Goal: Task Accomplishment & Management: Manage account settings

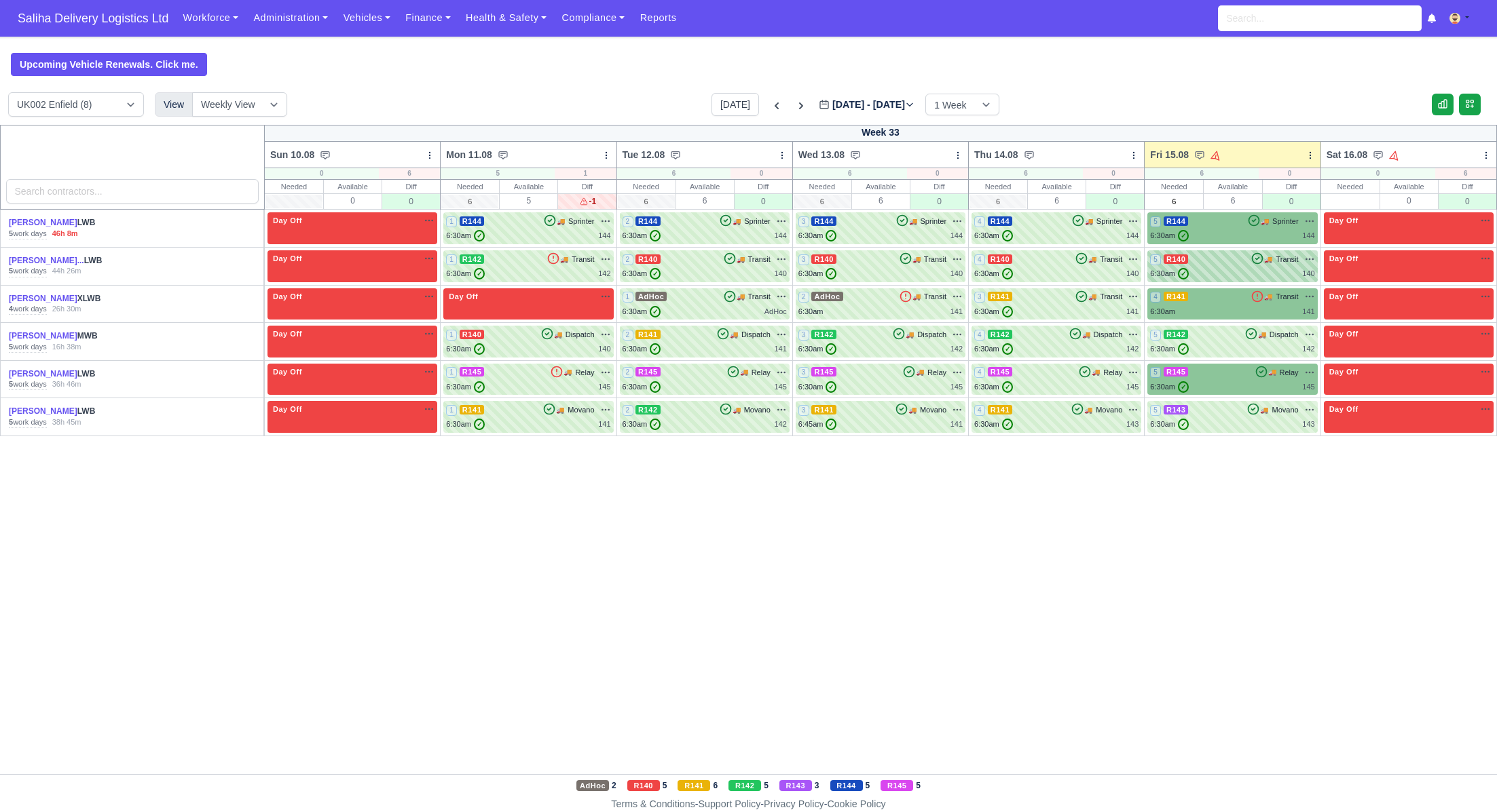
click at [1234, 270] on div "6:30am ✓ 140" at bounding box center [1232, 274] width 164 height 11
click at [913, 94] on div "Today Aug 10 - Aug 16, 2025 2025-08-15 1 Week 2 Weeks 3 Weeks 4 Weeks" at bounding box center [855, 104] width 288 height 23
drag, startPoint x: 0, startPoint y: 0, endPoint x: 145, endPoint y: 15, distance: 145.8
click at [134, 11] on span "Saliha Delivery Logistics Ltd" at bounding box center [92, 18] width 164 height 27
click at [1252, 279] on div "6:30am ✓ 140" at bounding box center [1232, 274] width 164 height 11
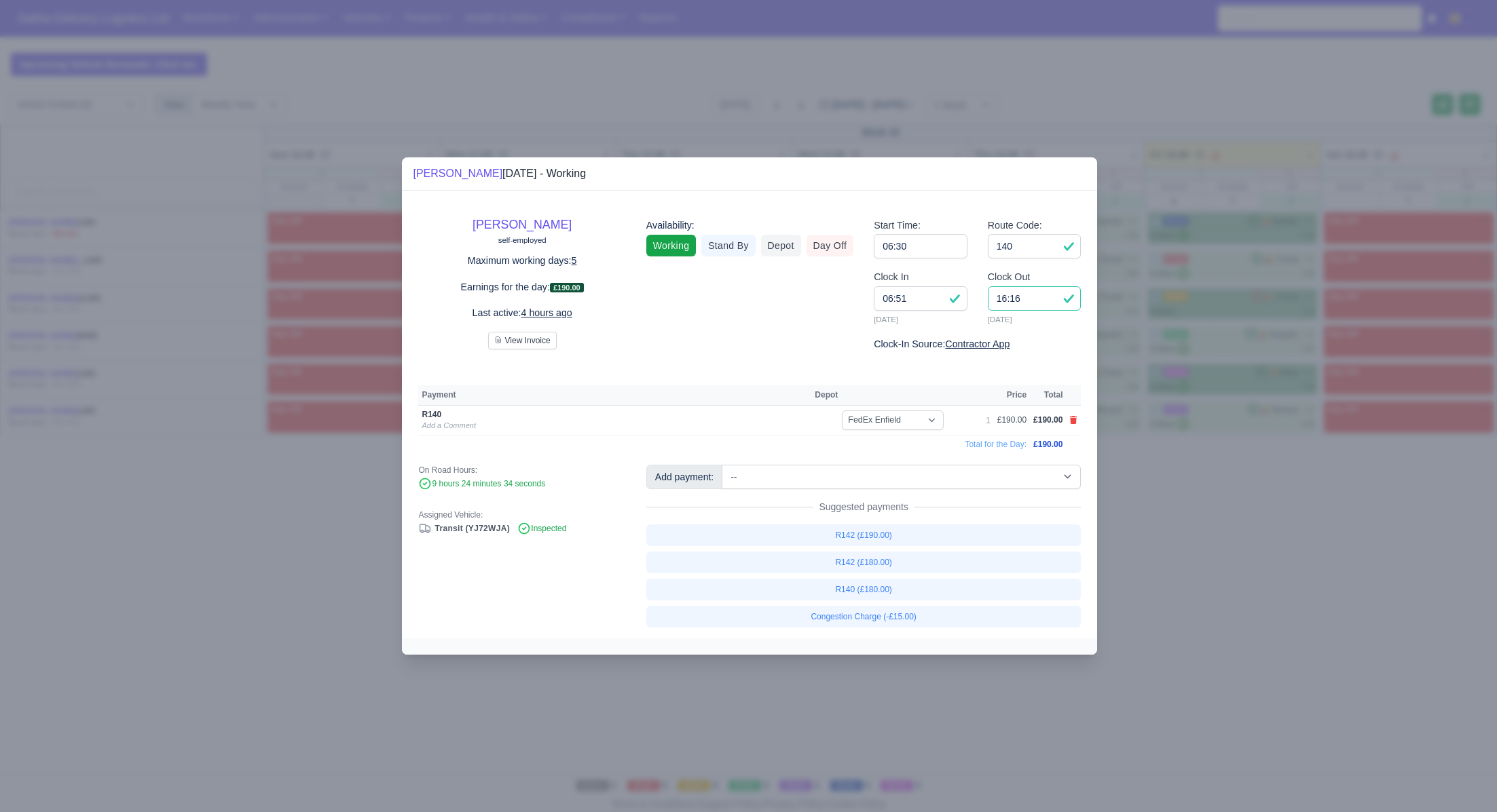
drag, startPoint x: 1028, startPoint y: 304, endPoint x: 970, endPoint y: 296, distance: 58.5
click at [970, 296] on div "Clock In 06:51 15/08/2025 Clock Out 16:16 15/08/2025" at bounding box center [977, 303] width 227 height 67
type input "15:45"
click at [1075, 420] on icon at bounding box center [1073, 420] width 8 height 8
select select
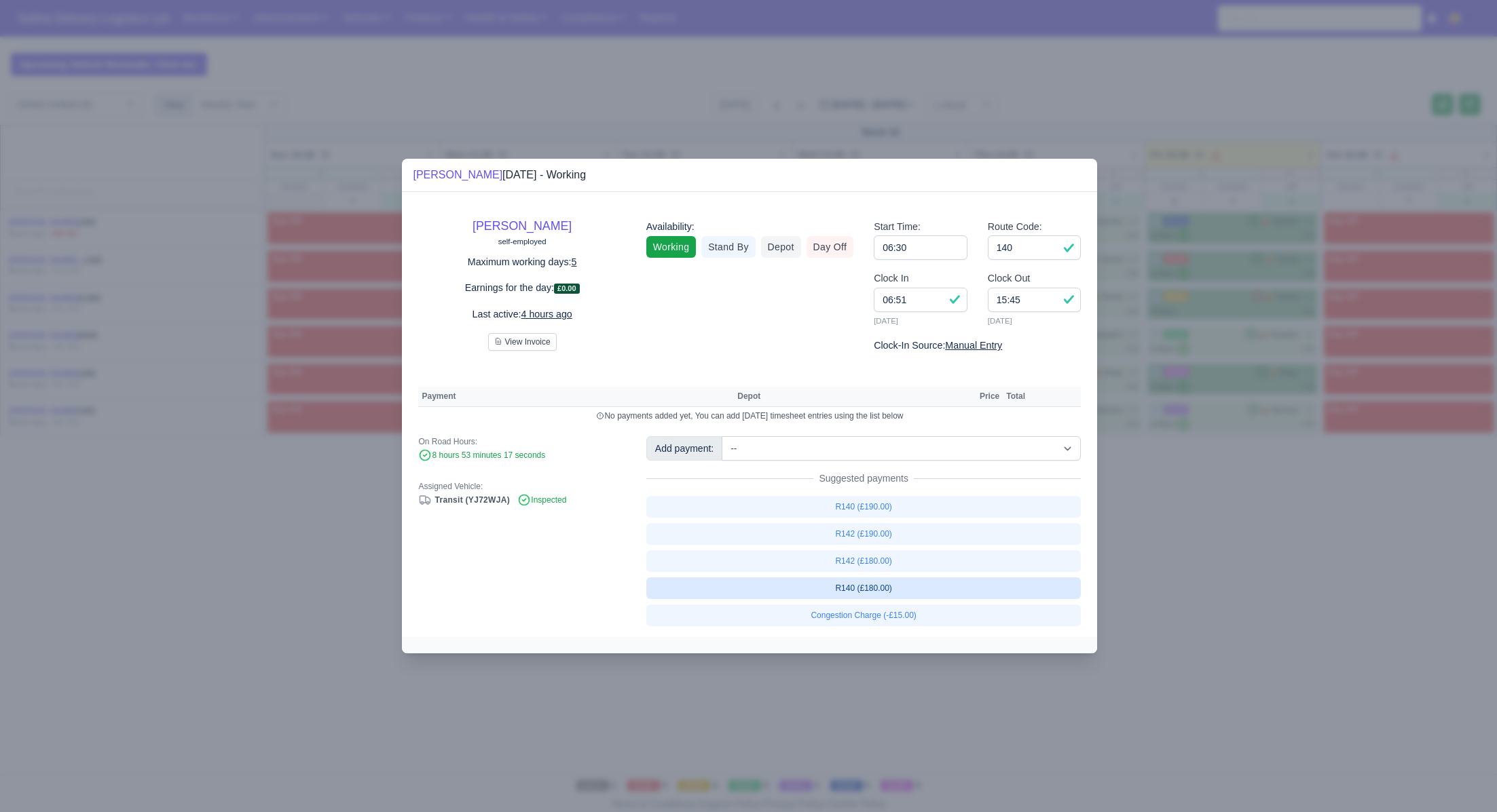
click at [892, 584] on link "R140 (£180.00)" at bounding box center [864, 588] width 435 height 22
select select "1"
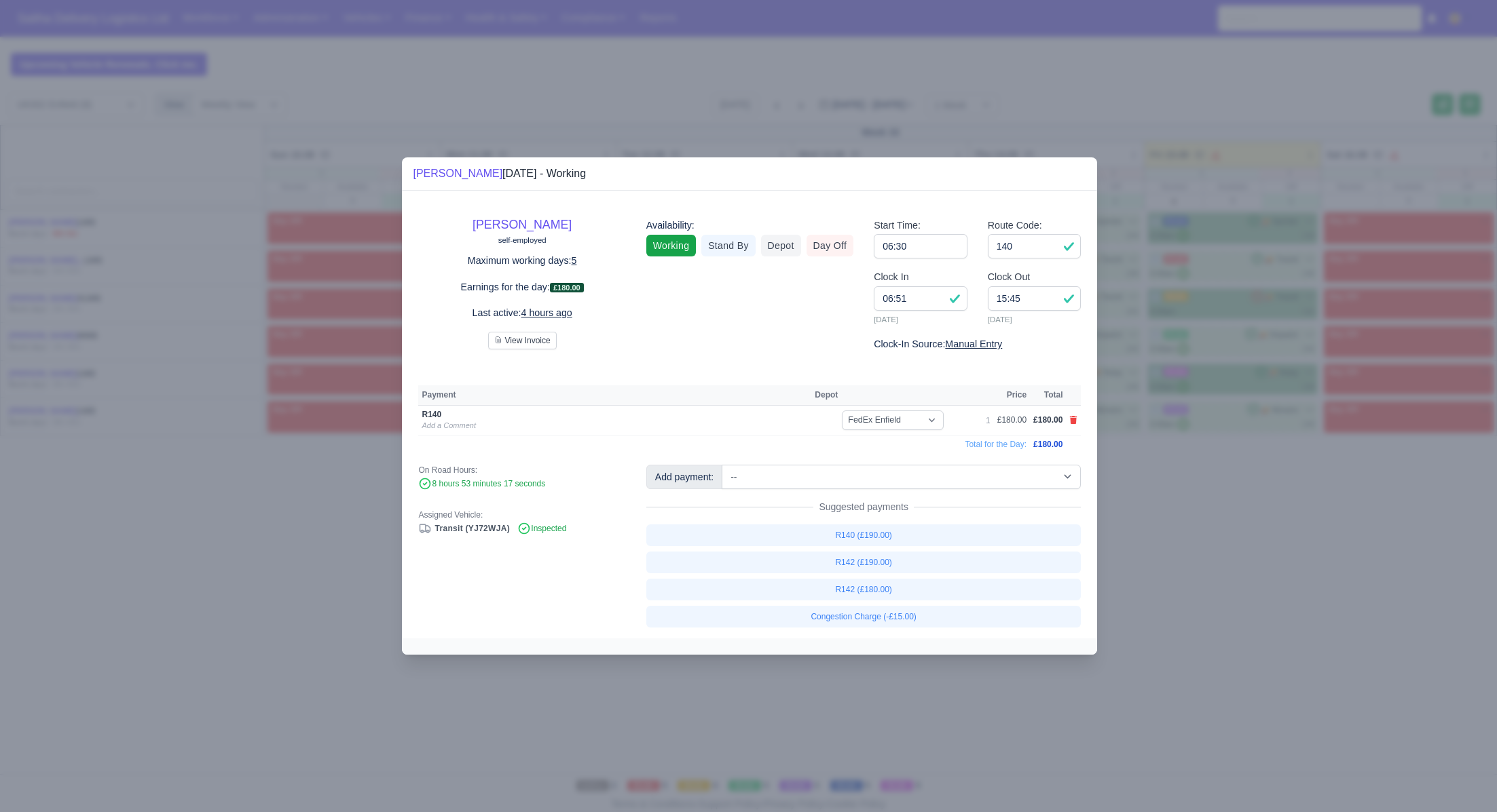
click at [1157, 566] on div at bounding box center [748, 406] width 1497 height 812
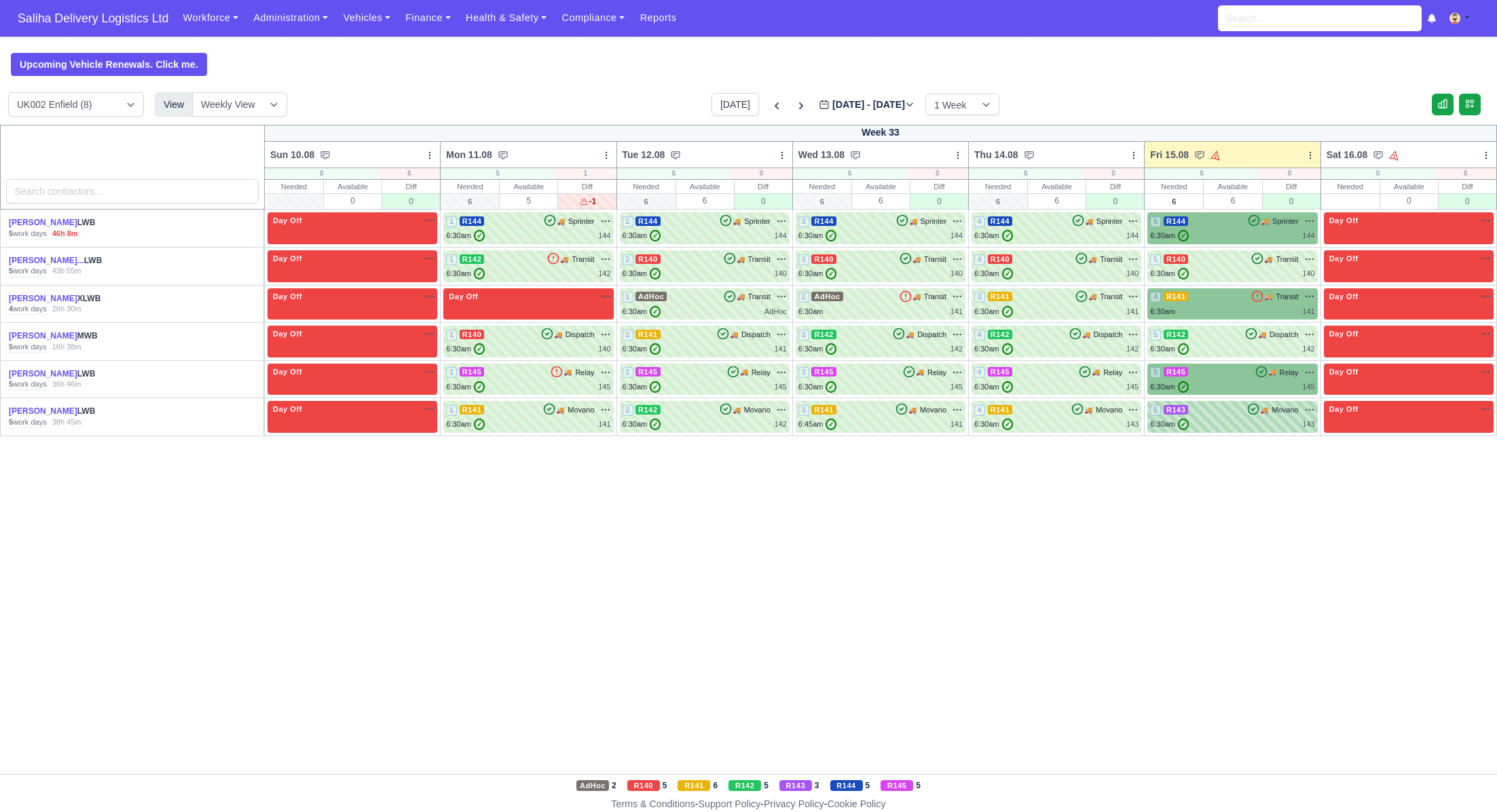
click at [1222, 412] on div "5 R143 🚚 Movano" at bounding box center [1232, 409] width 164 height 12
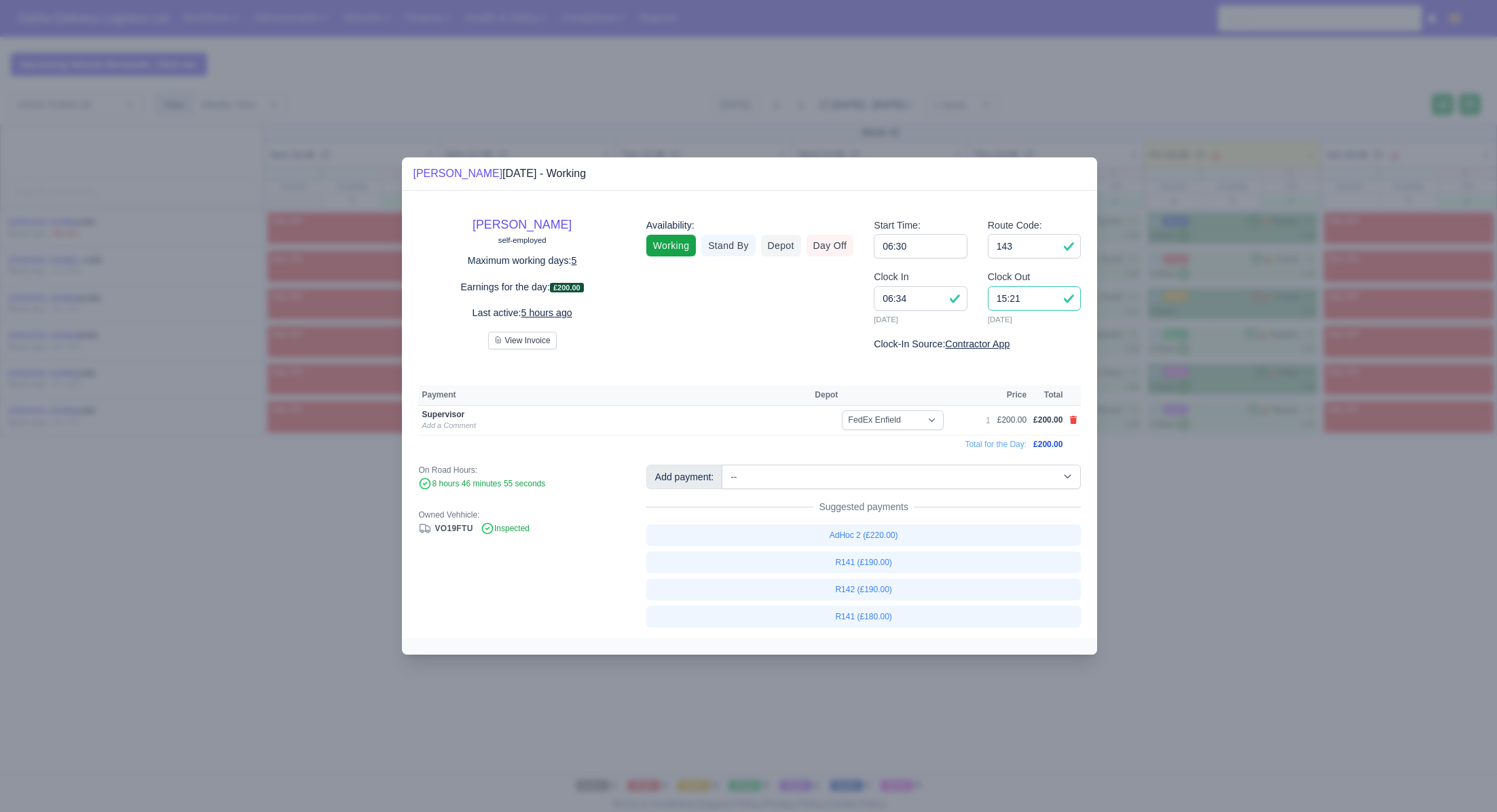
click at [1039, 295] on input "15:21" at bounding box center [1035, 298] width 94 height 24
type input "15:10"
click at [1073, 422] on icon at bounding box center [1073, 420] width 8 height 8
select select
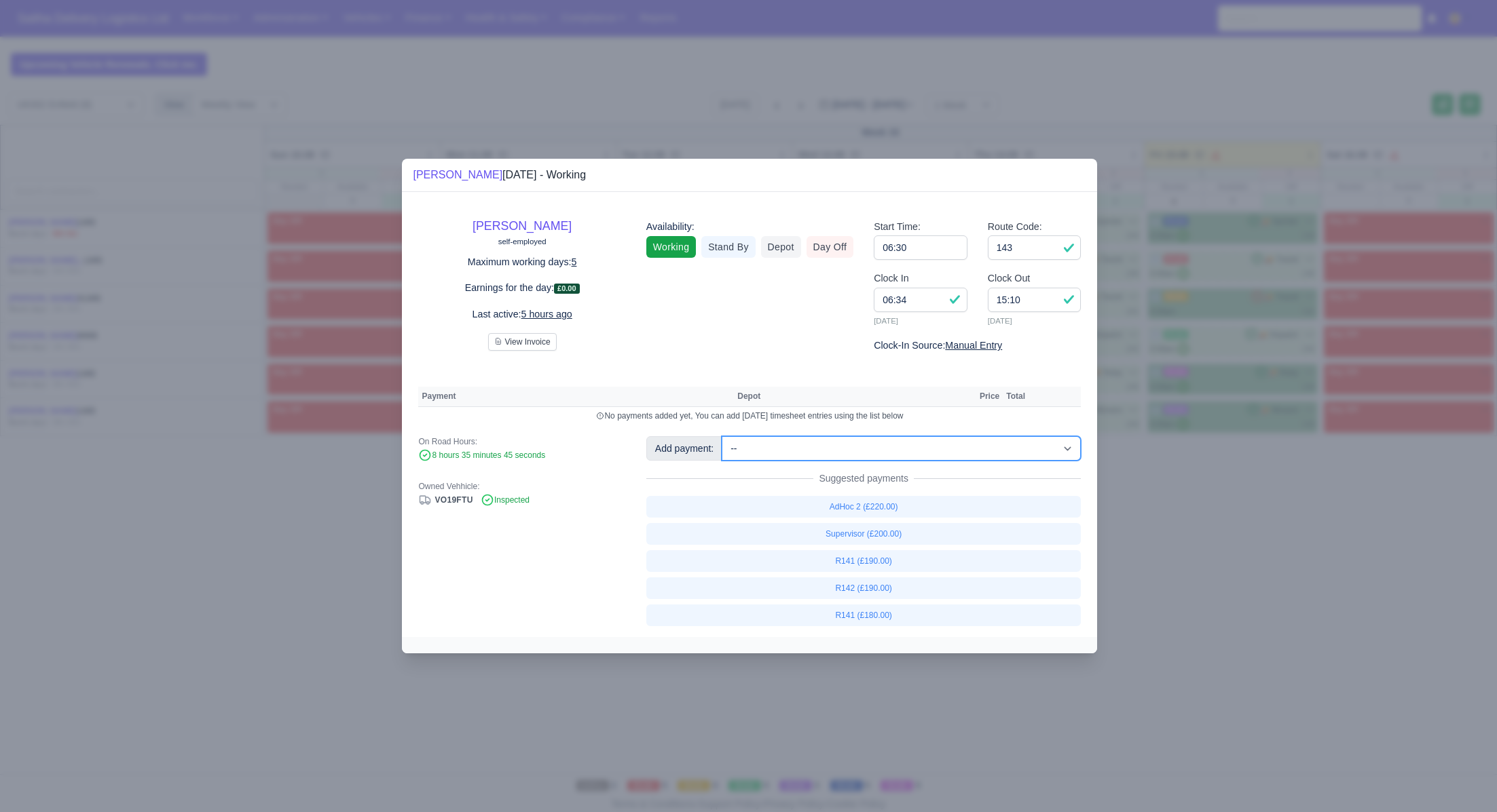
click at [836, 456] on select "-- Ad-Hoc 1 (AD-HO) Ad-Hoc 2 (AD-HO) Ad-Hoc 3 (AD-HO) Ad-Hoc 4 (AD-HO) Ad-Hoc 5…" at bounding box center [901, 448] width 359 height 24
click at [723, 436] on select "-- Ad-Hoc 1 (AD-HO) Ad-Hoc 2 (AD-HO) Ad-Hoc 3 (AD-HO) Ad-Hoc 4 (AD-HO) Ad-Hoc 5…" at bounding box center [901, 448] width 359 height 24
select select "1"
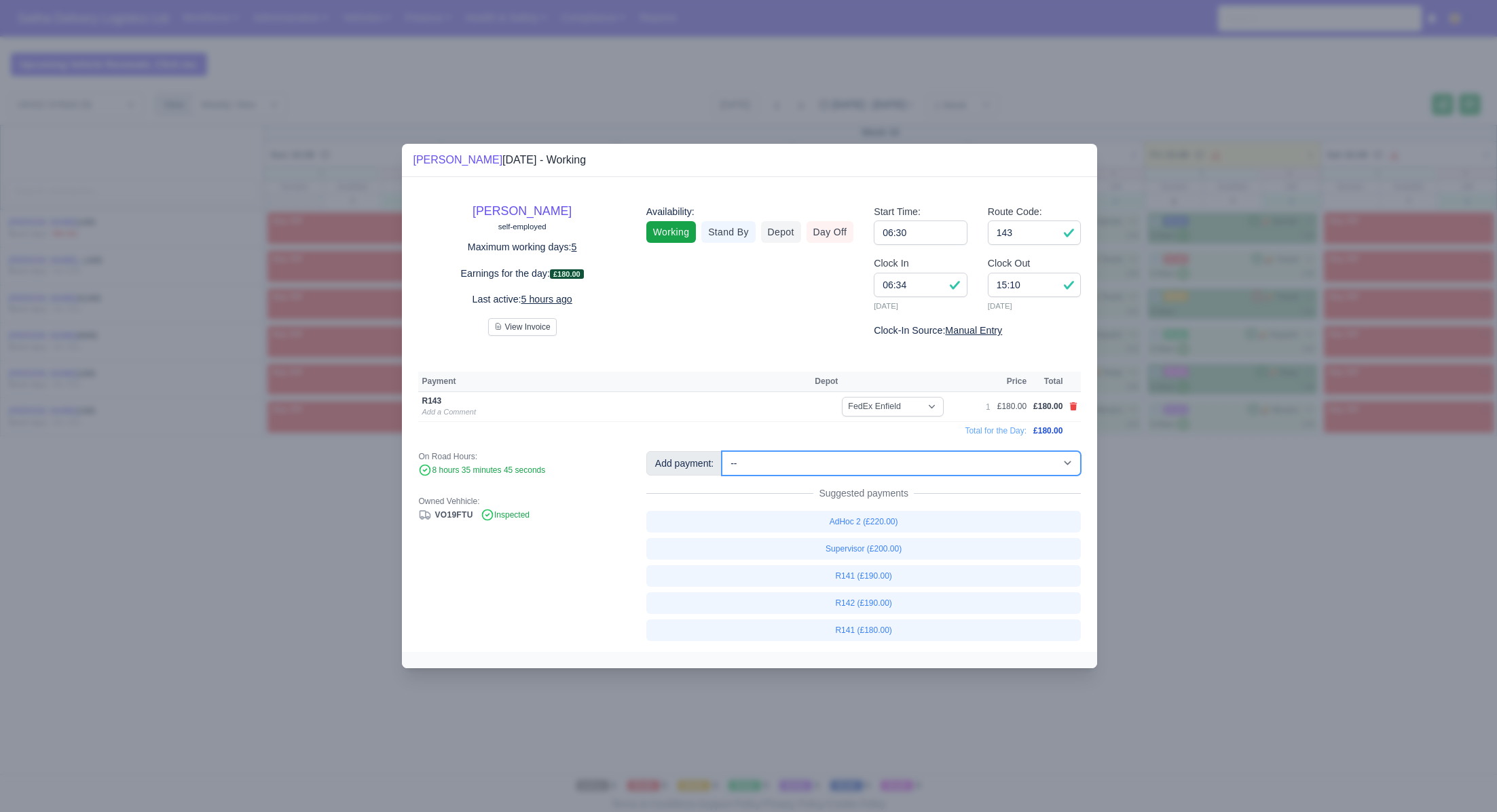
click at [810, 467] on select "-- Ad-Hoc 1 (AD-HO) Ad-Hoc 2 (AD-HO) Ad-Hoc 3 (AD-HO) Ad-Hoc 4 (AD-HO) Ad-Hoc 5…" at bounding box center [901, 463] width 359 height 24
click at [723, 451] on select "-- Ad-Hoc 1 (AD-HO) Ad-Hoc 2 (AD-HO) Ad-Hoc 3 (AD-HO) Ad-Hoc 4 (AD-HO) Ad-Hoc 5…" at bounding box center [901, 463] width 359 height 24
select select "1"
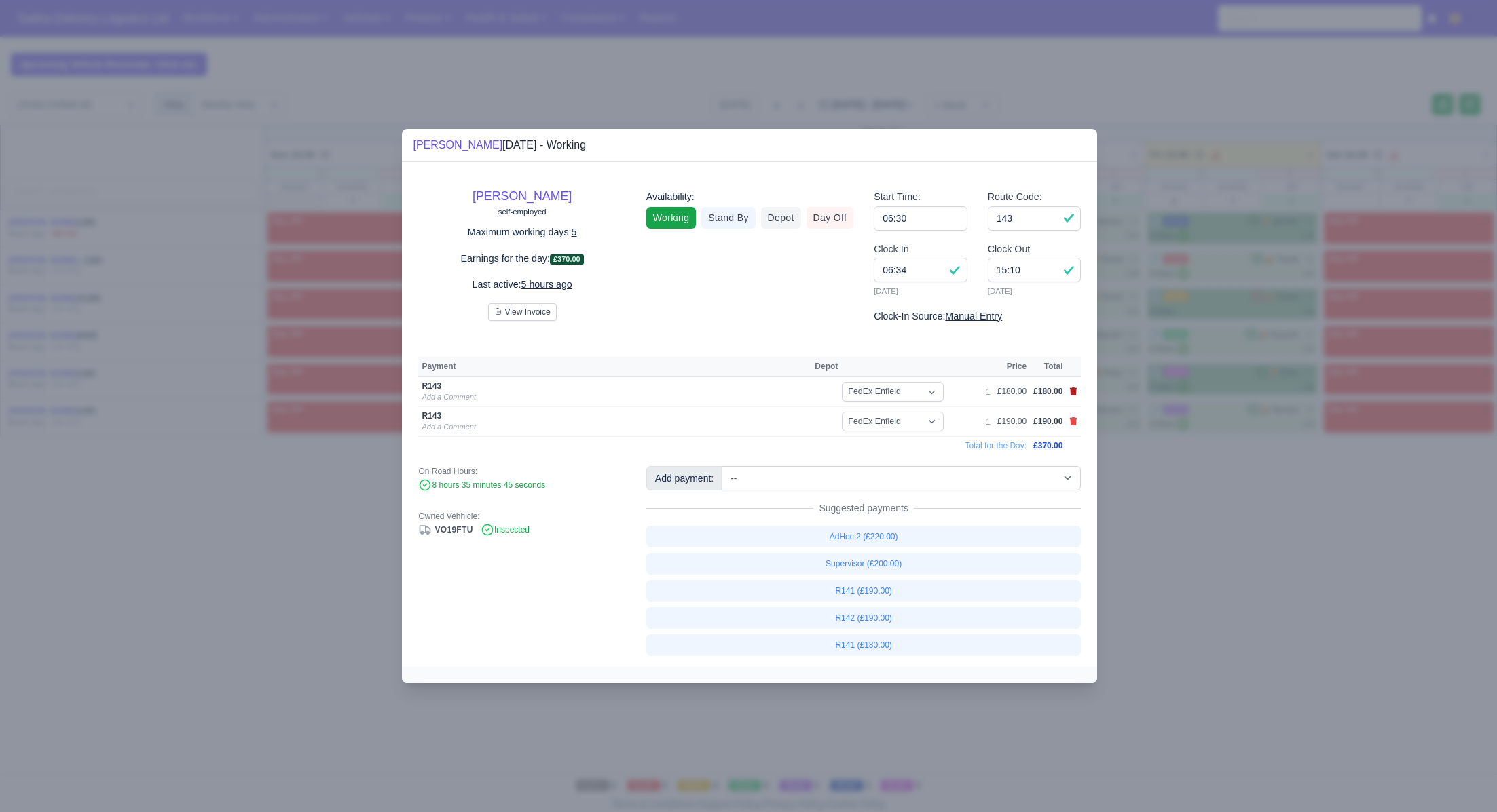
click at [1071, 389] on icon at bounding box center [1073, 391] width 8 height 8
select select
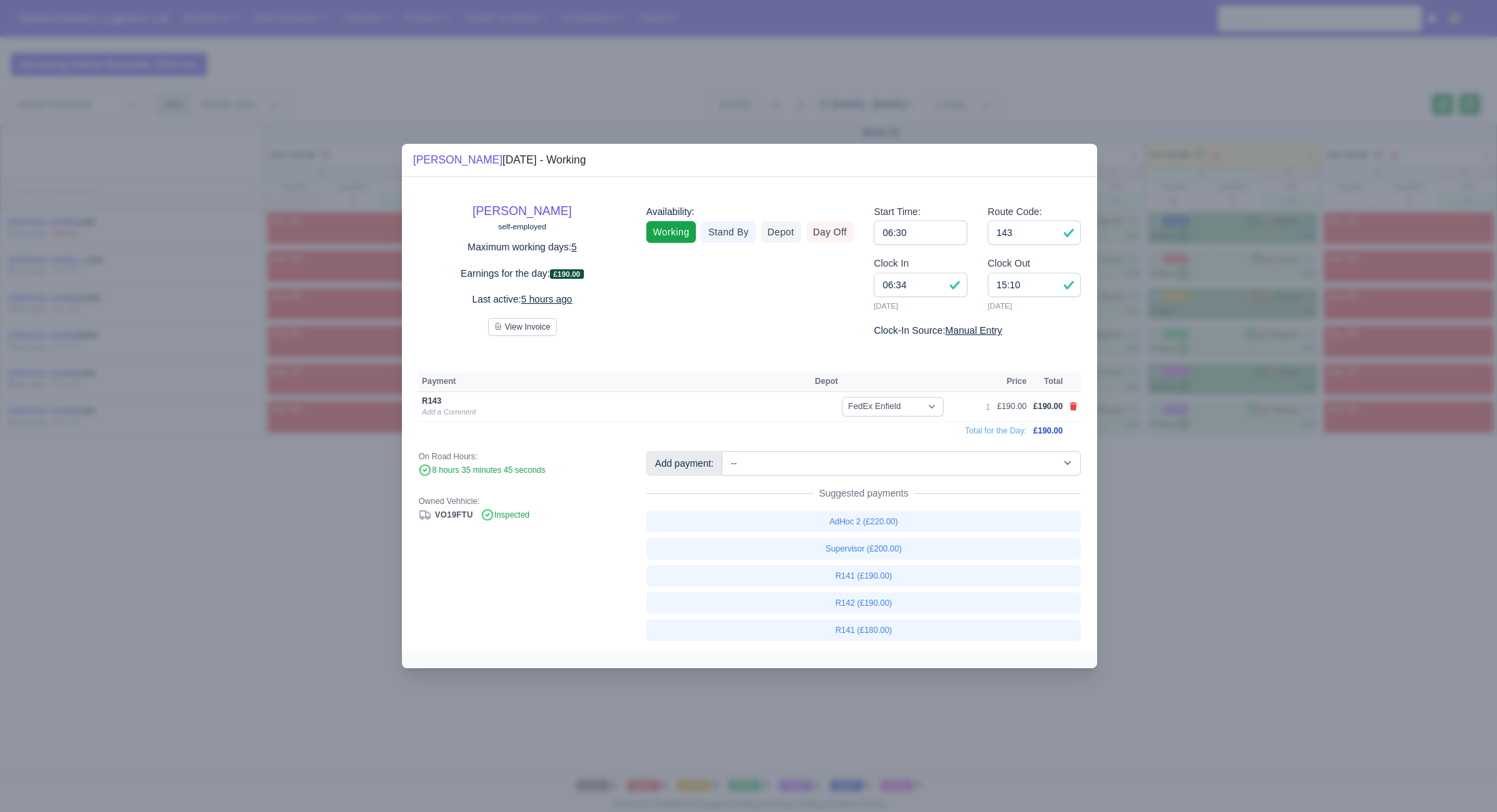
click at [459, 81] on div at bounding box center [748, 406] width 1497 height 812
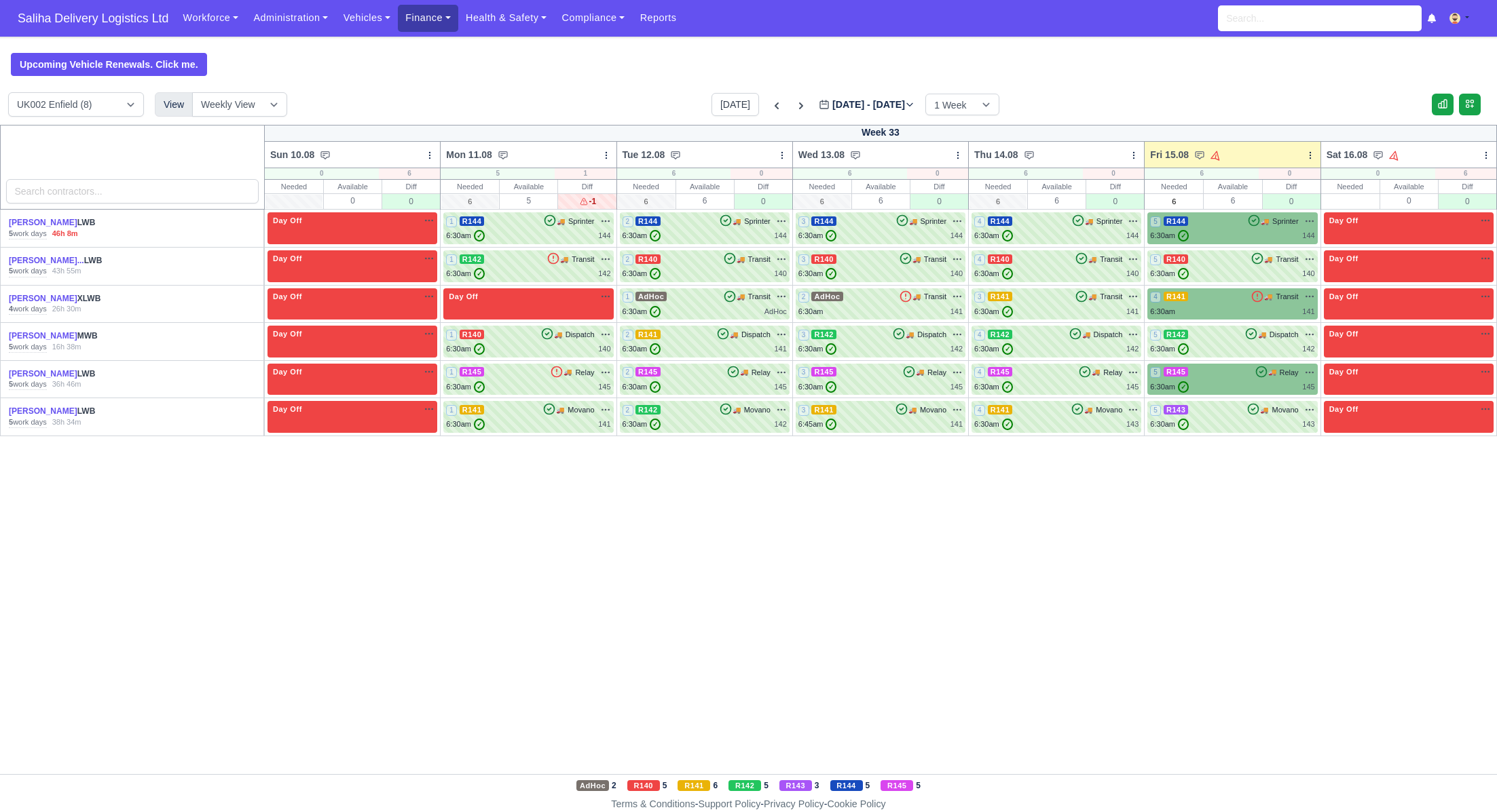
click at [423, 17] on link "Finance" at bounding box center [428, 18] width 60 height 26
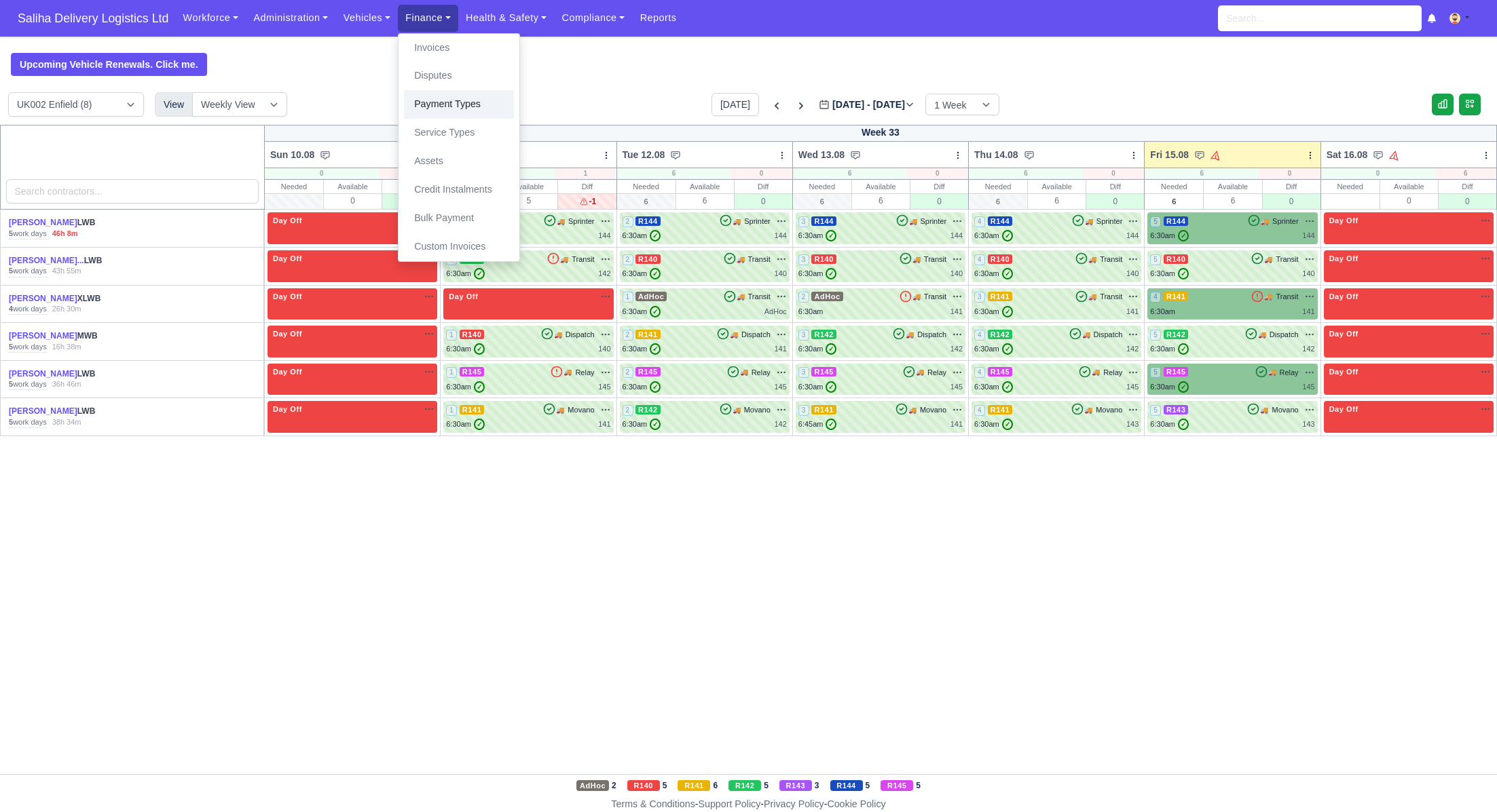
click at [441, 109] on link "Payment Types" at bounding box center [458, 104] width 110 height 28
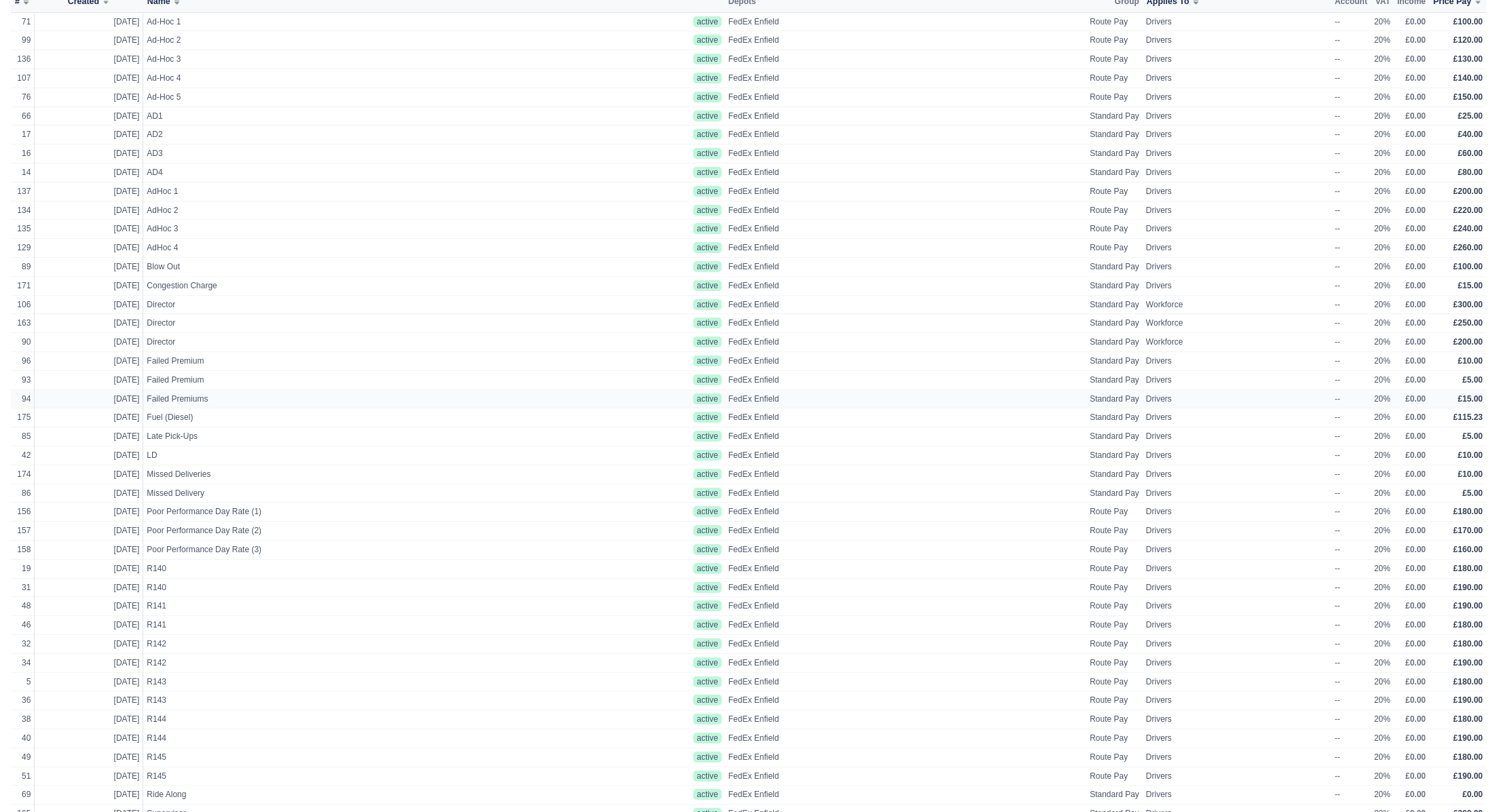
scroll to position [187, 0]
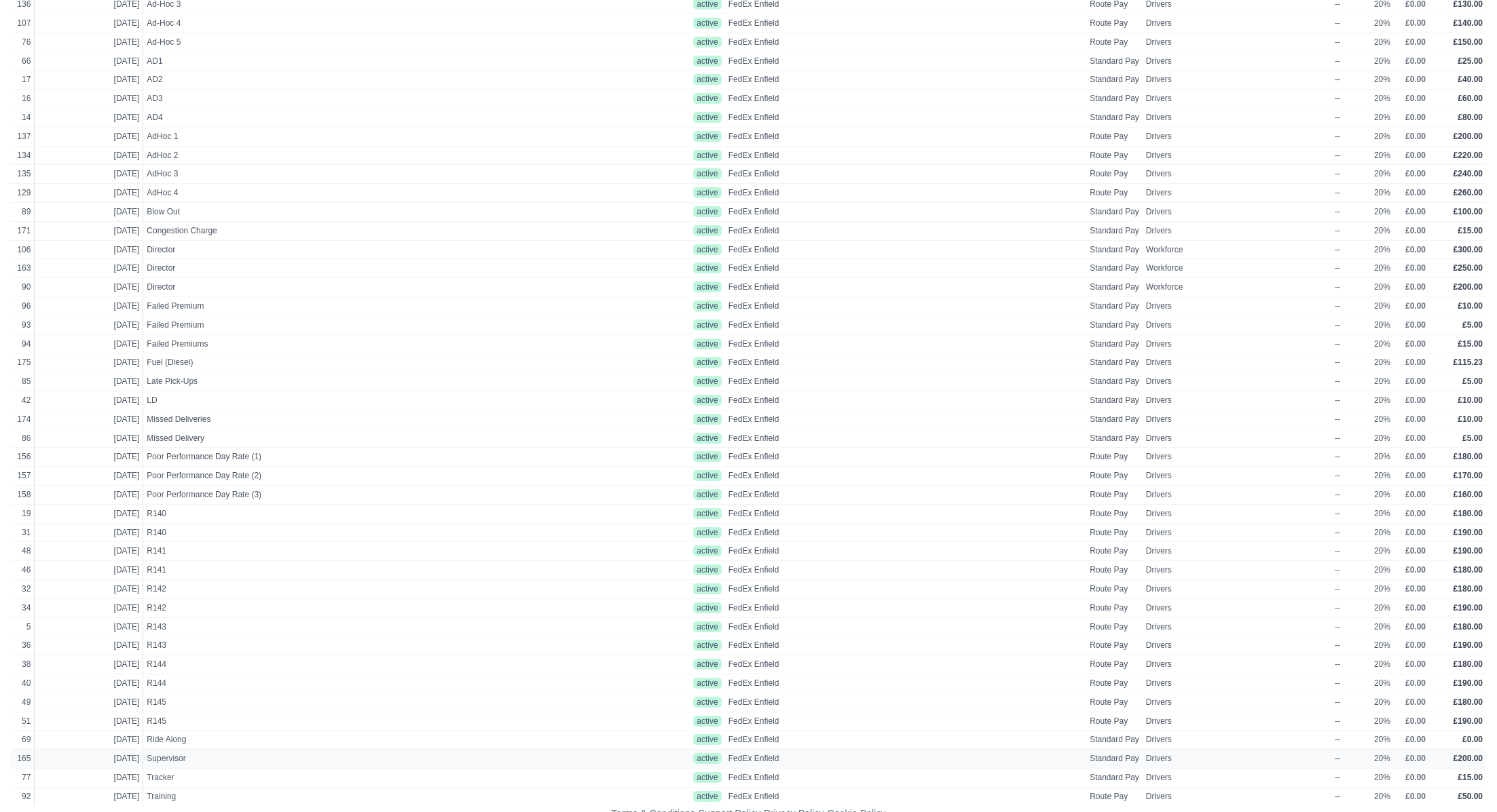
click at [185, 753] on span "Supervisor" at bounding box center [299, 759] width 304 height 11
select select "standard"
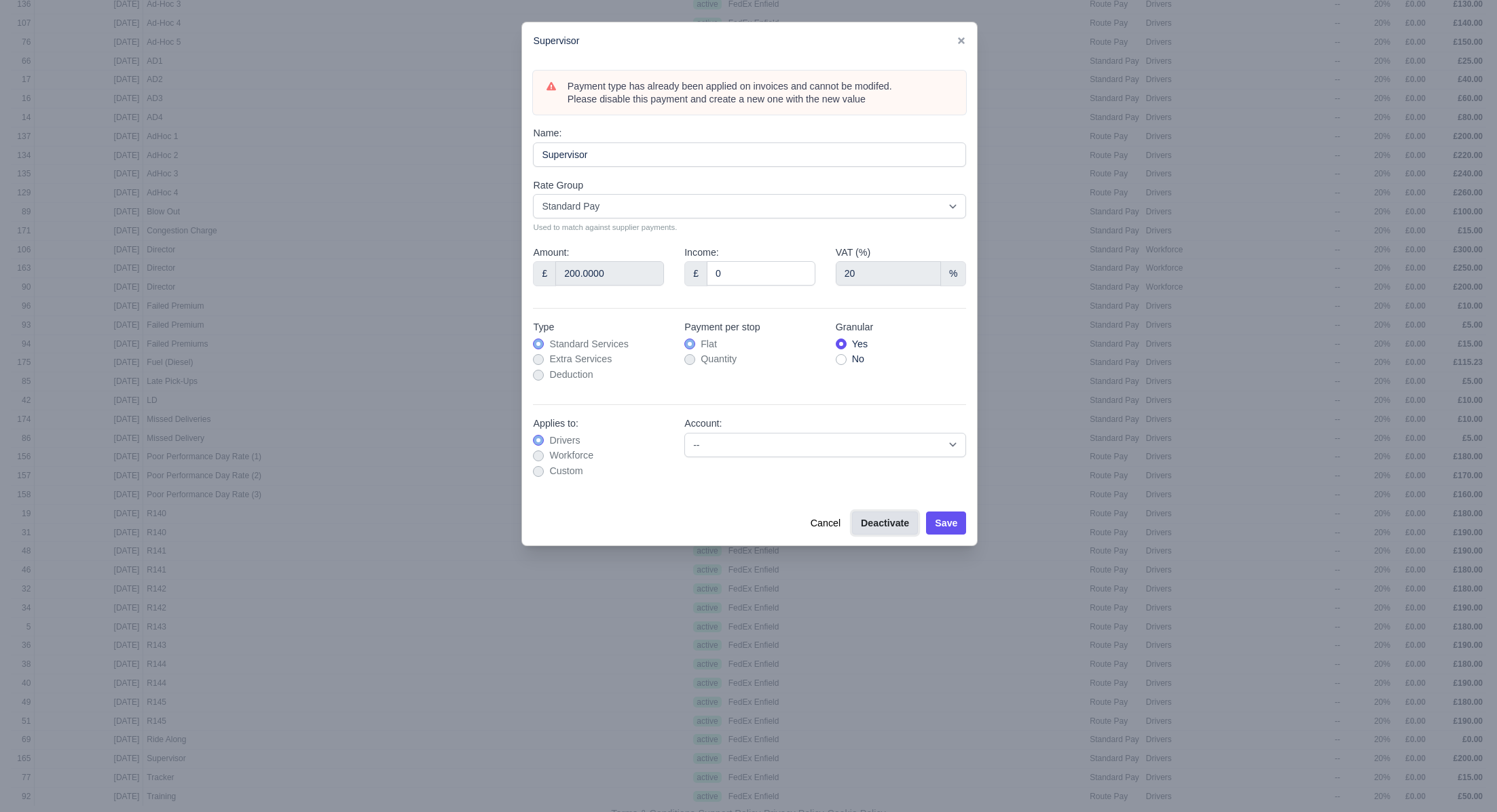
drag, startPoint x: 873, startPoint y: 517, endPoint x: 939, endPoint y: 518, distance: 66.0
click at [875, 518] on button "Deactivate" at bounding box center [885, 523] width 66 height 23
click at [948, 518] on button "Save" at bounding box center [946, 523] width 40 height 23
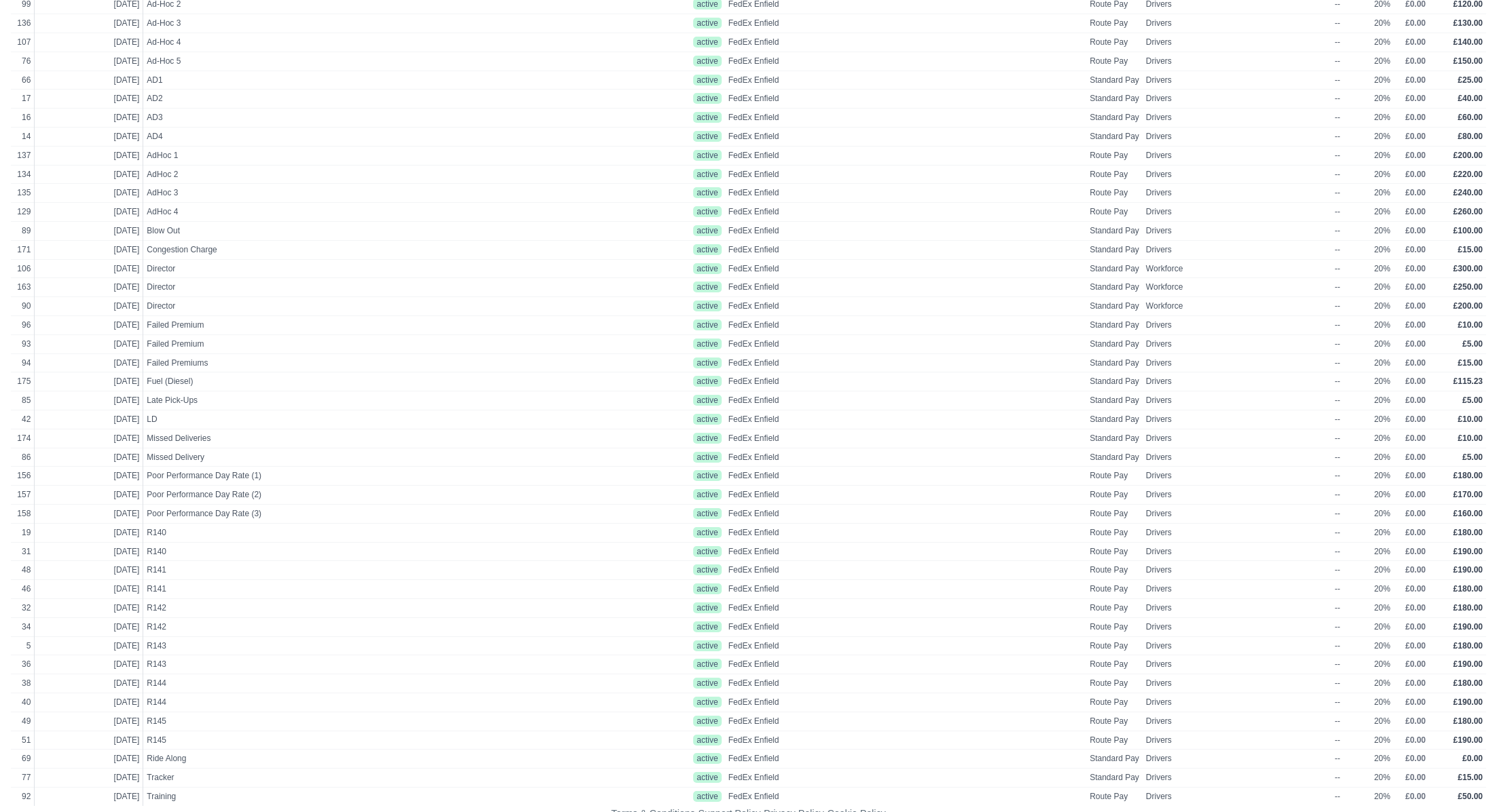
scroll to position [13, 0]
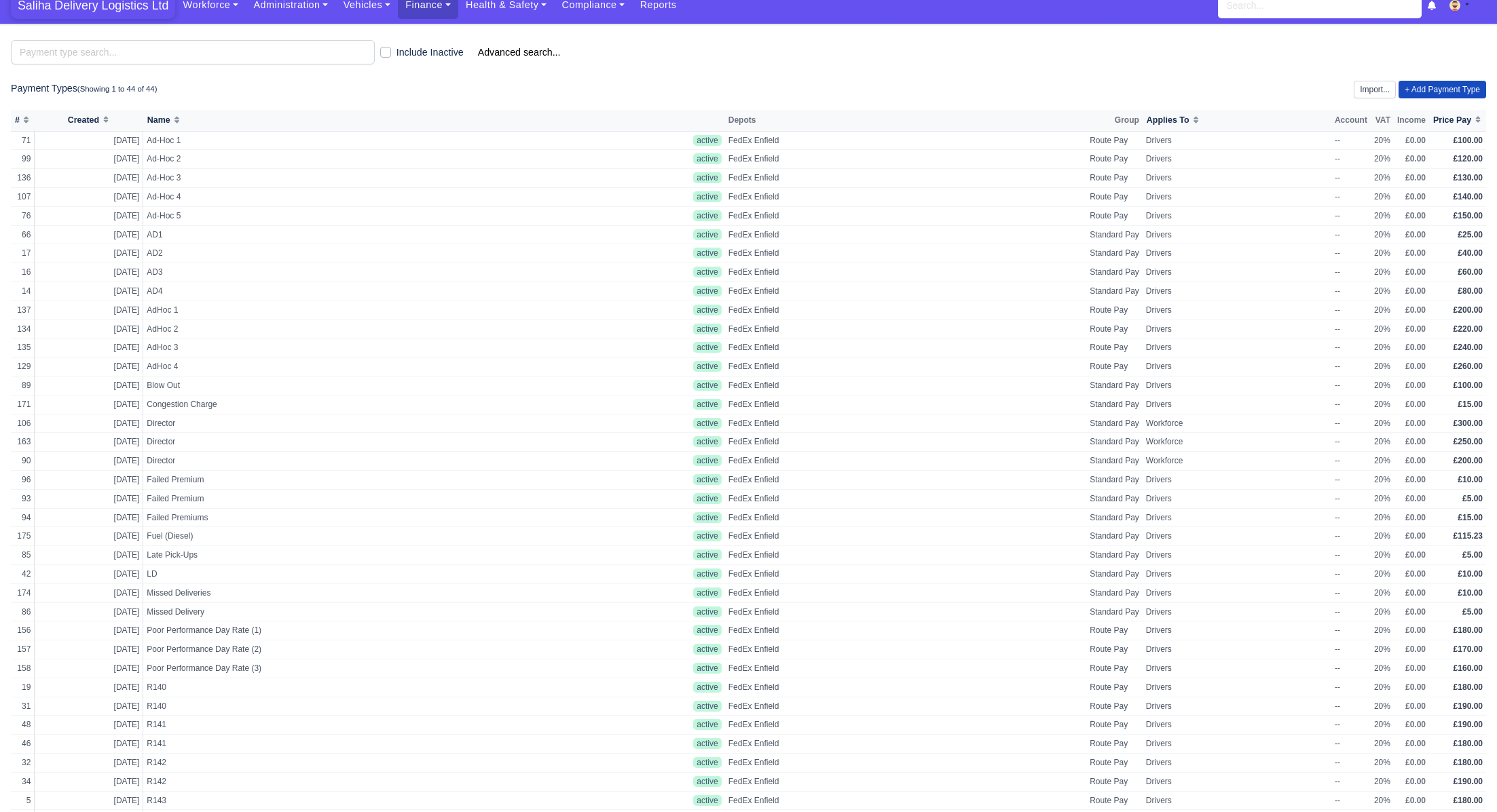
click at [88, 6] on span "Saliha Delivery Logistics Ltd" at bounding box center [92, 6] width 164 height 27
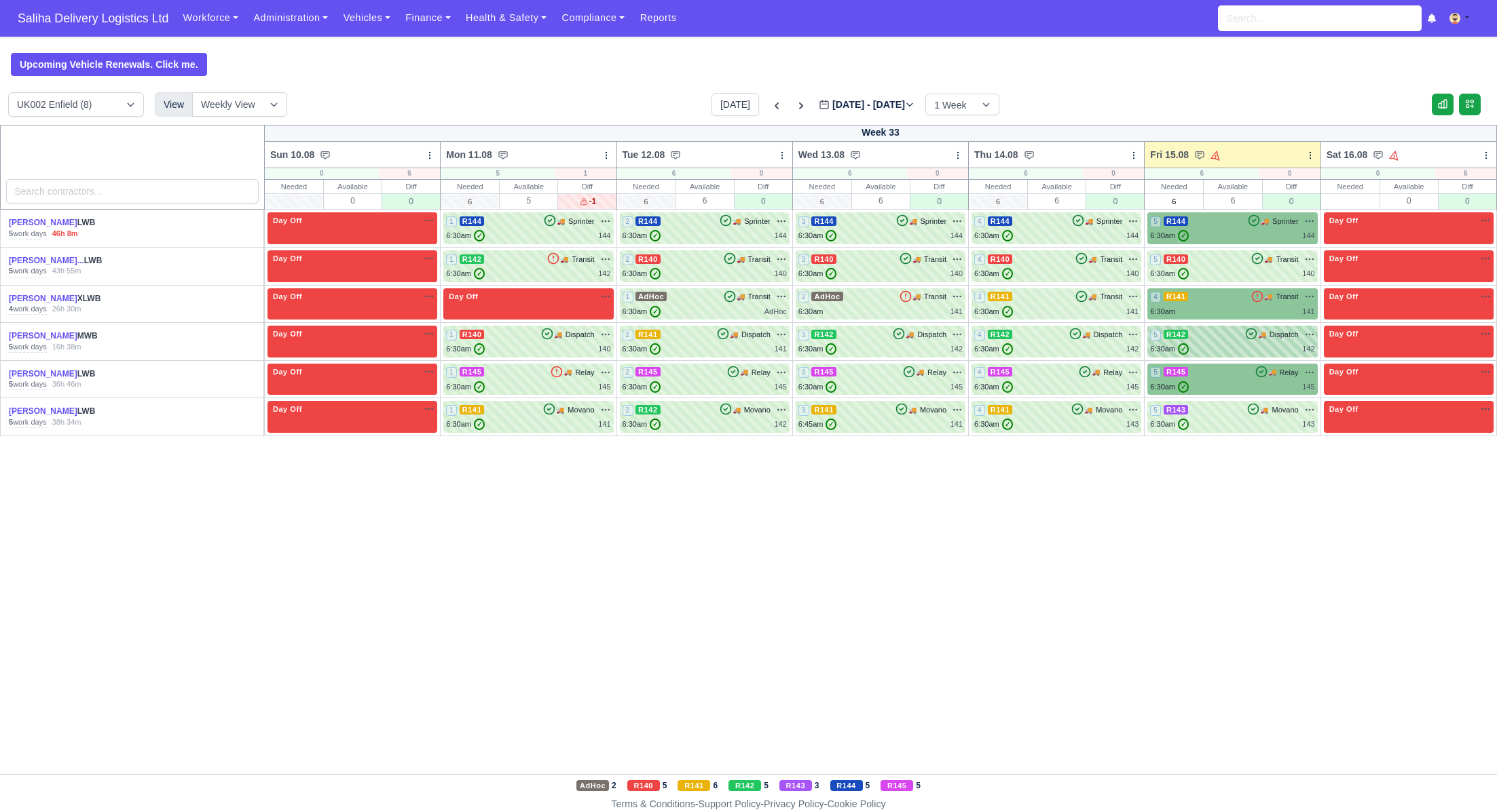
click at [1228, 343] on div "6:30am ✓ 142" at bounding box center [1232, 349] width 164 height 11
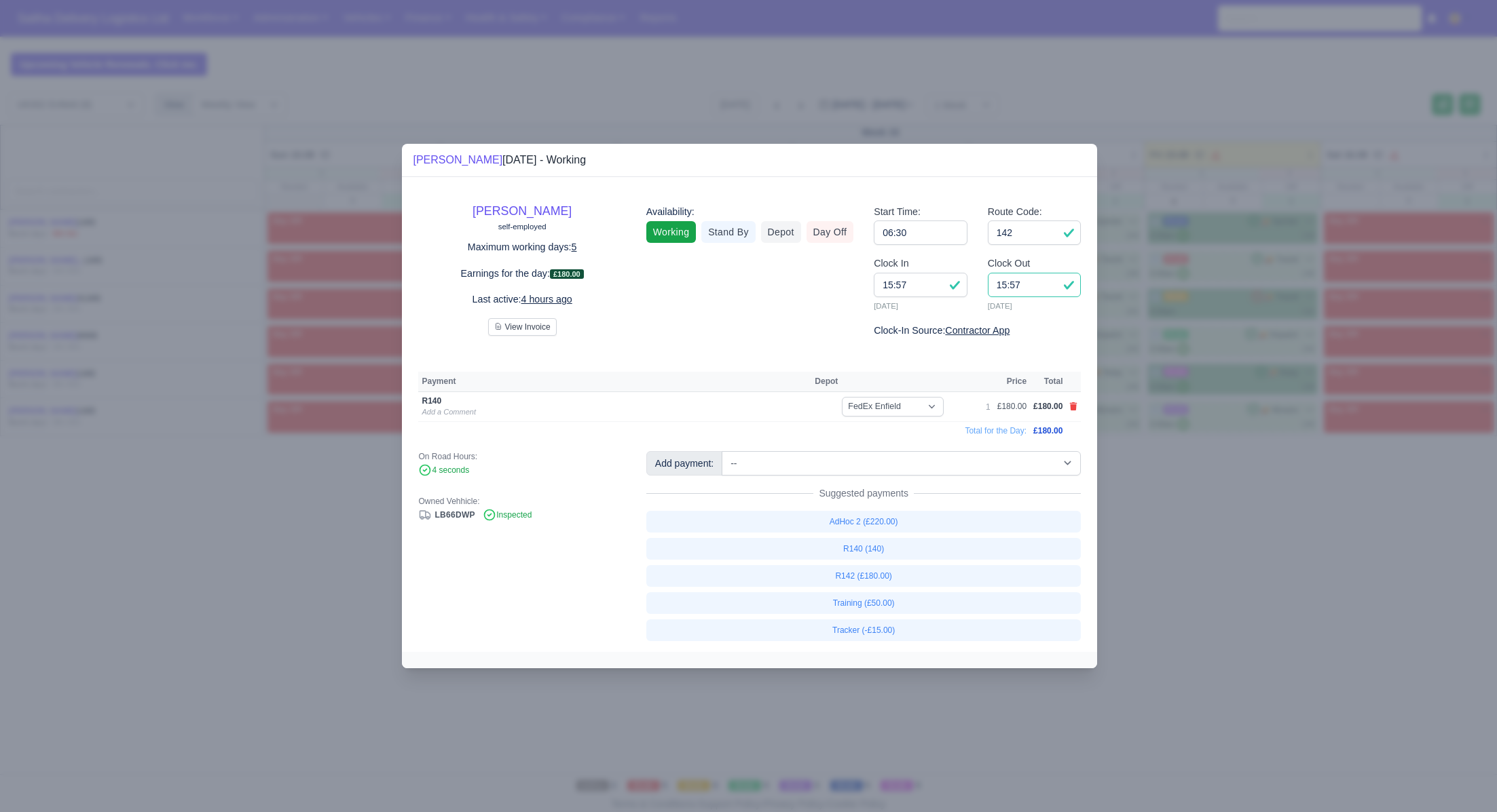
click at [1046, 283] on input "15:57" at bounding box center [1035, 285] width 94 height 24
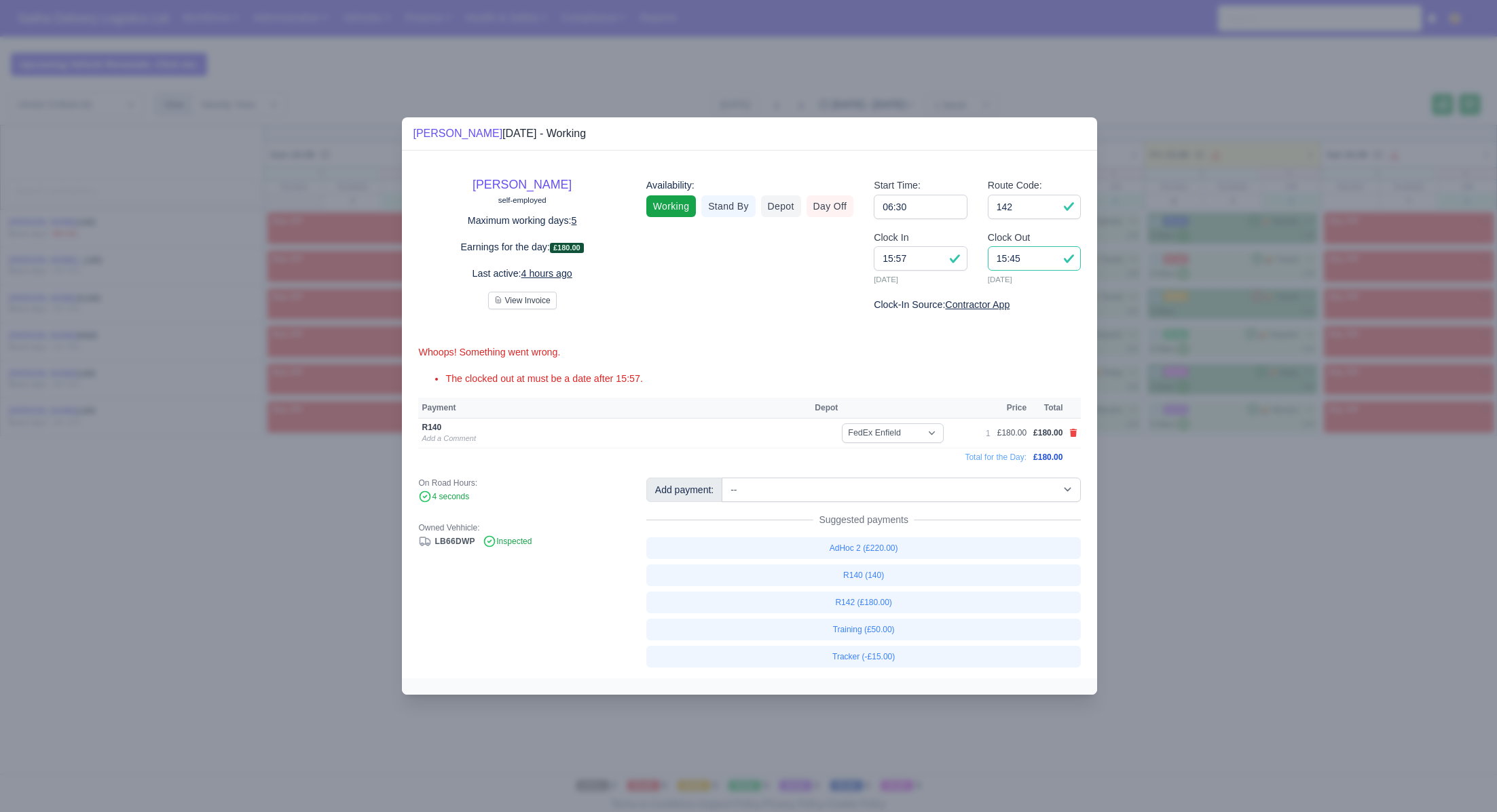
drag, startPoint x: 979, startPoint y: 253, endPoint x: 962, endPoint y: 254, distance: 17.0
click at [962, 254] on div "Clock In 15:57 15/08/2025 Clock Out 15:45 15/08/2025" at bounding box center [977, 264] width 227 height 67
type input "14:45"
drag, startPoint x: 1167, startPoint y: 505, endPoint x: 1157, endPoint y: 499, distance: 11.7
click at [1164, 504] on div at bounding box center [748, 406] width 1497 height 812
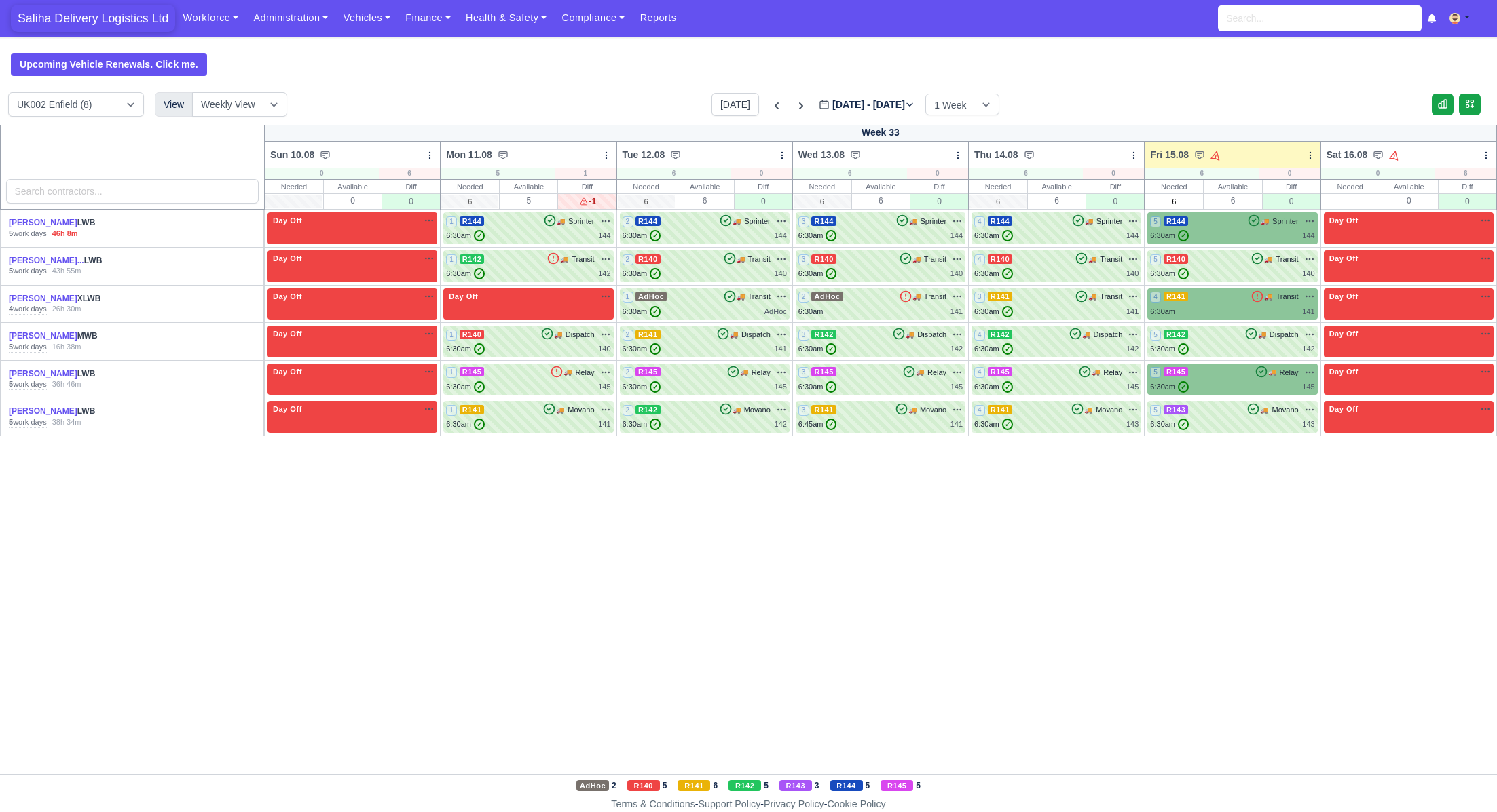
click at [92, 17] on span "Saliha Delivery Logistics Ltd" at bounding box center [92, 18] width 164 height 27
click at [1233, 369] on div "5 R145 🚚 Relay" at bounding box center [1232, 372] width 164 height 12
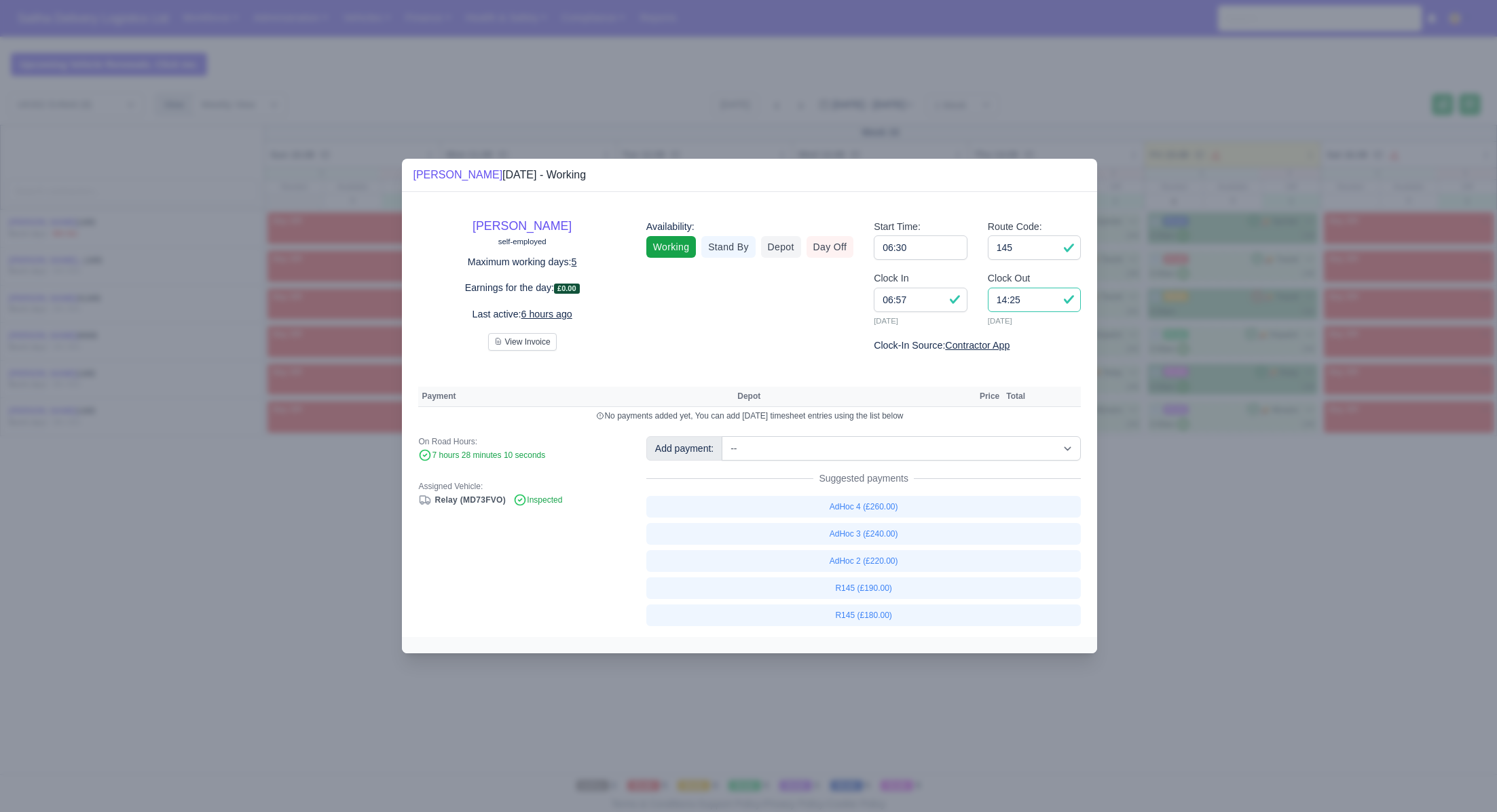
click at [1039, 300] on input "14:25" at bounding box center [1035, 300] width 94 height 24
type input "14:20"
click at [887, 616] on link "R145 (£180.00)" at bounding box center [864, 615] width 435 height 22
select select "1"
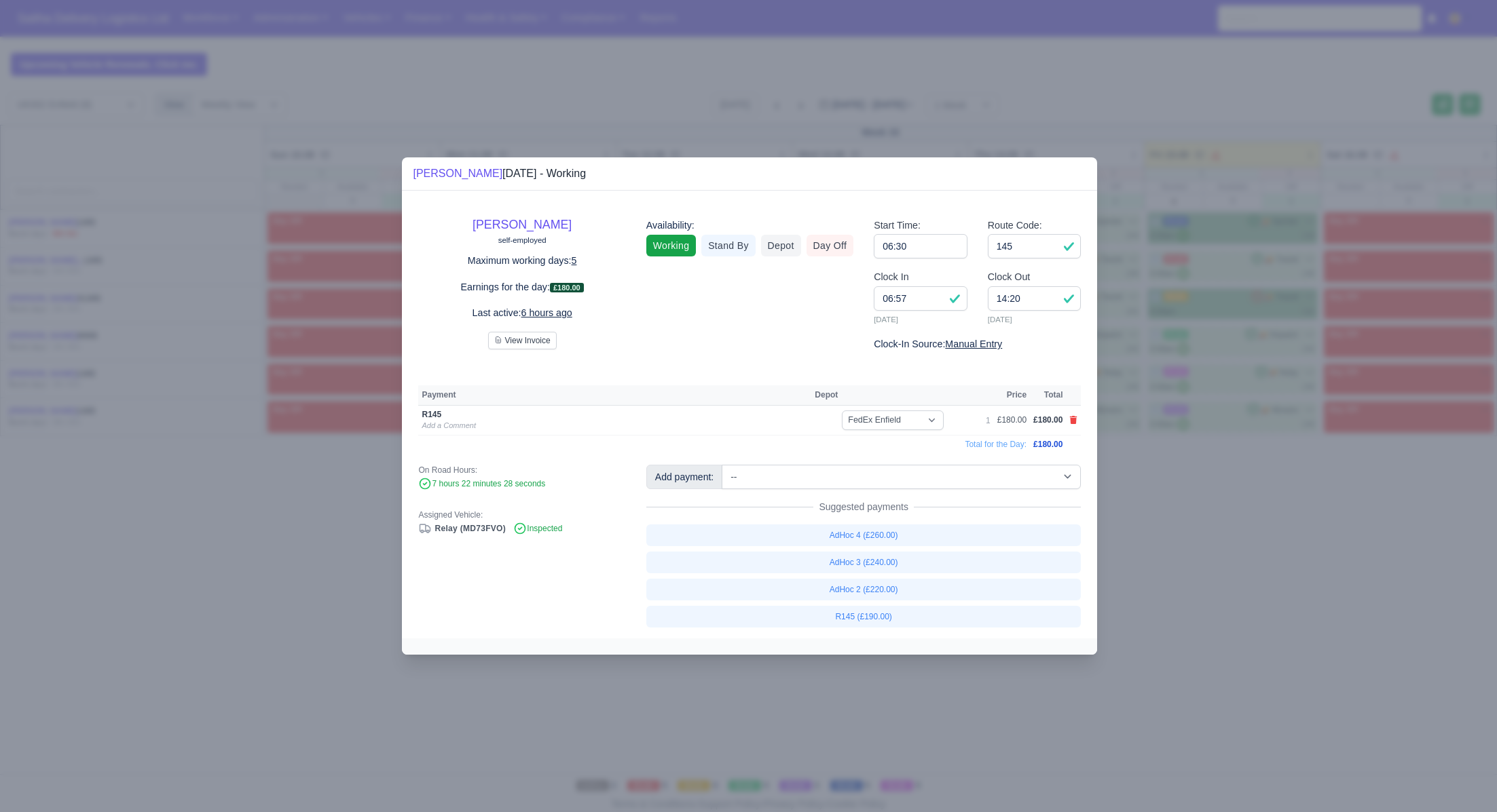
drag, startPoint x: 1214, startPoint y: 633, endPoint x: 932, endPoint y: 407, distance: 361.4
click at [1214, 632] on div at bounding box center [748, 406] width 1497 height 812
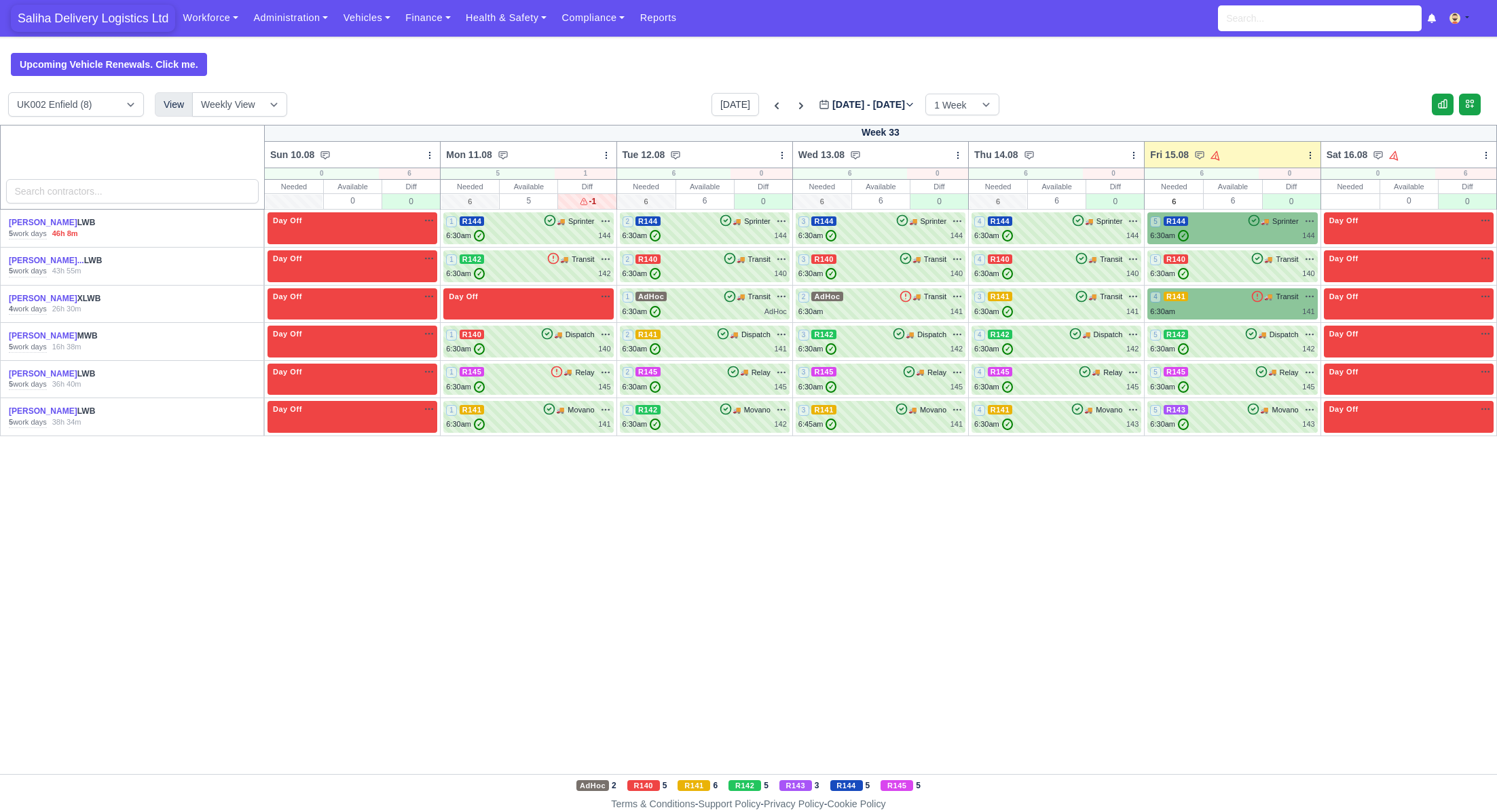
click at [125, 18] on span "Saliha Delivery Logistics Ltd" at bounding box center [92, 18] width 164 height 27
click at [1253, 297] on icon at bounding box center [1257, 296] width 14 height 13
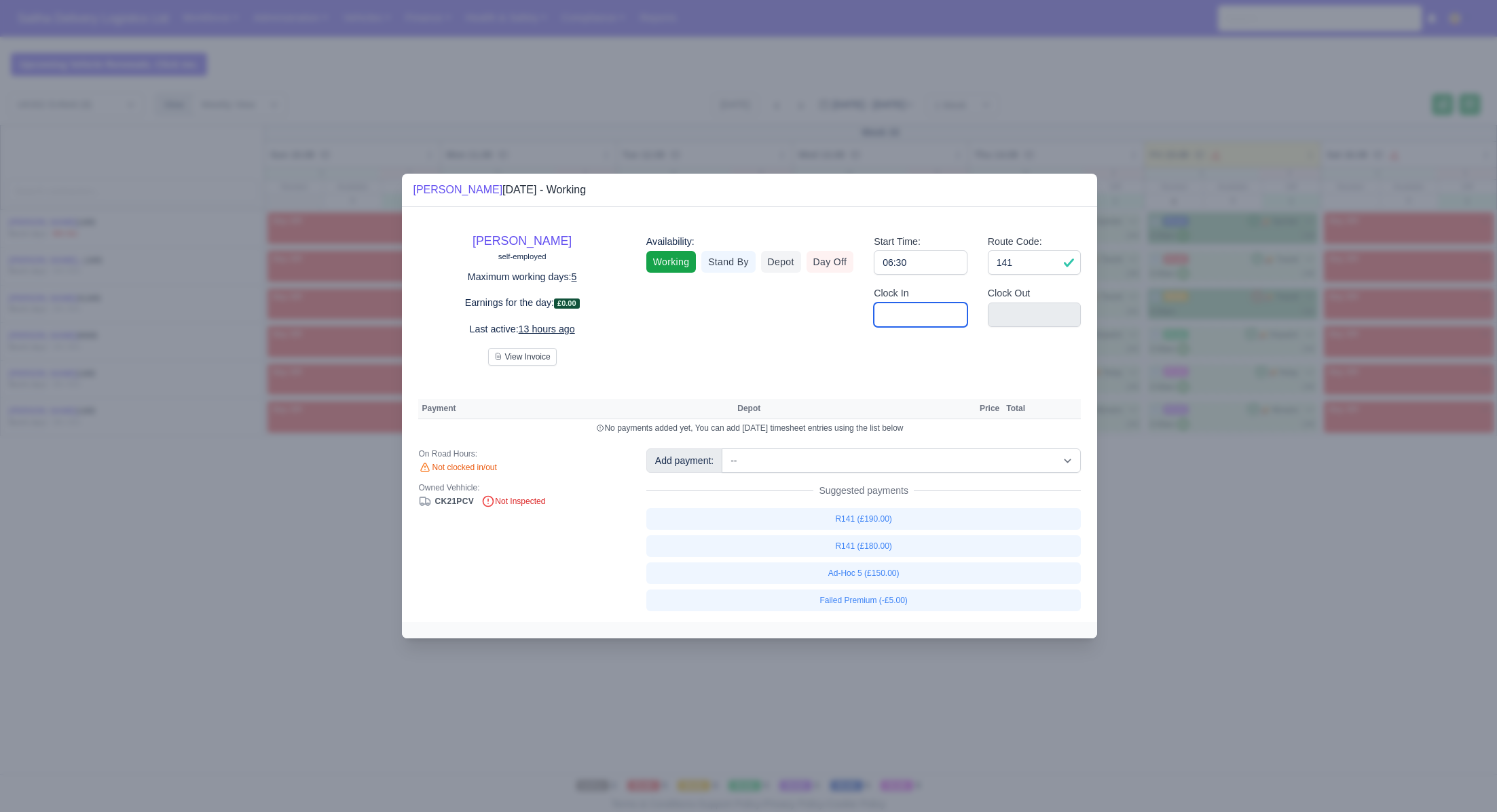
drag, startPoint x: 916, startPoint y: 318, endPoint x: 926, endPoint y: 325, distance: 12.2
click at [916, 318] on input "Clock In" at bounding box center [921, 315] width 94 height 24
type input "06:30"
click at [1033, 318] on input "Clock Out" at bounding box center [1035, 315] width 94 height 24
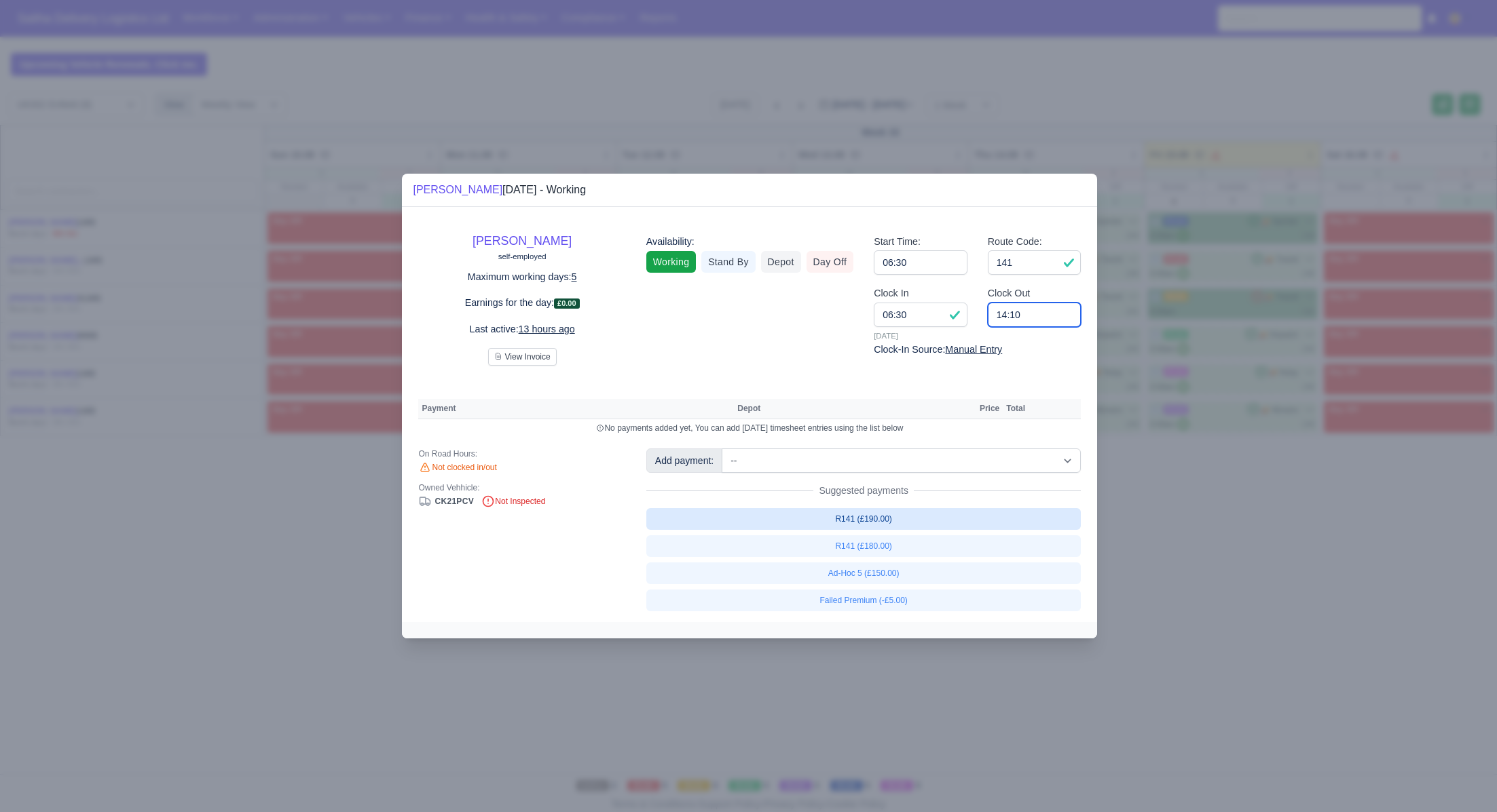
type input "14:10"
click at [870, 521] on link "R141 (£190.00)" at bounding box center [864, 519] width 435 height 22
select select "1"
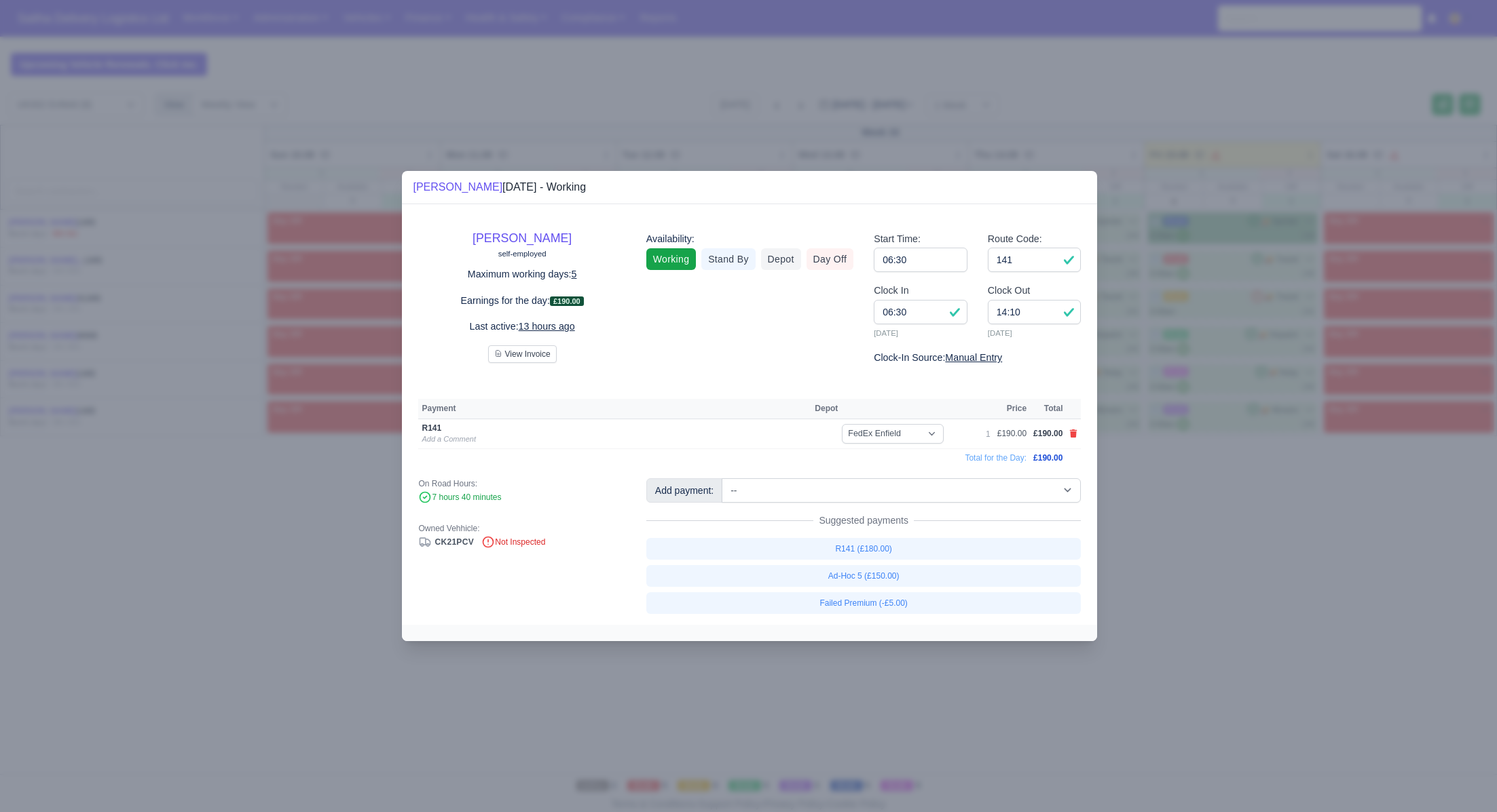
drag, startPoint x: 1243, startPoint y: 574, endPoint x: 1240, endPoint y: 561, distance: 13.3
click at [1243, 574] on div at bounding box center [748, 406] width 1497 height 812
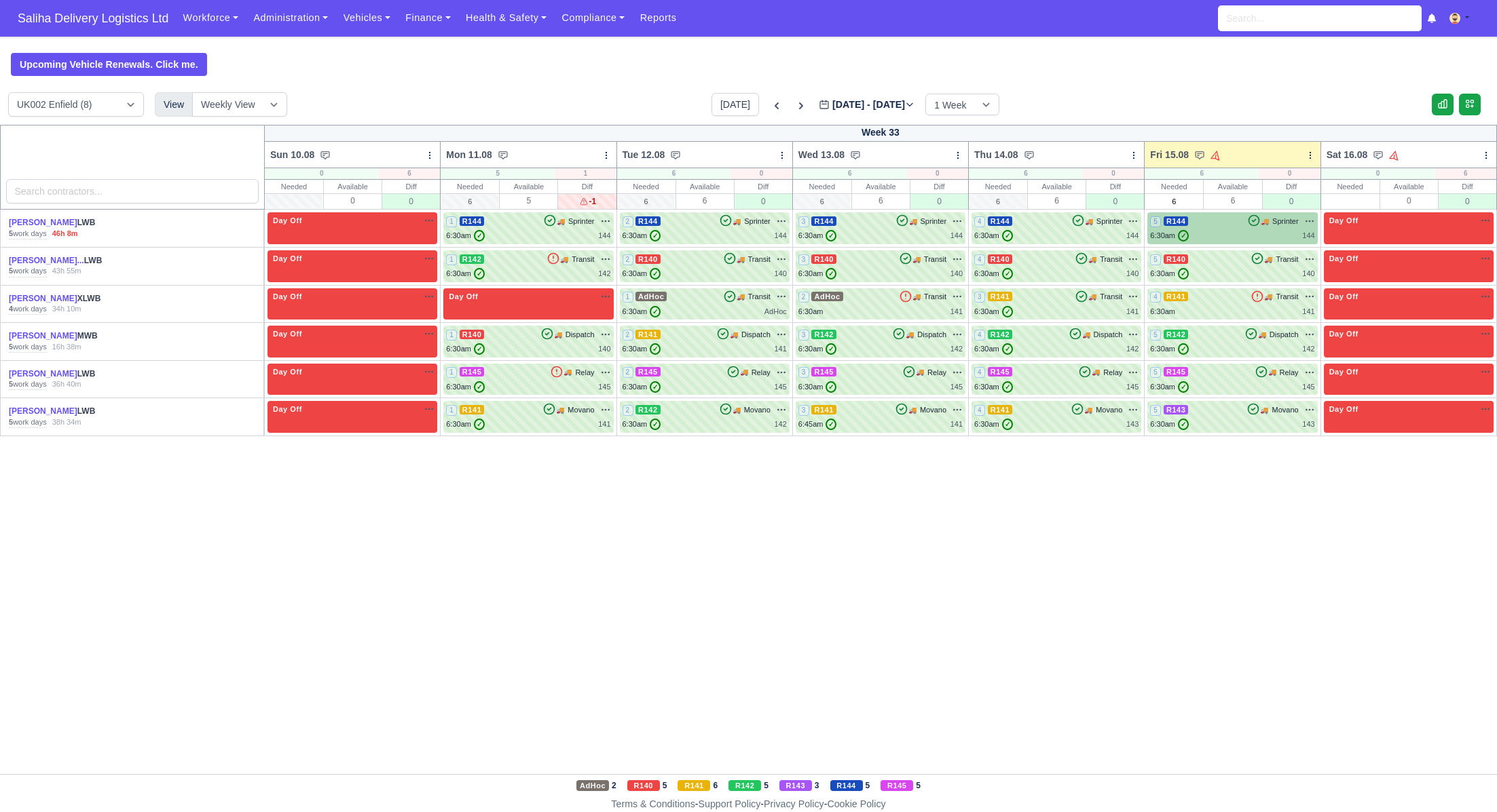
click at [1220, 232] on div "6:30am ✓ 144" at bounding box center [1232, 236] width 164 height 11
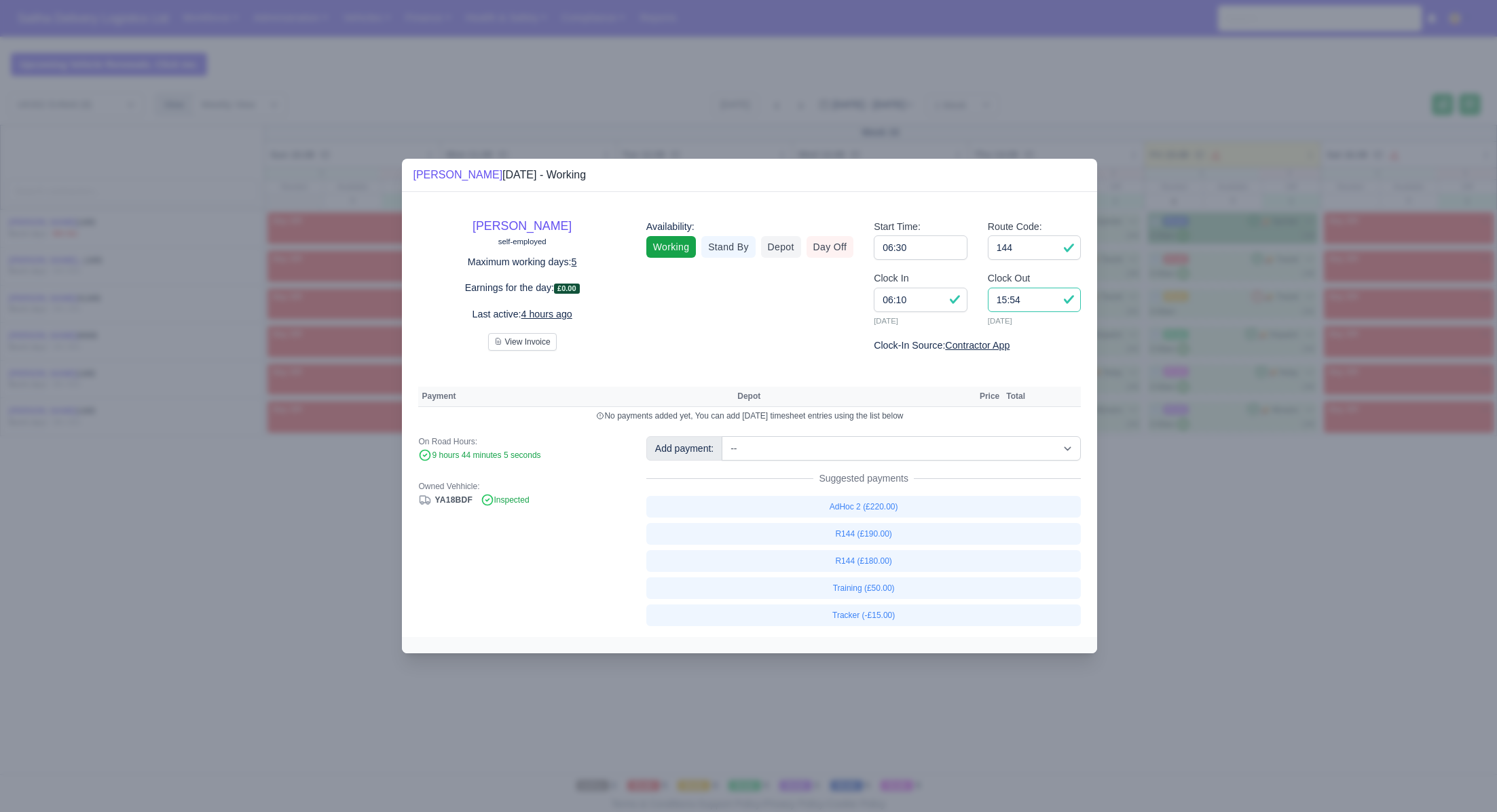
click at [1039, 308] on input "15:54" at bounding box center [1035, 300] width 94 height 24
type input "15:00"
click at [856, 568] on link "R144 (£180.00)" at bounding box center [864, 561] width 435 height 22
select select "1"
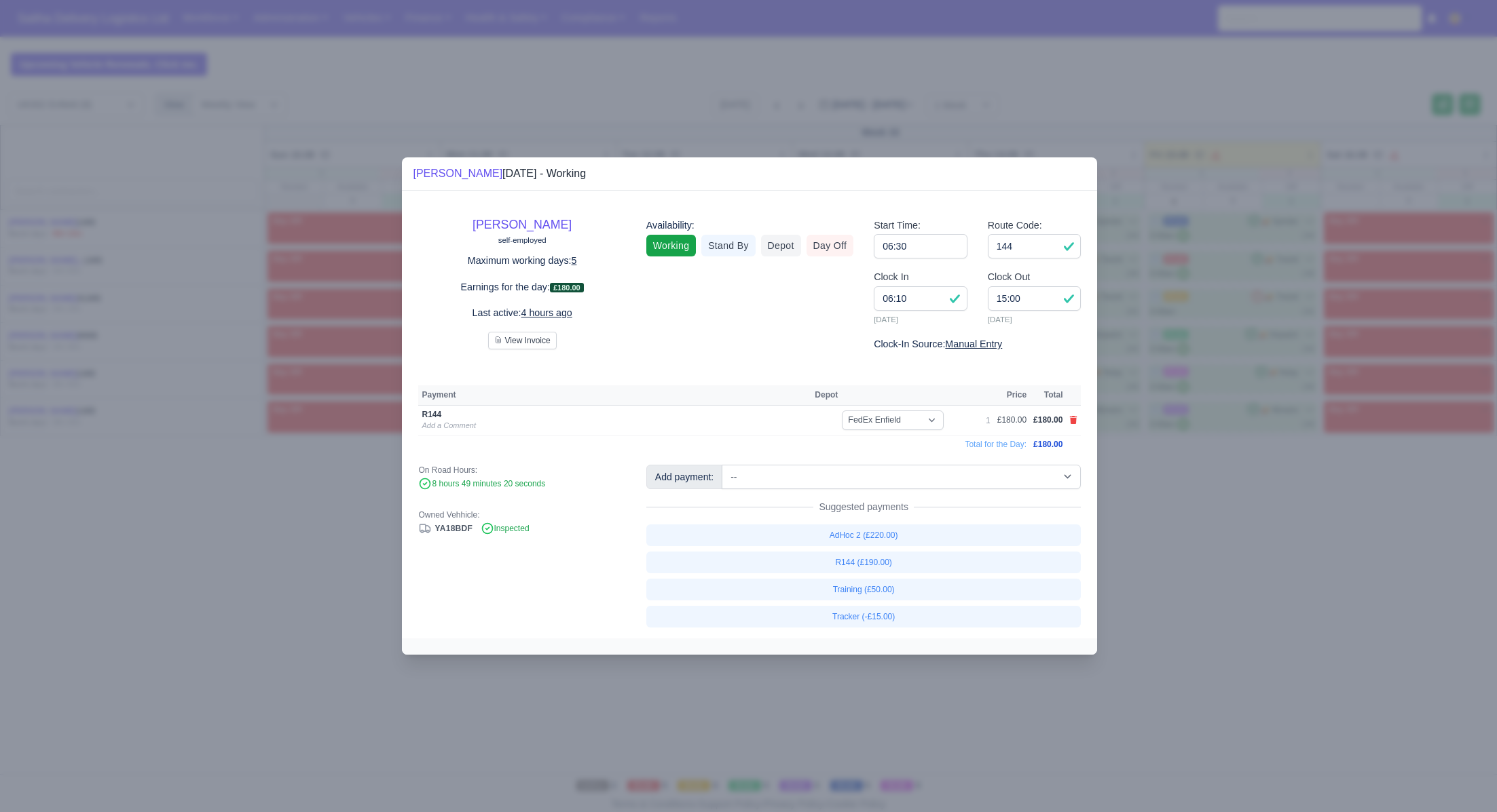
click at [1167, 526] on div at bounding box center [748, 406] width 1497 height 812
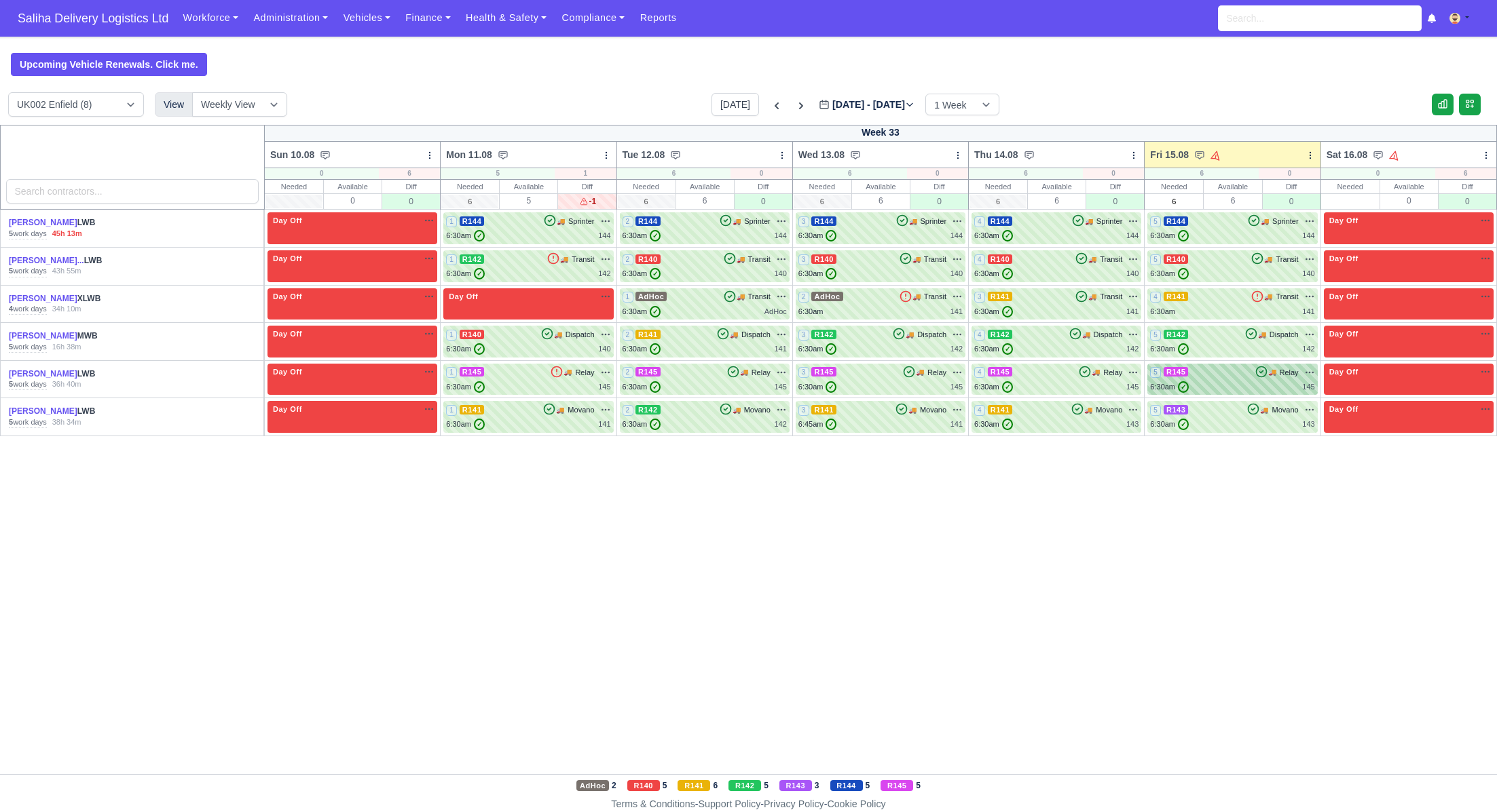
click at [1211, 374] on div "5 R145 🚚 Relay" at bounding box center [1232, 372] width 164 height 12
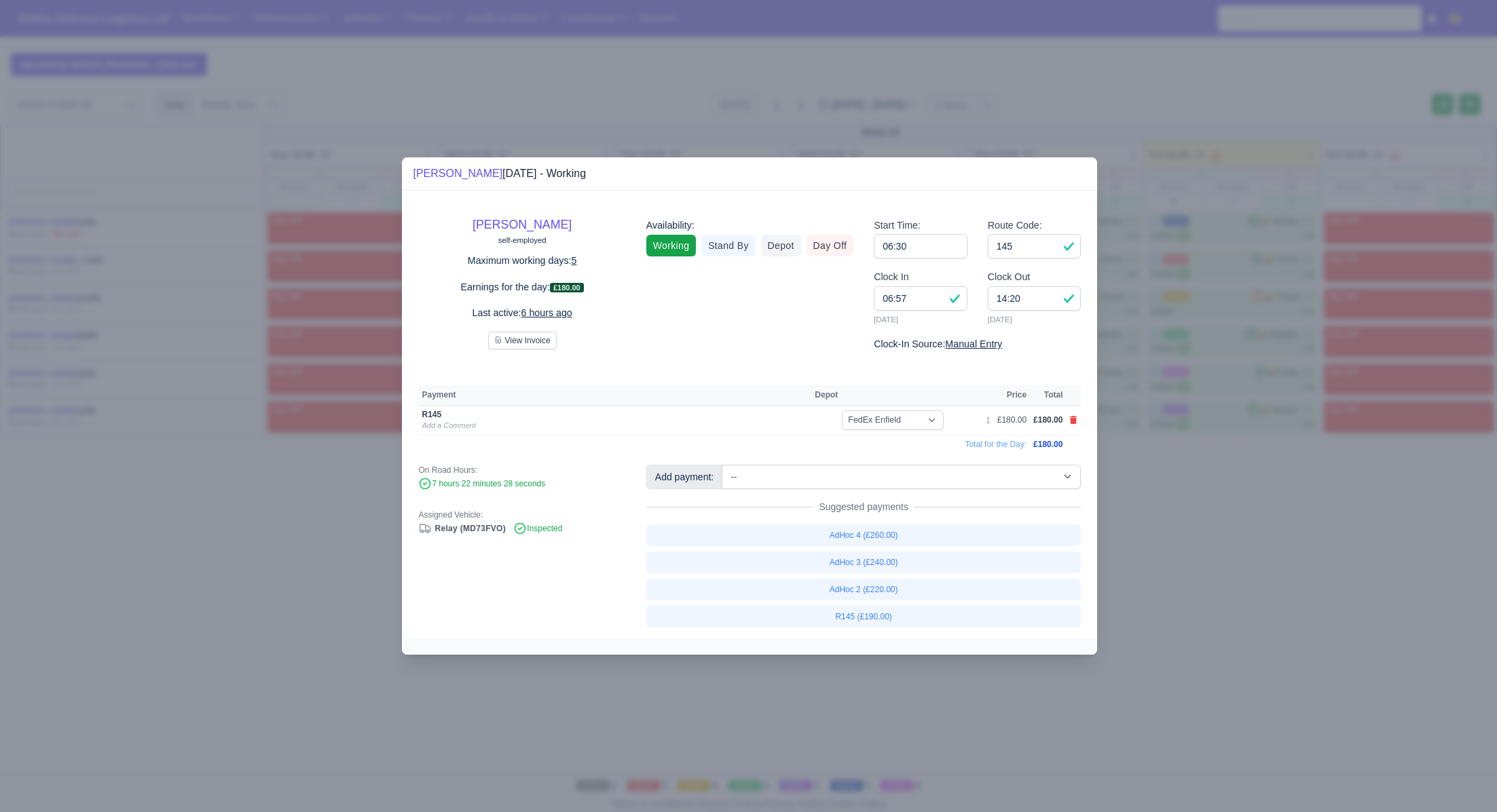
drag, startPoint x: 1243, startPoint y: 521, endPoint x: 869, endPoint y: 302, distance: 433.4
click at [1242, 520] on div at bounding box center [748, 406] width 1497 height 812
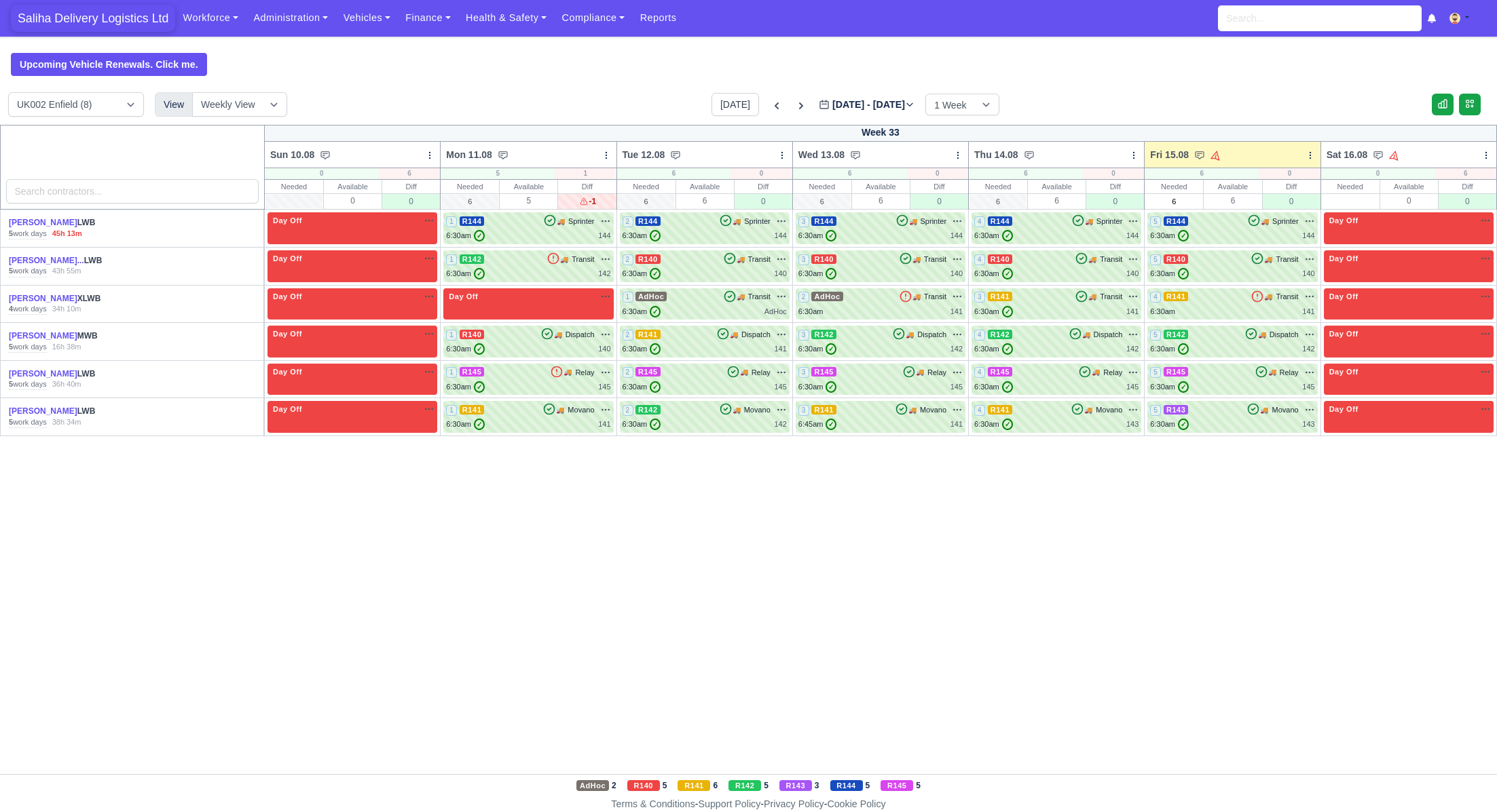
drag, startPoint x: 80, startPoint y: 23, endPoint x: 102, endPoint y: 9, distance: 26.1
click at [80, 23] on span "Saliha Delivery Logistics Ltd" at bounding box center [92, 18] width 164 height 27
click at [119, 17] on span "Saliha Delivery Logistics Ltd" at bounding box center [92, 18] width 164 height 27
click at [795, 103] on icon at bounding box center [801, 105] width 14 height 13
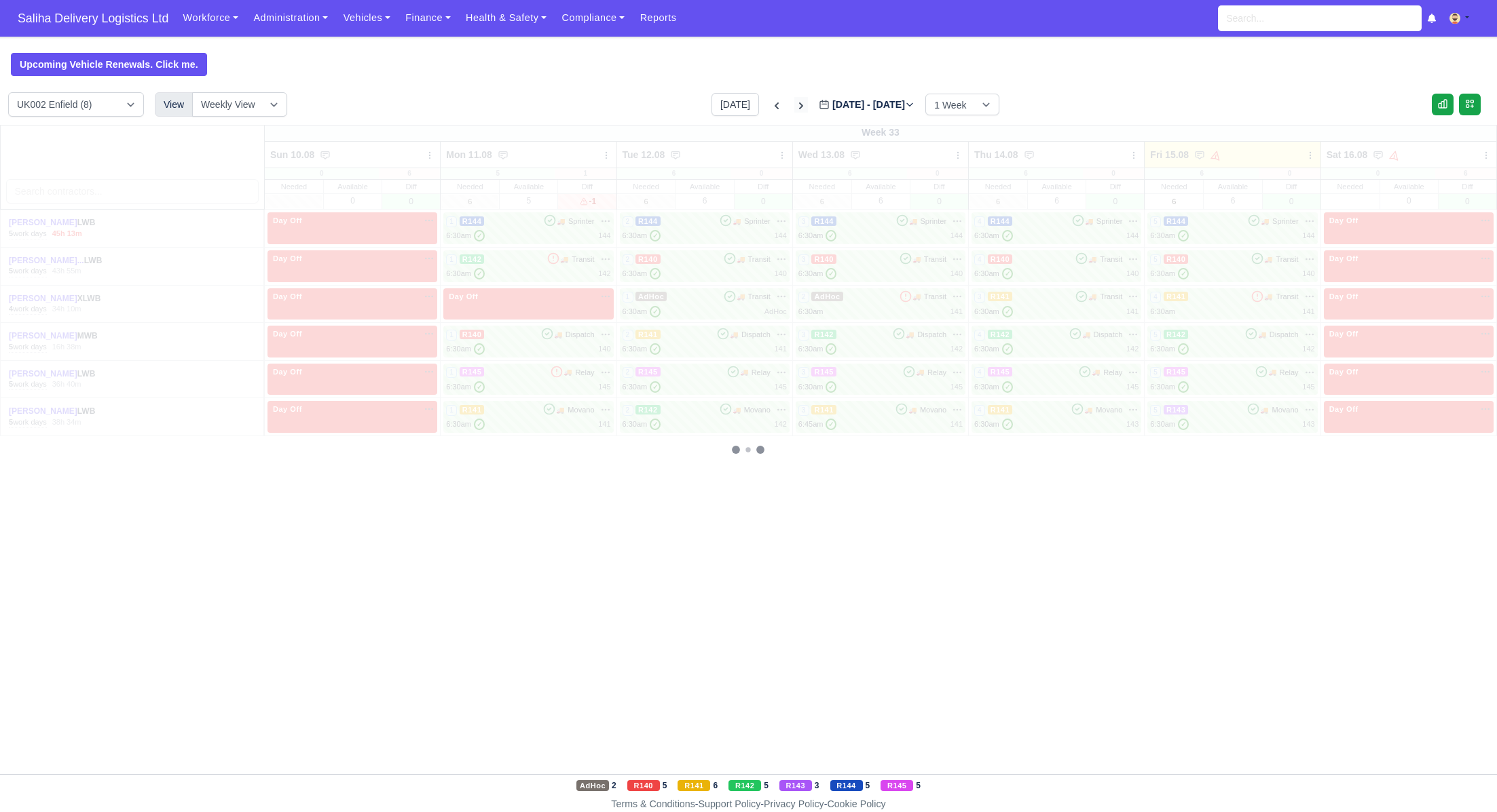
type input "[DATE]"
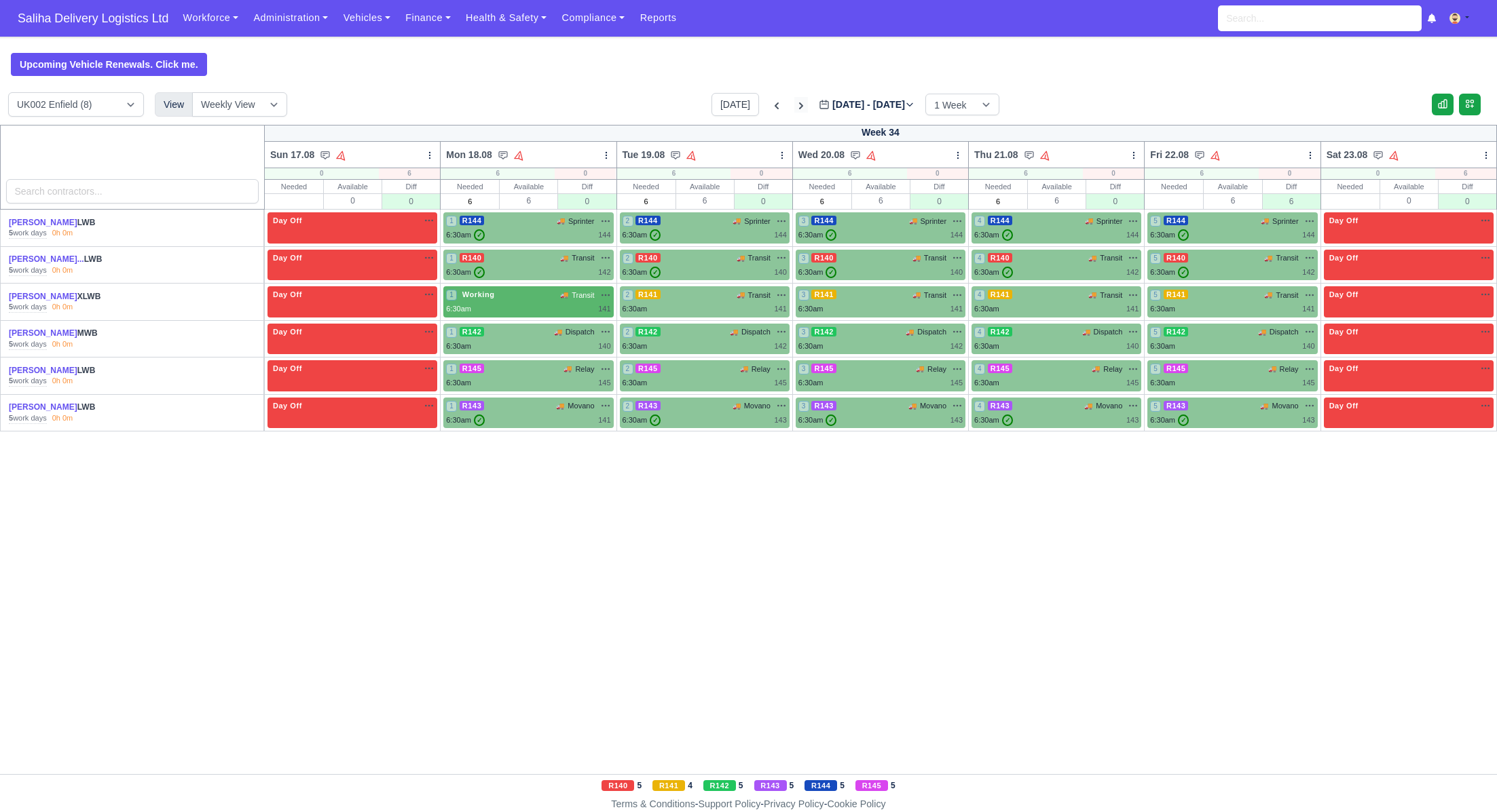
click at [795, 104] on icon at bounding box center [801, 105] width 14 height 13
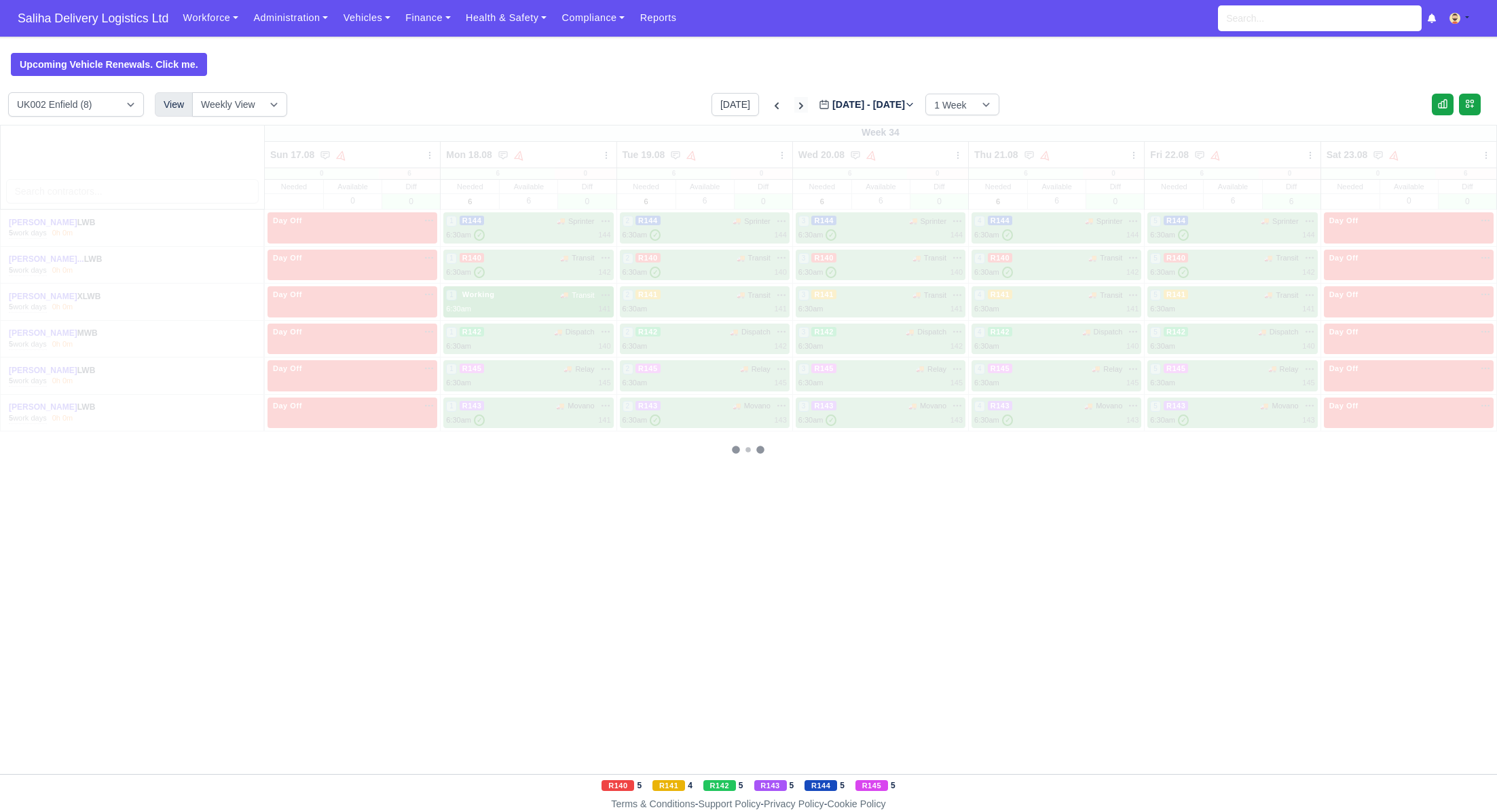
type input "[DATE]"
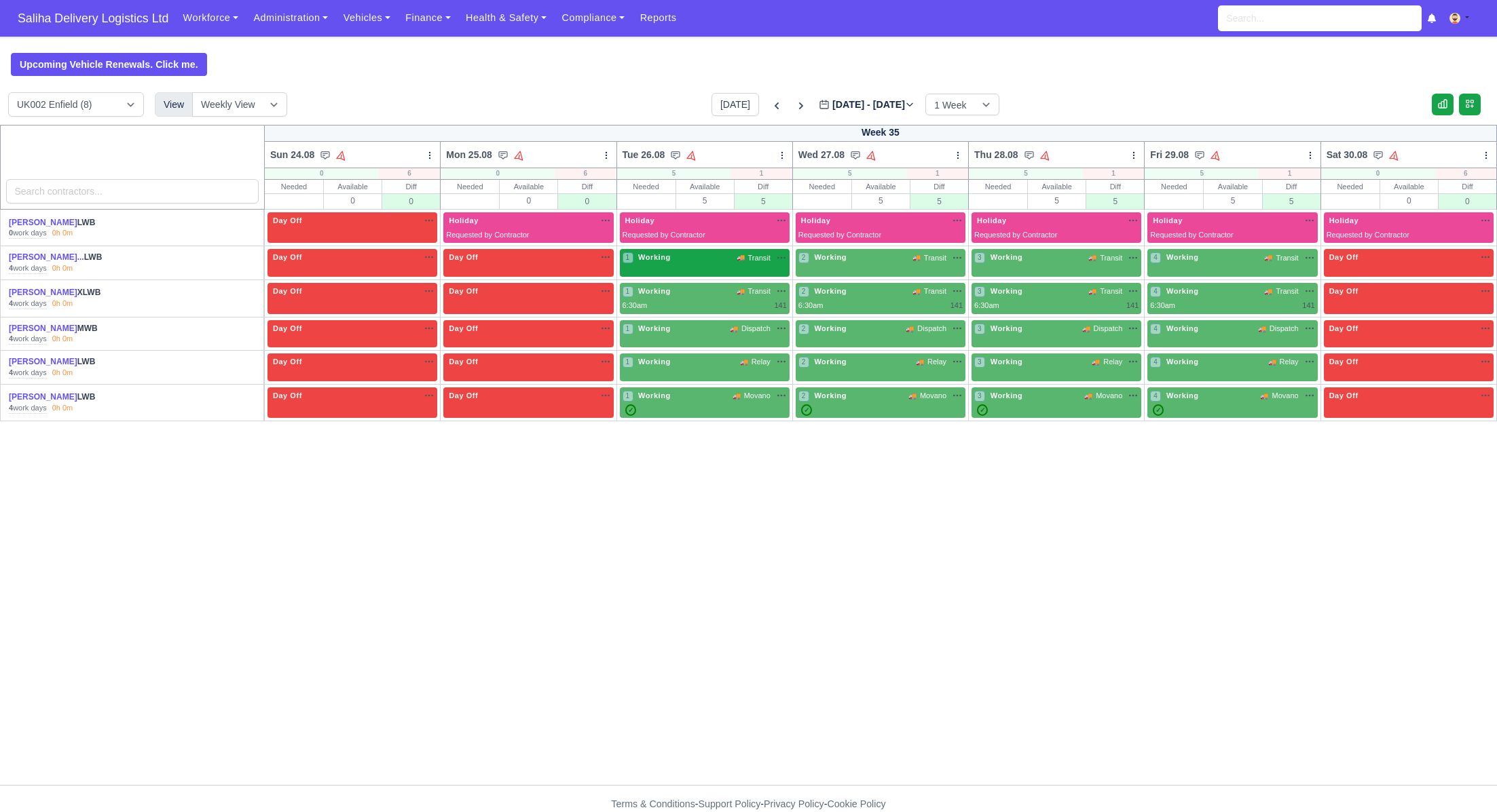
click at [700, 258] on div "1 Working 🚚 Transit" at bounding box center [704, 257] width 164 height 11
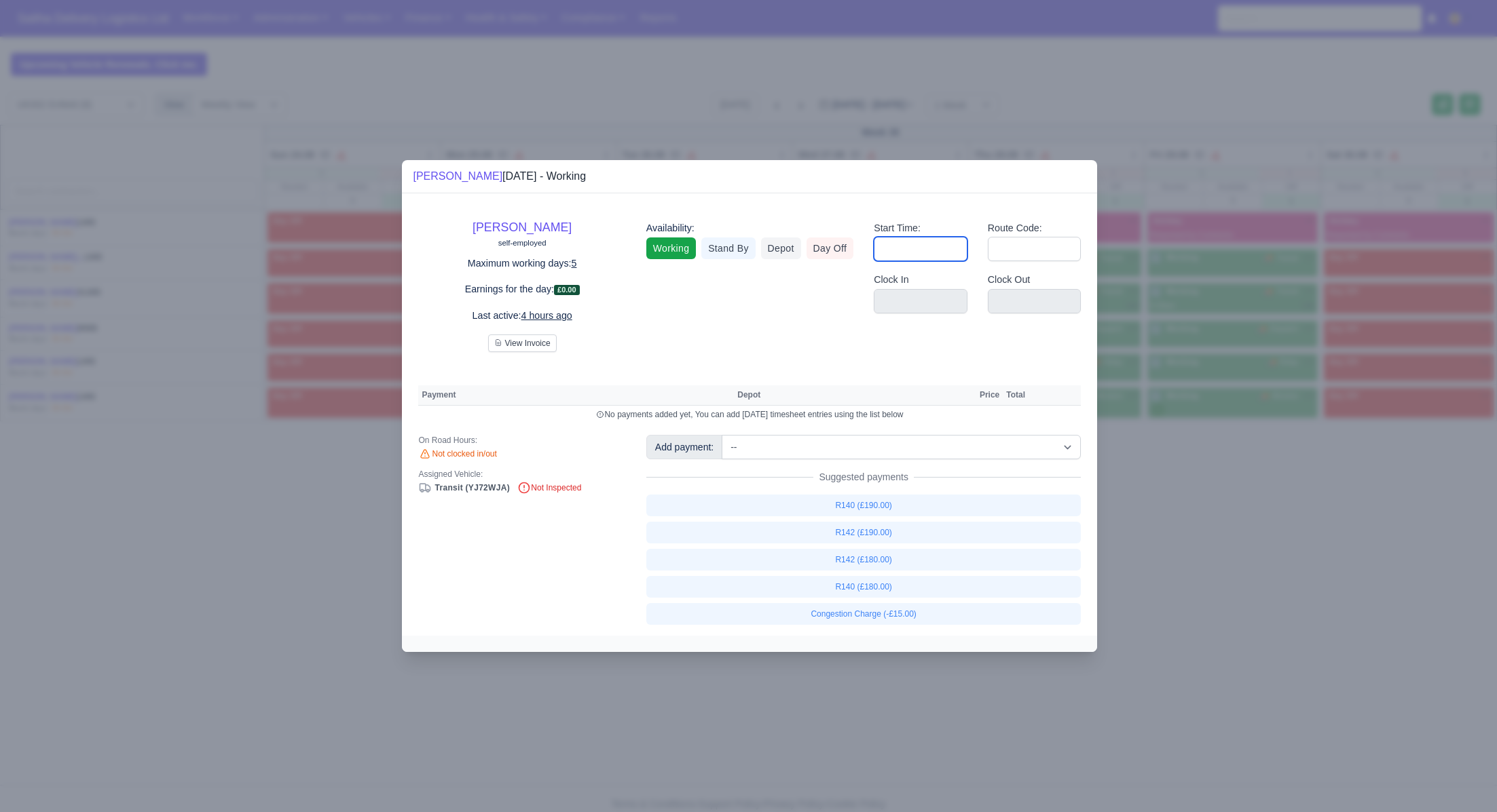
drag, startPoint x: 898, startPoint y: 251, endPoint x: 913, endPoint y: 259, distance: 17.0
click at [901, 252] on input "Start Time:" at bounding box center [921, 249] width 94 height 24
type input "06:30"
click at [1014, 250] on input "Route Code:" at bounding box center [1035, 249] width 94 height 24
type input "140"
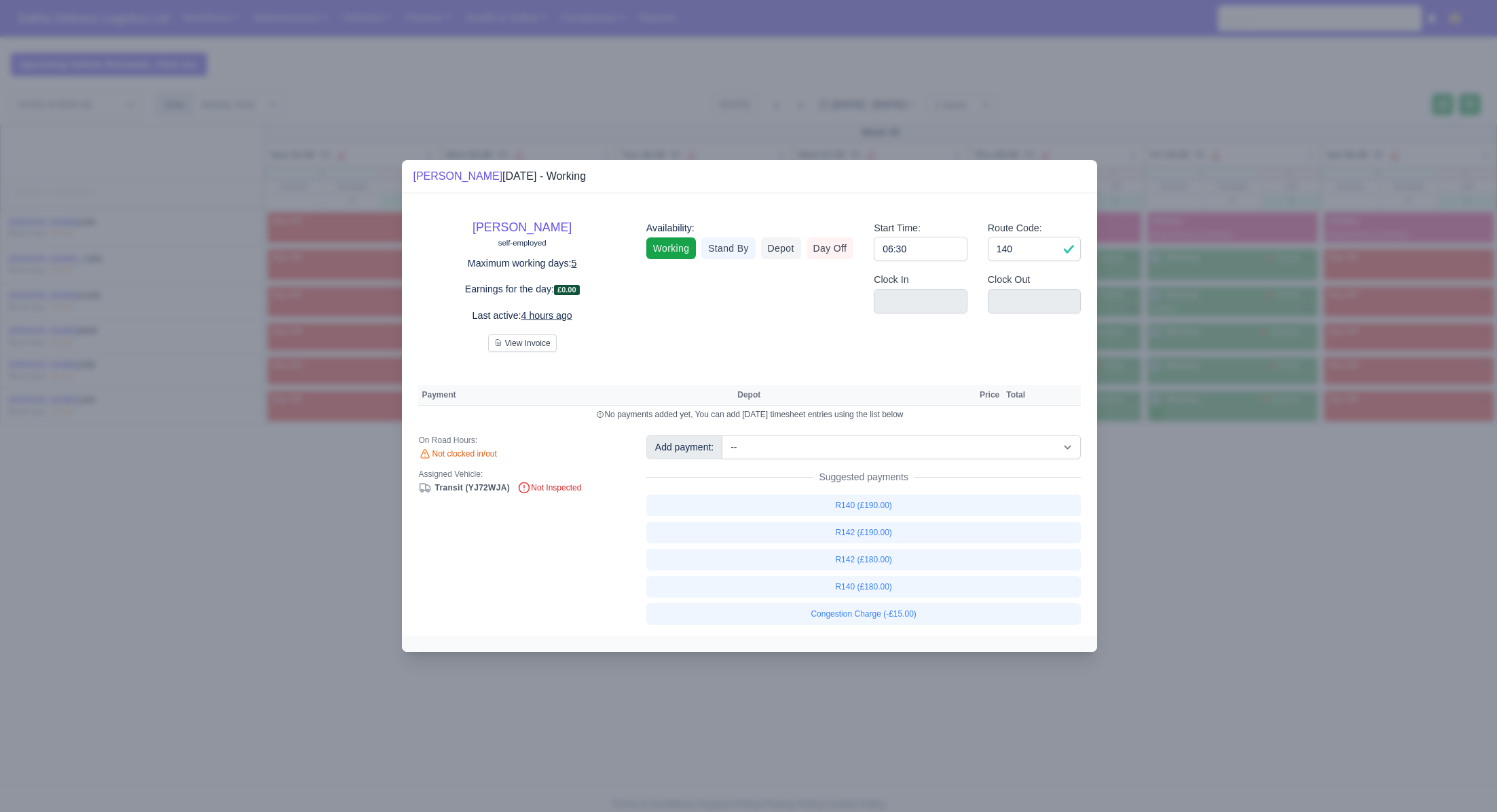
drag, startPoint x: 1191, startPoint y: 557, endPoint x: 1184, endPoint y: 549, distance: 10.6
click at [1191, 558] on div at bounding box center [748, 406] width 1497 height 812
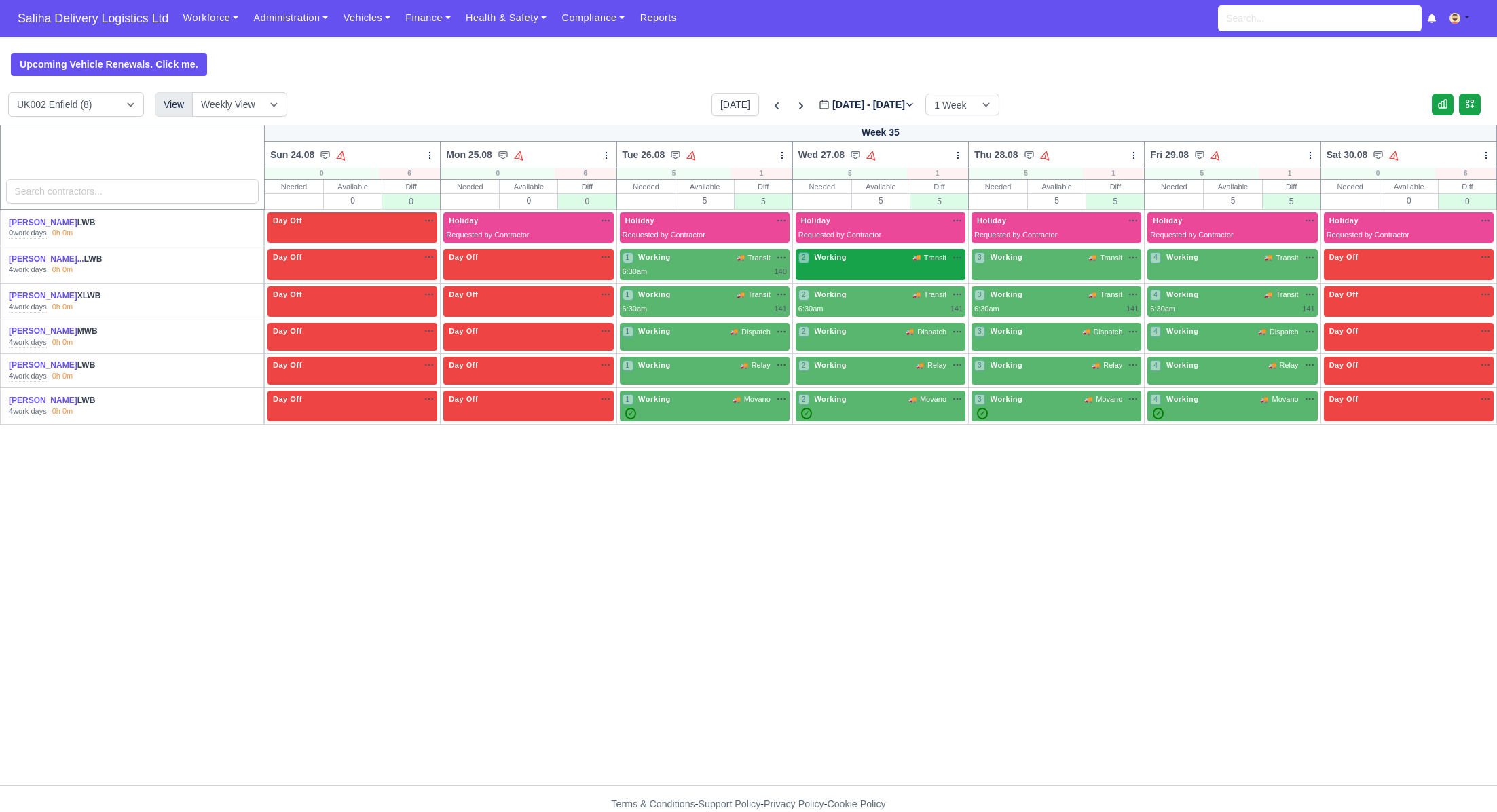
click at [860, 265] on div "2 Working 🚚 Transit" at bounding box center [880, 259] width 164 height 14
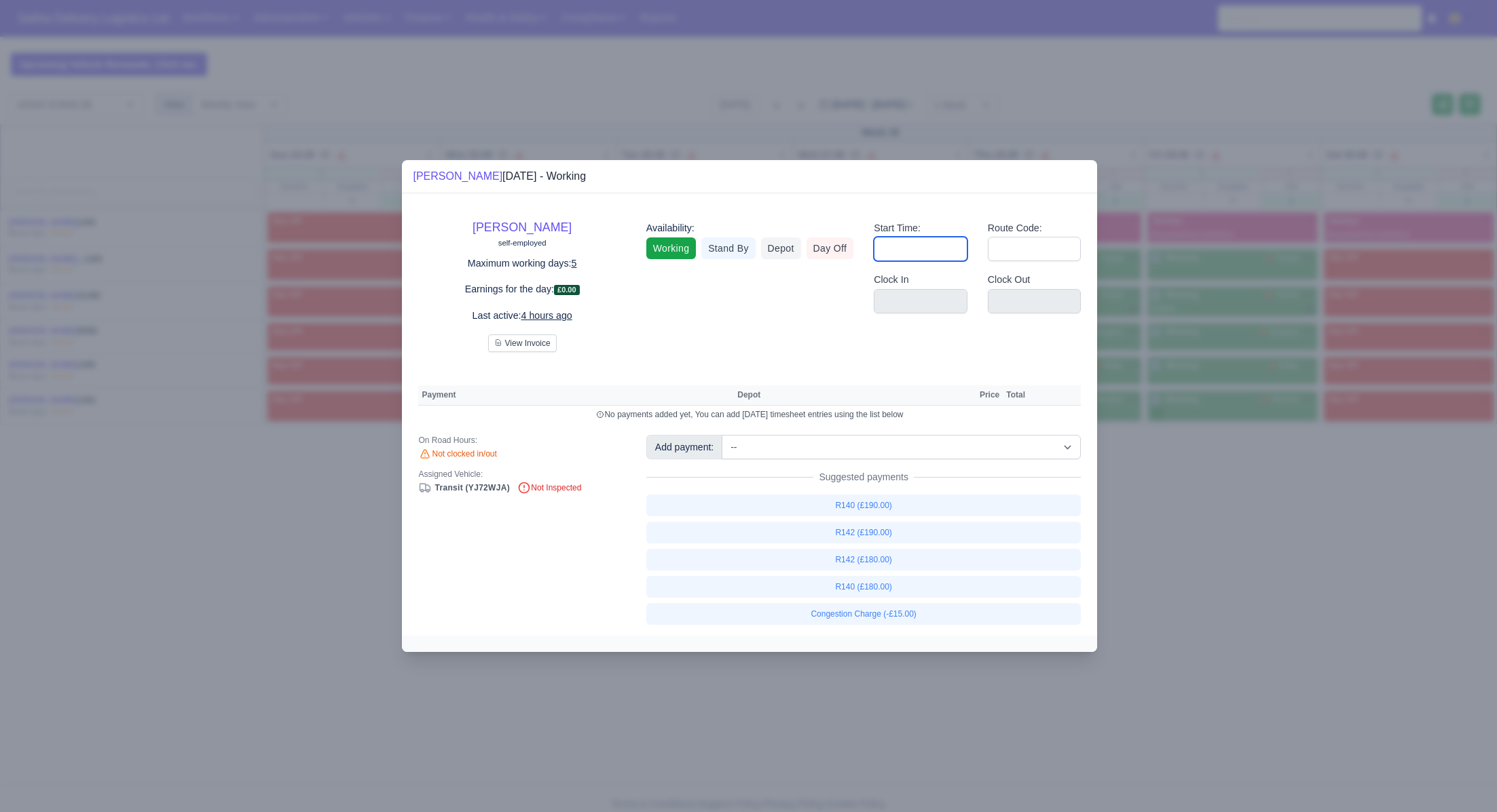
click at [900, 251] on input "Start Time:" at bounding box center [921, 249] width 94 height 24
type input "06:30"
click at [1018, 248] on input "Route Code:" at bounding box center [1035, 249] width 94 height 24
type input "140"
drag, startPoint x: 1203, startPoint y: 516, endPoint x: 1186, endPoint y: 488, distance: 32.8
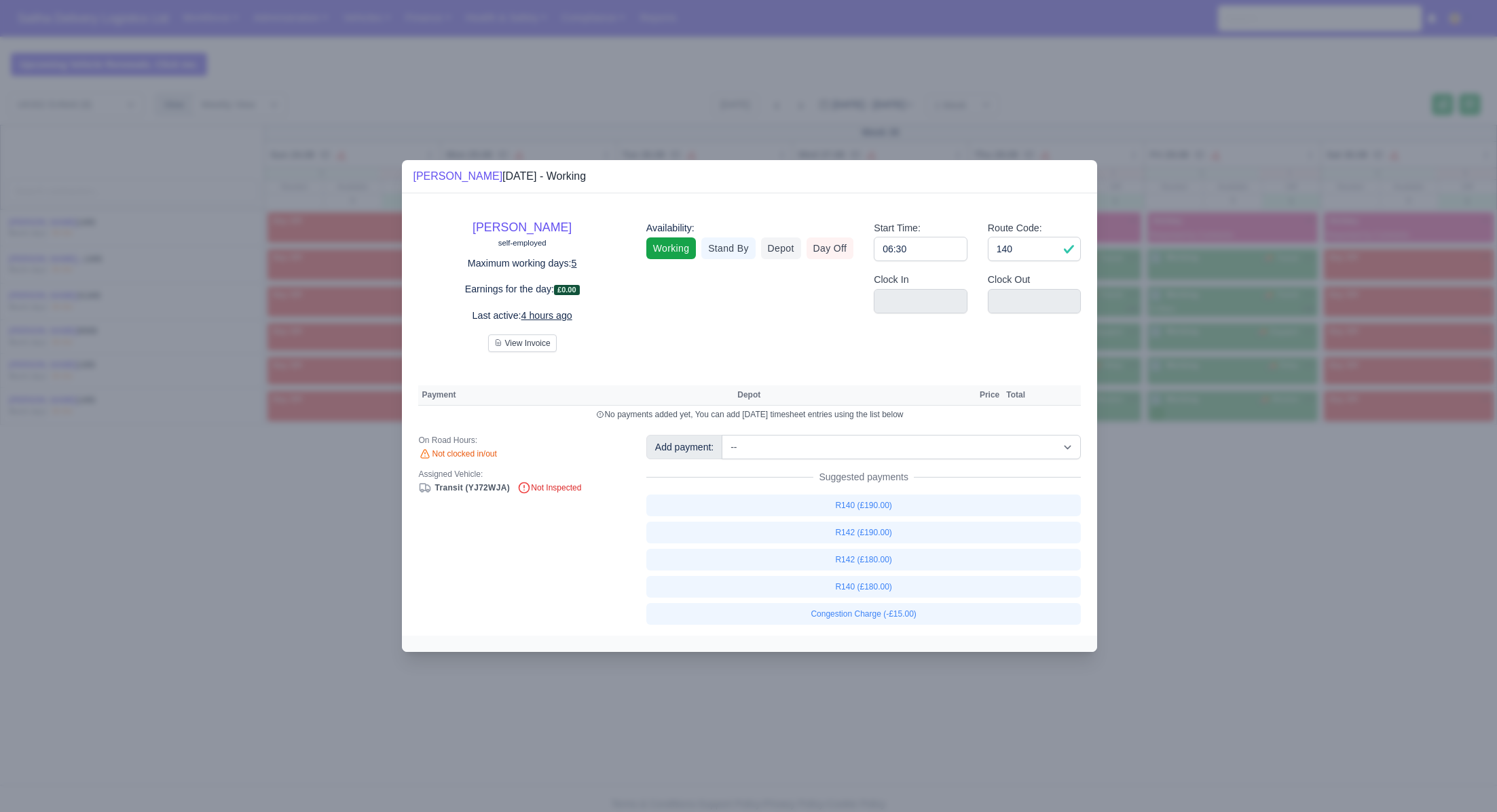
click at [1203, 516] on div at bounding box center [748, 406] width 1497 height 812
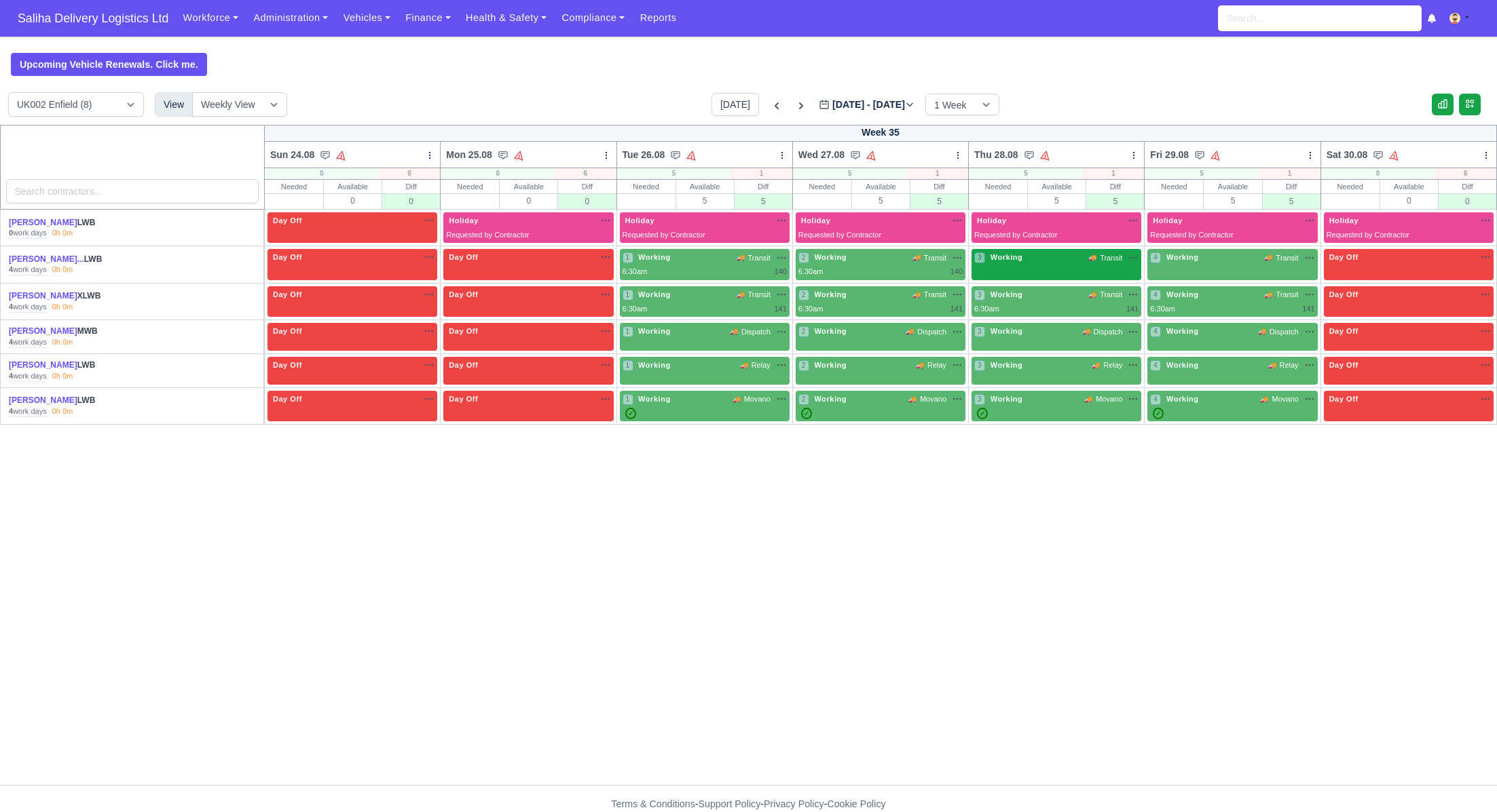
click at [1037, 269] on div "3 Working 🚚 Transit" at bounding box center [1056, 265] width 170 height 31
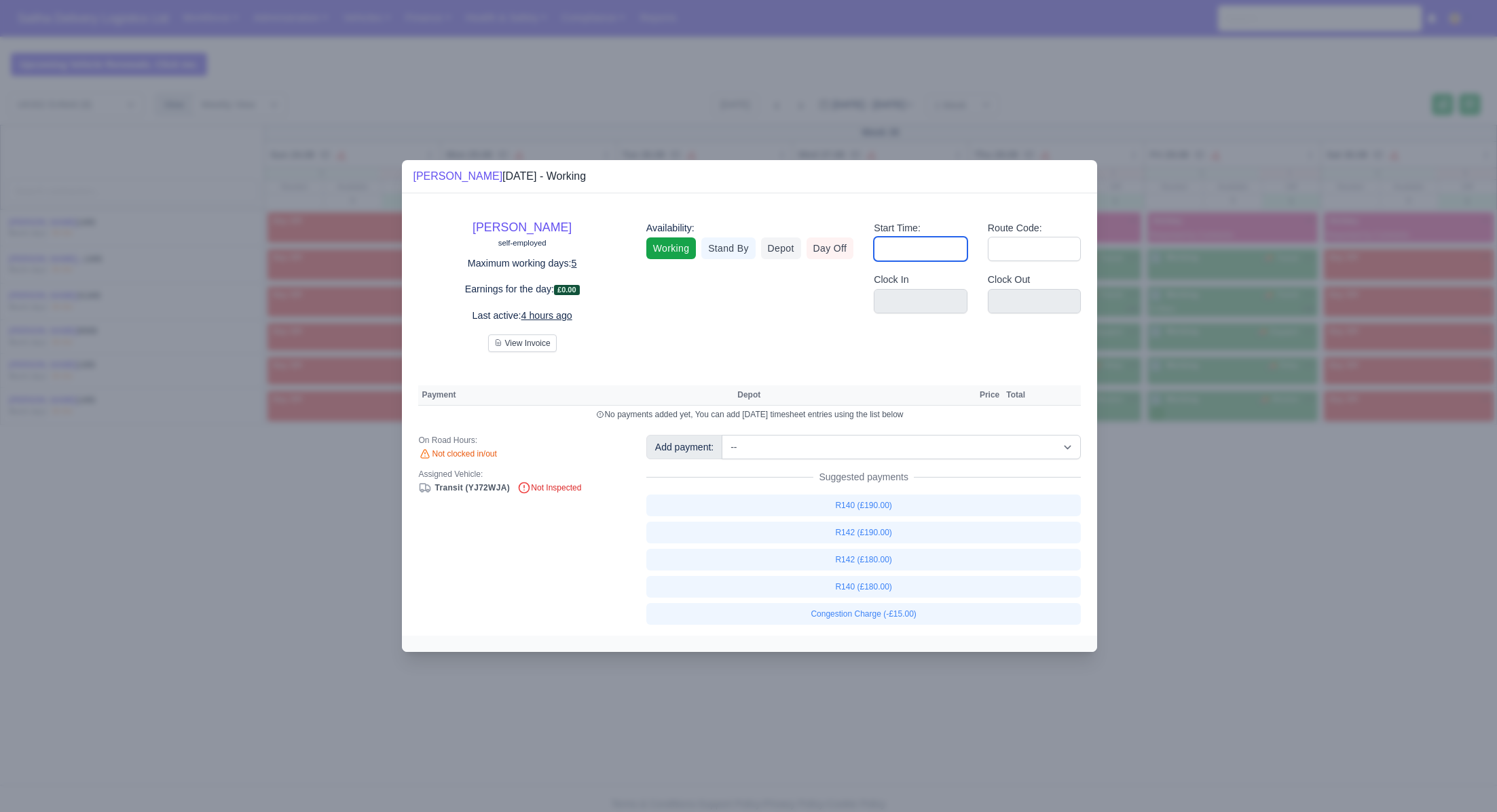
click at [934, 251] on input "Start Time:" at bounding box center [921, 249] width 94 height 24
type input "06:30"
click at [1016, 256] on input "Route Code:" at bounding box center [1035, 249] width 94 height 24
type input "140"
click at [1208, 522] on div at bounding box center [748, 406] width 1497 height 812
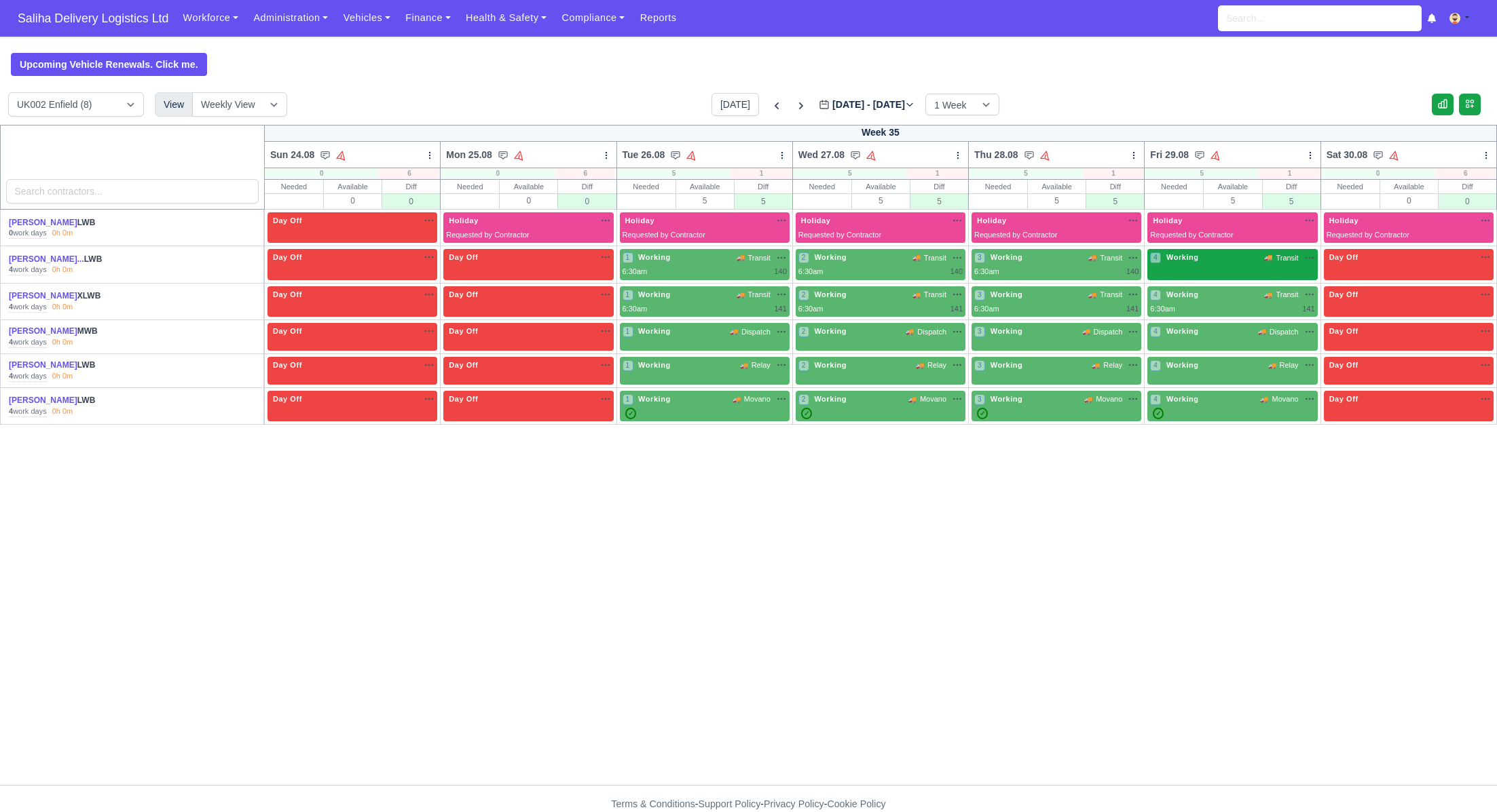
click at [1198, 271] on div "4 Working 🚚 Transit" at bounding box center [1232, 265] width 170 height 31
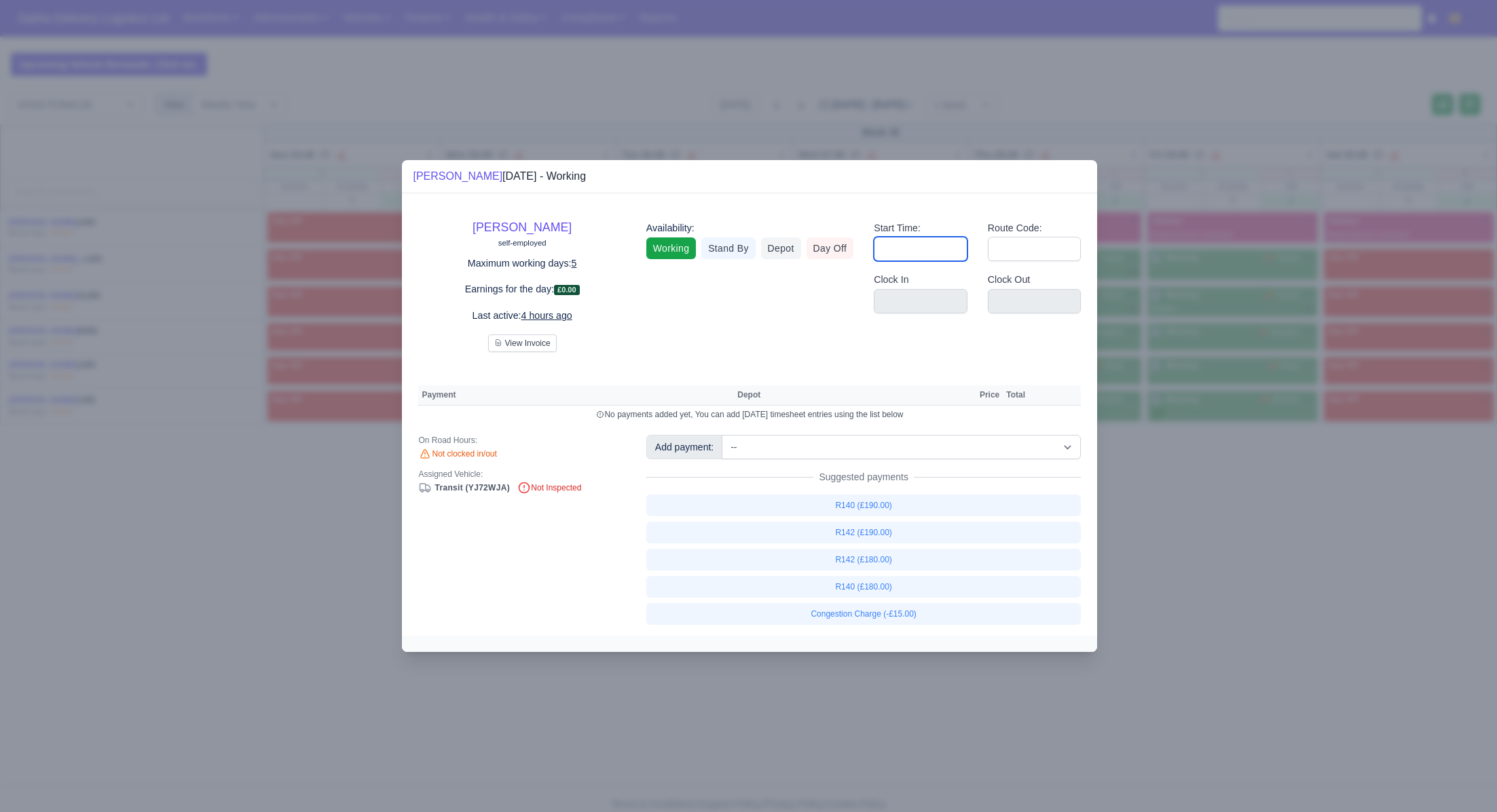
drag, startPoint x: 921, startPoint y: 250, endPoint x: 930, endPoint y: 258, distance: 12.0
click at [921, 250] on input "Start Time:" at bounding box center [921, 249] width 94 height 24
type input "06:30"
click at [1012, 250] on input "Route Code:" at bounding box center [1035, 249] width 94 height 24
type input "140"
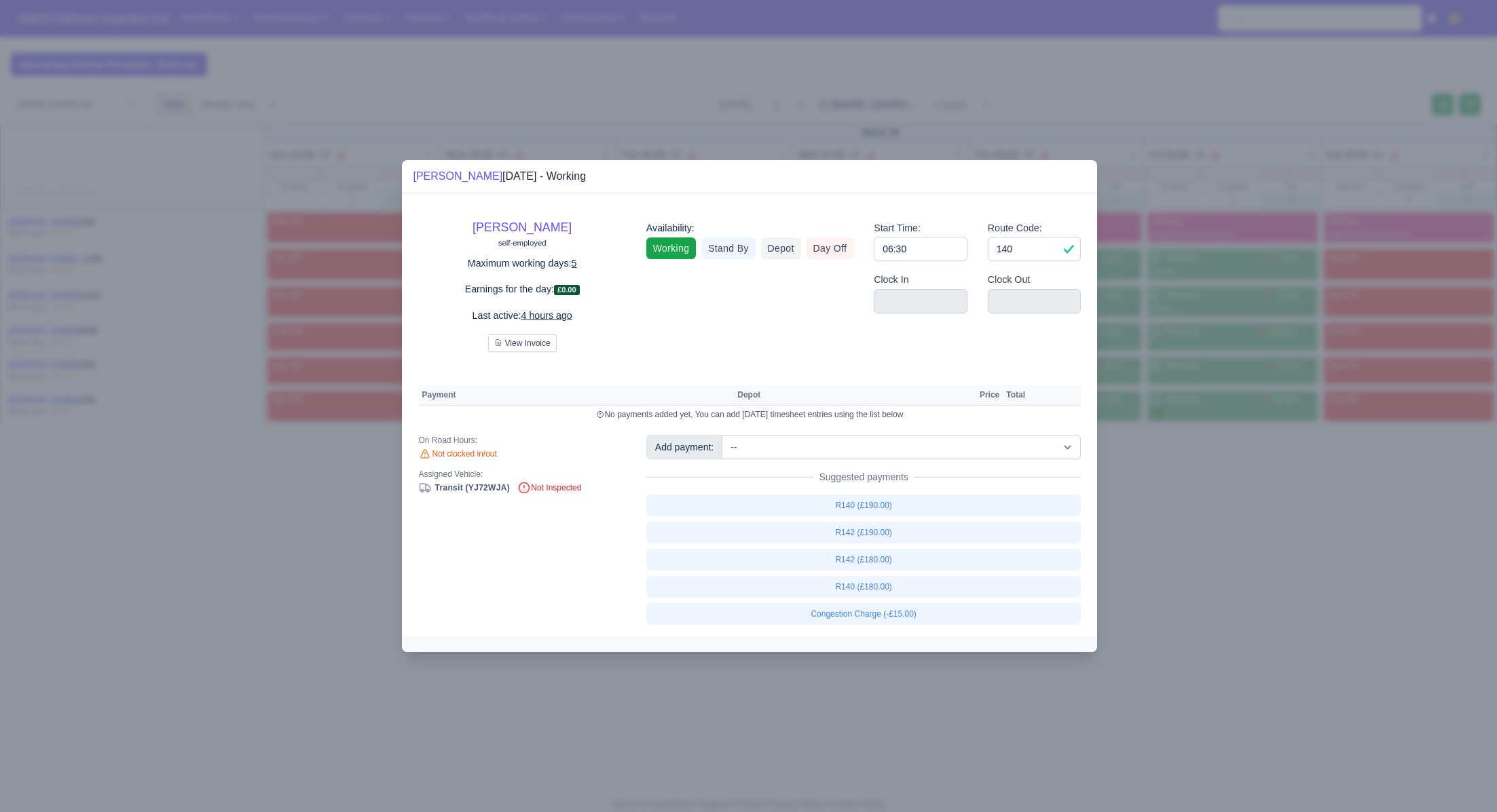
click at [1267, 573] on div at bounding box center [748, 406] width 1497 height 812
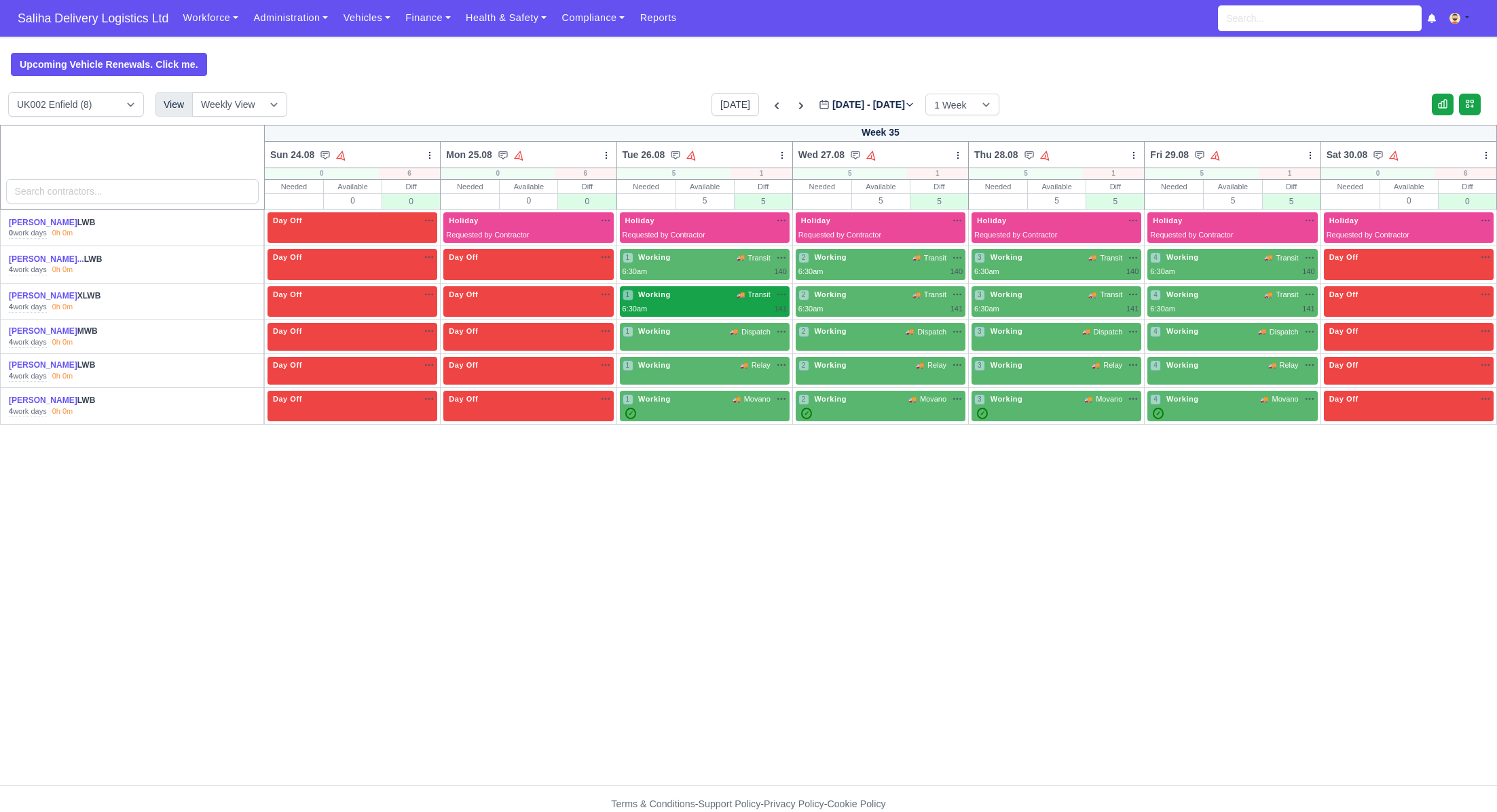
click at [721, 303] on div "6:30am 141" at bounding box center [704, 309] width 164 height 11
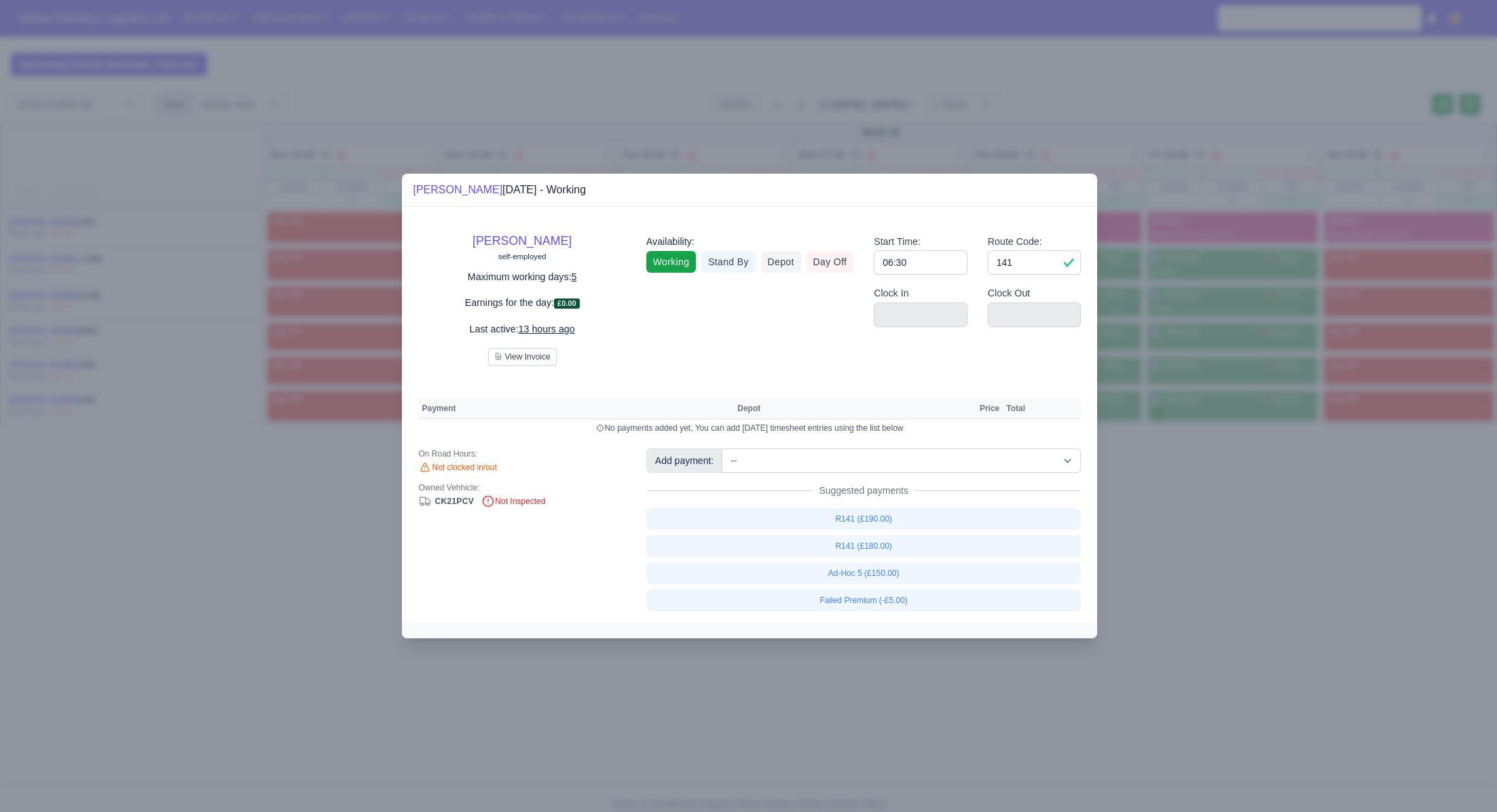
click at [1219, 538] on div at bounding box center [748, 406] width 1497 height 812
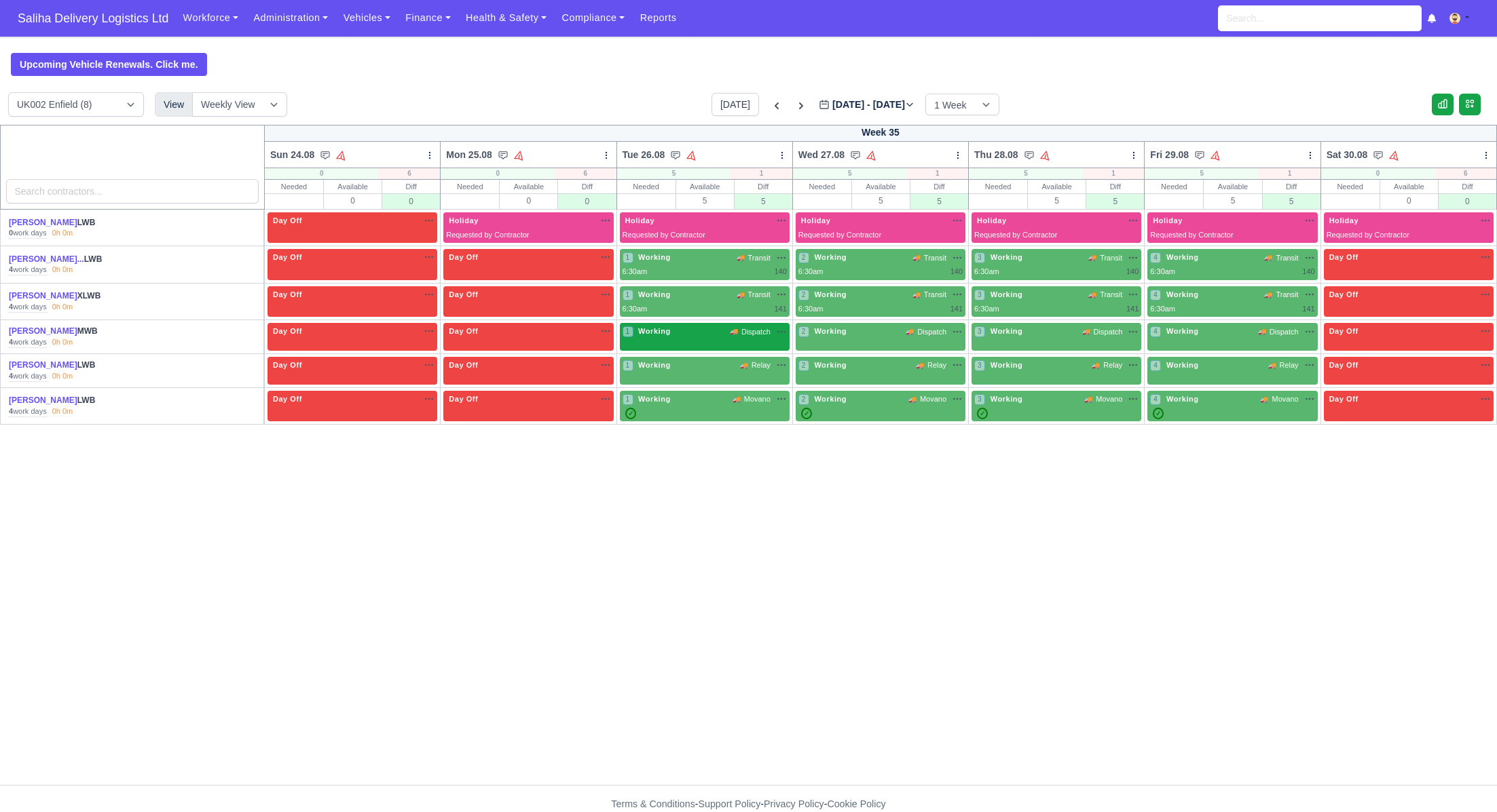
click at [708, 332] on div "1 Working 🚚 Dispatch" at bounding box center [704, 332] width 164 height 11
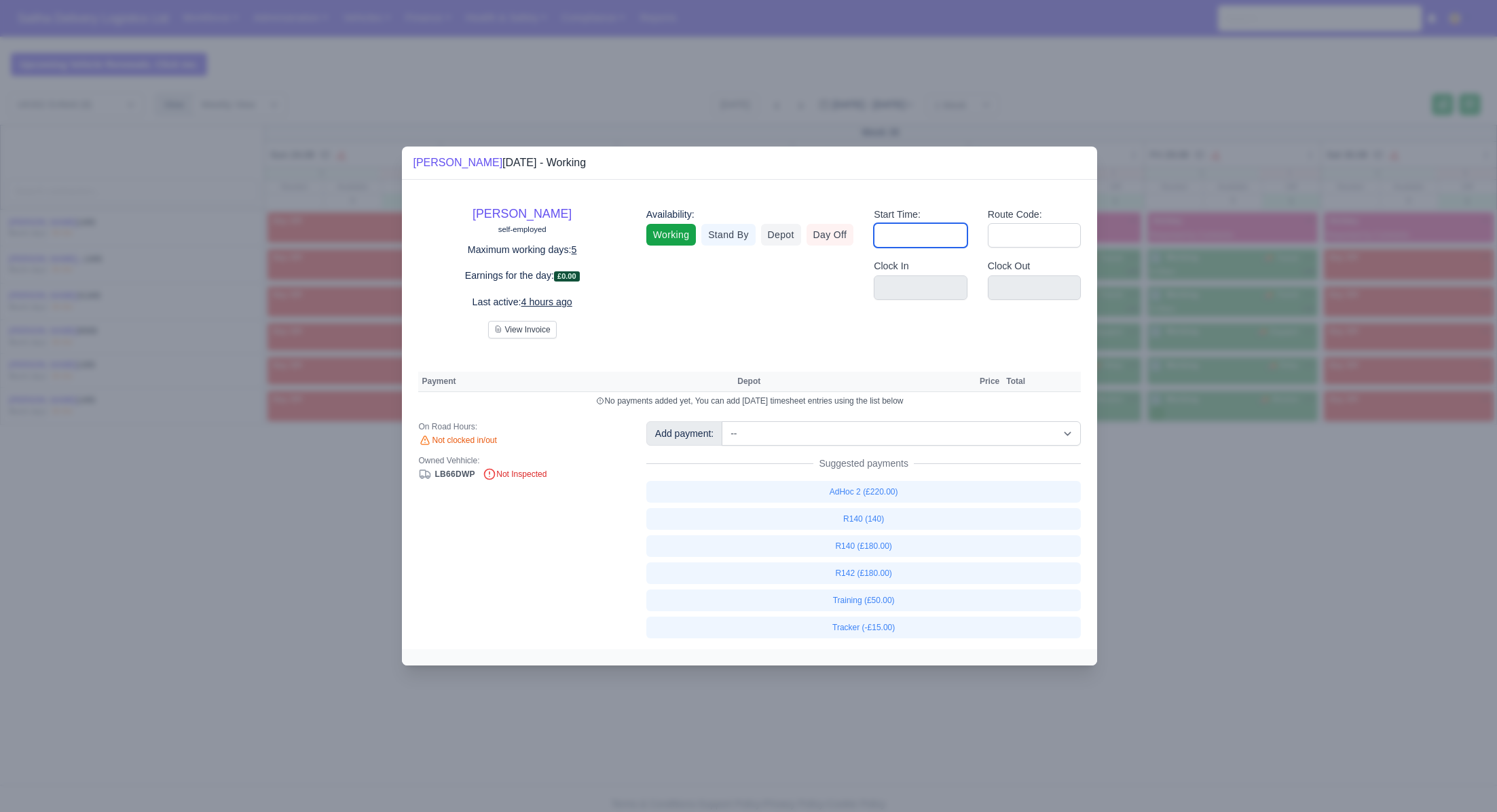
click at [937, 236] on input "Start Time:" at bounding box center [921, 235] width 94 height 24
type input "06:30"
click at [1019, 230] on input "Route Code:" at bounding box center [1035, 235] width 94 height 24
type input "143"
drag, startPoint x: 1233, startPoint y: 486, endPoint x: 1050, endPoint y: 431, distance: 191.1
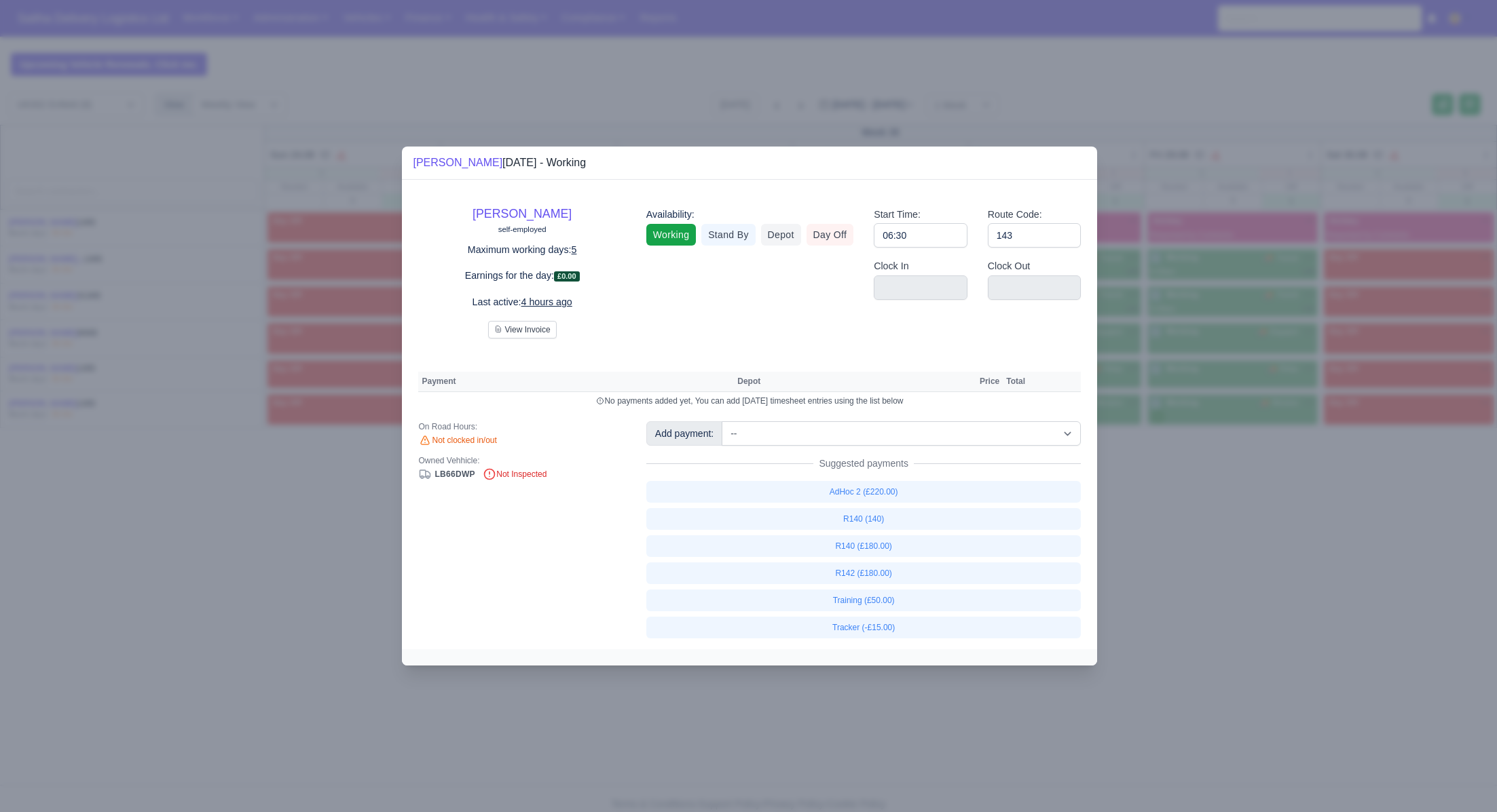
click at [1230, 485] on div at bounding box center [748, 406] width 1497 height 812
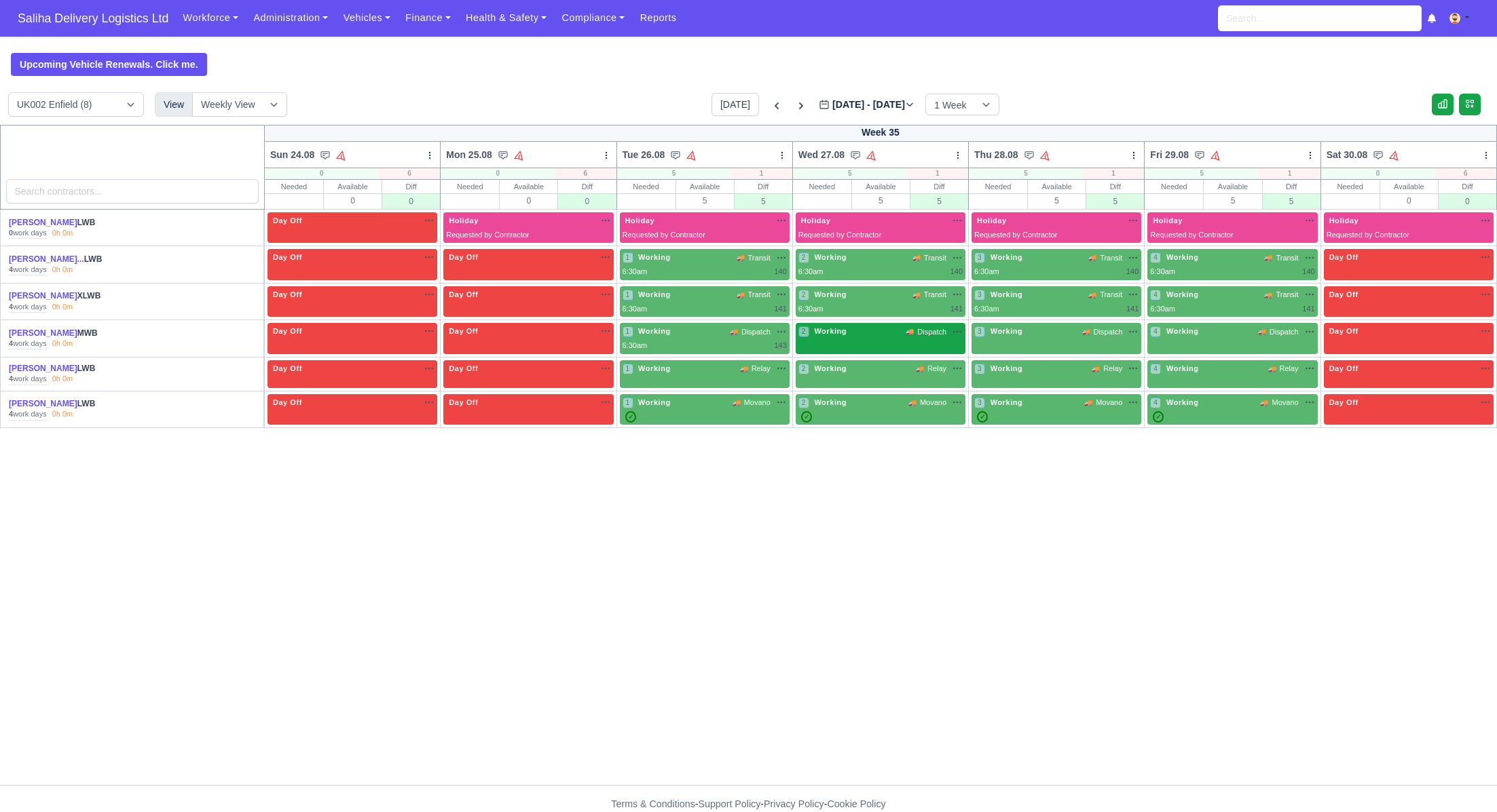
click at [833, 341] on div "2 Working 🚚 Dispatch" at bounding box center [881, 339] width 170 height 31
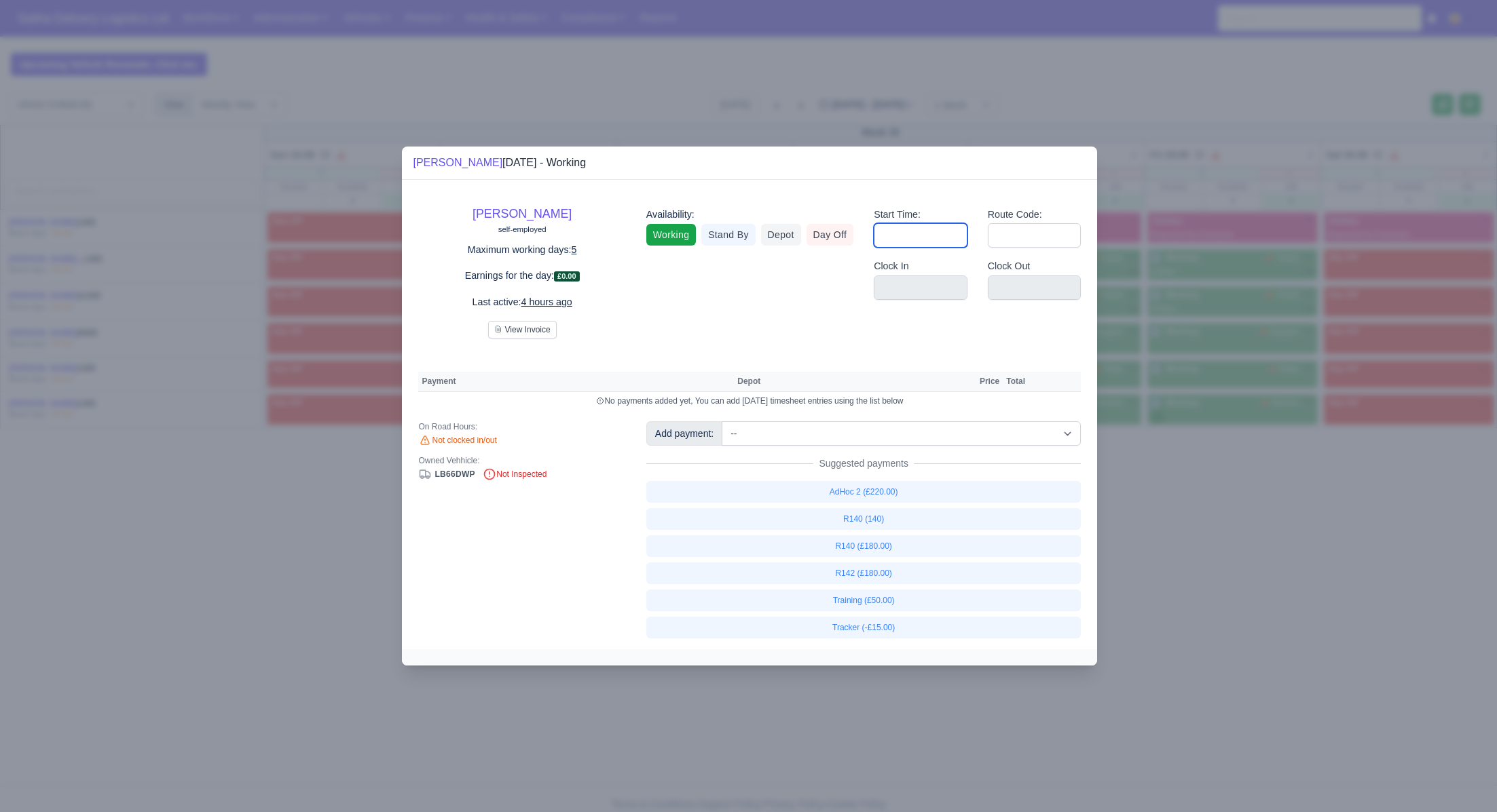
click at [918, 237] on input "Start Time:" at bounding box center [921, 235] width 94 height 24
type input "06:30"
click at [1015, 233] on input "Route Code:" at bounding box center [1035, 235] width 94 height 24
type input "143"
drag, startPoint x: 1225, startPoint y: 565, endPoint x: 1127, endPoint y: 466, distance: 139.3
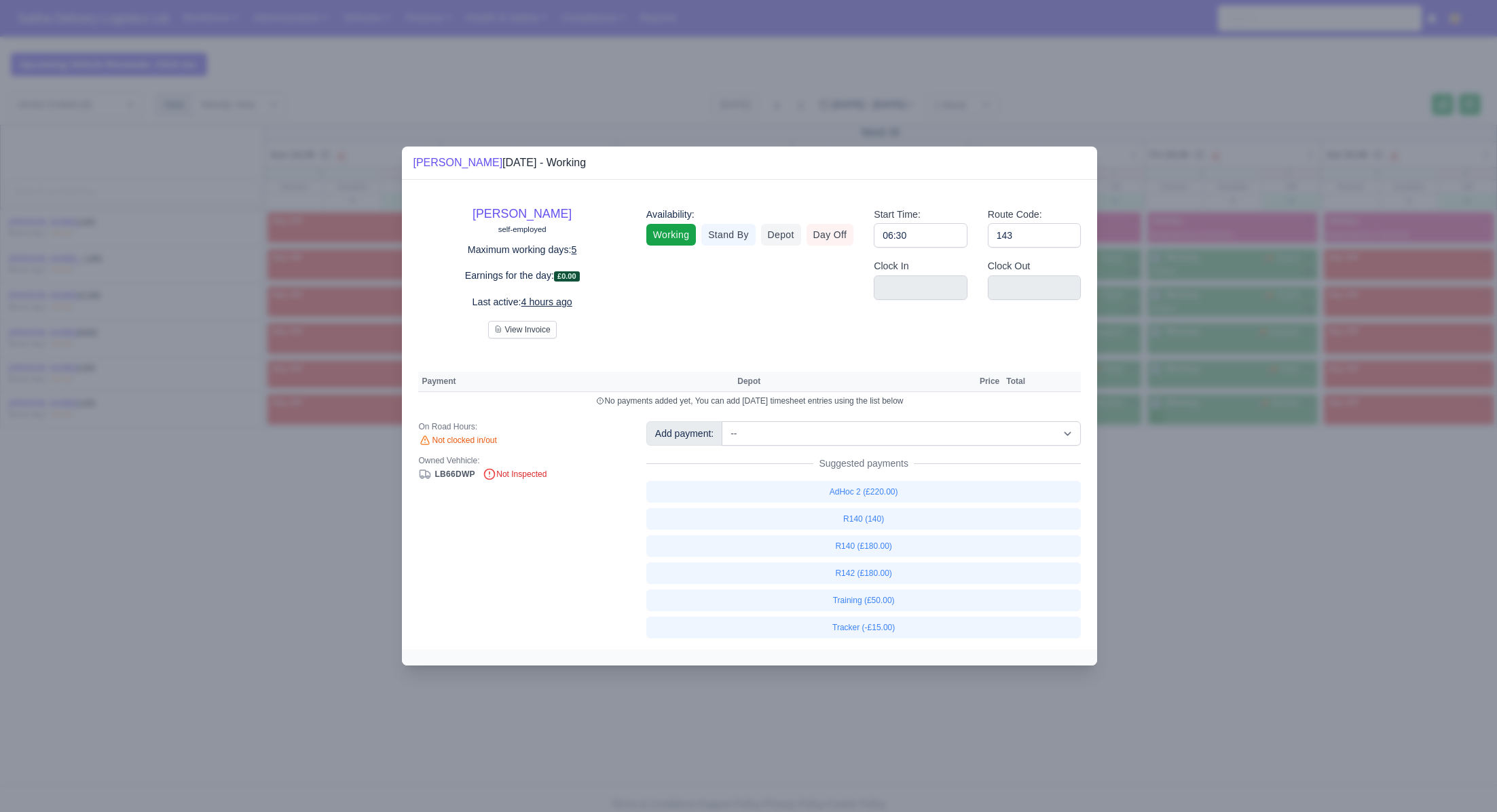
click at [1225, 565] on div at bounding box center [748, 406] width 1497 height 812
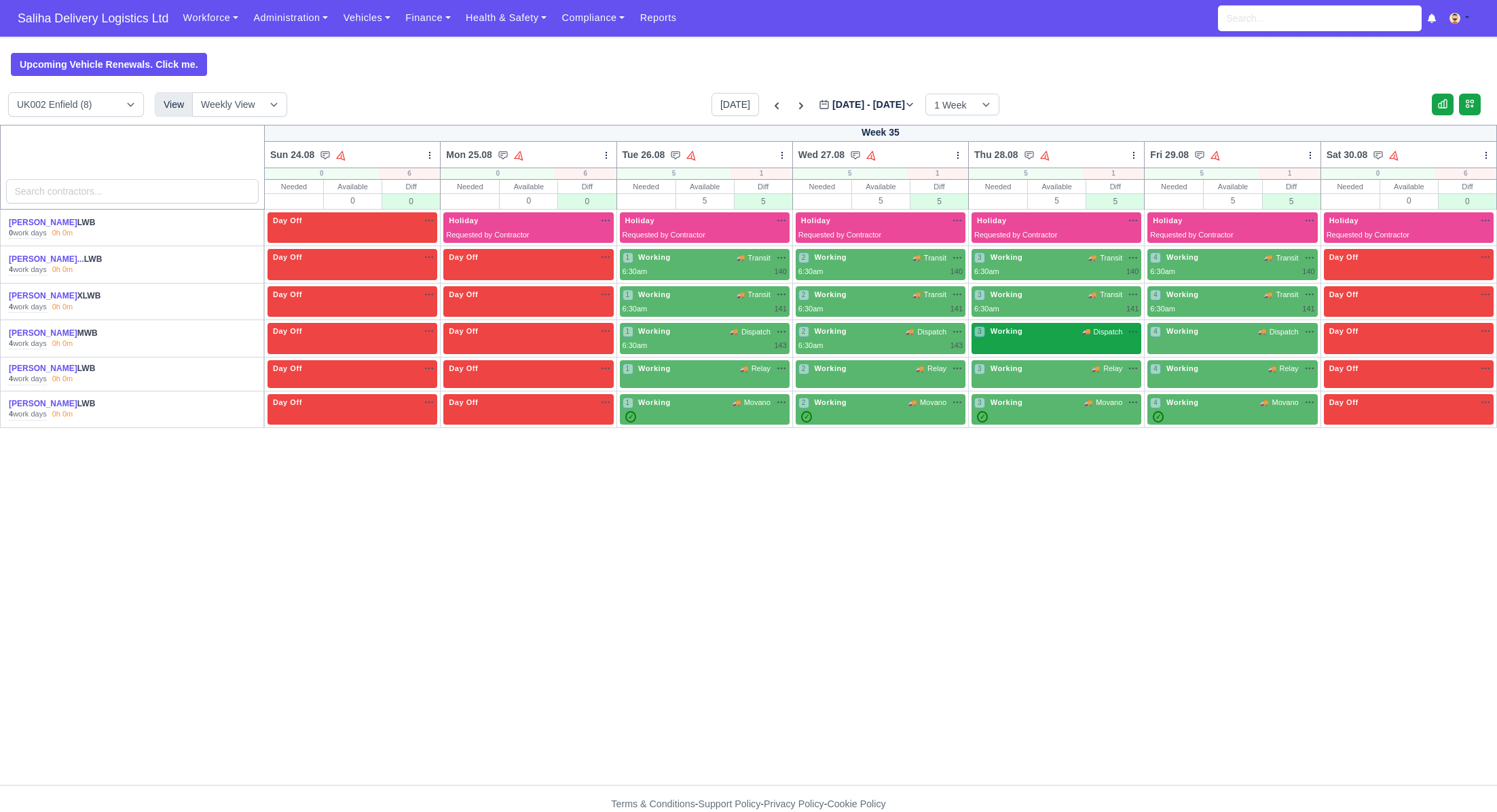
click at [1024, 340] on div "3 Working 🚚 Dispatch" at bounding box center [1056, 339] width 170 height 31
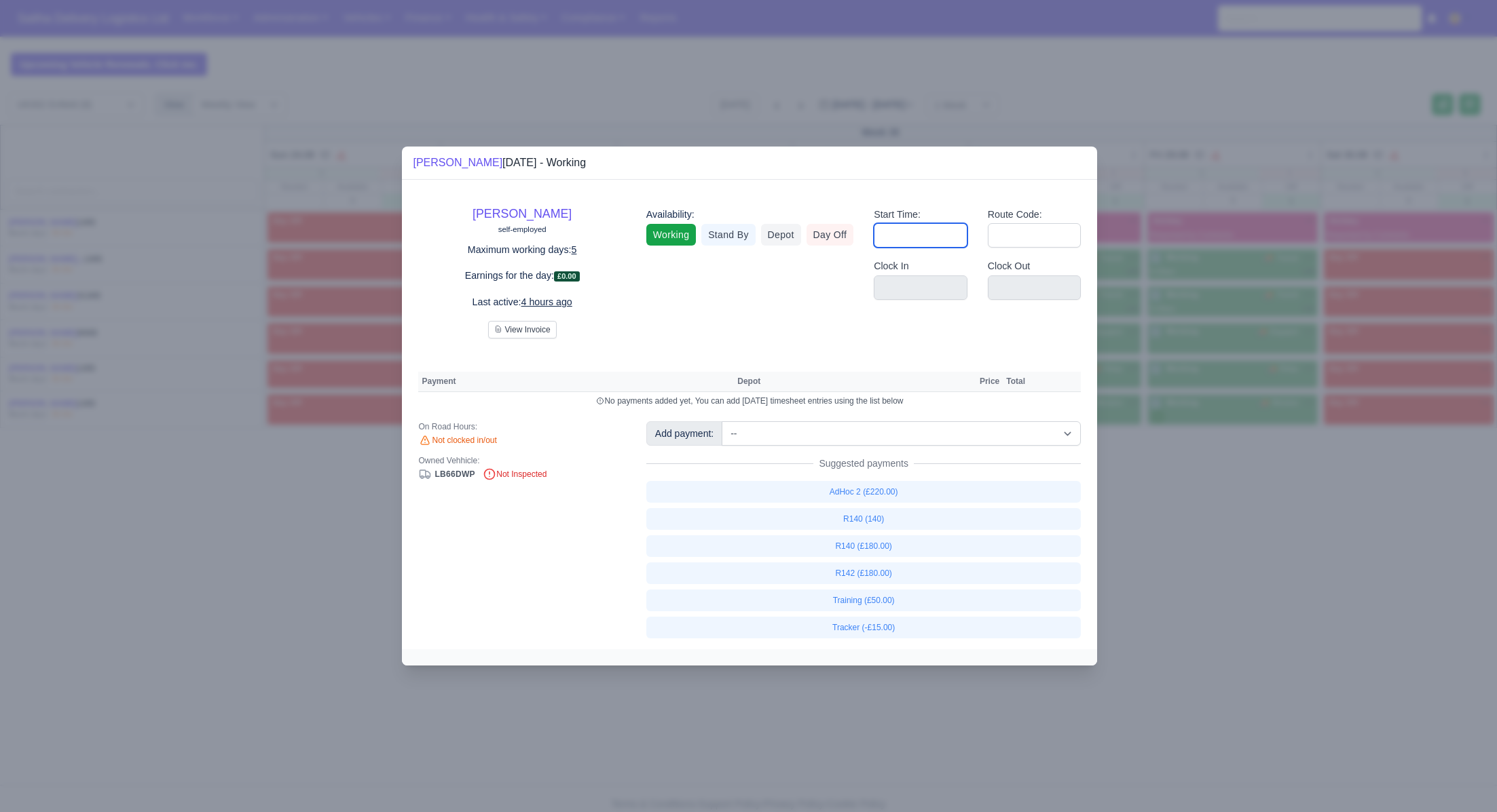
click at [921, 247] on input "Start Time:" at bounding box center [921, 235] width 94 height 24
type input "06:30"
click at [1019, 235] on input "Route Code:" at bounding box center [1035, 235] width 94 height 24
type input "143"
drag, startPoint x: 1257, startPoint y: 586, endPoint x: 1220, endPoint y: 511, distance: 83.6
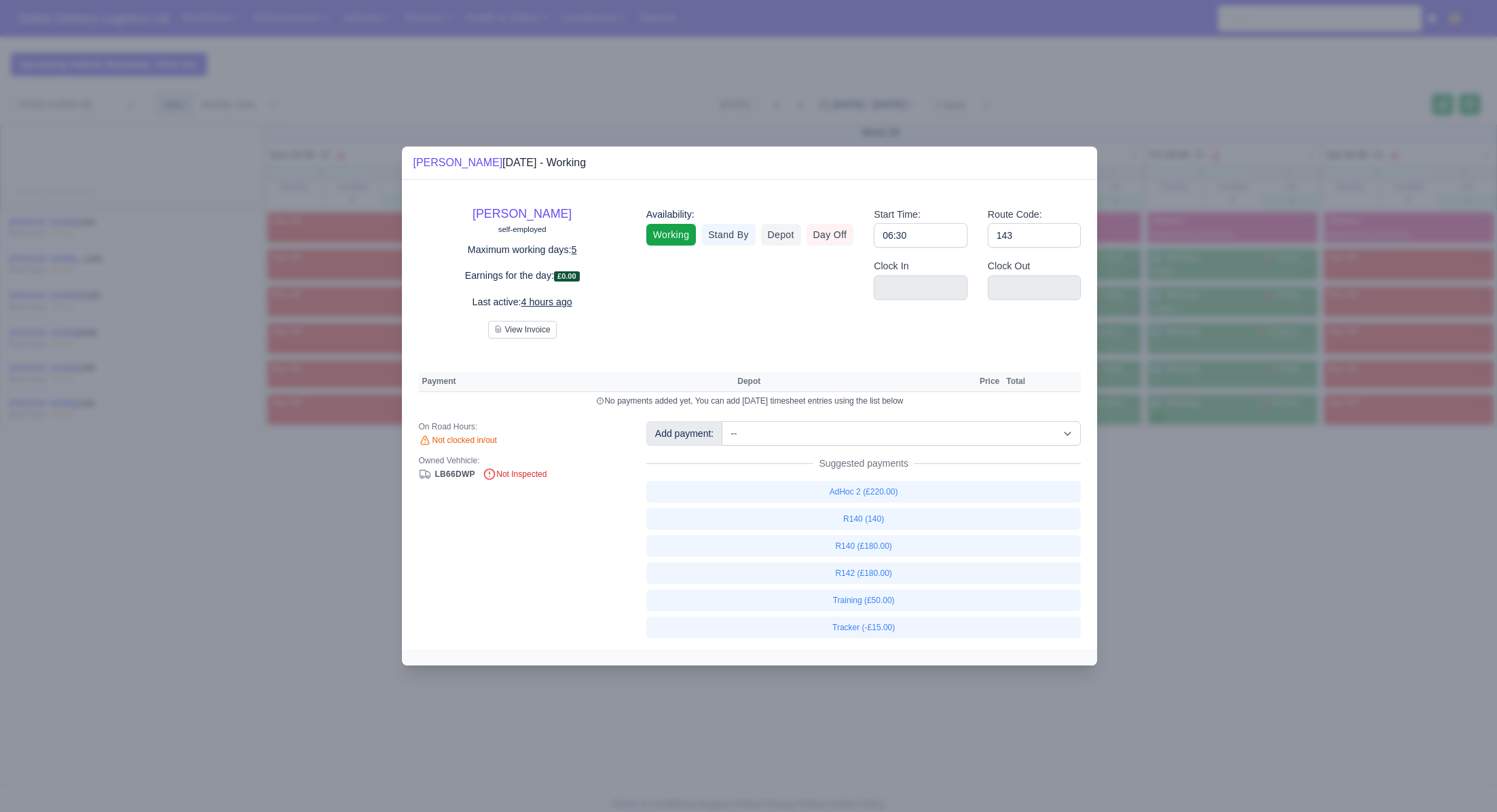
click at [1257, 585] on div at bounding box center [748, 406] width 1497 height 812
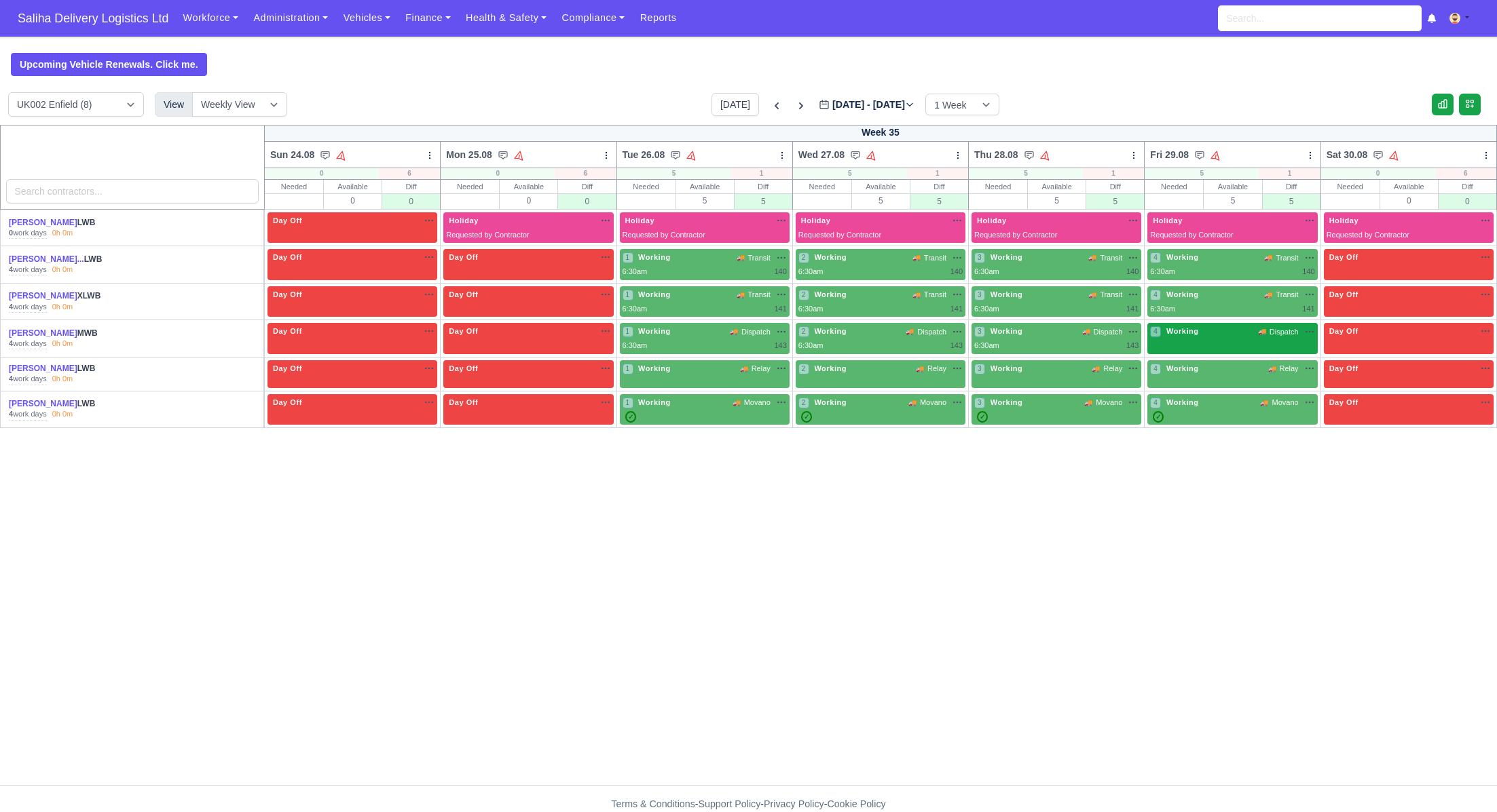
click at [1207, 349] on div "4 Working 🚚 Dispatch" at bounding box center [1232, 339] width 170 height 31
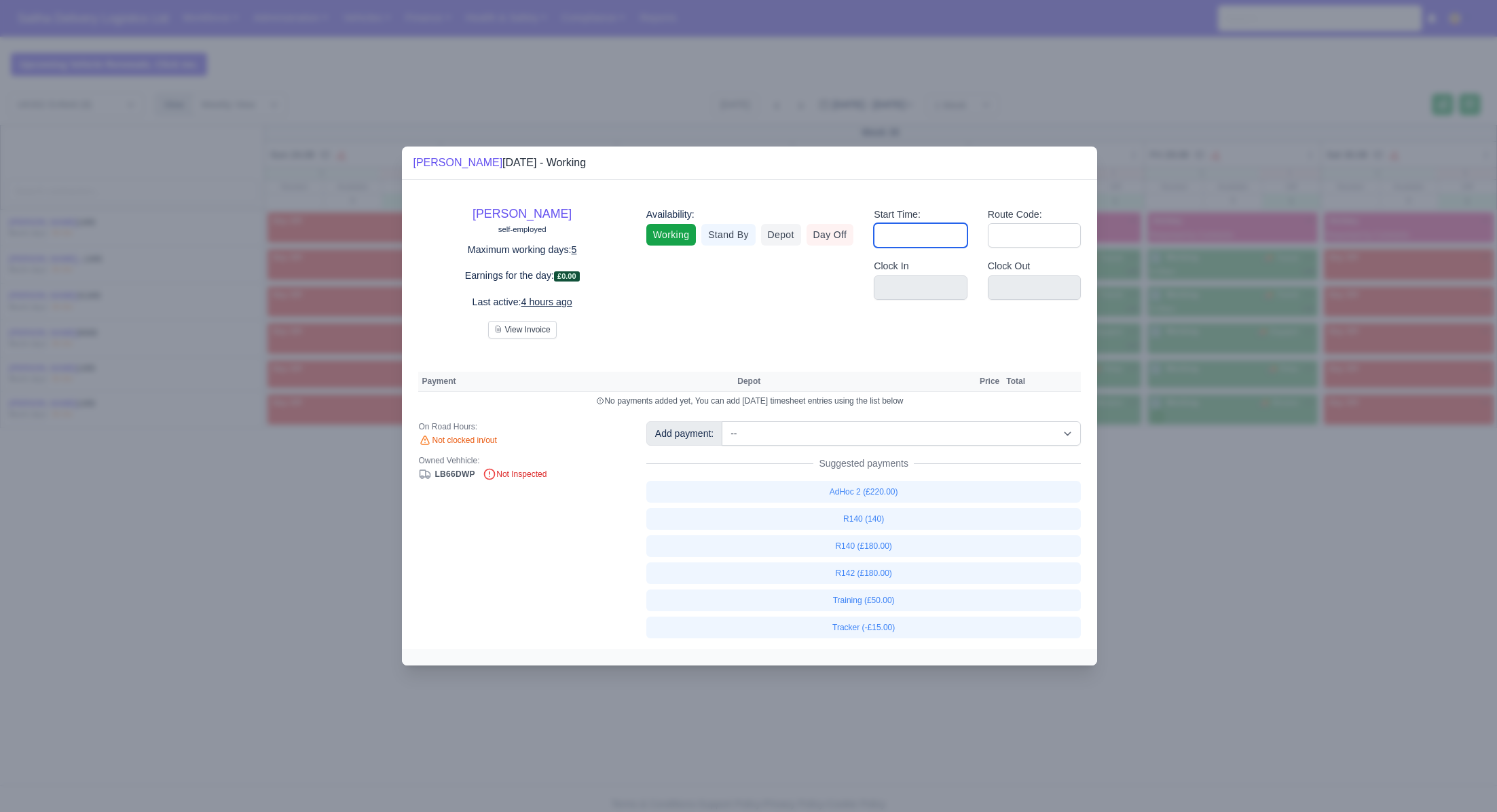
click at [918, 246] on input "Start Time:" at bounding box center [921, 235] width 94 height 24
type input "06:30"
click at [1018, 237] on input "Route Code:" at bounding box center [1035, 235] width 94 height 24
type input "143"
click at [1217, 594] on div at bounding box center [748, 406] width 1497 height 812
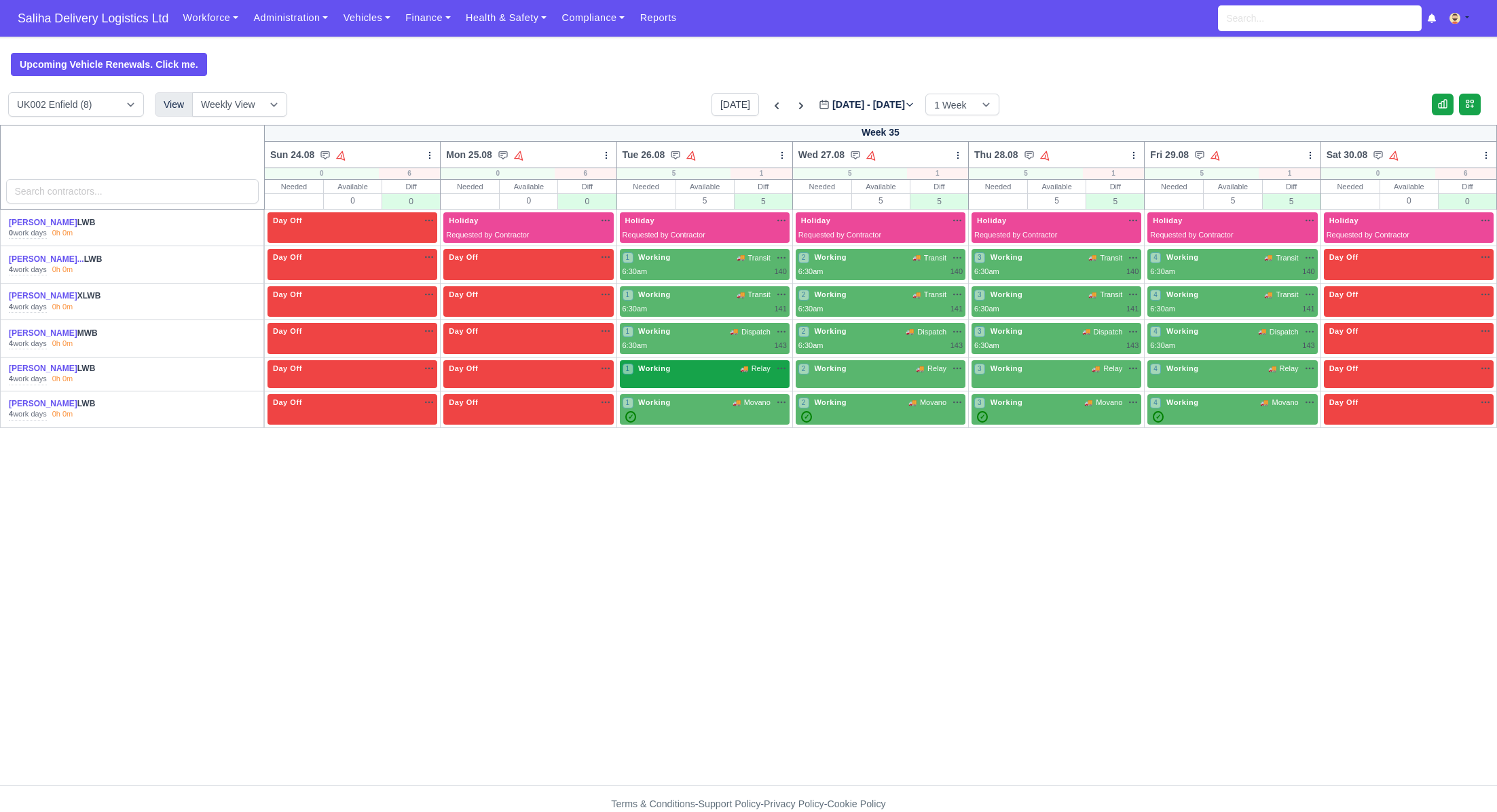
click at [700, 372] on div "1 Working 🚚 Relay" at bounding box center [704, 370] width 164 height 14
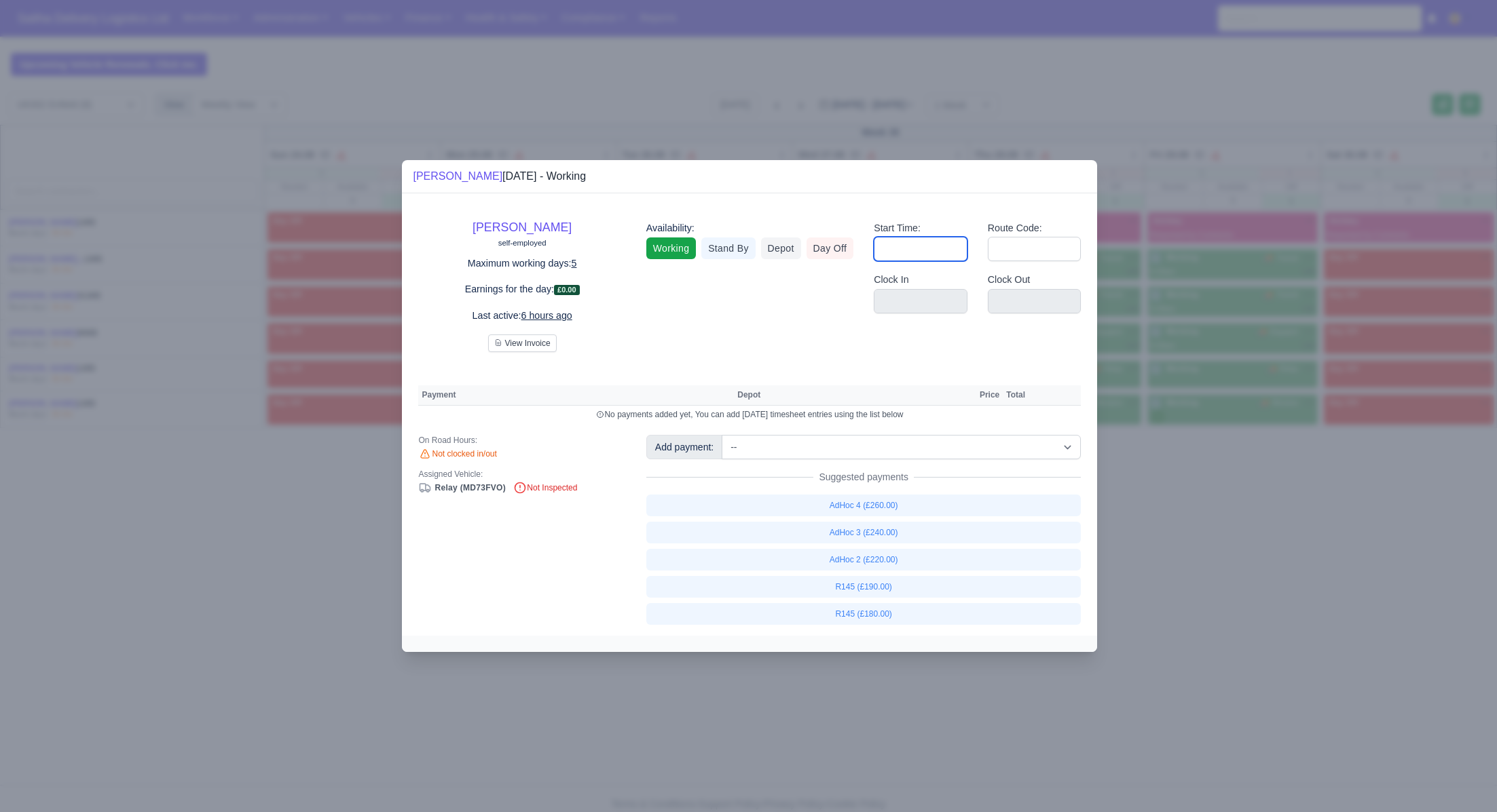
click at [903, 251] on input "Start Time:" at bounding box center [921, 249] width 94 height 24
type input "06:30"
click at [1029, 247] on input "Route Code:" at bounding box center [1035, 249] width 94 height 24
type input "145"
drag, startPoint x: 1184, startPoint y: 556, endPoint x: 1064, endPoint y: 472, distance: 146.5
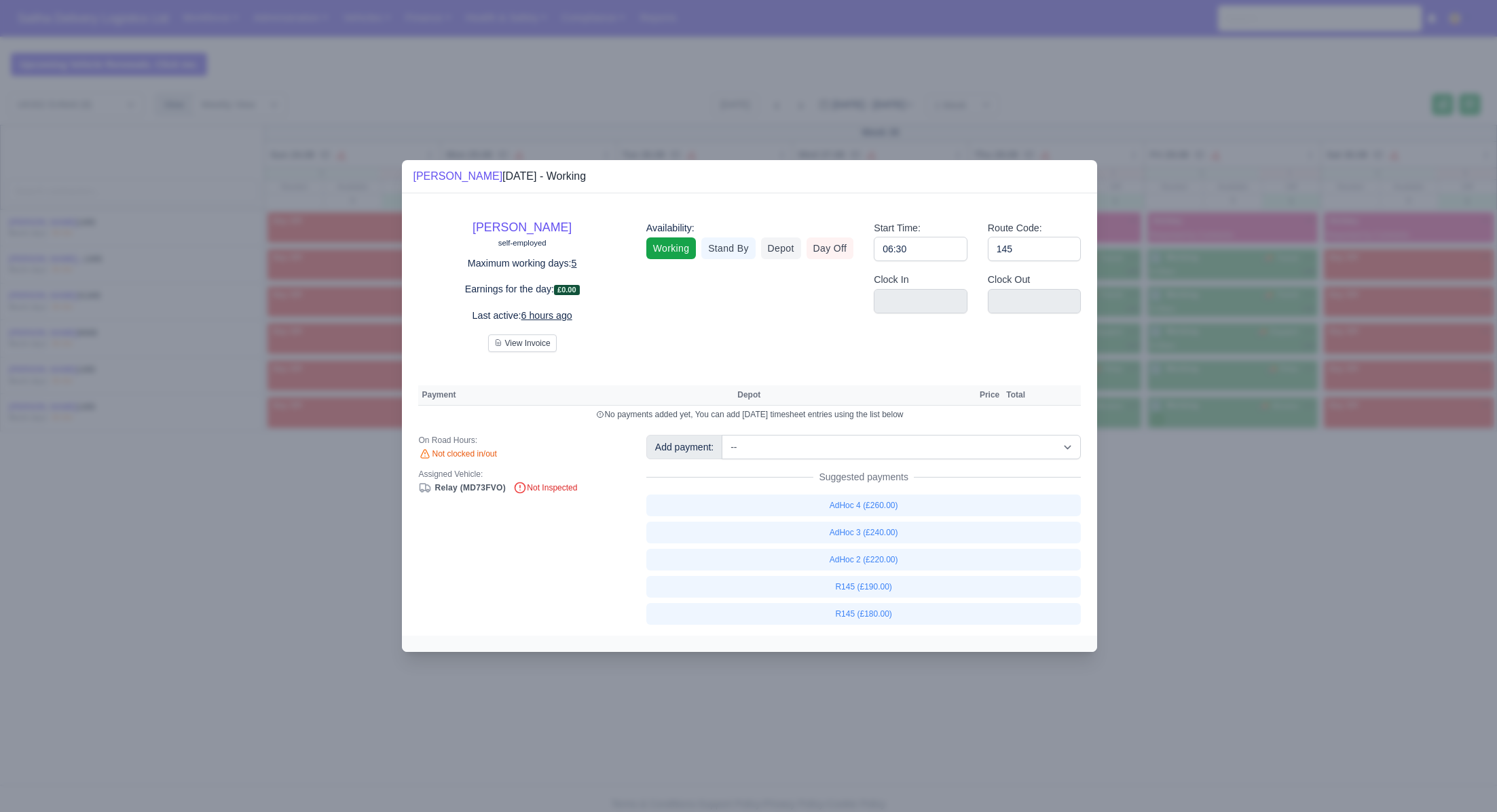
click at [1184, 555] on div at bounding box center [748, 406] width 1497 height 812
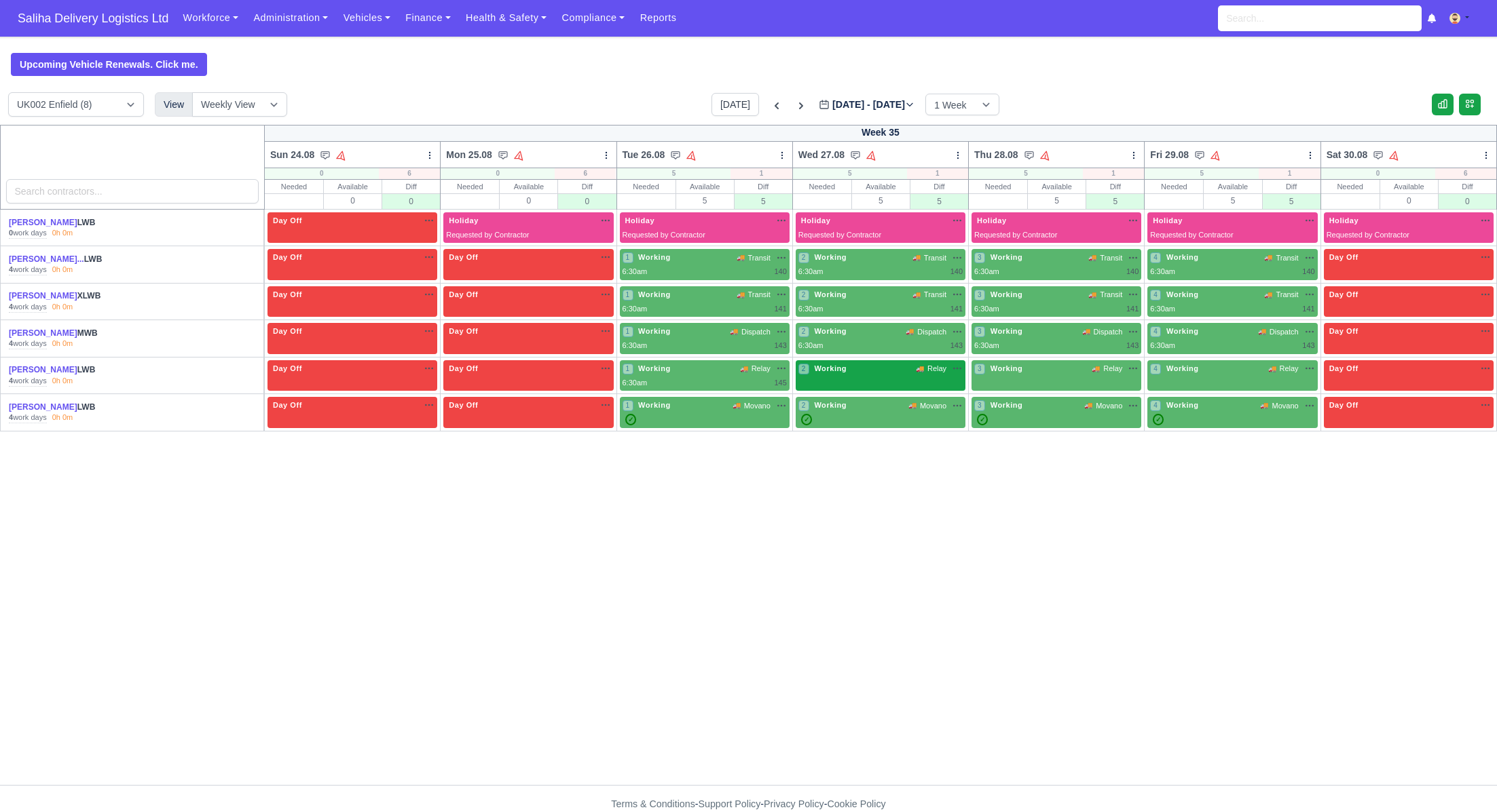
click at [857, 370] on div "2 Working 🚚 Relay" at bounding box center [880, 369] width 164 height 11
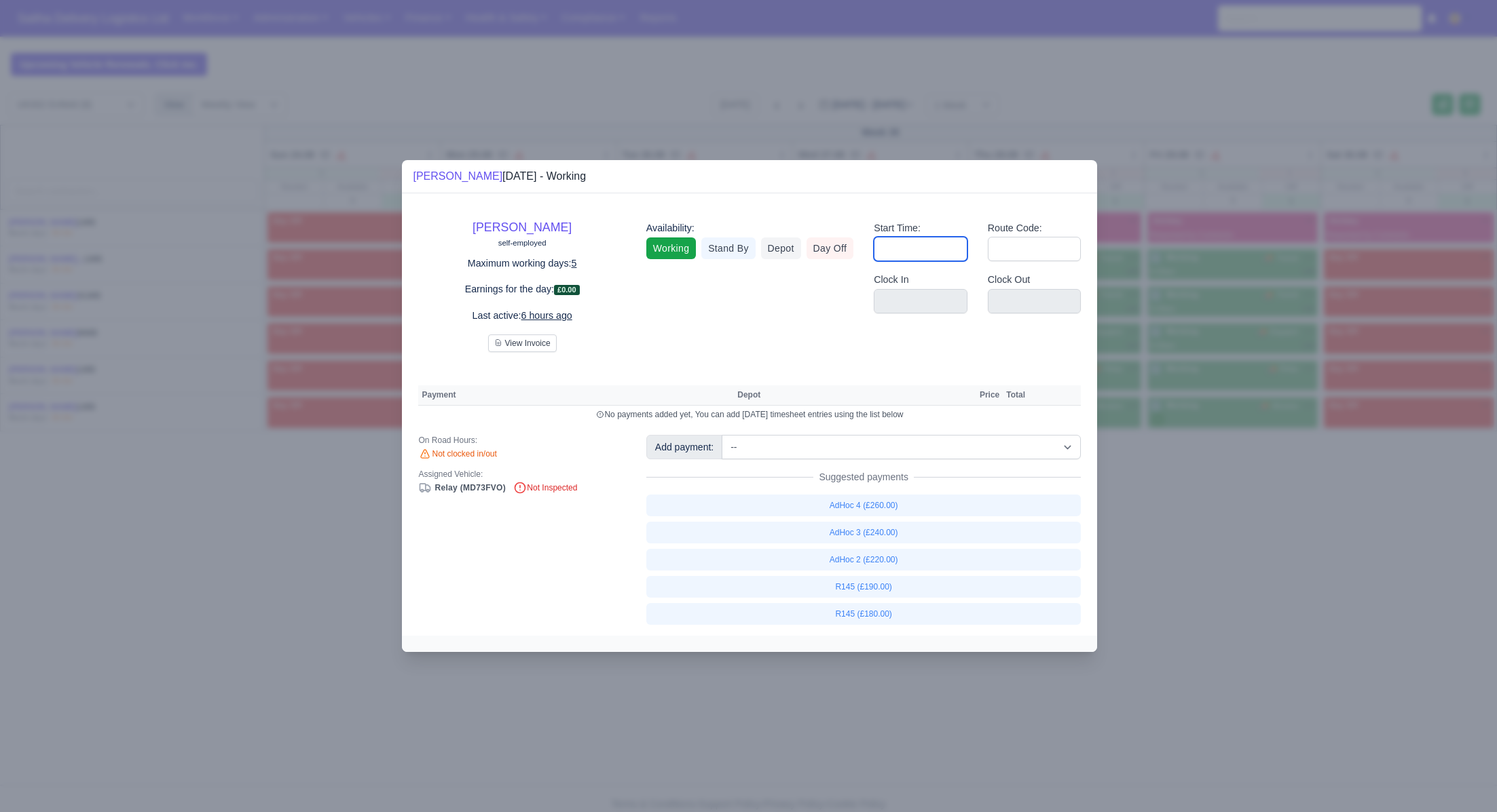
click at [924, 261] on input "Start Time:" at bounding box center [921, 249] width 94 height 24
type input "06:30"
click at [996, 251] on input "Route Code:" at bounding box center [1035, 249] width 94 height 24
type input "145"
drag, startPoint x: 1182, startPoint y: 564, endPoint x: 1164, endPoint y: 532, distance: 36.7
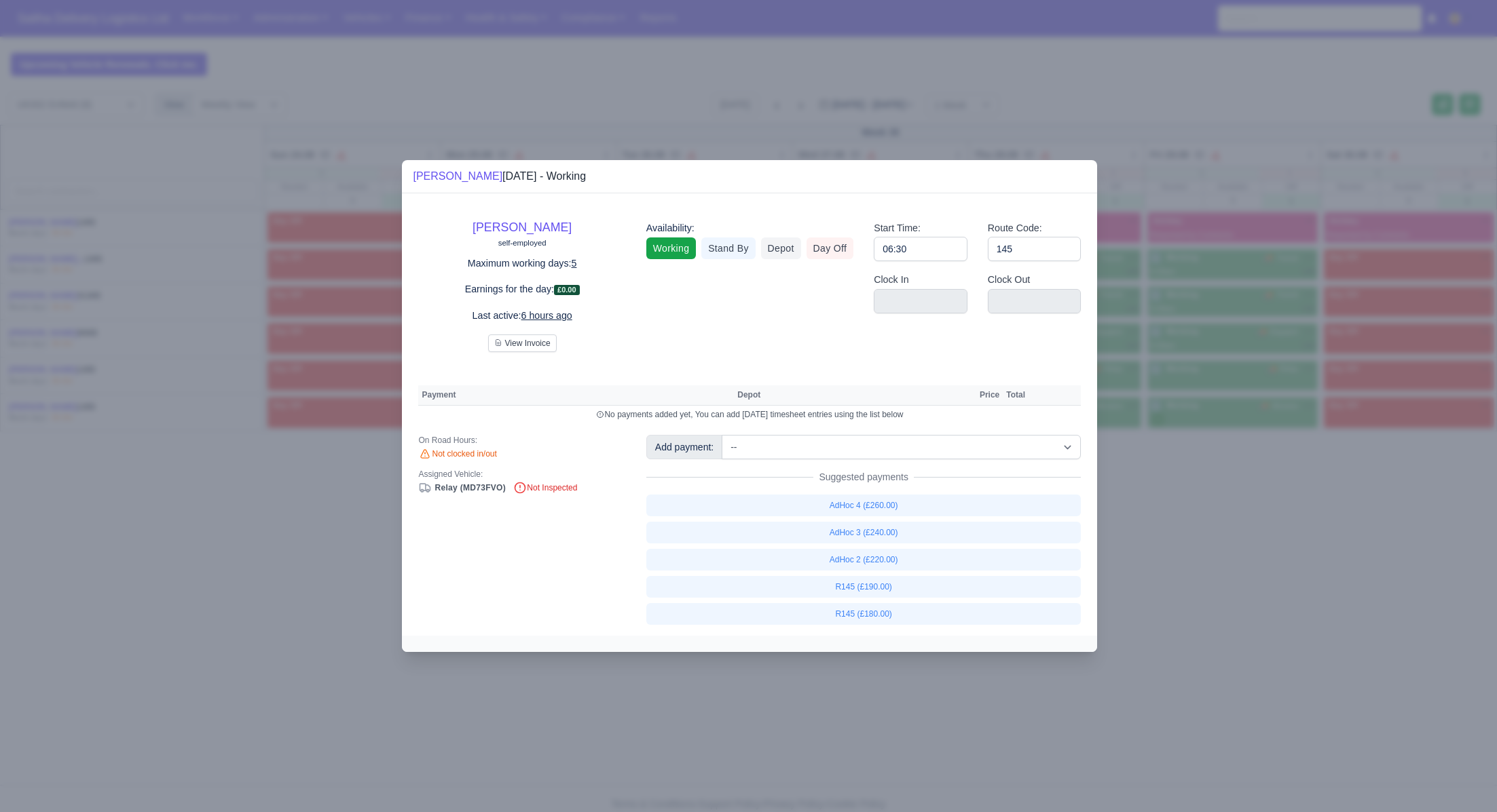
click at [1181, 563] on div at bounding box center [748, 406] width 1497 height 812
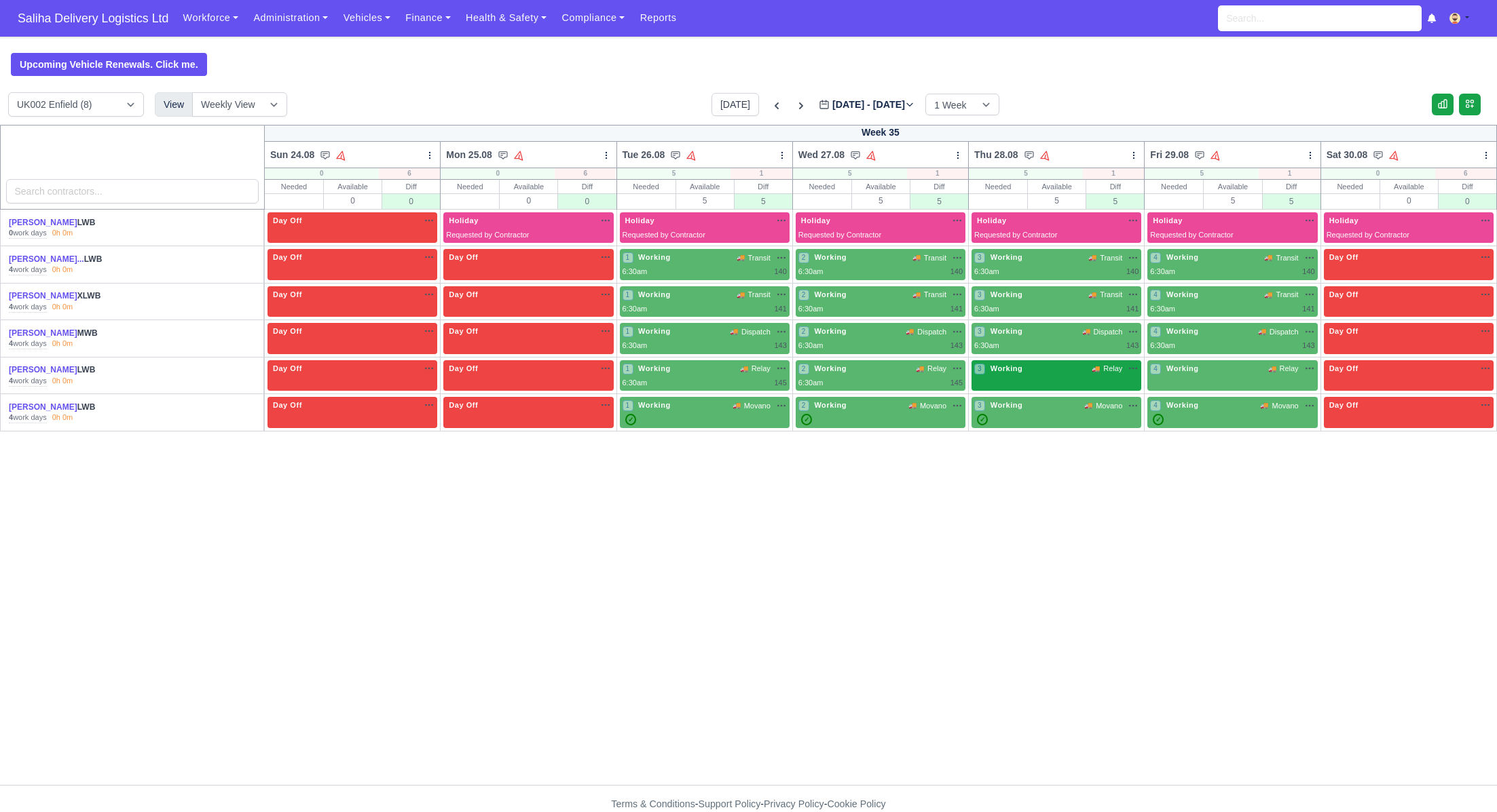
click at [1026, 372] on div "3 Working 🚚 Relay" at bounding box center [1056, 369] width 164 height 11
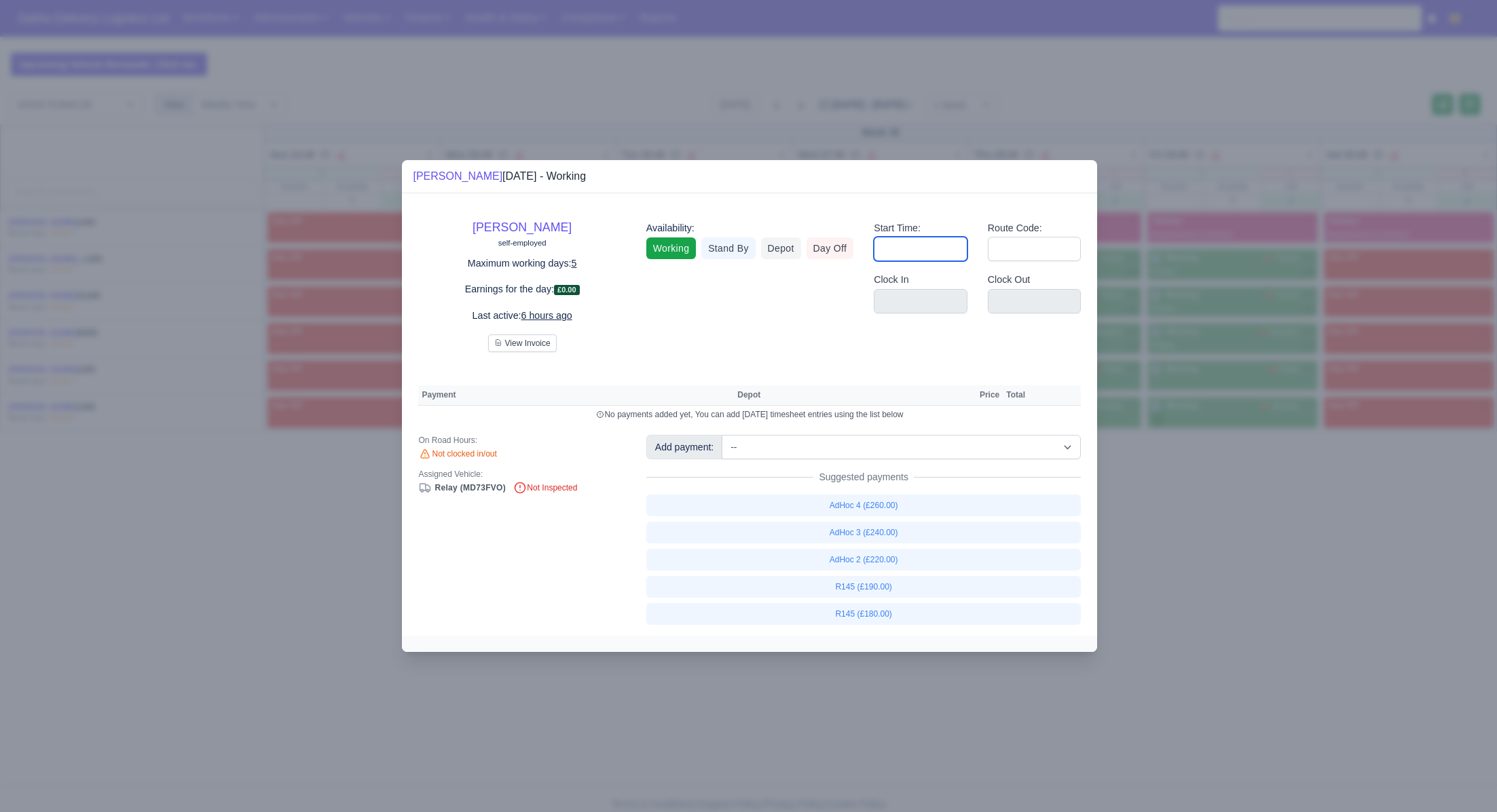
click at [938, 239] on input "Start Time:" at bounding box center [921, 249] width 94 height 24
type input "09:00"
drag, startPoint x: 952, startPoint y: 248, endPoint x: 863, endPoint y: 249, distance: 89.0
click at [861, 250] on div "Mourad Ghidouche self-employed Maximum working days: 5 Earnings for the day: £0…" at bounding box center [749, 281] width 683 height 143
type input "0"
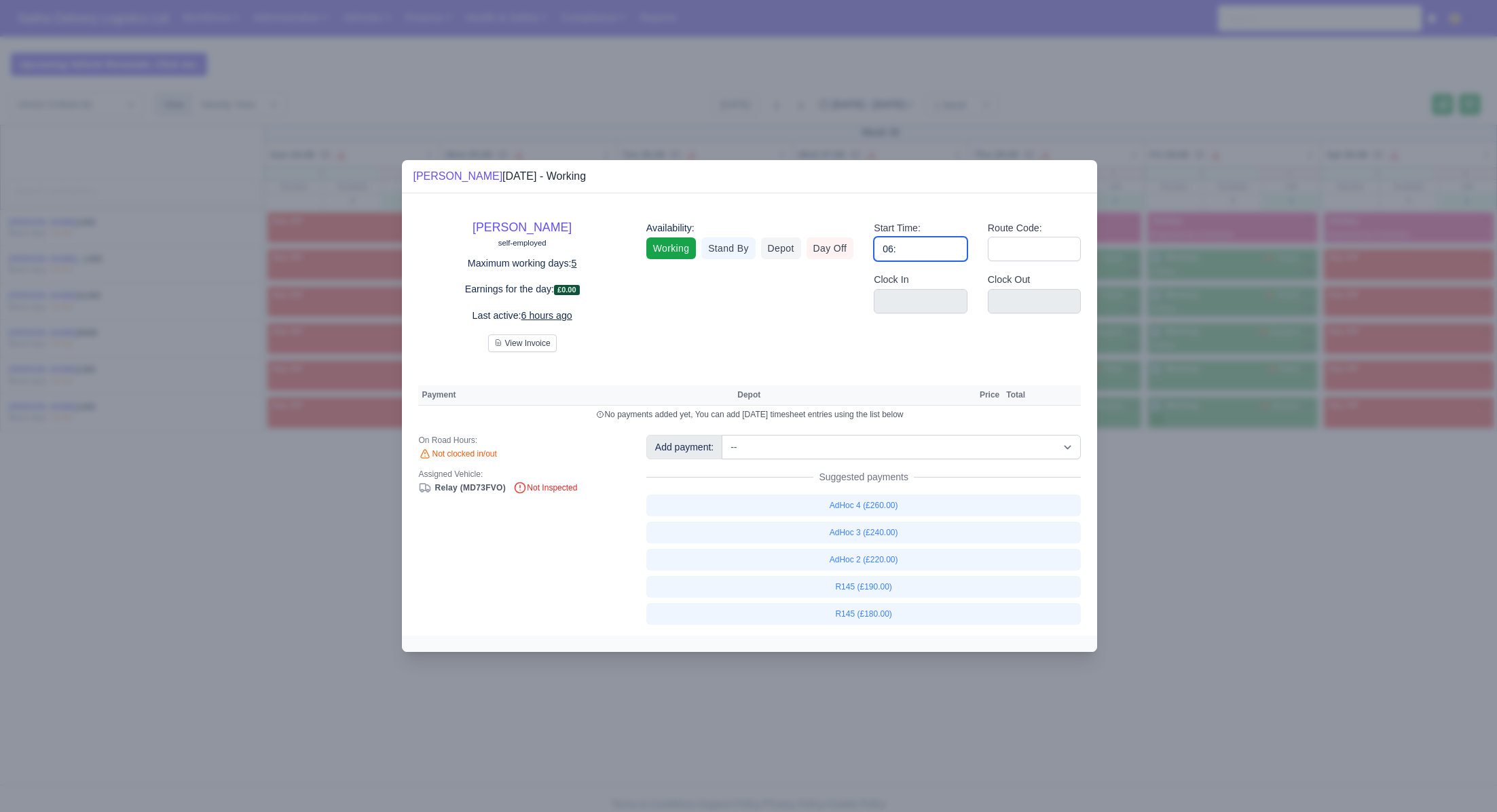
type input "06:30"
click at [1013, 257] on input "Route Code:" at bounding box center [1035, 249] width 94 height 24
type input "145"
click at [1253, 502] on div at bounding box center [748, 406] width 1497 height 812
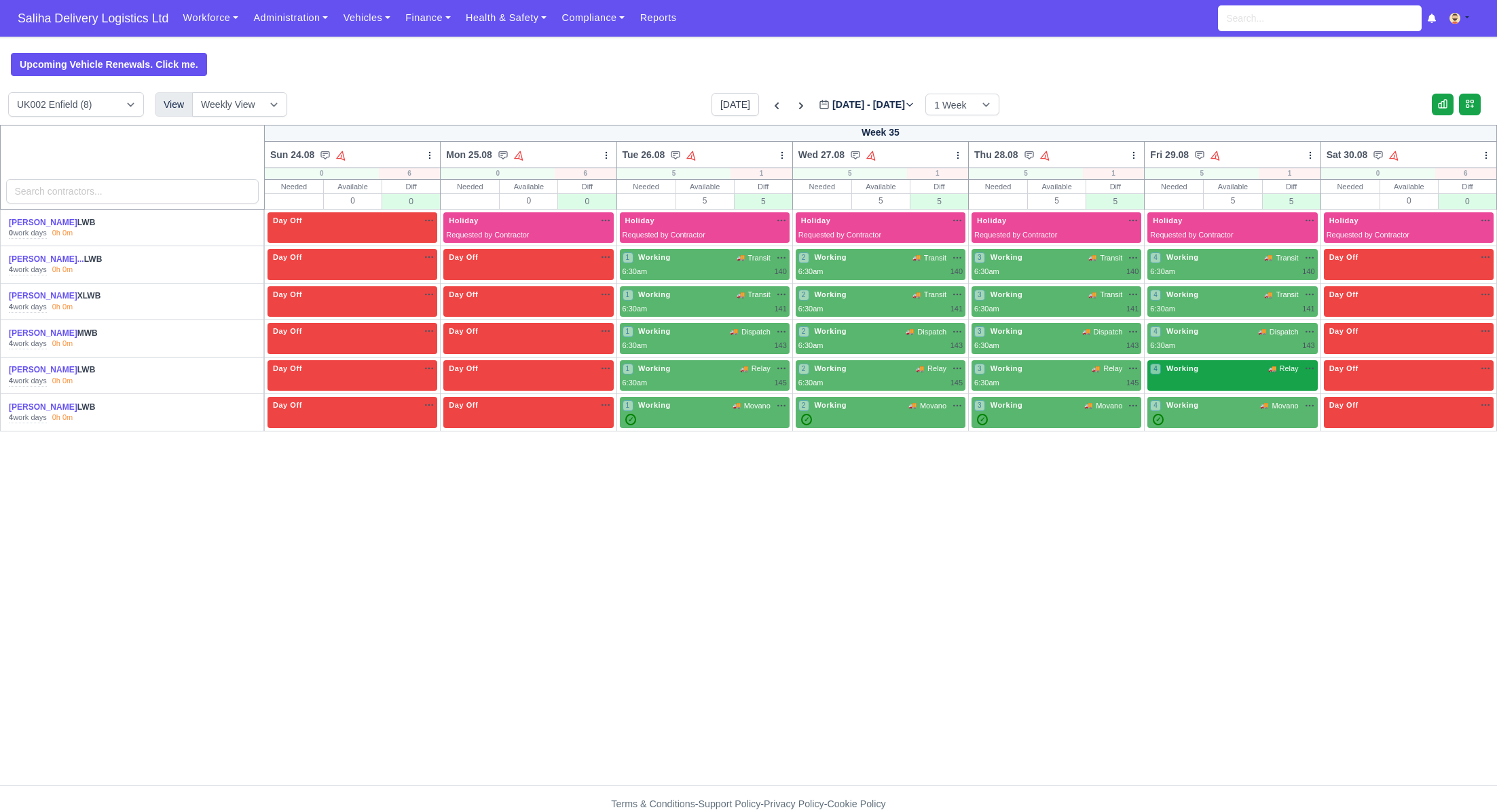
click at [1249, 373] on div "4 Working 🚚 Relay" at bounding box center [1232, 370] width 164 height 14
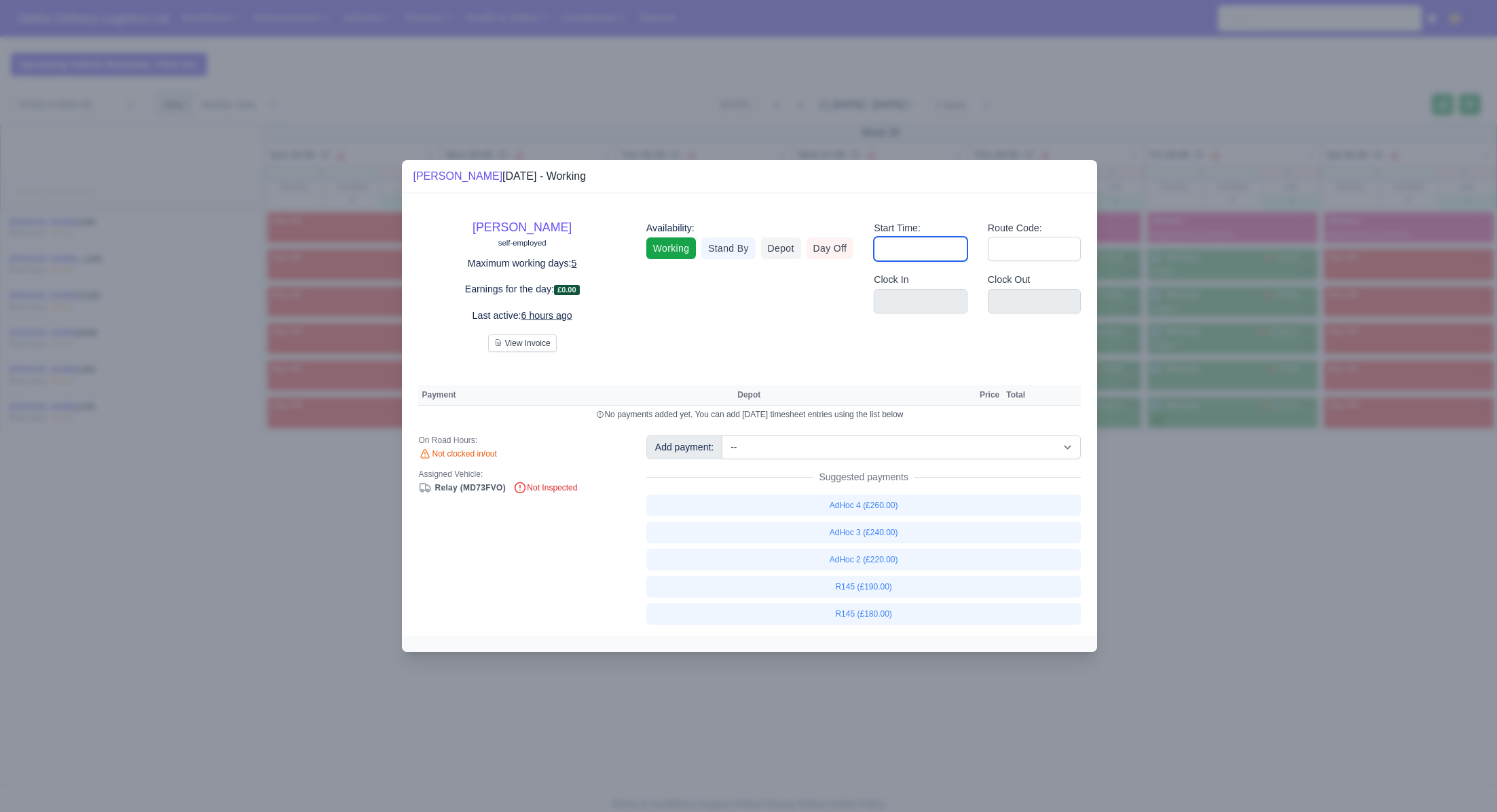
drag, startPoint x: 945, startPoint y: 249, endPoint x: 955, endPoint y: 261, distance: 15.6
click at [945, 250] on input "Start Time:" at bounding box center [921, 249] width 94 height 24
type input "06:30"
click at [1029, 249] on input "Route Code:" at bounding box center [1035, 249] width 94 height 24
type input "145"
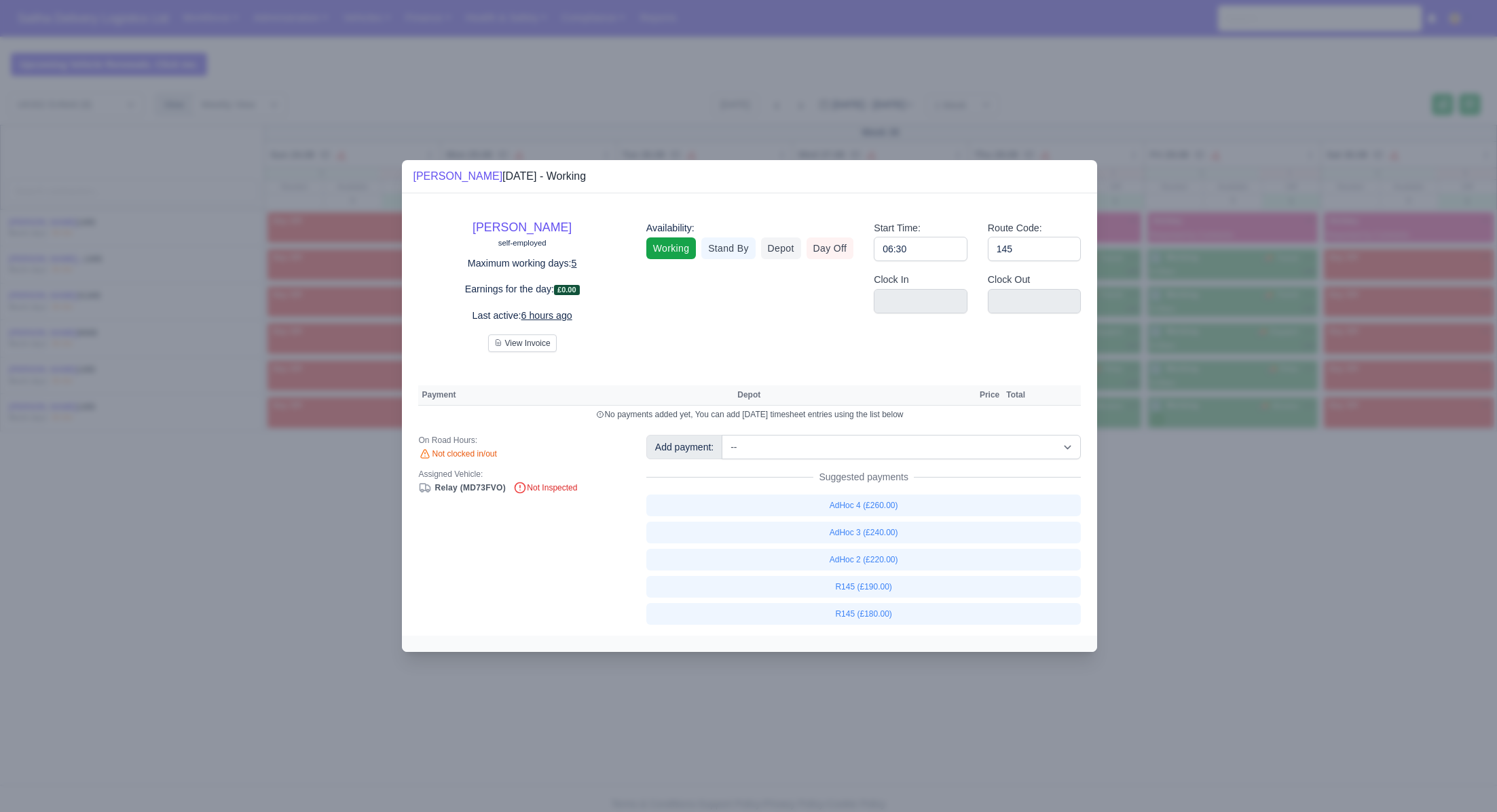
drag, startPoint x: 1312, startPoint y: 631, endPoint x: 1303, endPoint y: 617, distance: 16.6
click at [1312, 631] on div at bounding box center [748, 406] width 1497 height 812
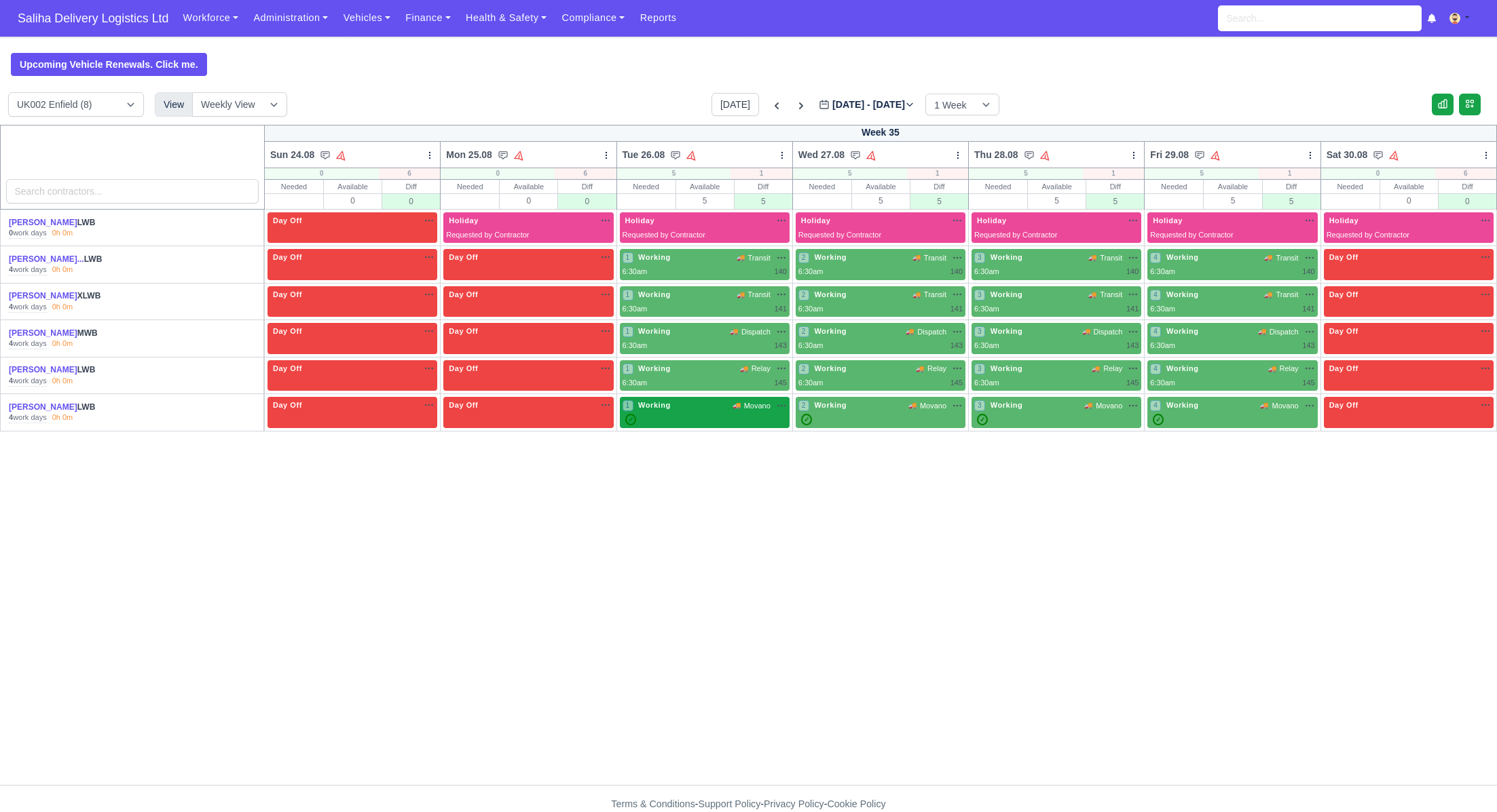
click at [726, 421] on div "✓" at bounding box center [704, 420] width 164 height 11
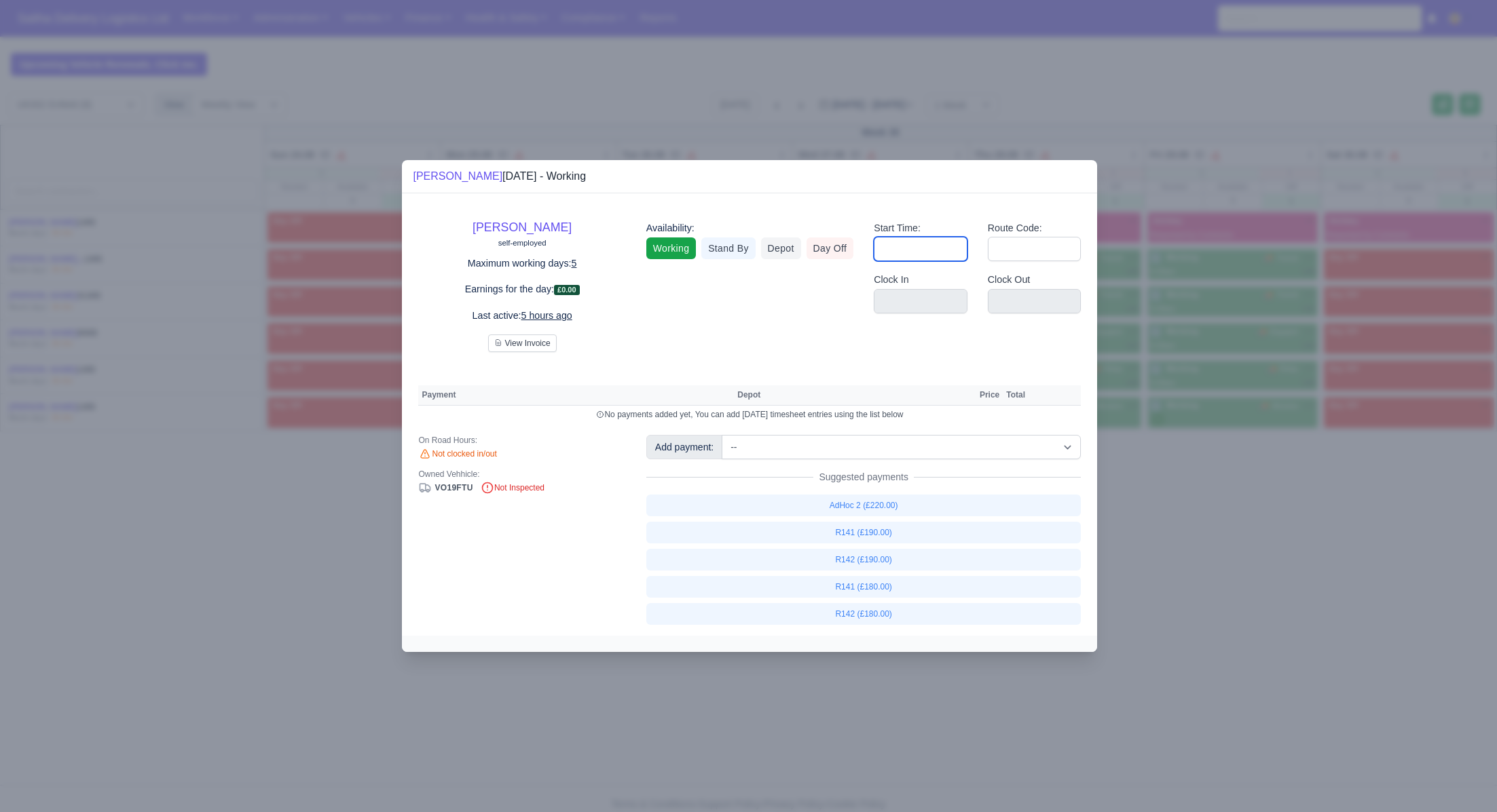
click at [918, 244] on input "Start Time:" at bounding box center [921, 249] width 94 height 24
type input "06:30"
click at [1016, 253] on input "Route Code:" at bounding box center [1035, 249] width 94 height 24
type input "141"
click at [1155, 511] on div at bounding box center [748, 406] width 1497 height 812
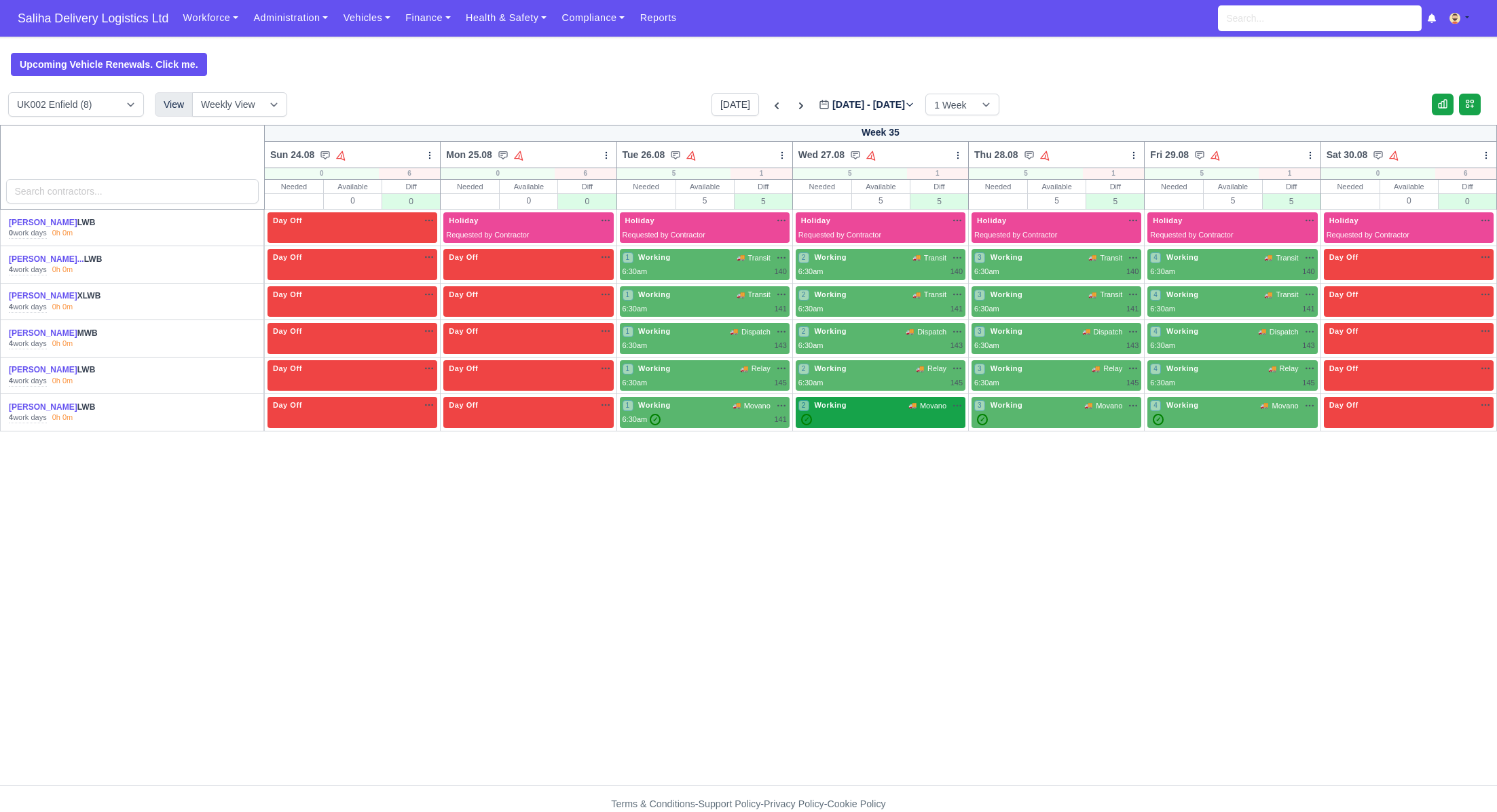
click at [879, 414] on div "✓" at bounding box center [880, 420] width 164 height 11
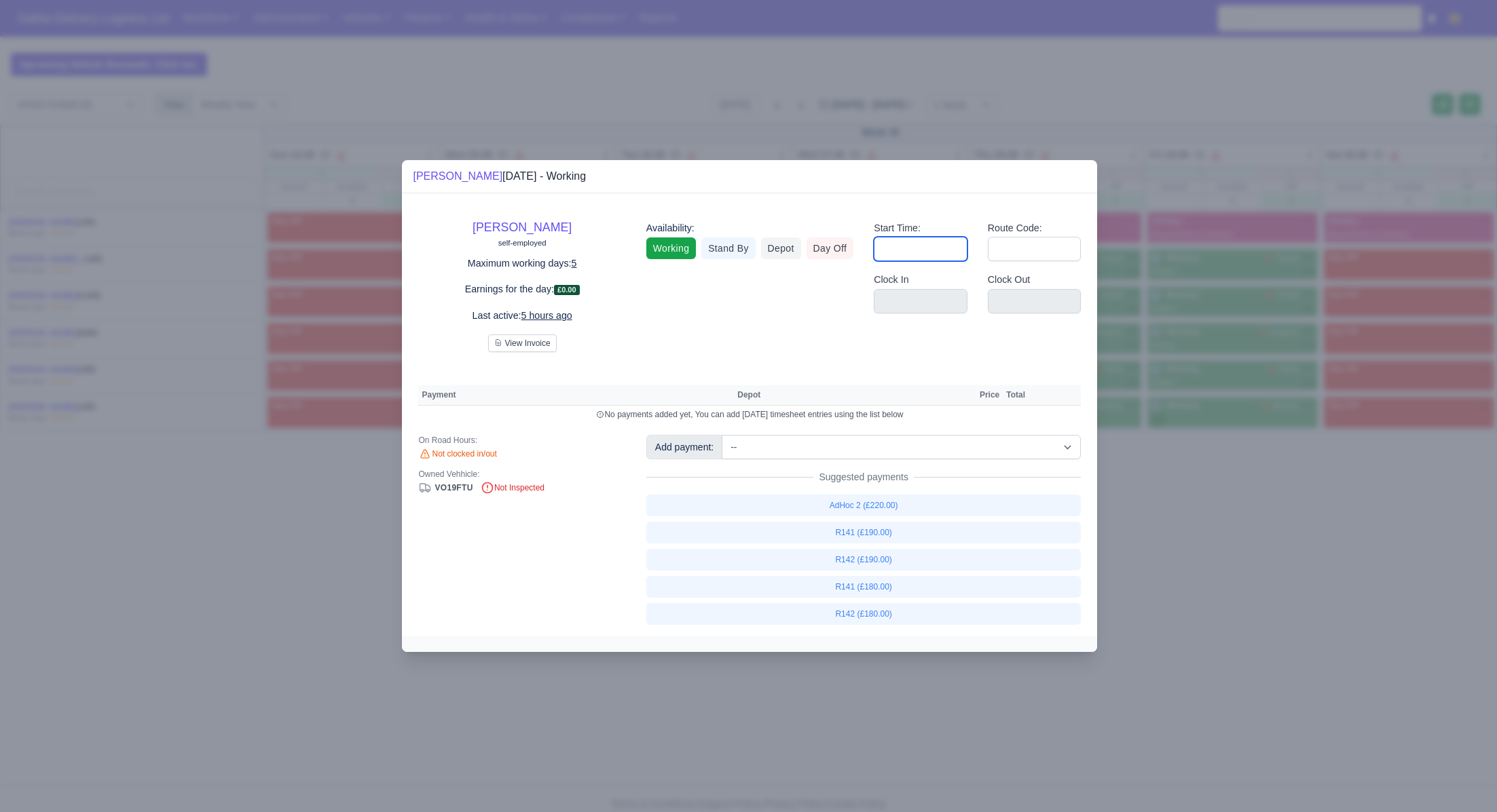
click at [957, 254] on input "Start Time:" at bounding box center [921, 249] width 94 height 24
type input "06:30"
click at [1014, 250] on input "Route Code:" at bounding box center [1035, 249] width 94 height 24
type input "141"
click at [1176, 511] on div at bounding box center [748, 406] width 1497 height 812
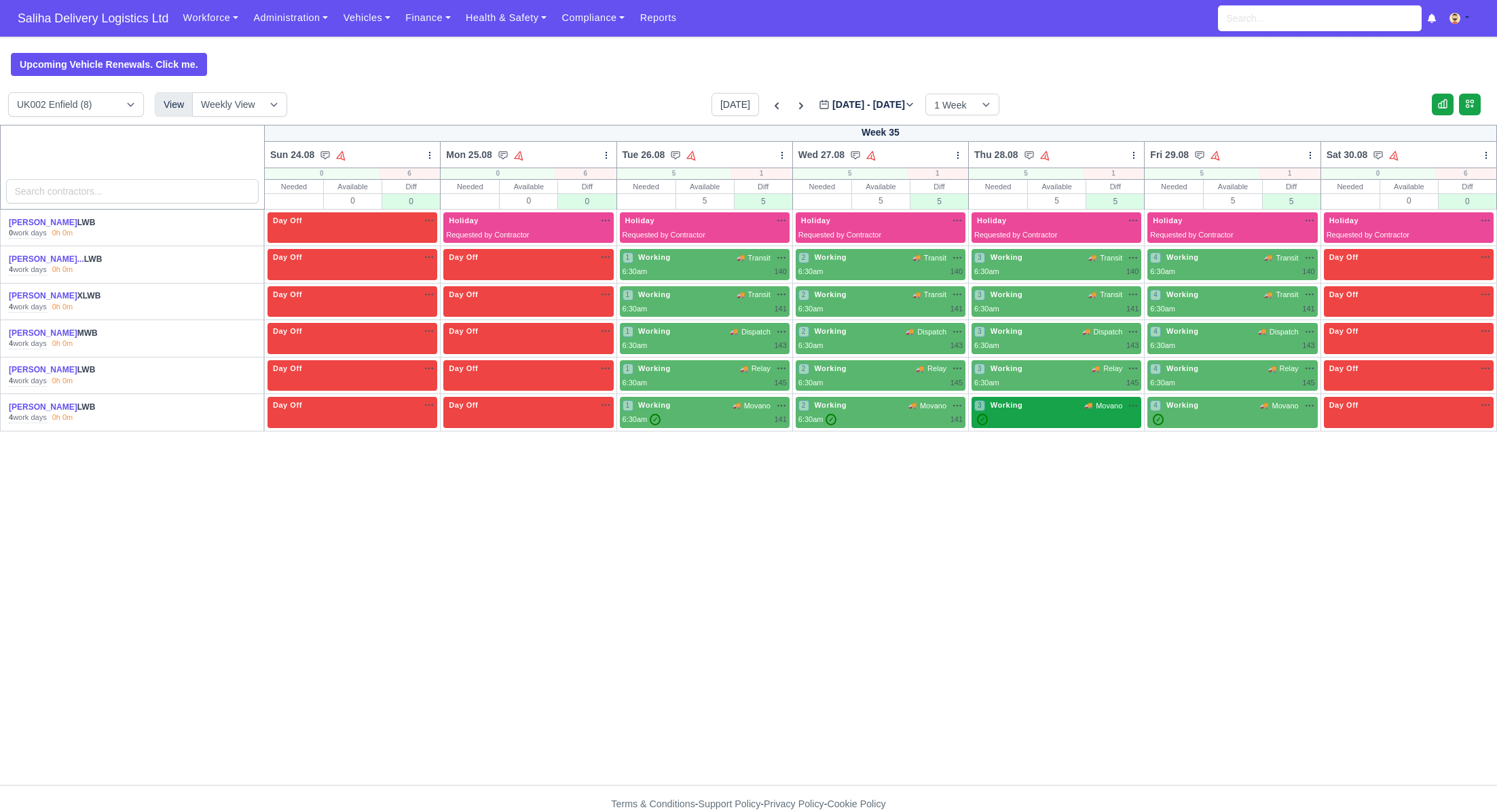
click at [1029, 424] on div "3 Working 🚚 Movano" at bounding box center [1056, 413] width 170 height 31
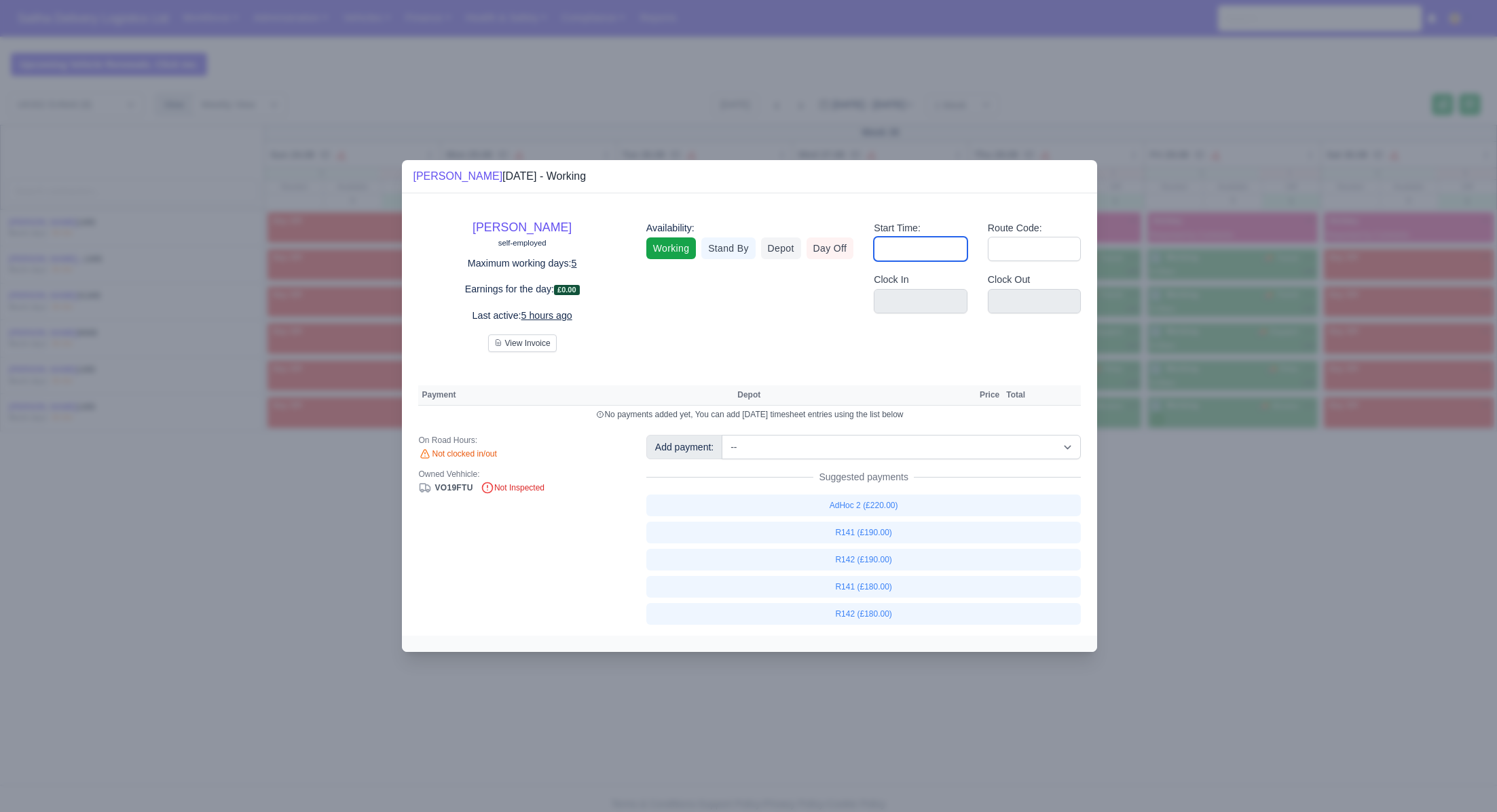
click at [935, 254] on input "Start Time:" at bounding box center [921, 249] width 94 height 24
type input "06:30"
type input "1"
click at [1024, 254] on input "1" at bounding box center [1035, 249] width 94 height 24
type input "141"
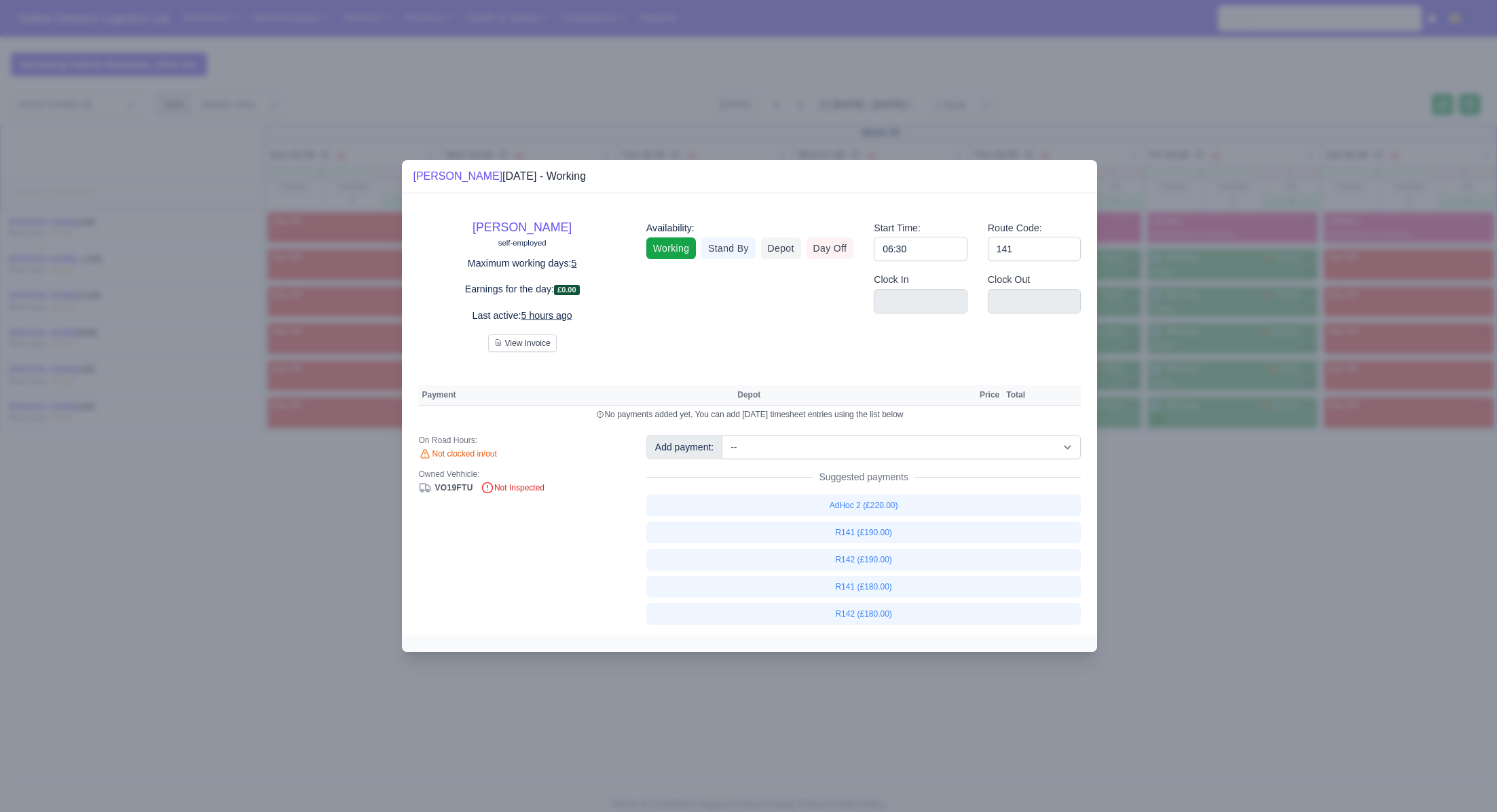
click at [1181, 506] on div at bounding box center [748, 406] width 1497 height 812
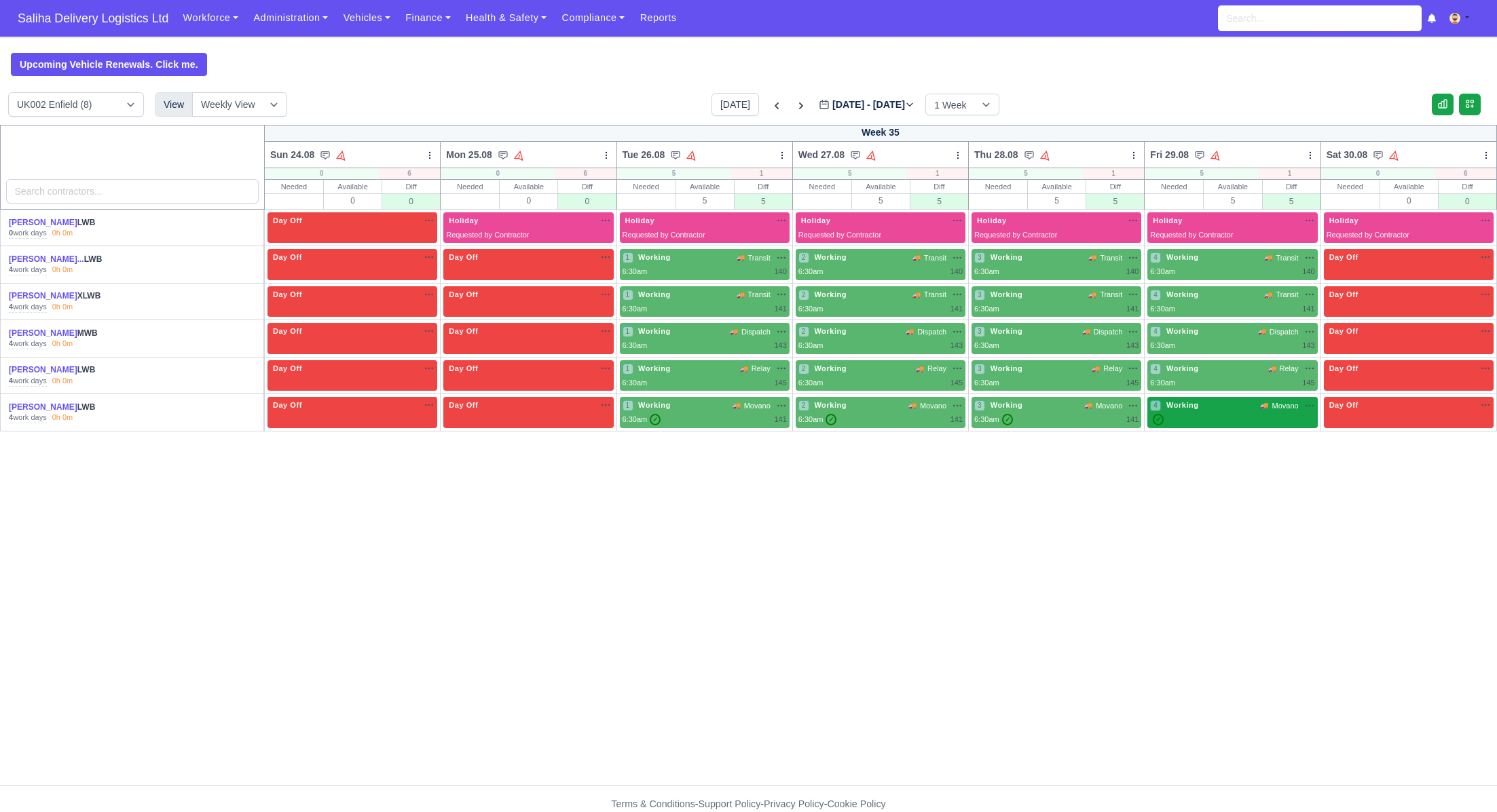
click at [1206, 403] on div "4 Working 🚚 Movano" at bounding box center [1232, 406] width 164 height 11
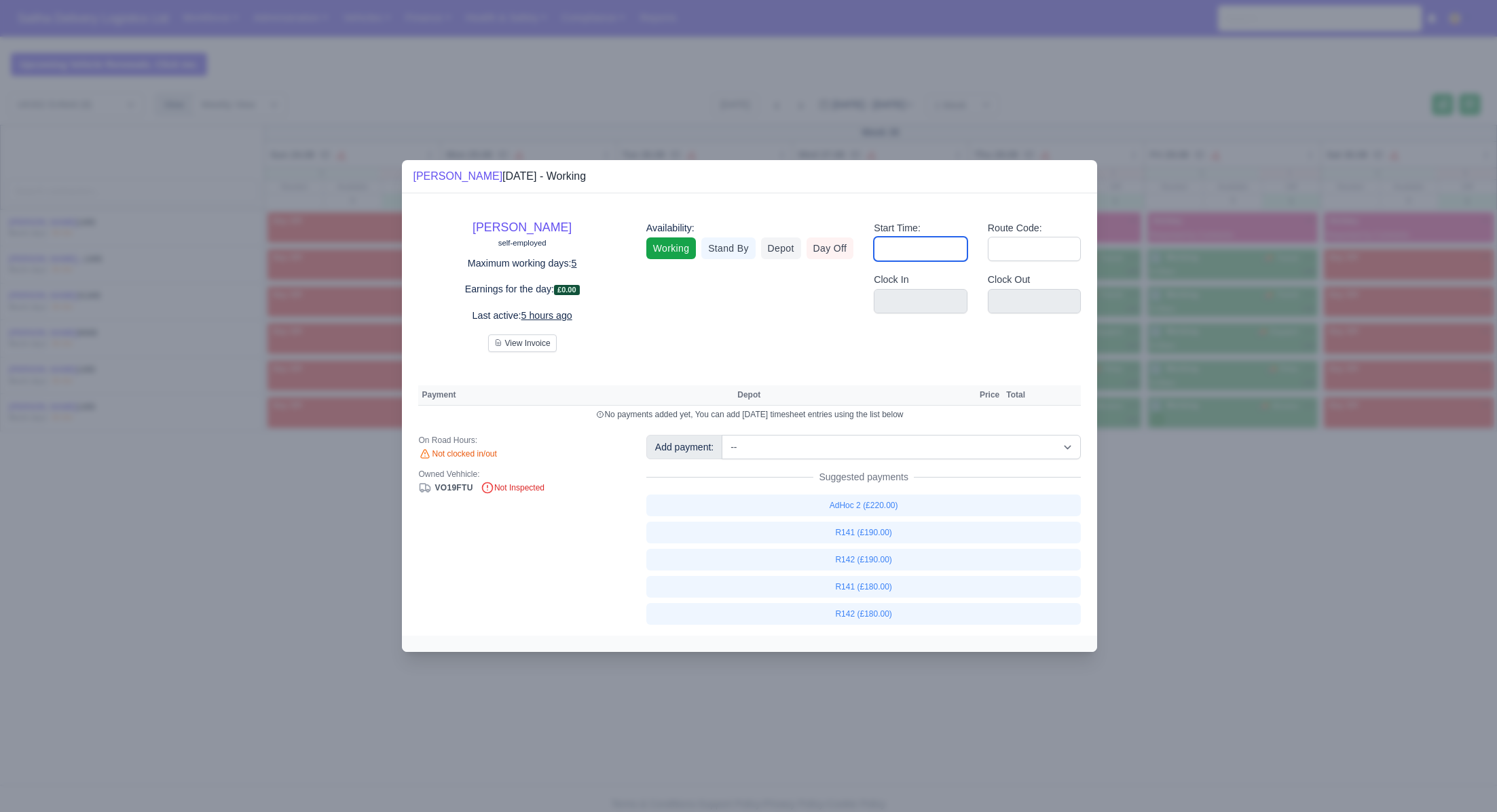
click at [938, 247] on input "Start Time:" at bounding box center [921, 249] width 94 height 24
type input "06:30"
click at [1018, 250] on input "Route Code:" at bounding box center [1035, 249] width 94 height 24
type input "141"
click at [1237, 536] on div at bounding box center [748, 406] width 1497 height 812
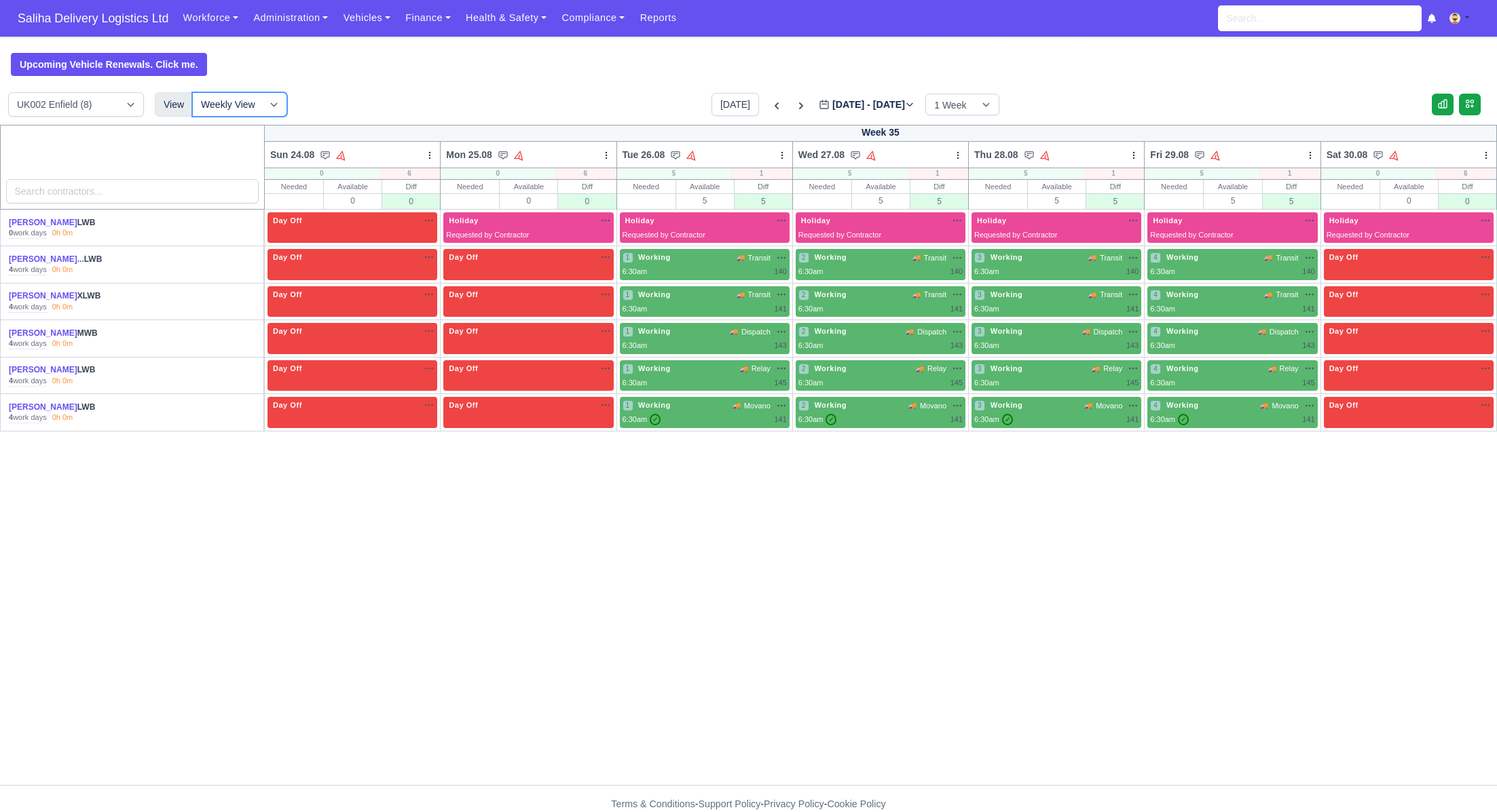
click at [276, 109] on select "Weekly View Wave times Daily Roster" at bounding box center [240, 104] width 95 height 24
select select "roster"
click at [192, 92] on select "Weekly View Wave times Daily Roster" at bounding box center [240, 104] width 95 height 24
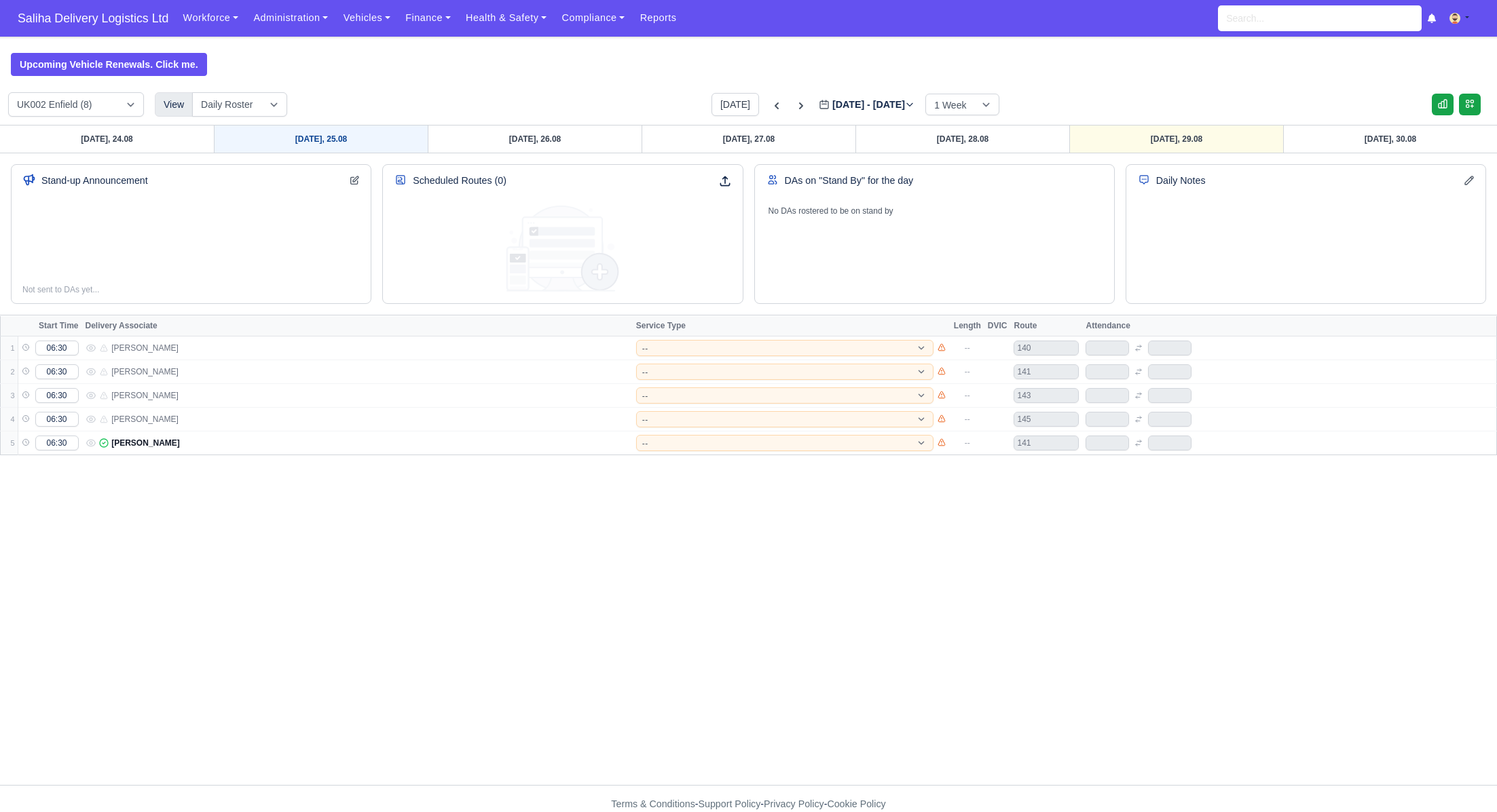
click at [327, 144] on link "Monday, 25.08" at bounding box center [321, 139] width 214 height 27
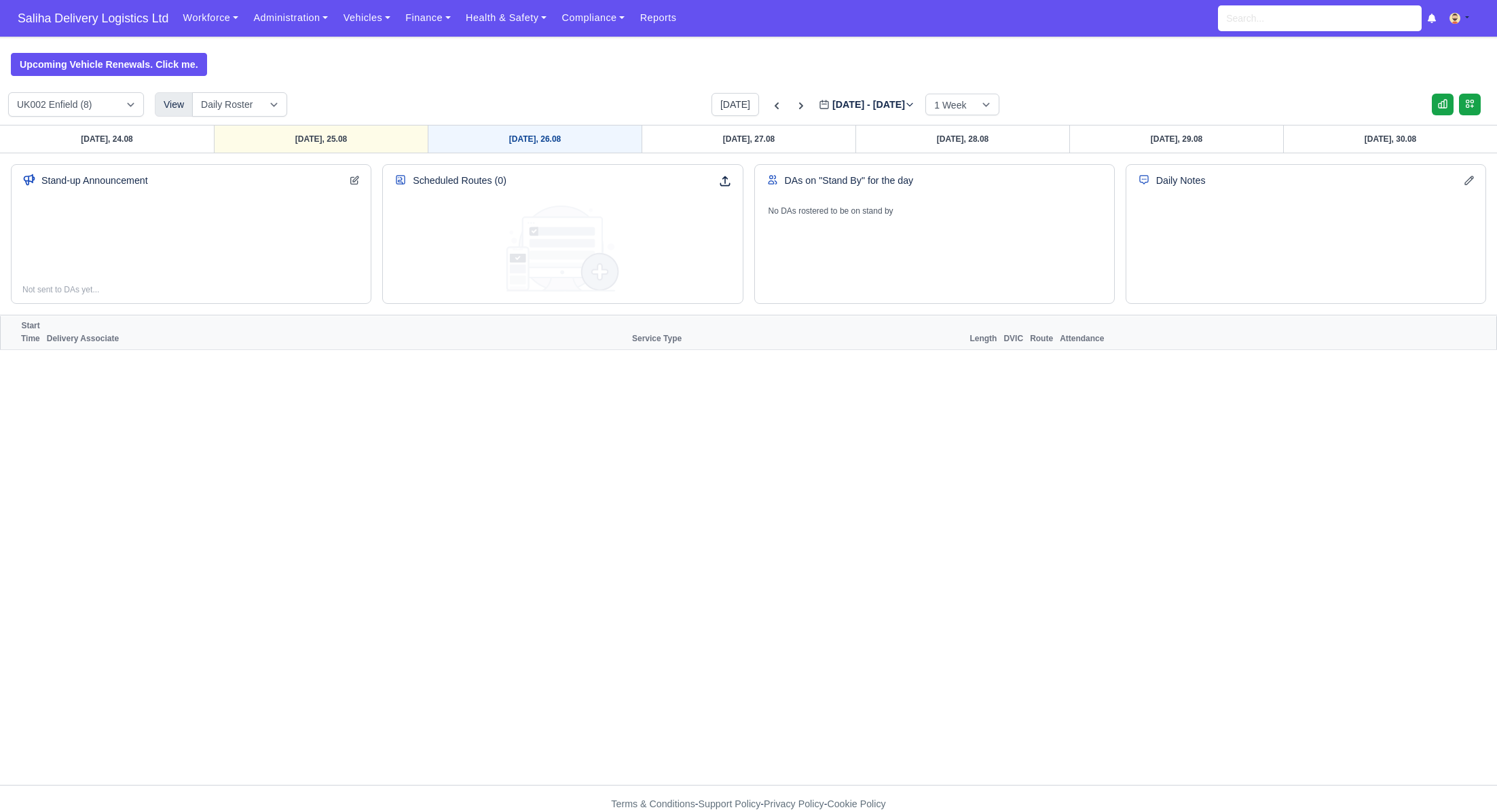
click at [503, 146] on link "Tuesday, 26.08" at bounding box center [535, 139] width 214 height 27
type input "2025-08-26"
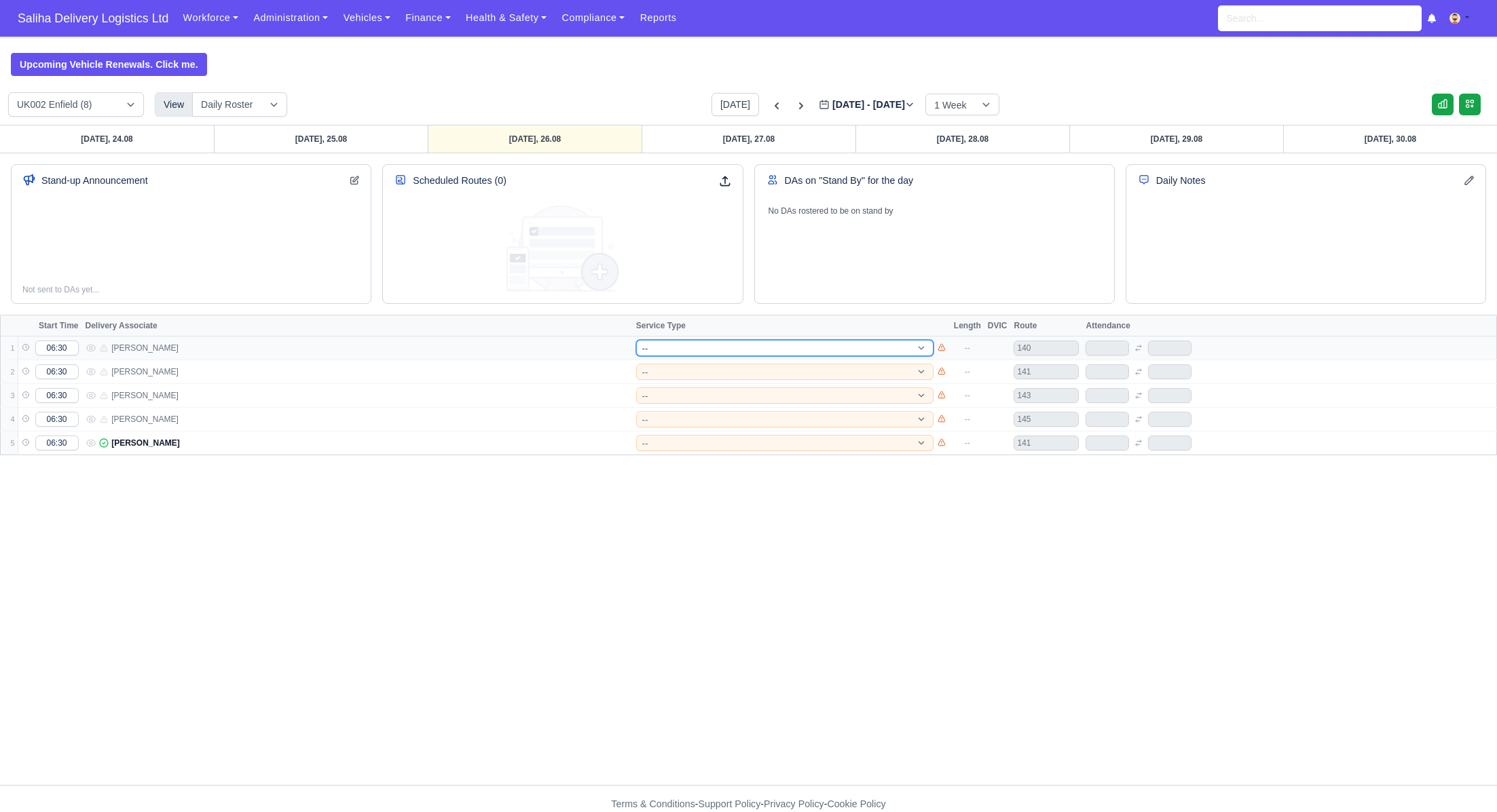
click at [735, 345] on select "-- 141 143 144 AdHoc 142 140 Supervisor 145" at bounding box center [785, 348] width 297 height 16
select select "15"
click at [636, 340] on select "-- 141 143 144 AdHoc 142 140 Supervisor 145" at bounding box center [785, 348] width 297 height 16
select select "15"
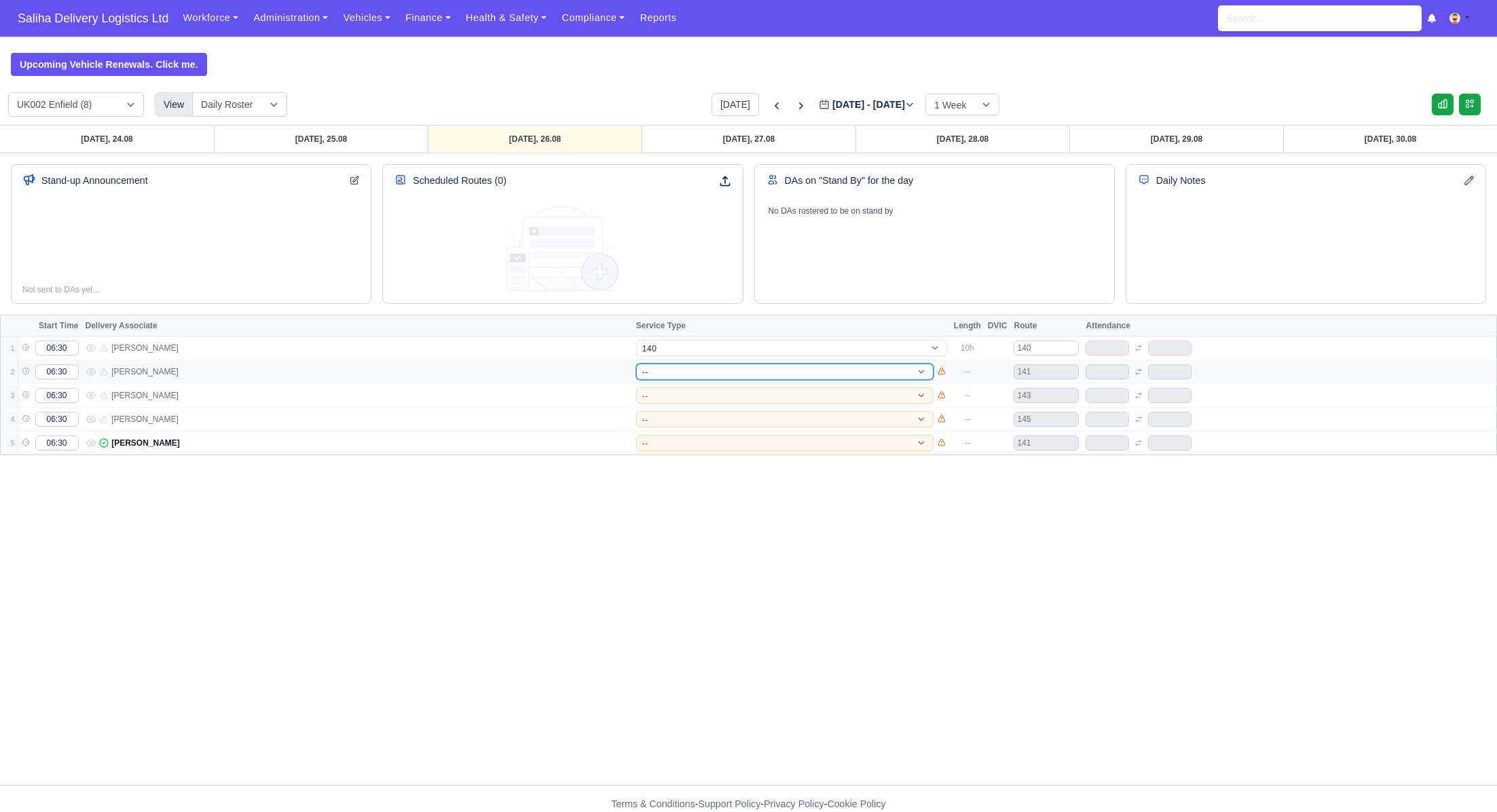
click at [731, 370] on select "-- 141 143 144 AdHoc 142 140 Supervisor 145" at bounding box center [785, 372] width 297 height 16
select select "1"
click at [636, 364] on select "-- 141 143 144 AdHoc 142 140 Supervisor 145" at bounding box center [785, 372] width 297 height 16
select select "1"
click at [694, 394] on select "-- 141 143 144 AdHoc 142 140 Supervisor 145" at bounding box center [785, 395] width 297 height 16
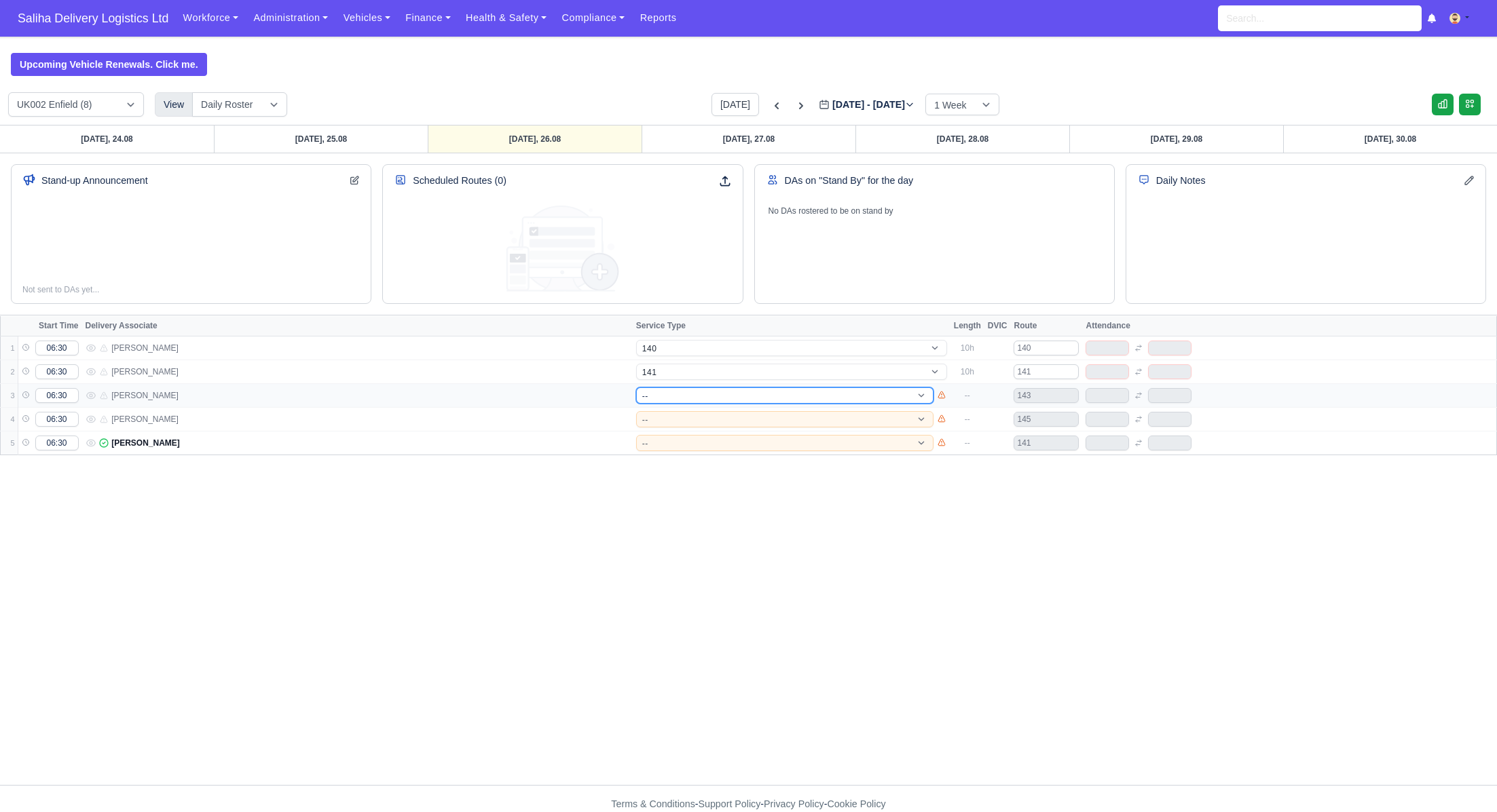
select select "4"
click at [636, 387] on select "-- 141 143 144 AdHoc 142 140 Supervisor 145" at bounding box center [785, 395] width 297 height 16
select select "4"
click at [687, 414] on select "-- 141 143 144 AdHoc 142 140 Supervisor 145" at bounding box center [785, 419] width 297 height 16
select select "17"
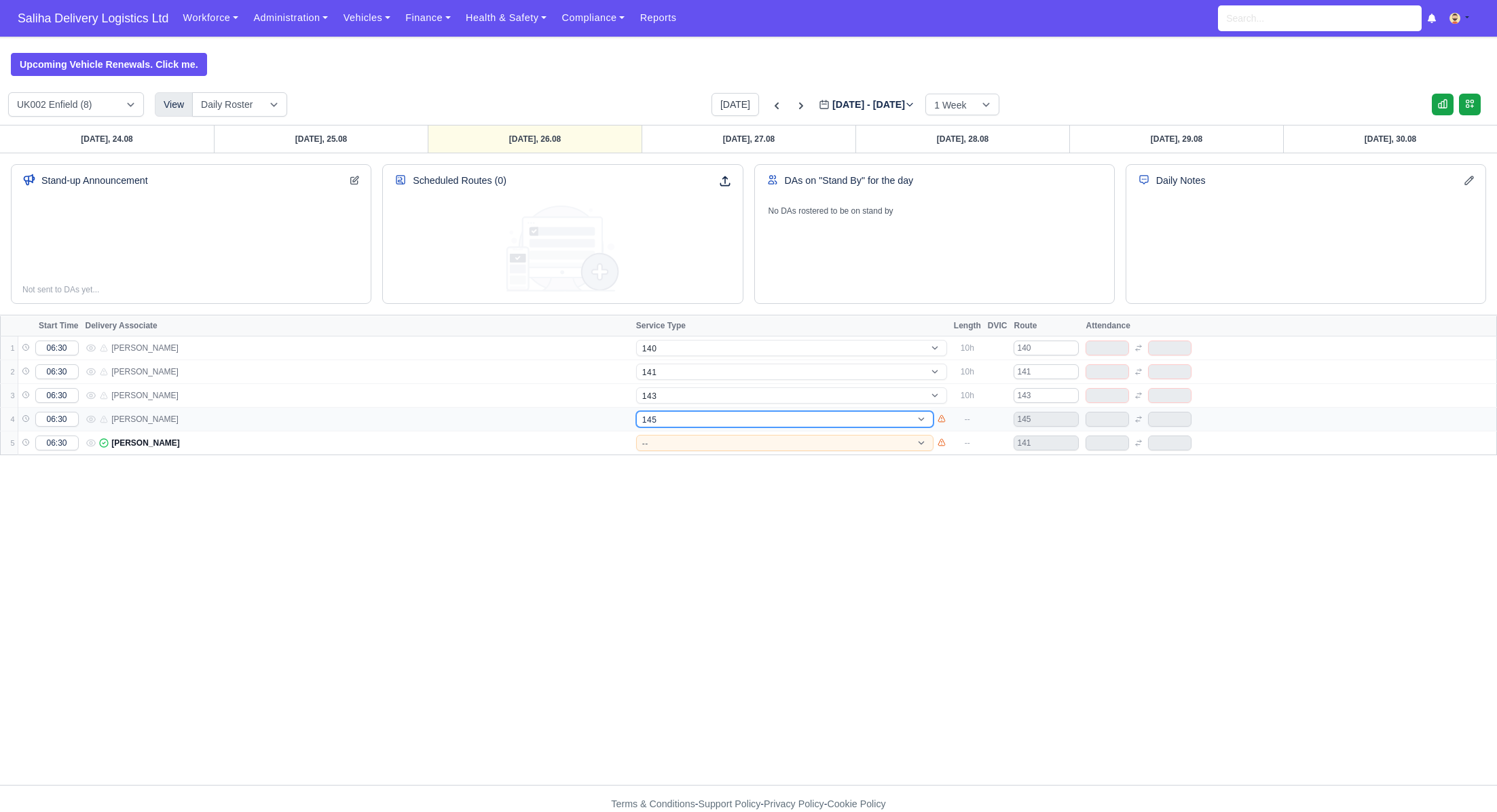
click at [636, 411] on select "-- 141 143 144 AdHoc 142 140 Supervisor 145" at bounding box center [785, 419] width 297 height 16
click at [694, 436] on select "-- 141 143 144 AdHoc 142 140 Supervisor 145" at bounding box center [785, 443] width 297 height 16
select select "17"
select select "1"
click at [636, 435] on select "-- 141 143 144 AdHoc 142 140 Supervisor 145" at bounding box center [785, 443] width 297 height 16
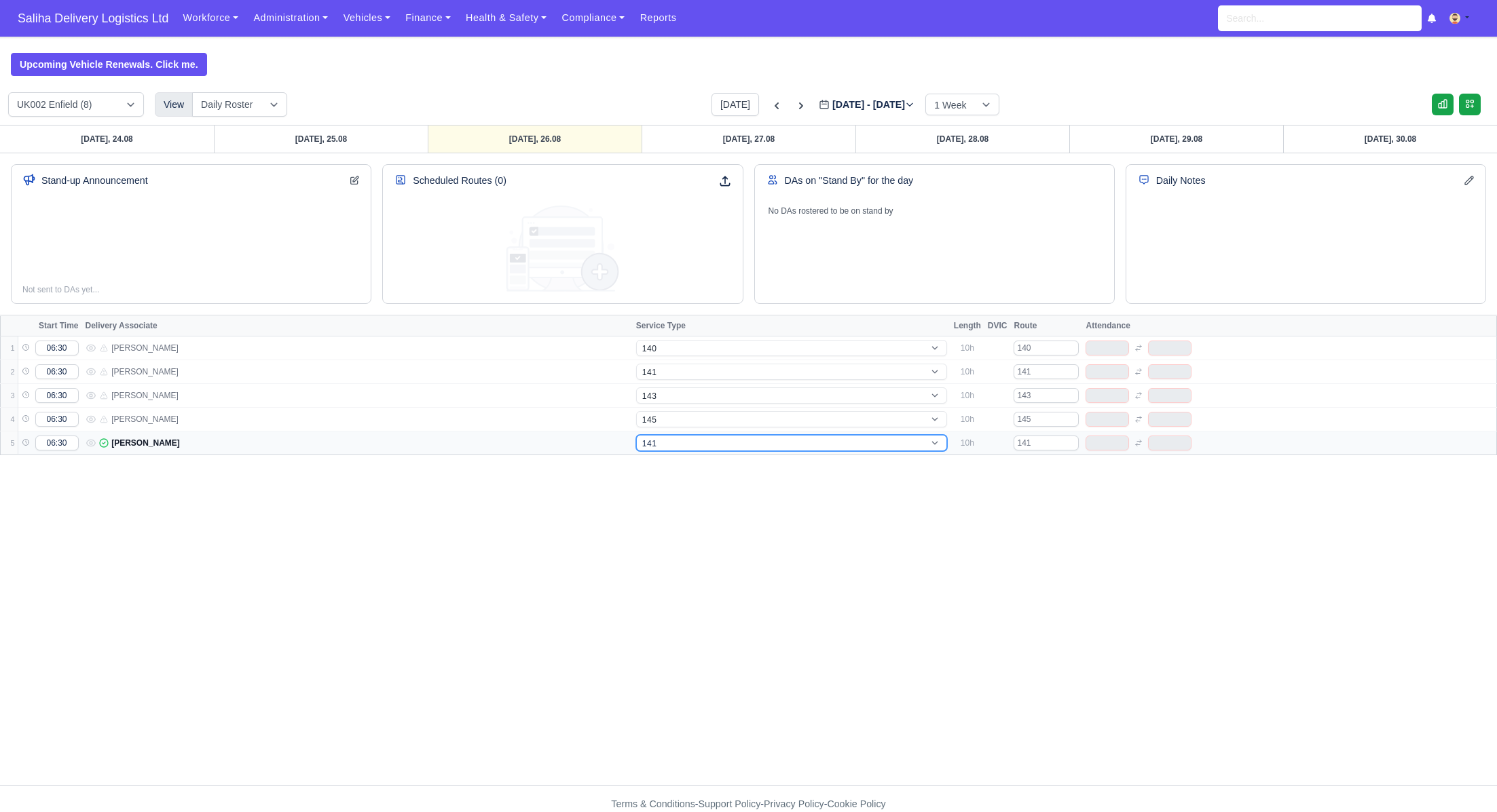
click at [661, 448] on select "-- 141 143 144 AdHoc 142 140 Supervisor 145" at bounding box center [792, 443] width 311 height 16
select select "5"
click at [636, 435] on select "-- 141 143 144 AdHoc 142 140 Supervisor 145" at bounding box center [792, 443] width 311 height 16
click at [743, 132] on link "Wednesday, 27.08" at bounding box center [748, 139] width 214 height 27
type input "2025-08-27"
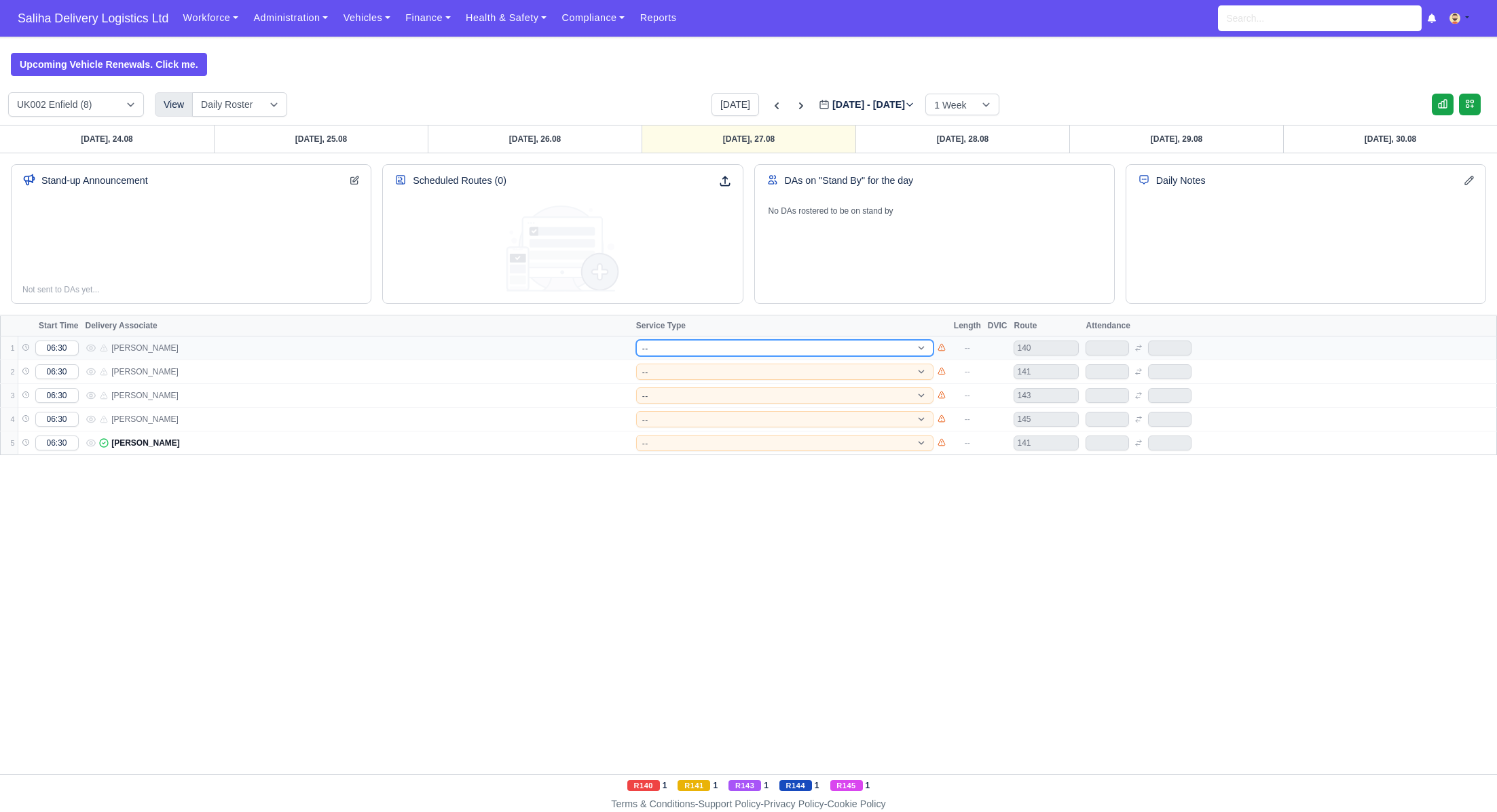
click at [711, 342] on select "-- 141 143 144 AdHoc 142 140 Supervisor 145" at bounding box center [785, 348] width 297 height 16
select select "15"
click at [636, 340] on select "-- 141 143 144 AdHoc 142 140 Supervisor 145" at bounding box center [785, 348] width 297 height 16
select select "15"
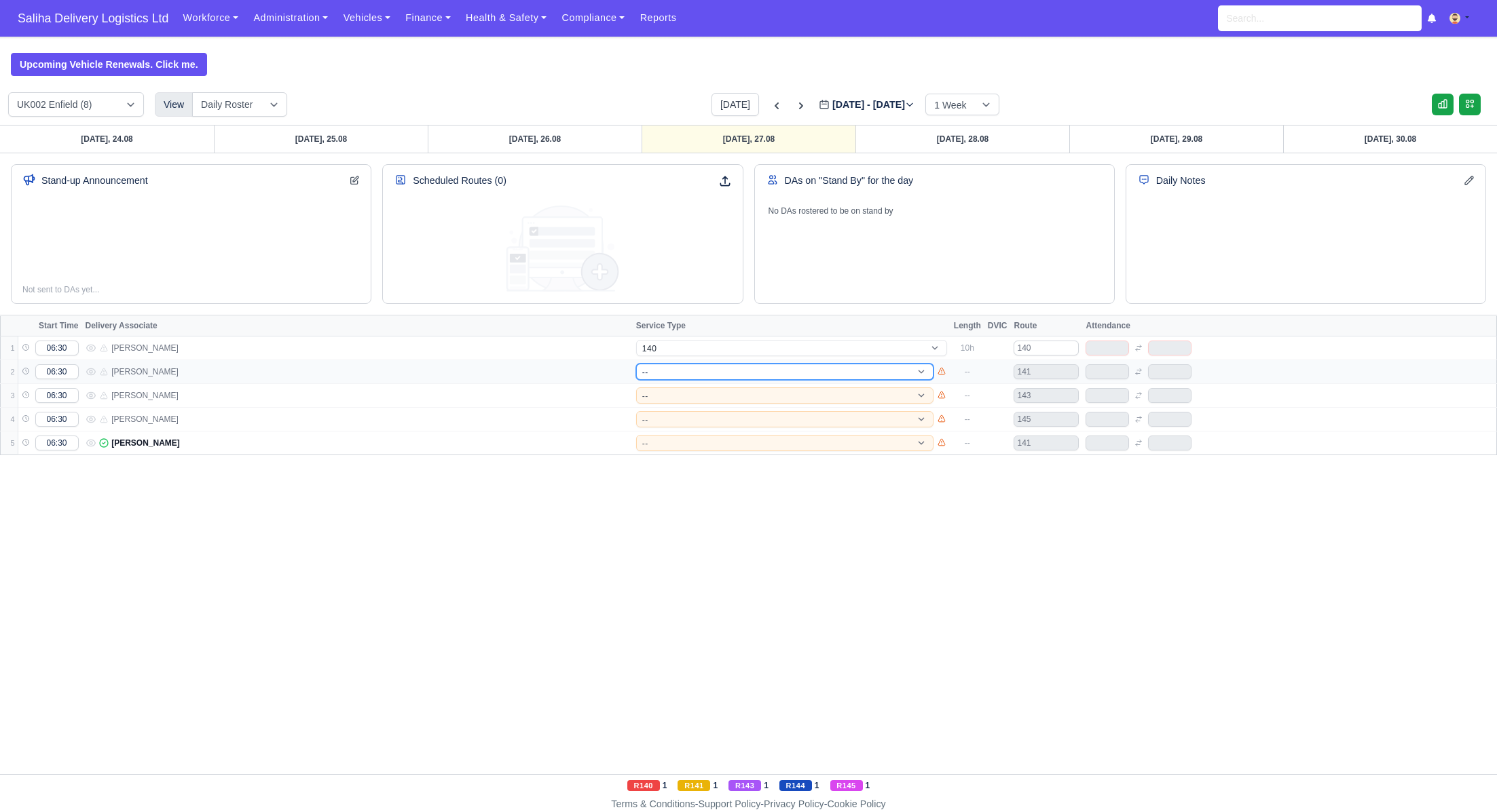
click at [692, 367] on select "-- 141 143 144 AdHoc 142 140 Supervisor 145" at bounding box center [785, 372] width 297 height 16
select select "1"
click at [636, 364] on select "-- 141 143 144 AdHoc 142 140 Supervisor 145" at bounding box center [785, 372] width 297 height 16
select select "1"
click at [682, 393] on select "-- 141 143 144 AdHoc 142 140 Supervisor 145" at bounding box center [785, 395] width 297 height 16
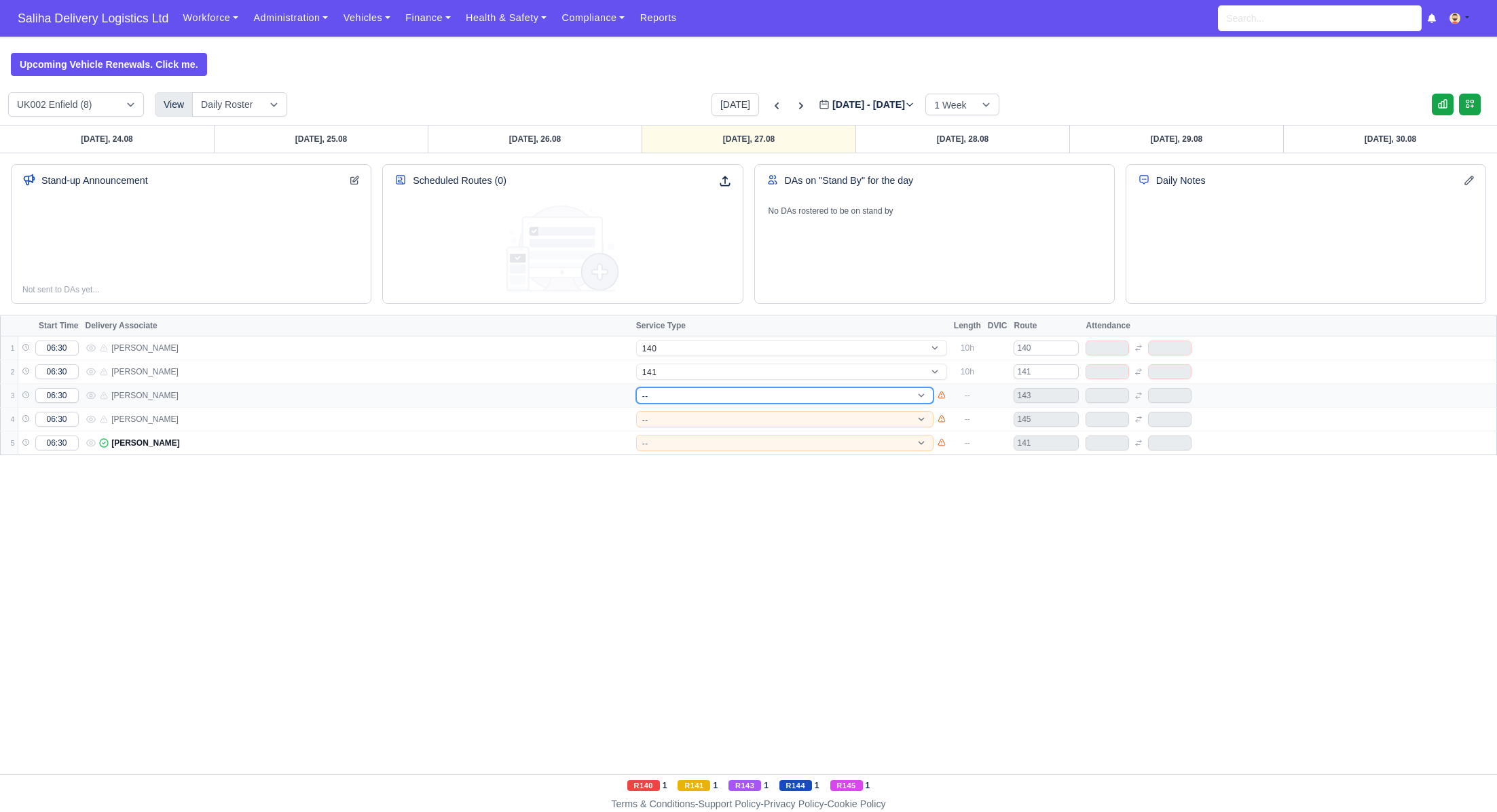
select select "4"
click at [636, 387] on select "-- 141 143 144 AdHoc 142 140 Supervisor 145" at bounding box center [785, 395] width 297 height 16
select select "4"
click at [679, 418] on select "-- 141 143 144 AdHoc 142 140 Supervisor 145" at bounding box center [785, 419] width 297 height 16
select select "17"
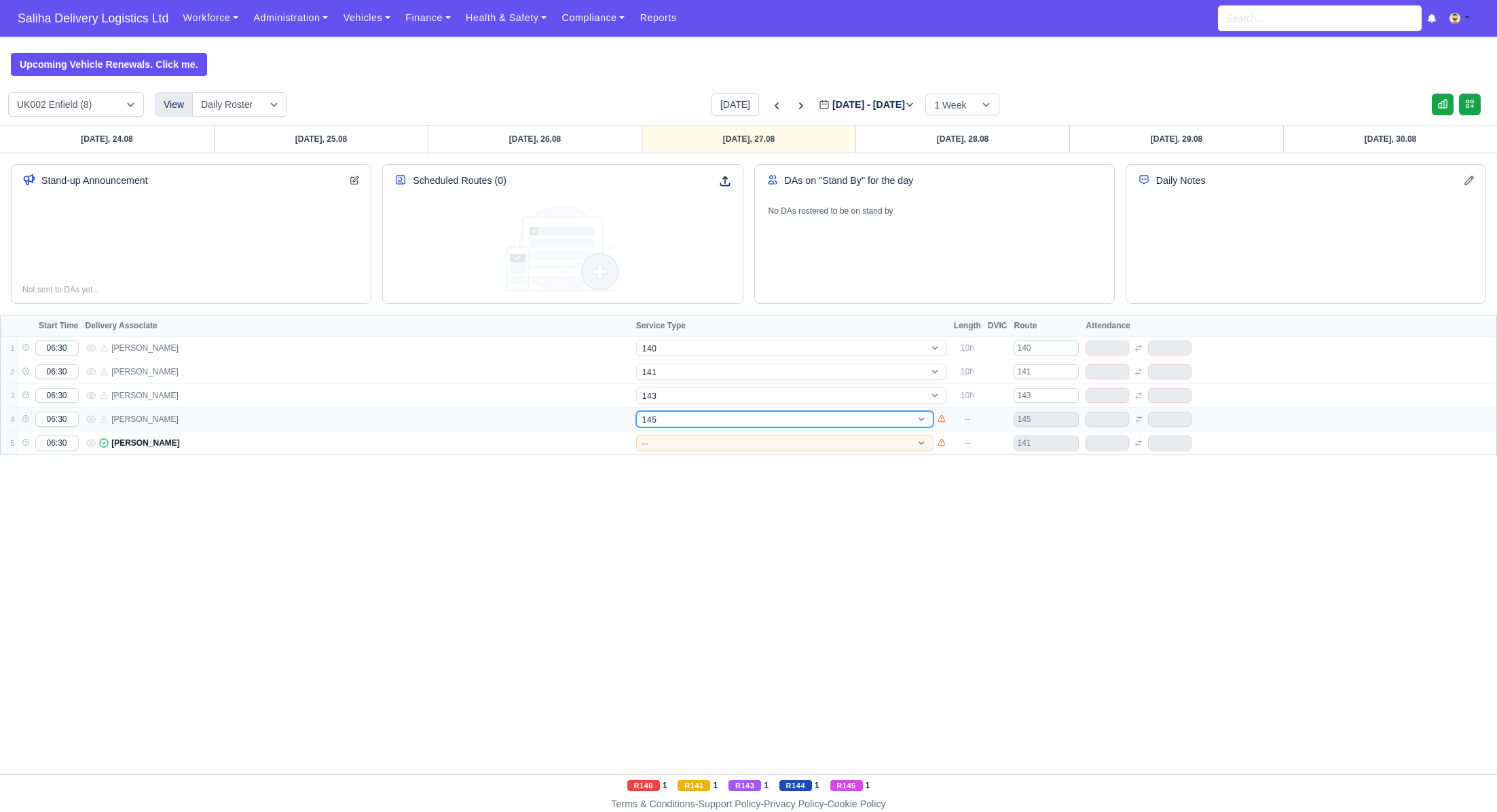
click at [636, 411] on select "-- 141 143 144 AdHoc 142 140 Supervisor 145" at bounding box center [785, 419] width 297 height 16
click at [677, 445] on select "-- 141 143 144 AdHoc 142 140 Supervisor 145" at bounding box center [785, 443] width 297 height 16
select select "17"
select select "5"
click at [636, 435] on select "-- 141 143 144 AdHoc 142 140 Supervisor 145" at bounding box center [785, 443] width 297 height 16
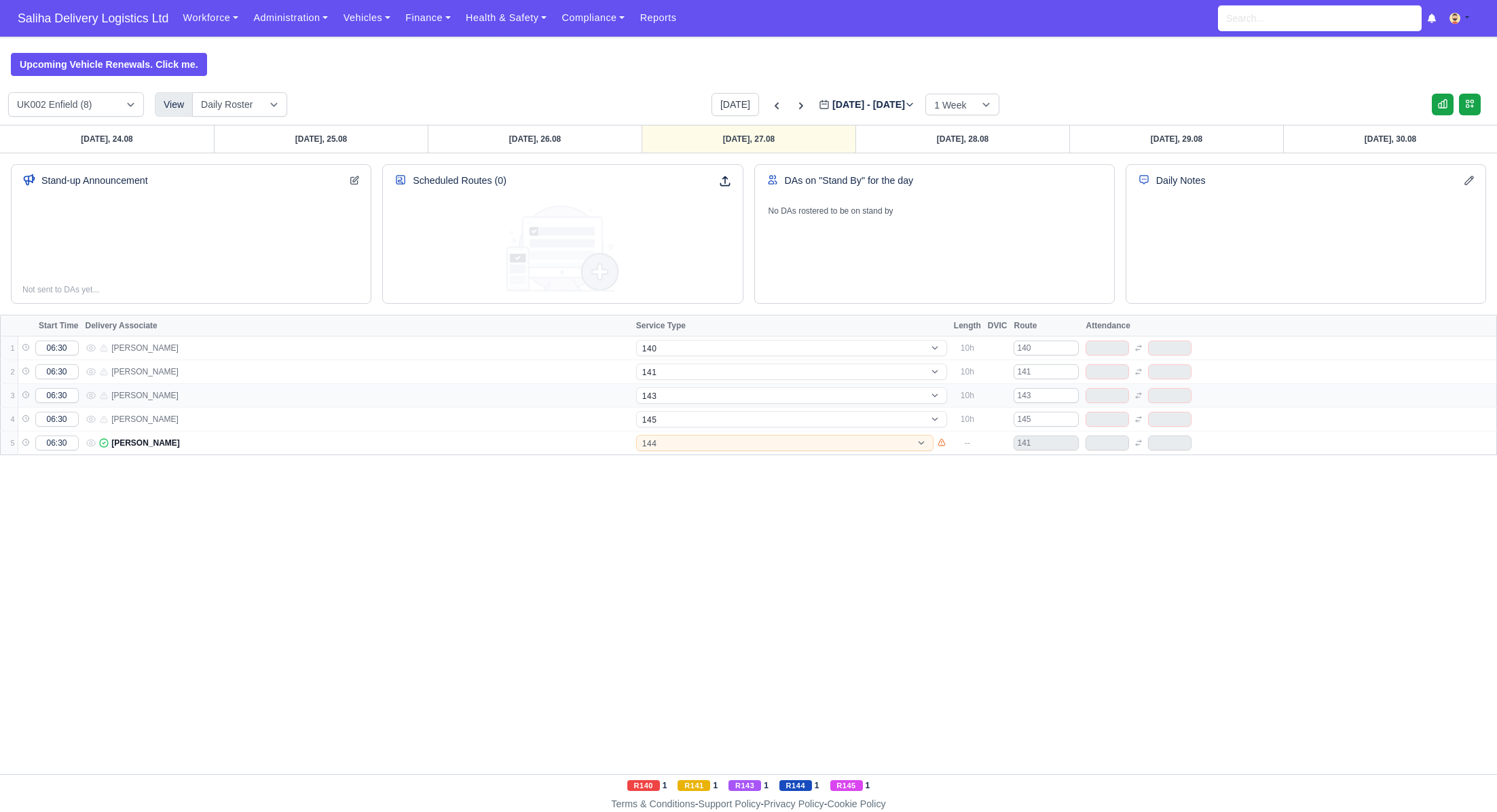
select select "5"
click at [971, 126] on link "Thursday, 28.08" at bounding box center [962, 139] width 214 height 27
type input "2025-08-28"
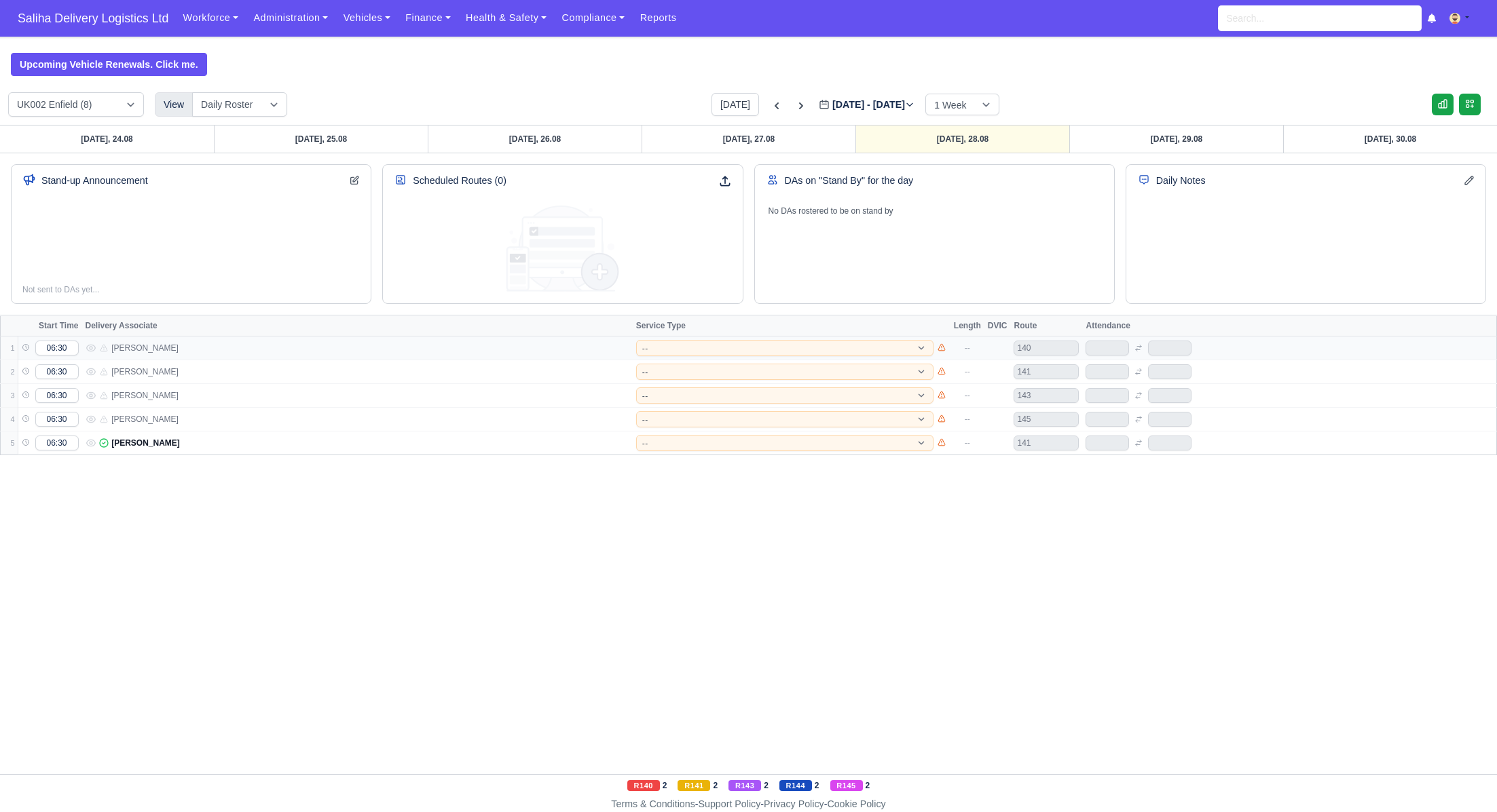
click at [689, 337] on td "-- 141 143 144 AdHoc 142 140 Supervisor 145" at bounding box center [791, 348] width 318 height 23
click at [684, 345] on select "-- 141 143 144 AdHoc 142 140 Supervisor 145" at bounding box center [785, 348] width 297 height 16
select select "15"
click at [636, 340] on select "-- 141 143 144 AdHoc 142 140 Supervisor 145" at bounding box center [785, 348] width 297 height 16
select select "15"
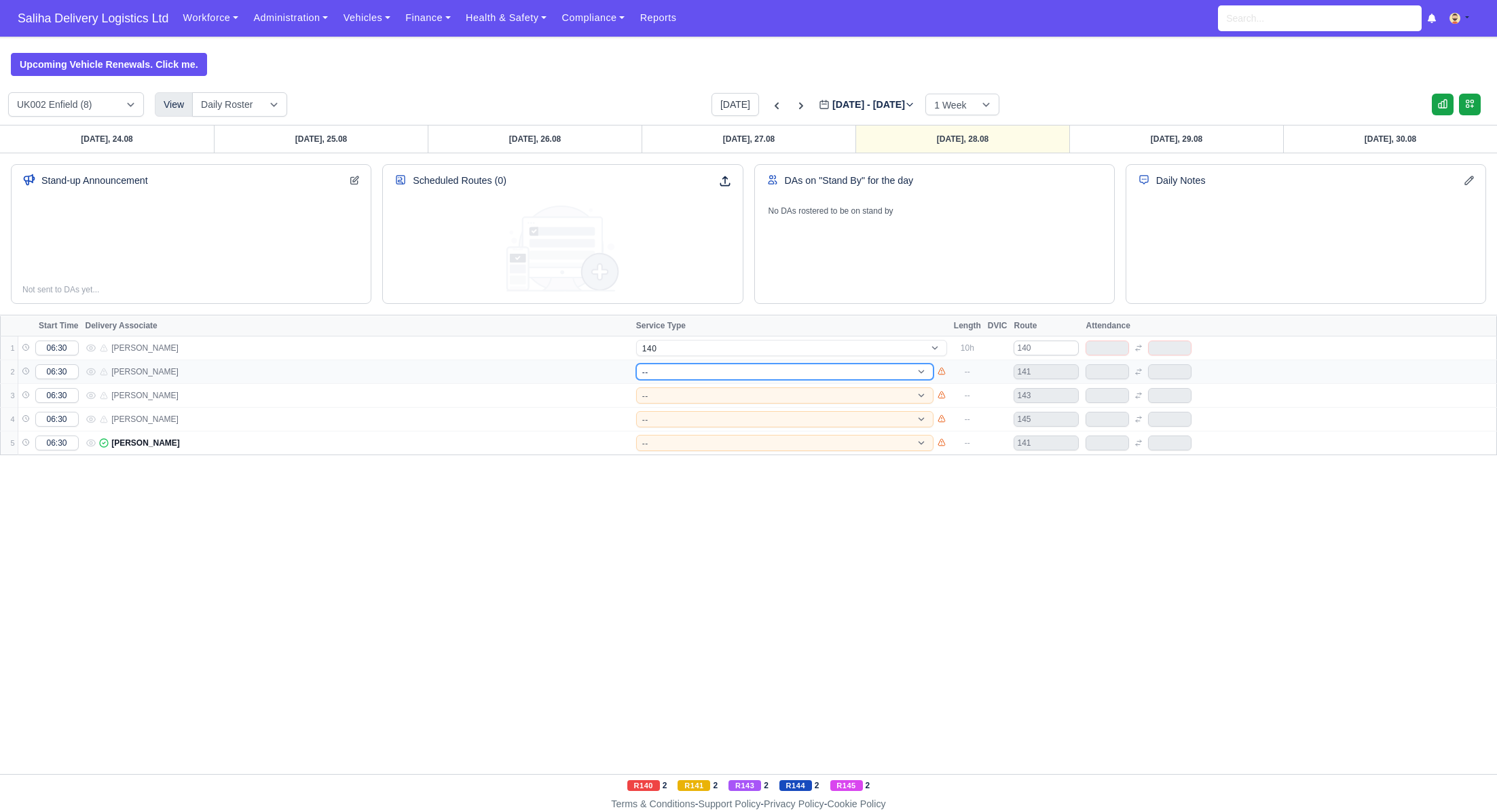
click at [682, 371] on select "-- 141 143 144 AdHoc 142 140 Supervisor 145" at bounding box center [785, 372] width 297 height 16
select select "1"
click at [636, 364] on select "-- 141 143 144 AdHoc 142 140 Supervisor 145" at bounding box center [785, 372] width 297 height 16
select select "1"
click at [680, 394] on select "-- 141 143 144 AdHoc 142 140 Supervisor 145" at bounding box center [785, 395] width 297 height 16
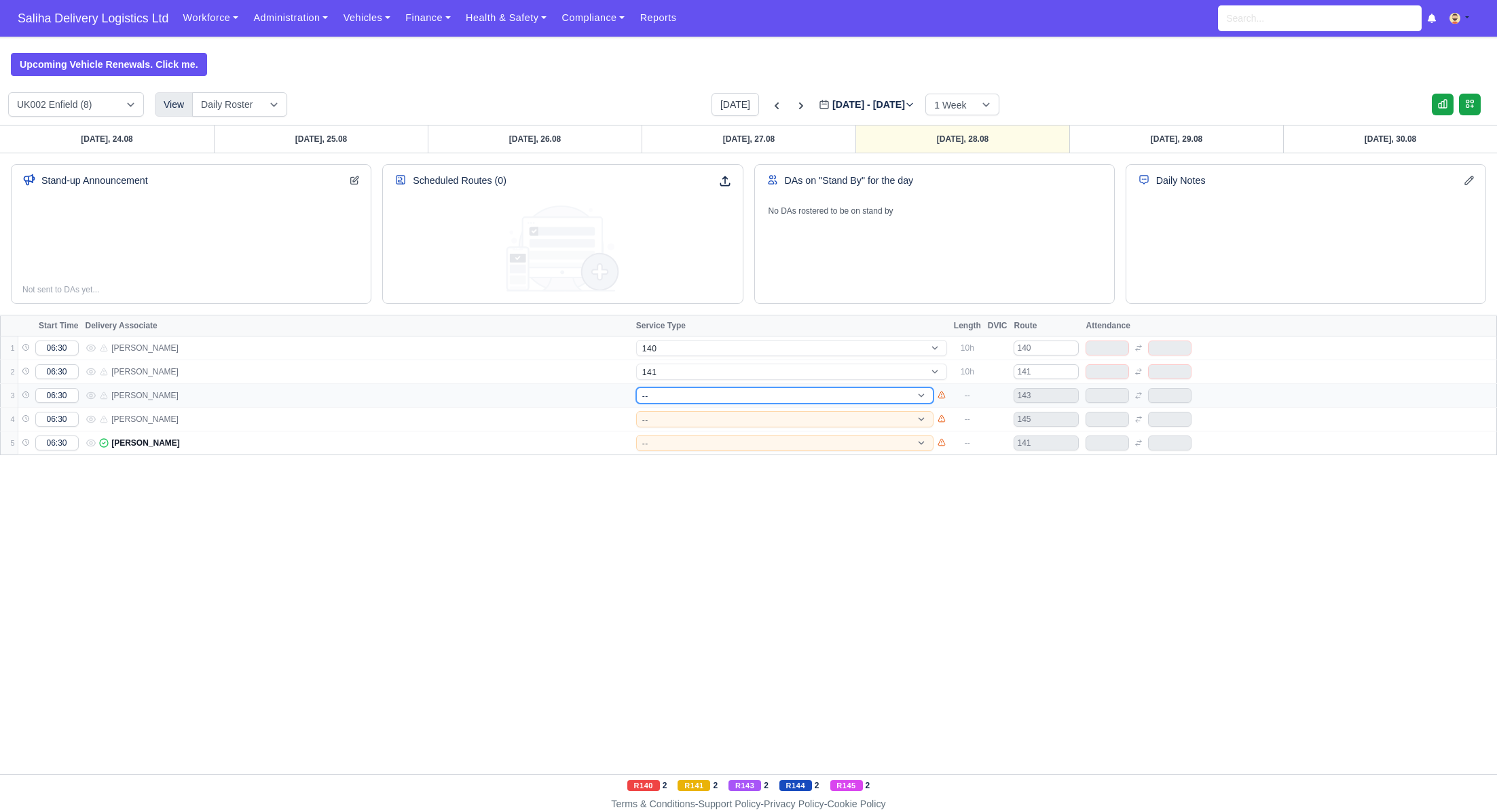
select select "4"
click at [636, 387] on select "-- 141 143 144 AdHoc 142 140 Supervisor 145" at bounding box center [785, 395] width 297 height 16
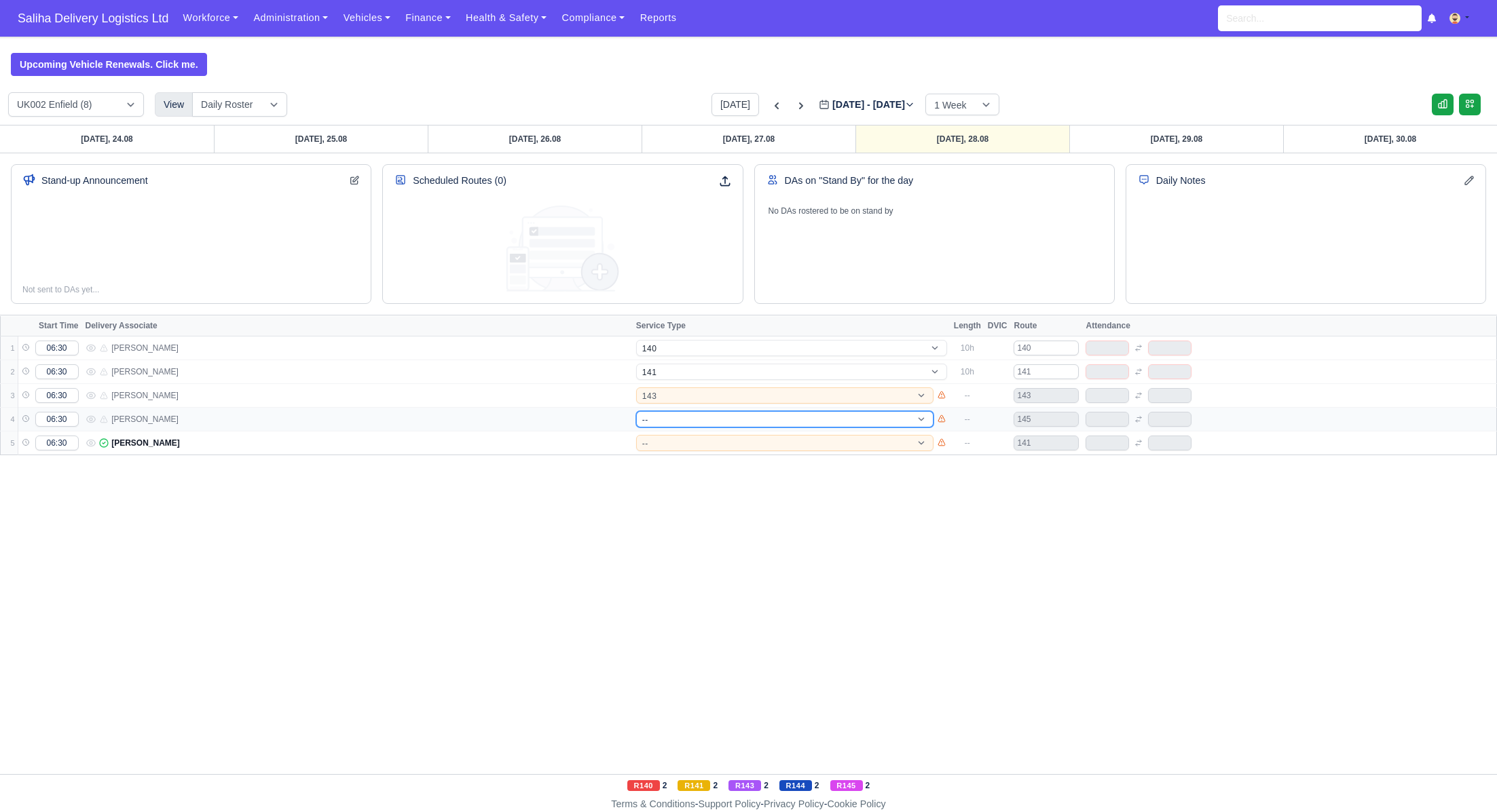
click at [680, 421] on select "-- 141 143 144 AdHoc 142 140 Supervisor 145" at bounding box center [785, 419] width 297 height 16
select select "4"
select select "17"
click at [636, 411] on select "-- 141 143 144 AdHoc 142 140 Supervisor 145" at bounding box center [785, 419] width 297 height 16
click at [677, 445] on select "-- 141 143 144 AdHoc 142 140 Supervisor 145" at bounding box center [785, 443] width 297 height 16
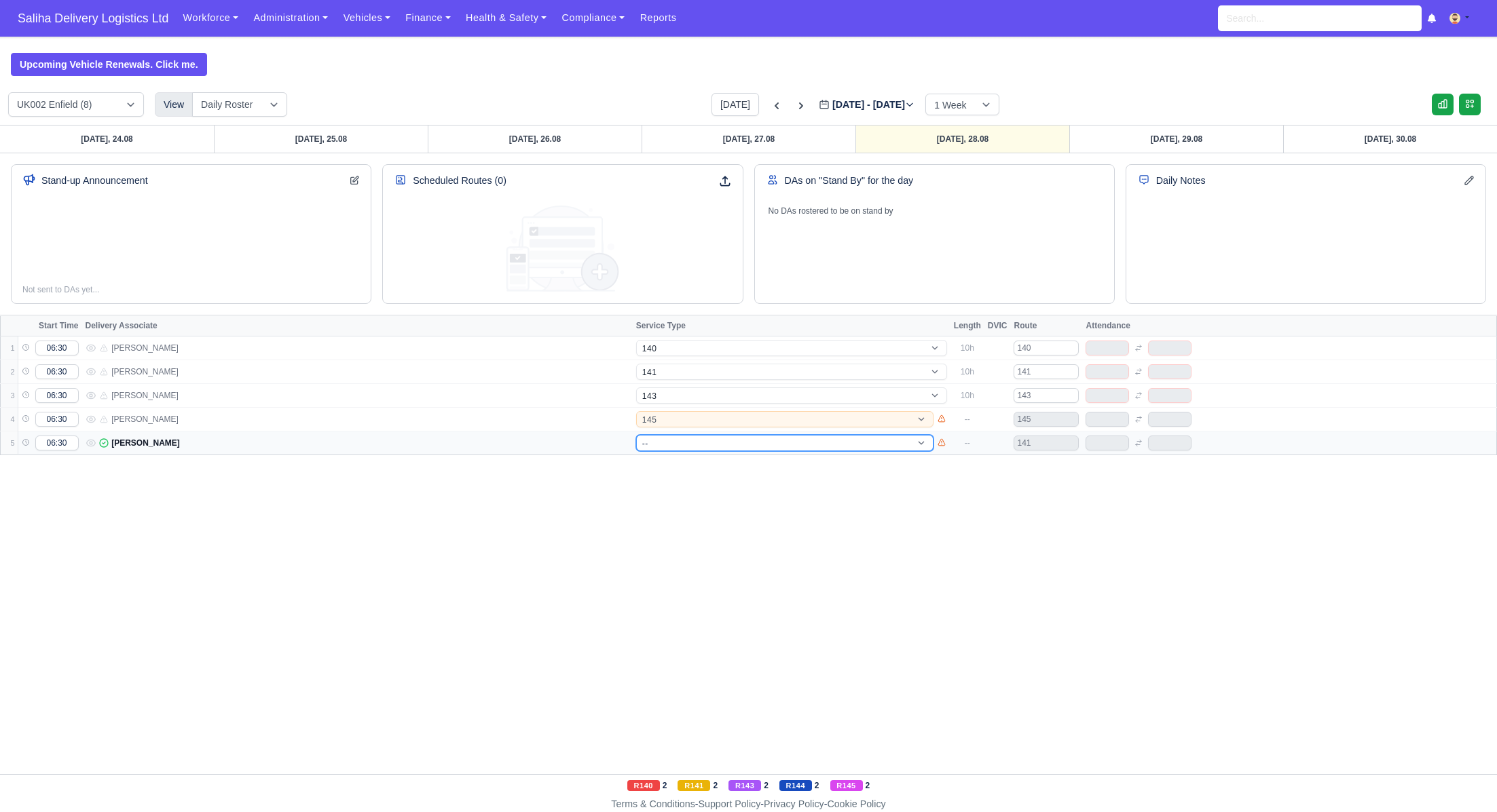
select select "17"
select select "5"
click at [636, 435] on select "-- 141 143 144 AdHoc 142 140 Supervisor 145" at bounding box center [785, 443] width 297 height 16
select select "5"
click at [1188, 123] on div "UK002 Enfield (8) View Weekly View Wave times Daily Roster Today Aug 24 - Aug 3…" at bounding box center [748, 109] width 1497 height 33
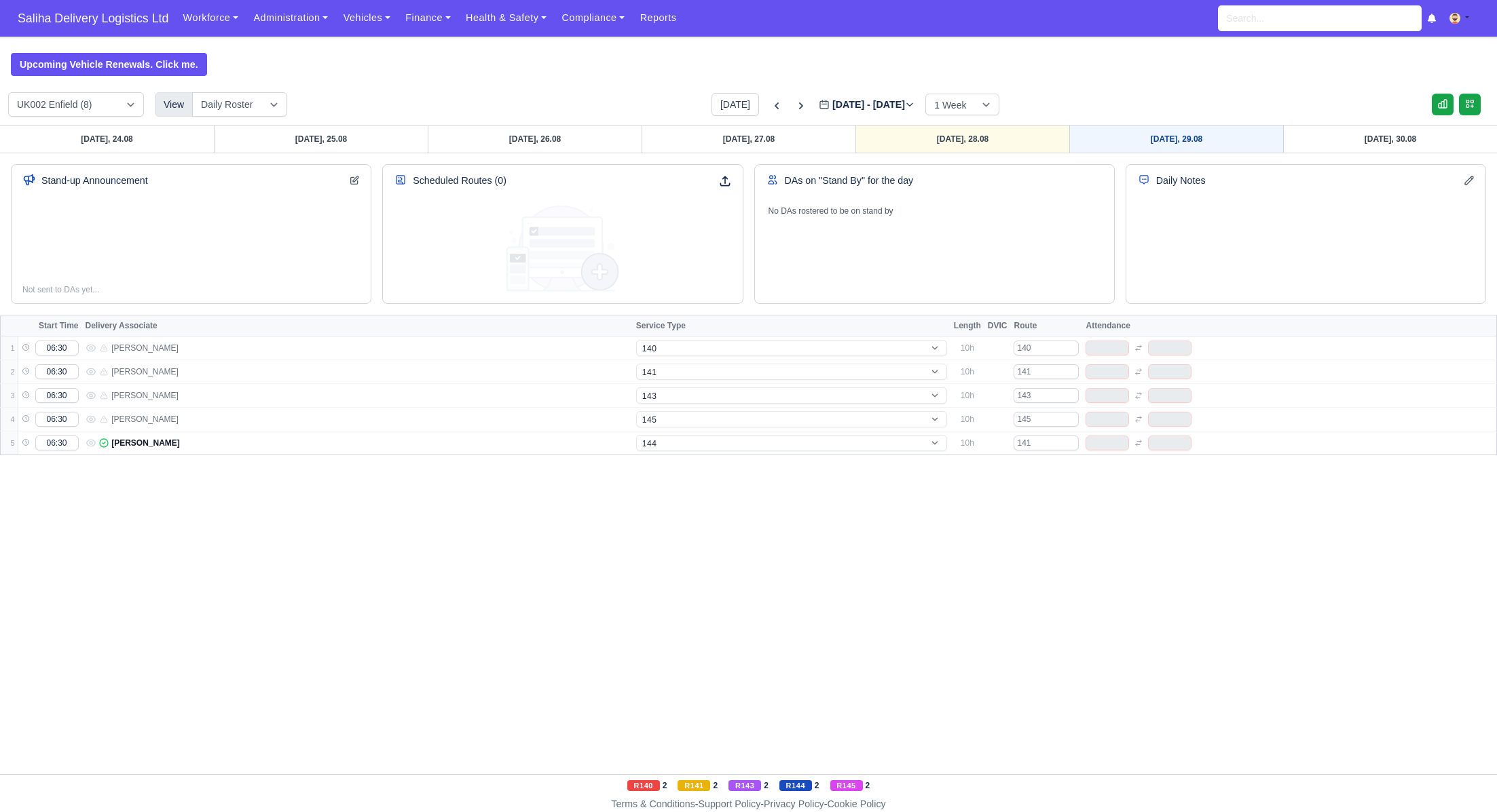
click at [1187, 133] on link "Friday, 29.08" at bounding box center [1176, 139] width 214 height 27
type input "2025-08-29"
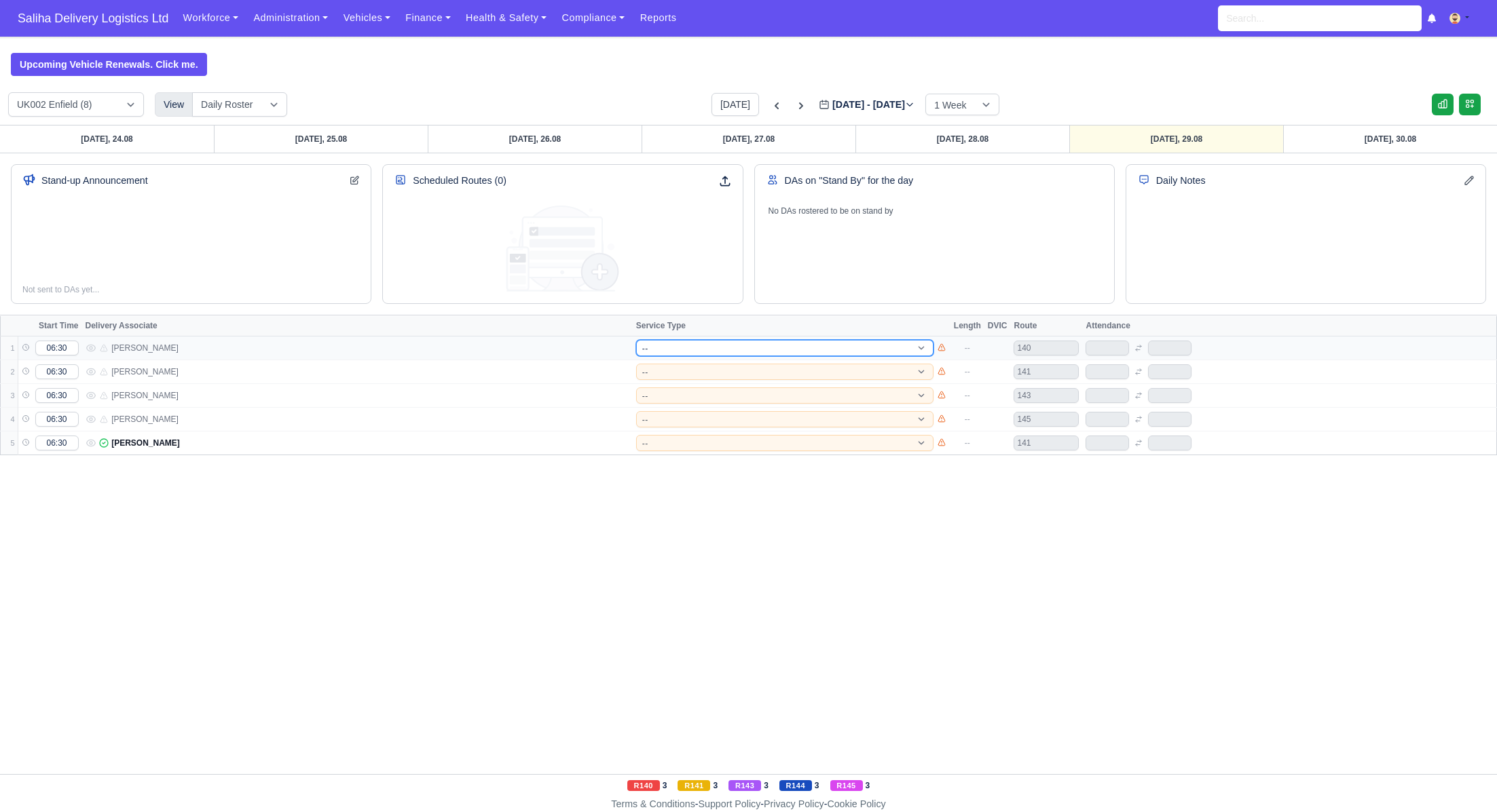
click at [689, 347] on select "-- 141 143 144 AdHoc 142 140 Supervisor 145" at bounding box center [785, 348] width 297 height 16
select select "15"
click at [636, 340] on select "-- 141 143 144 AdHoc 142 140 Supervisor 145" at bounding box center [785, 348] width 297 height 16
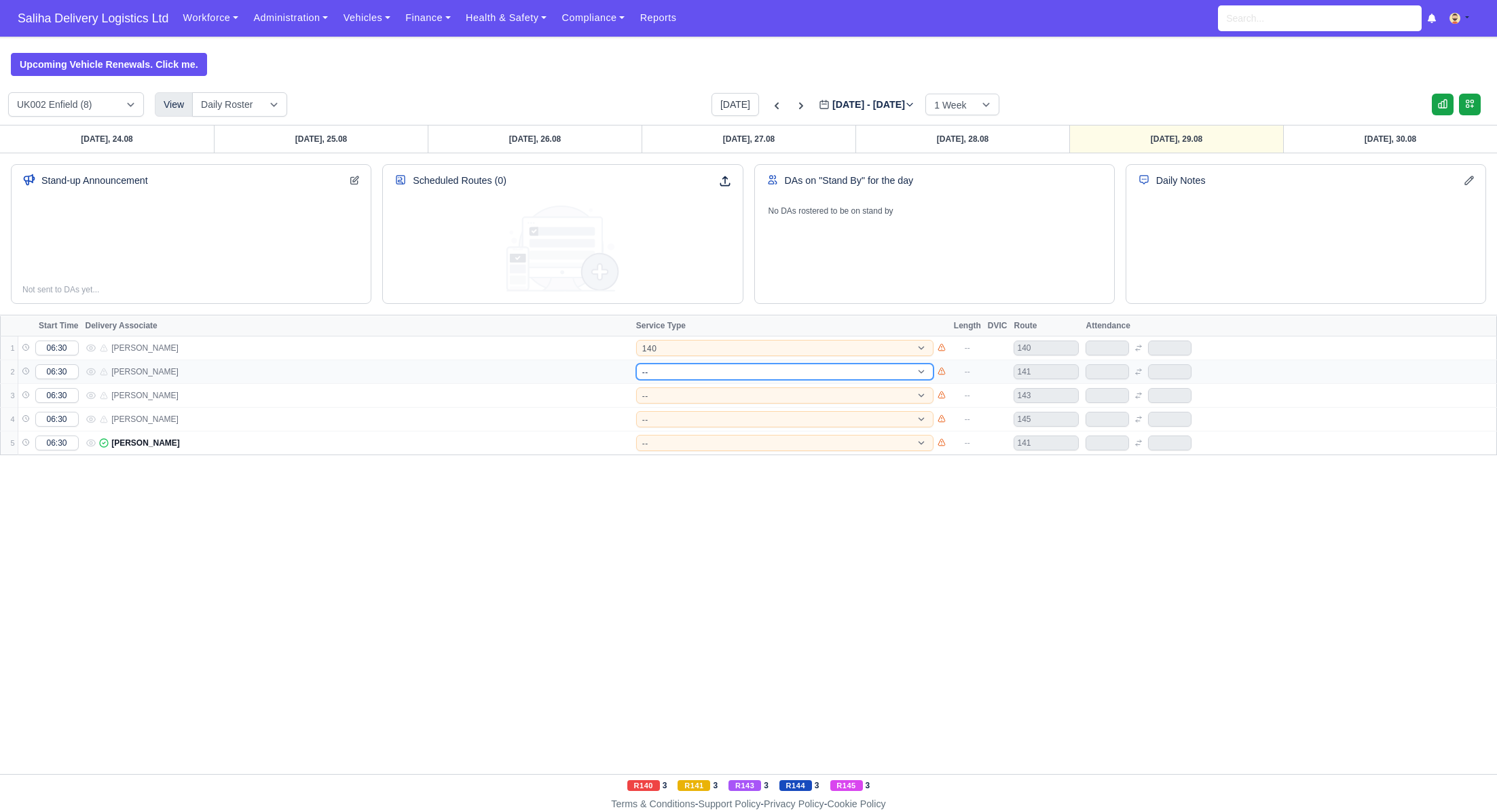
click at [678, 372] on select "-- 141 143 144 AdHoc 142 140 Supervisor 145" at bounding box center [785, 372] width 297 height 16
select select "15"
select select "1"
click at [636, 364] on select "-- 141 143 144 AdHoc 142 140 Supervisor 145" at bounding box center [785, 372] width 297 height 16
click at [692, 388] on select "-- 141 143 144 AdHoc 142 140 Supervisor 145" at bounding box center [785, 395] width 297 height 16
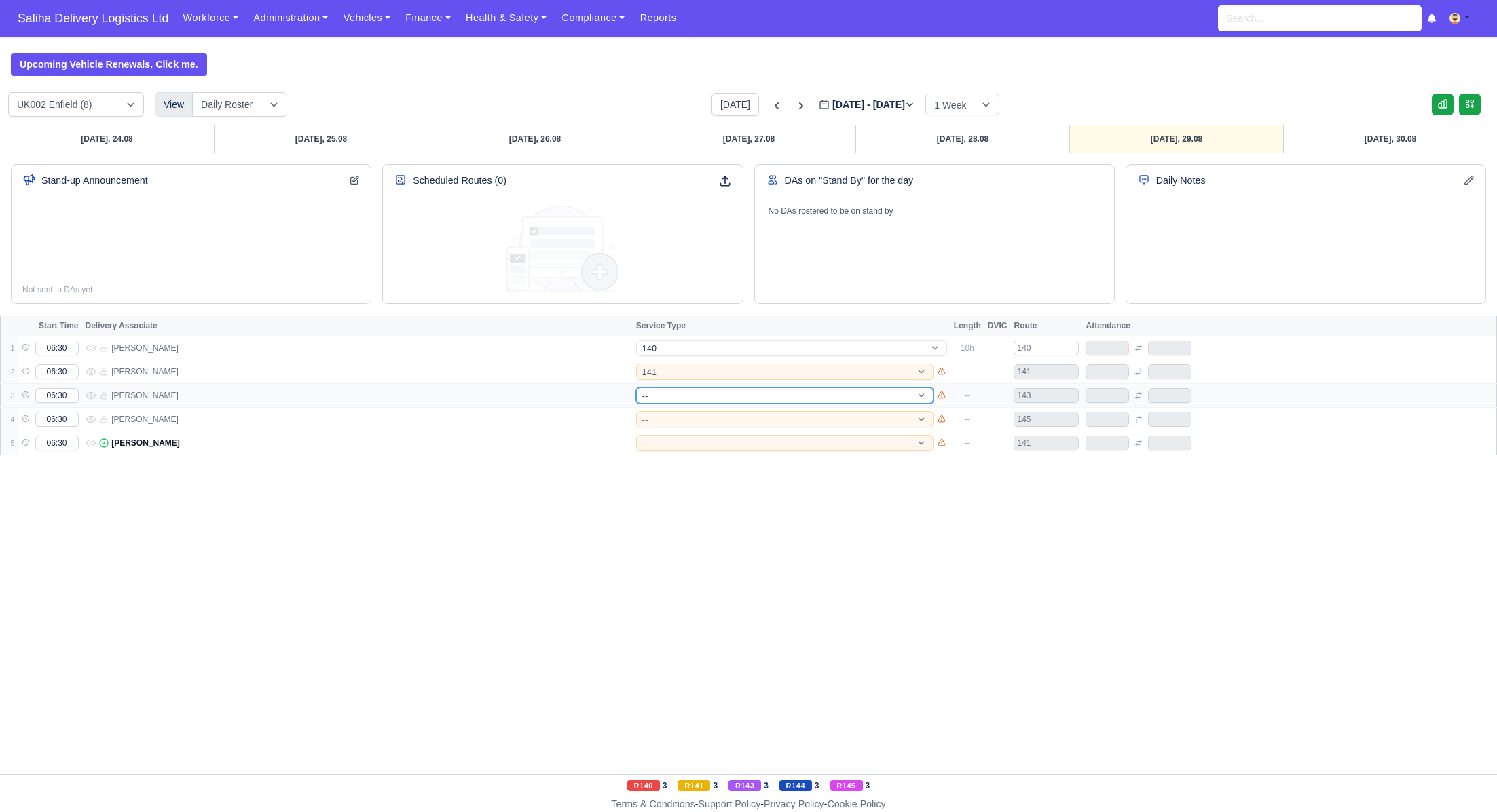
select select "1"
click at [636, 387] on select "-- 141 143 144 AdHoc 142 140 Supervisor 145" at bounding box center [785, 395] width 297 height 16
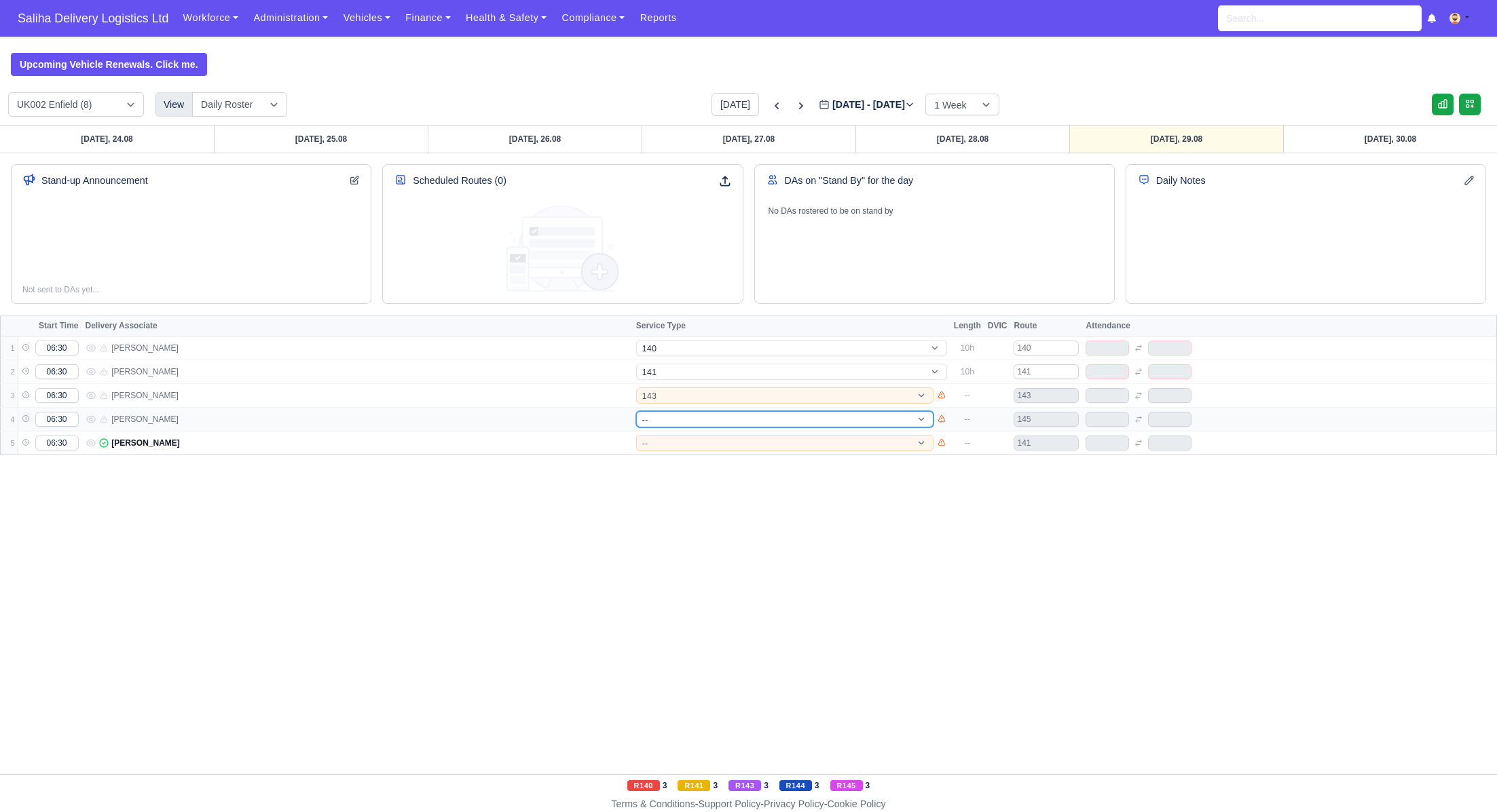
click at [687, 421] on select "-- 141 143 144 AdHoc 142 140 Supervisor 145" at bounding box center [785, 419] width 297 height 16
click at [636, 411] on select "-- 141 143 144 AdHoc 142 140 Supervisor 145" at bounding box center [785, 419] width 297 height 16
click at [677, 448] on select "-- 141 143 144 AdHoc 142 140 Supervisor 145" at bounding box center [785, 443] width 297 height 16
click at [636, 435] on select "-- 141 143 144 AdHoc 142 140 Supervisor 145" at bounding box center [785, 443] width 297 height 16
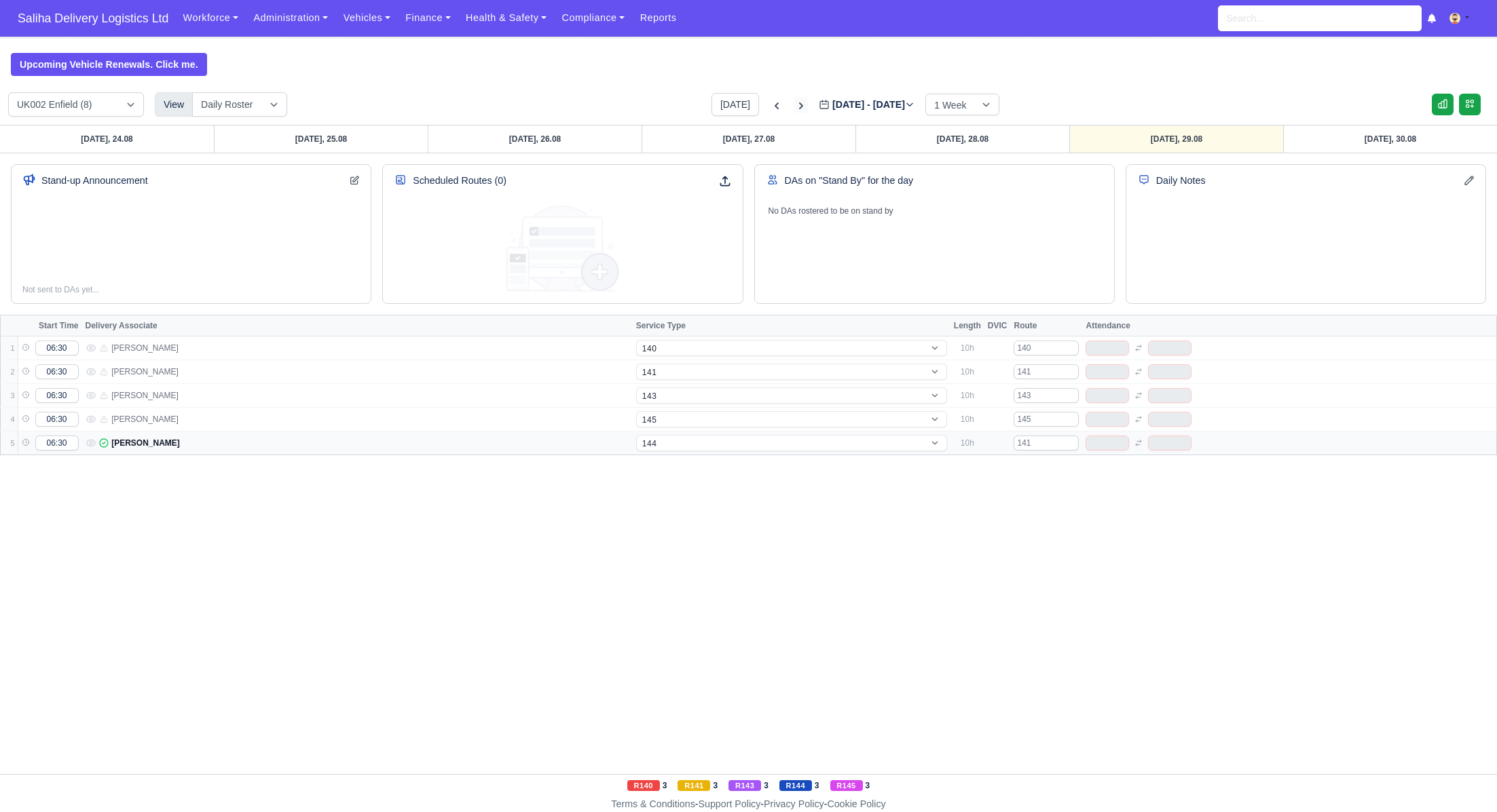
click at [795, 107] on icon at bounding box center [801, 105] width 14 height 13
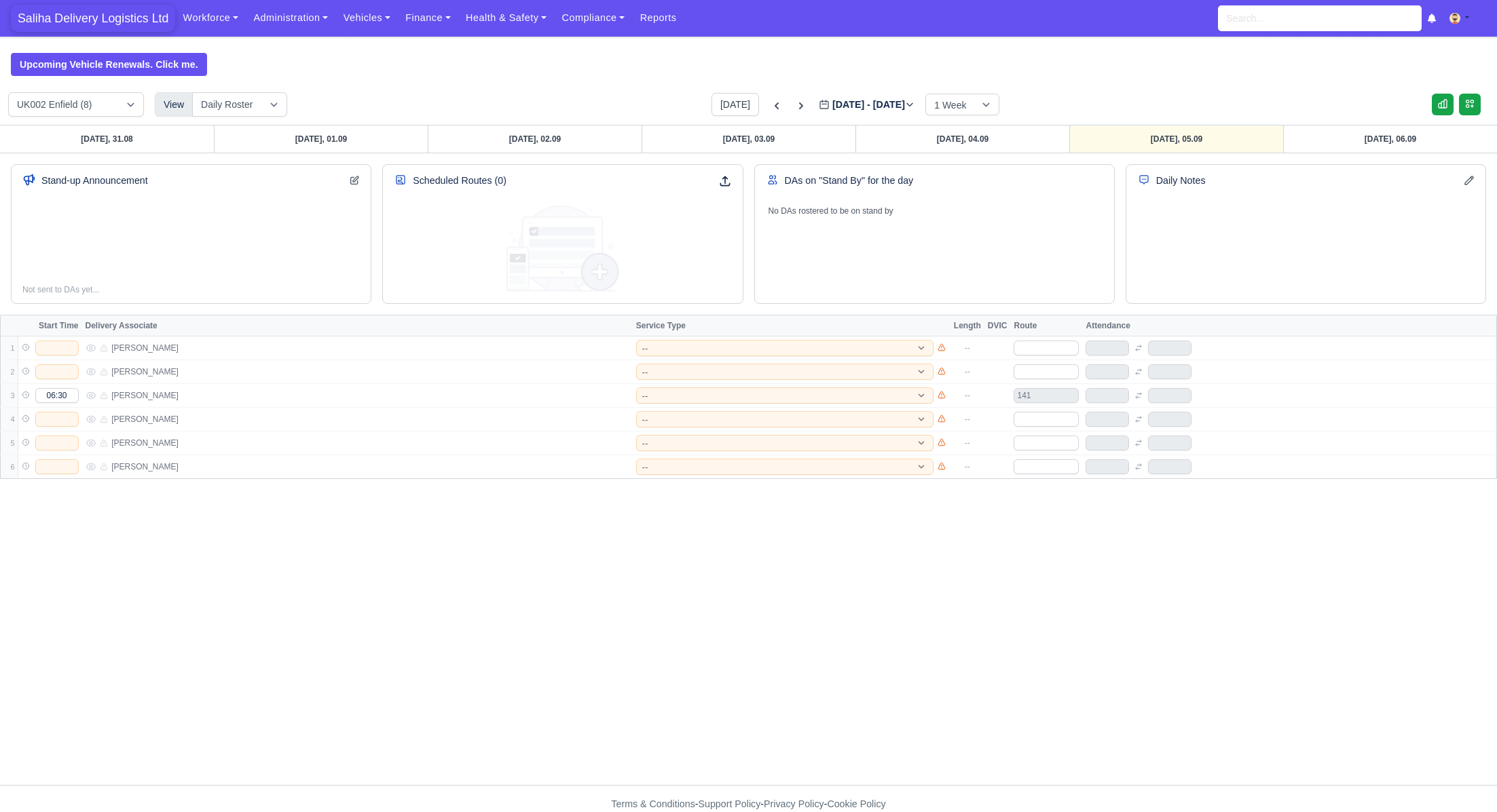
click at [130, 18] on span "Saliha Delivery Logistics Ltd" at bounding box center [92, 18] width 164 height 27
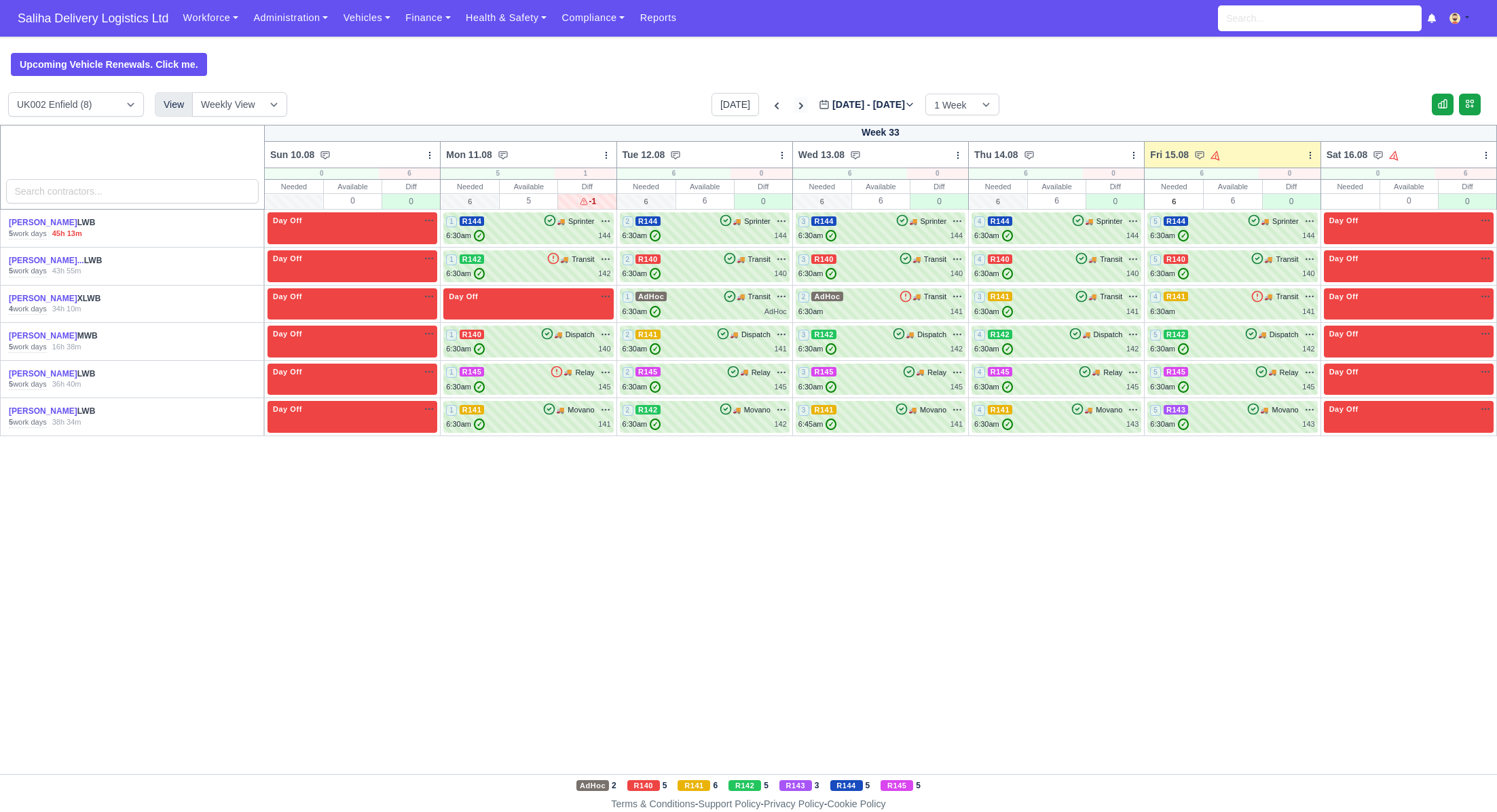
click at [795, 104] on icon at bounding box center [801, 105] width 14 height 13
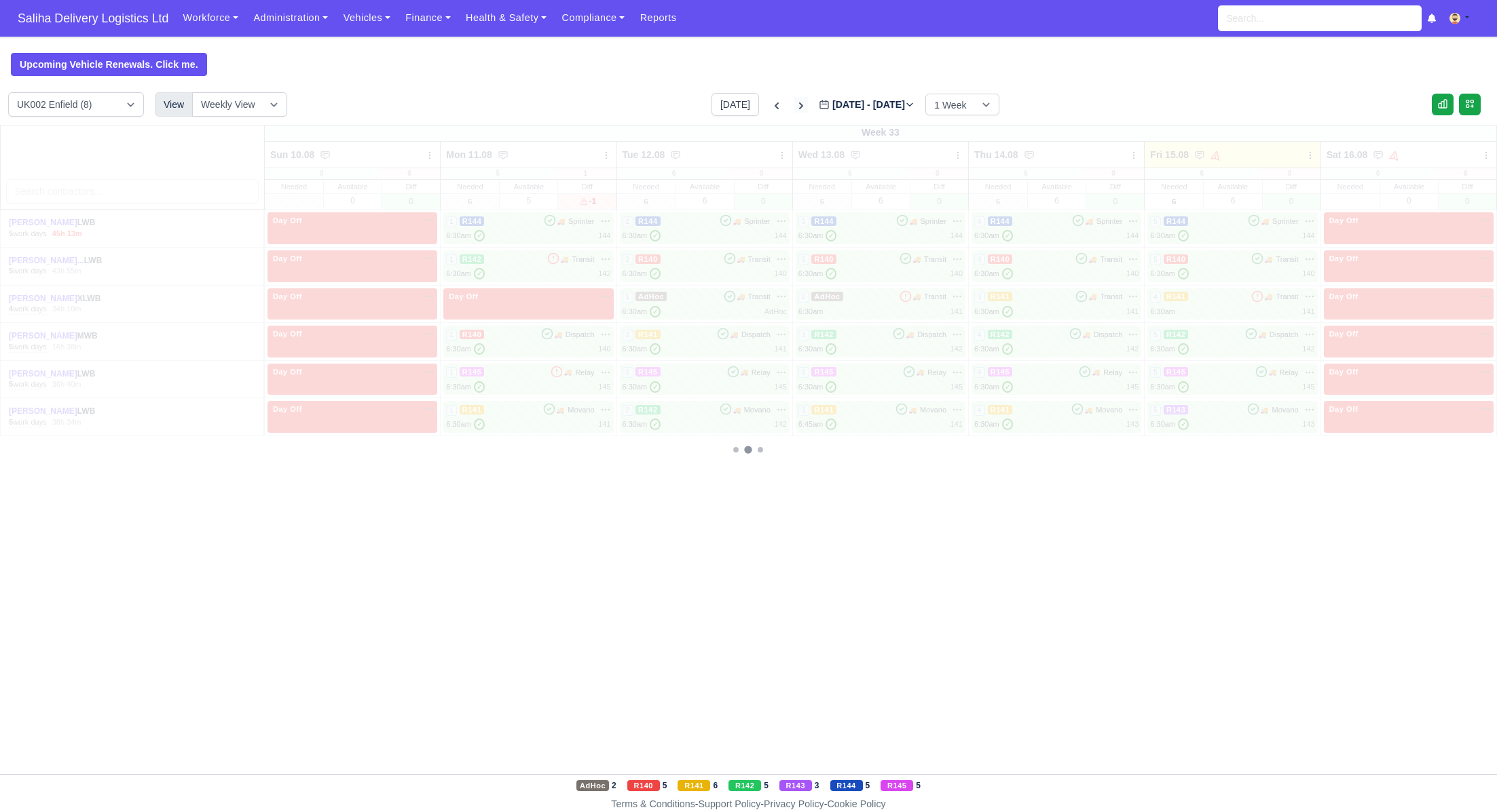
type input "2025-08-22"
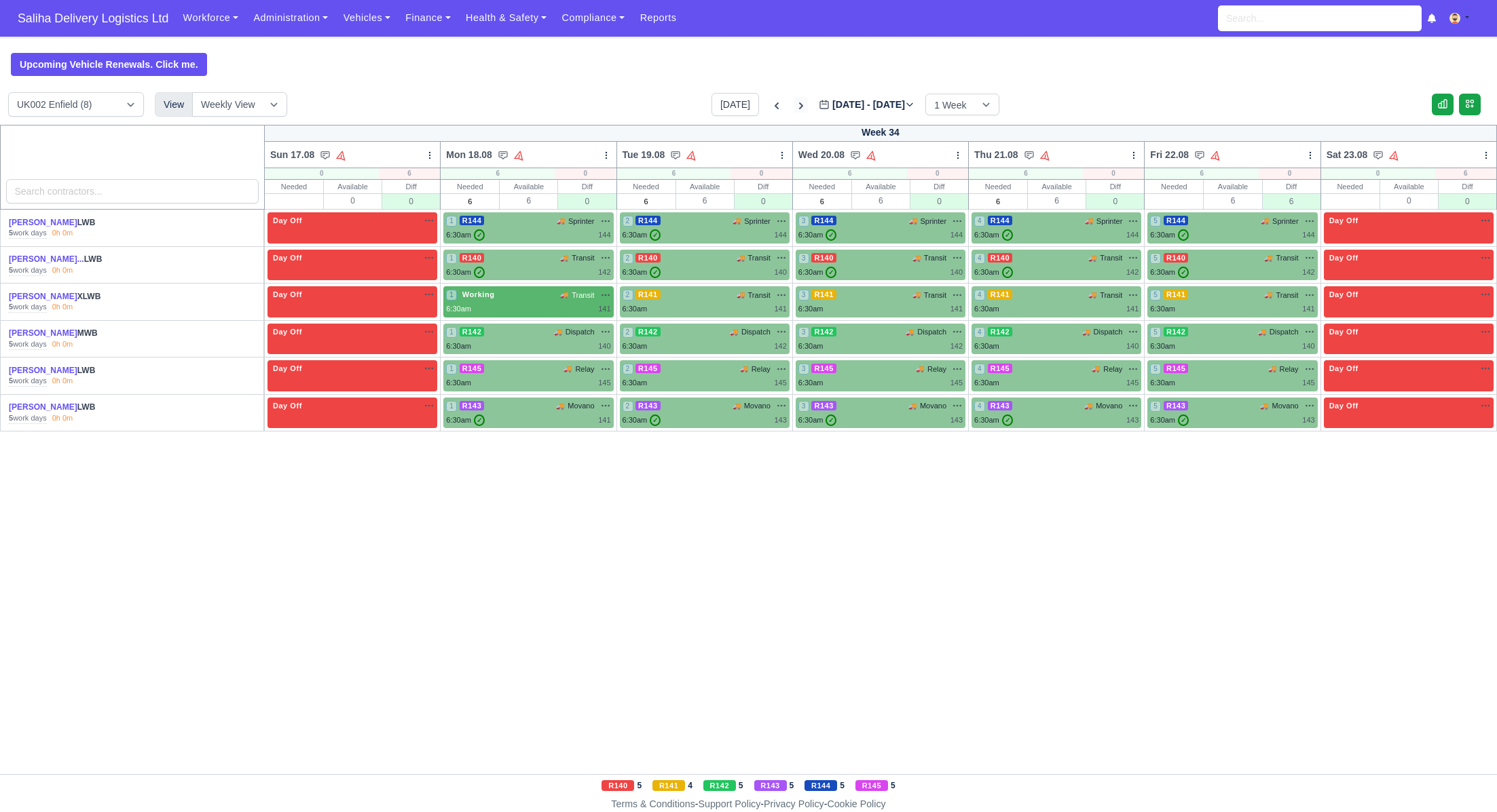
click at [795, 102] on icon at bounding box center [801, 105] width 14 height 13
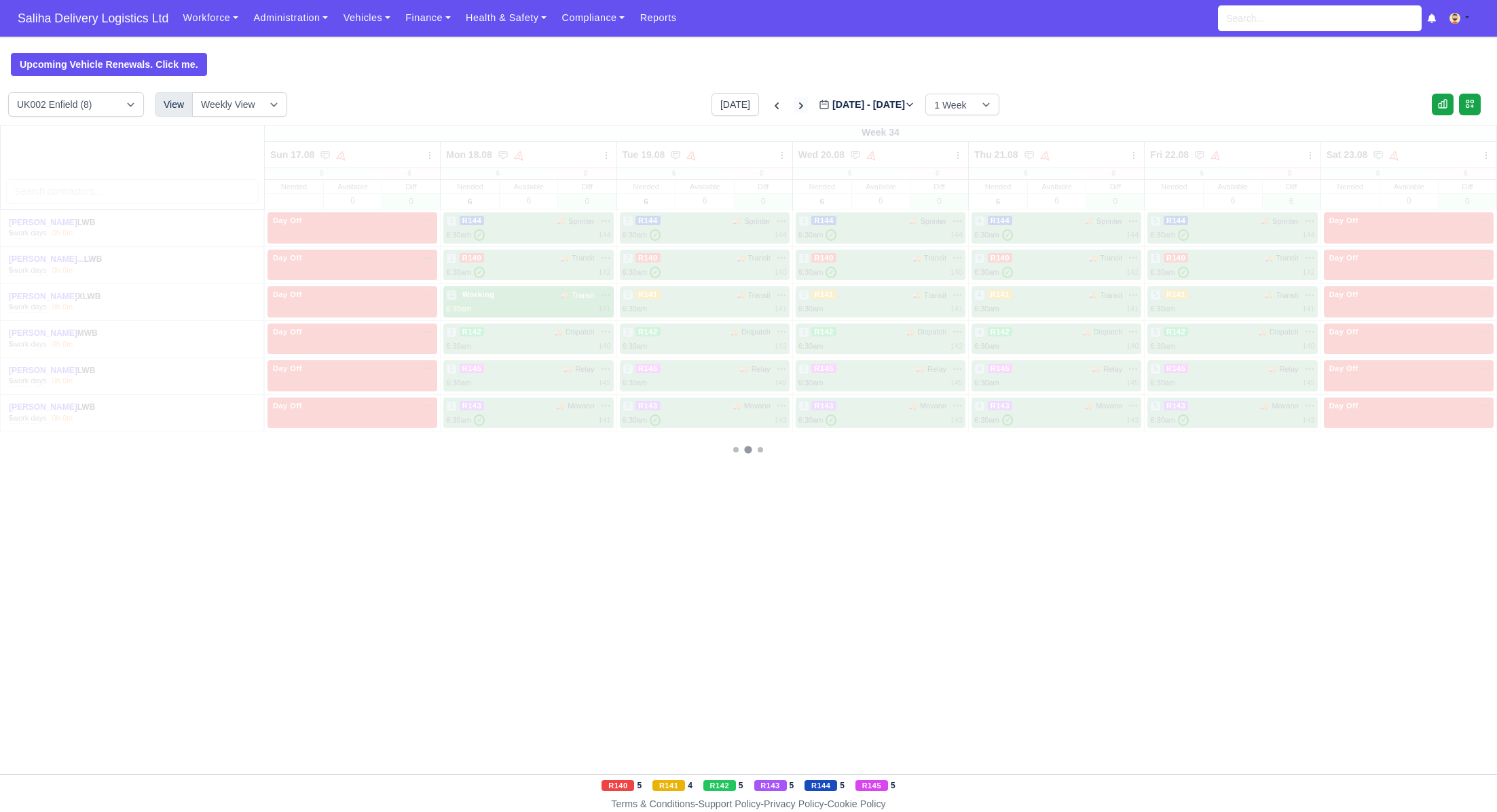
type input "2025-08-29"
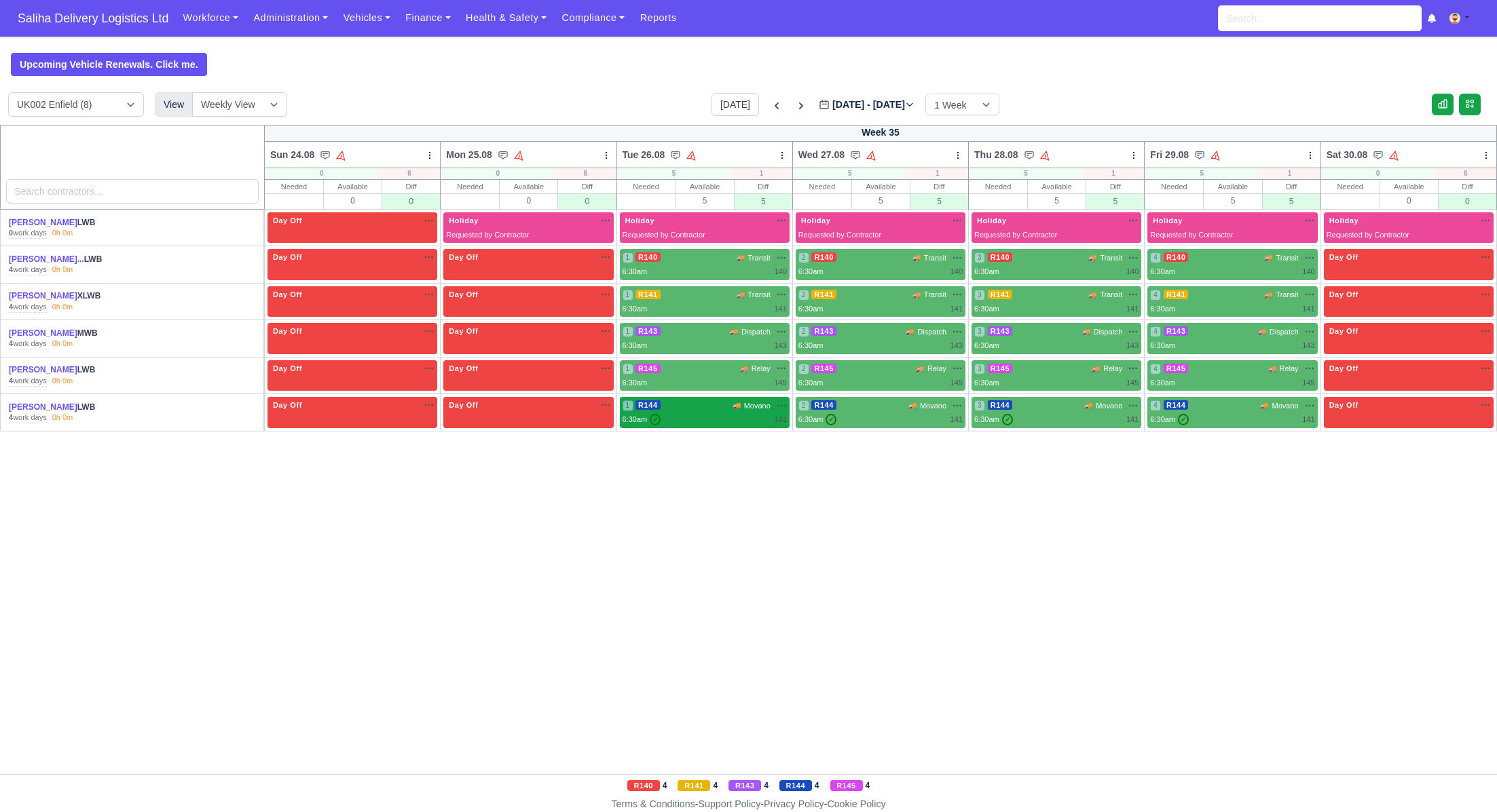
click at [727, 414] on div "6:30am ✓ 141" at bounding box center [704, 420] width 164 height 11
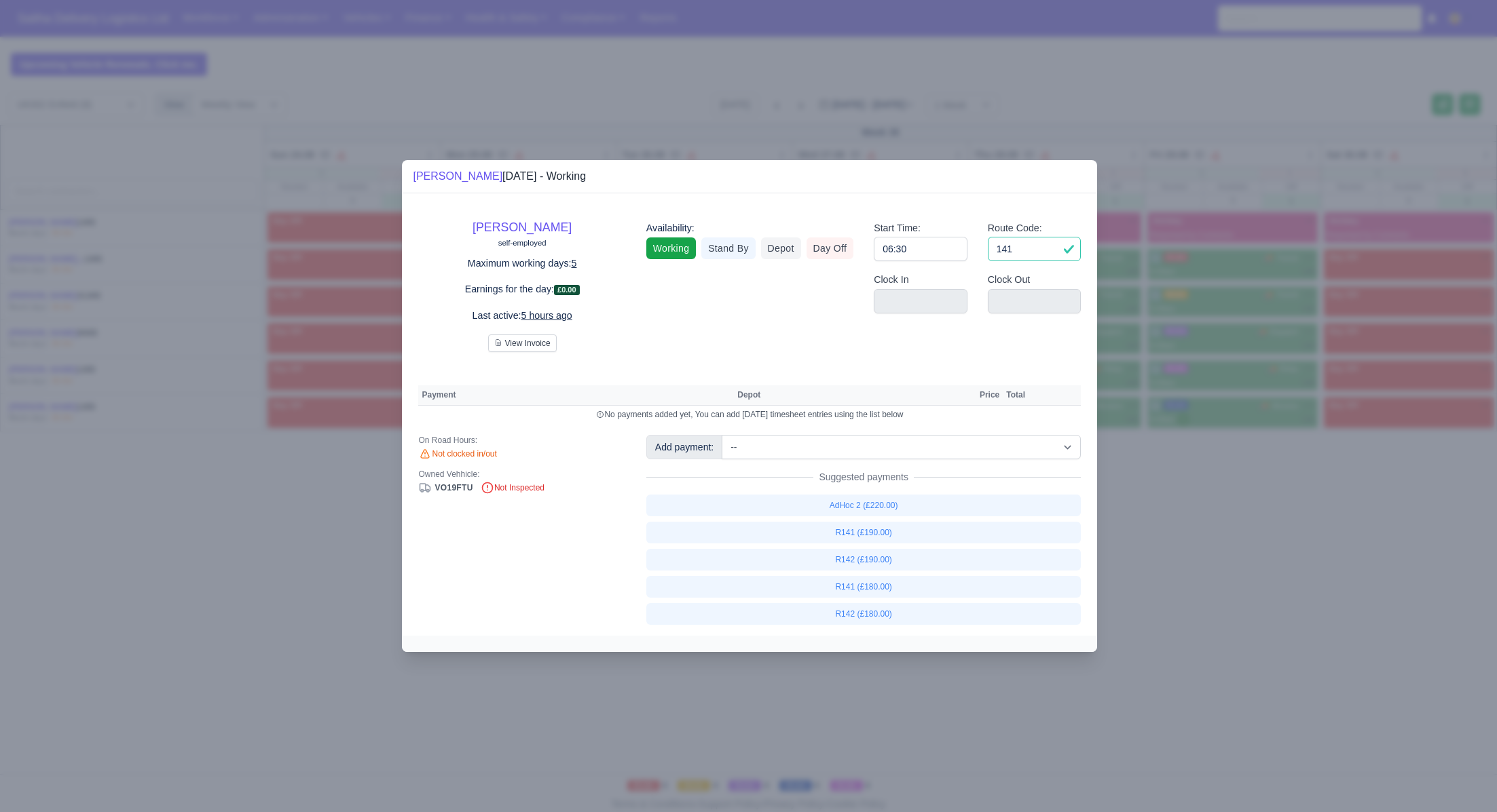
click at [1034, 251] on input "141" at bounding box center [1035, 249] width 94 height 24
type input "144"
drag, startPoint x: 1268, startPoint y: 509, endPoint x: 1191, endPoint y: 483, distance: 81.3
click at [1267, 508] on div at bounding box center [748, 406] width 1497 height 812
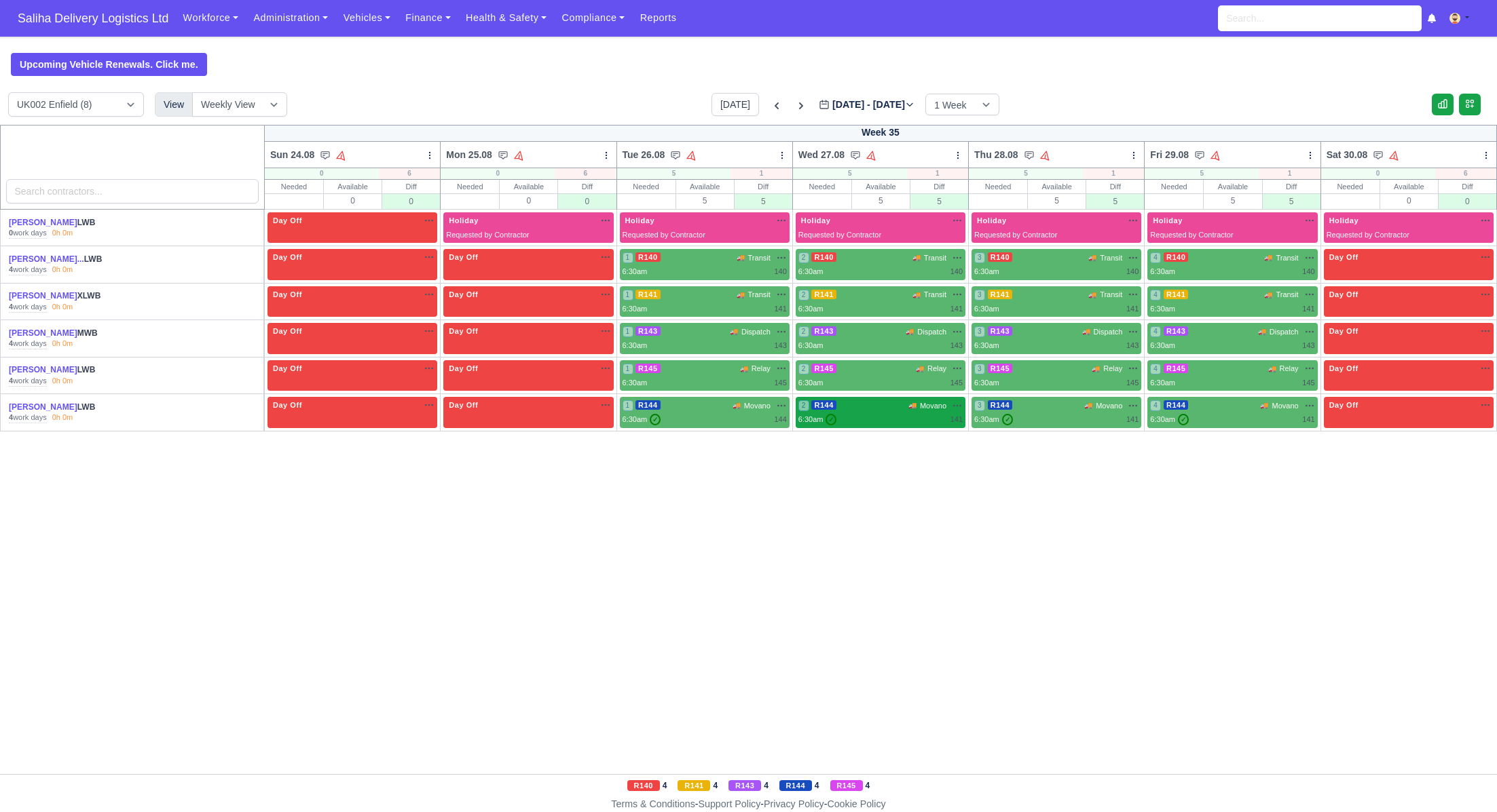
click at [901, 407] on div "2 R144 🚚 Movano" at bounding box center [880, 406] width 164 height 11
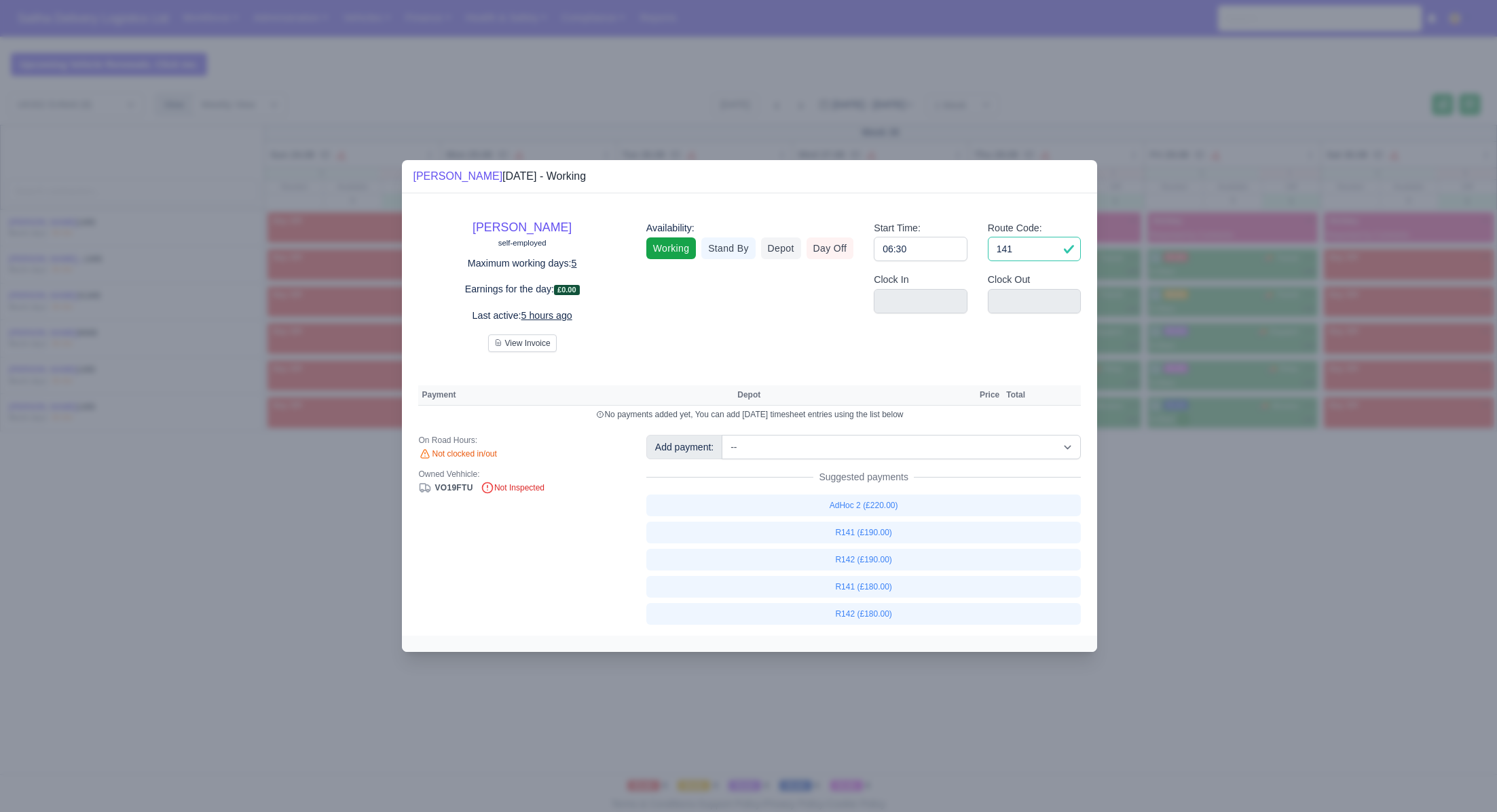
click at [1031, 250] on input "141" at bounding box center [1035, 249] width 94 height 24
type input "144"
click at [1188, 550] on div at bounding box center [748, 406] width 1497 height 812
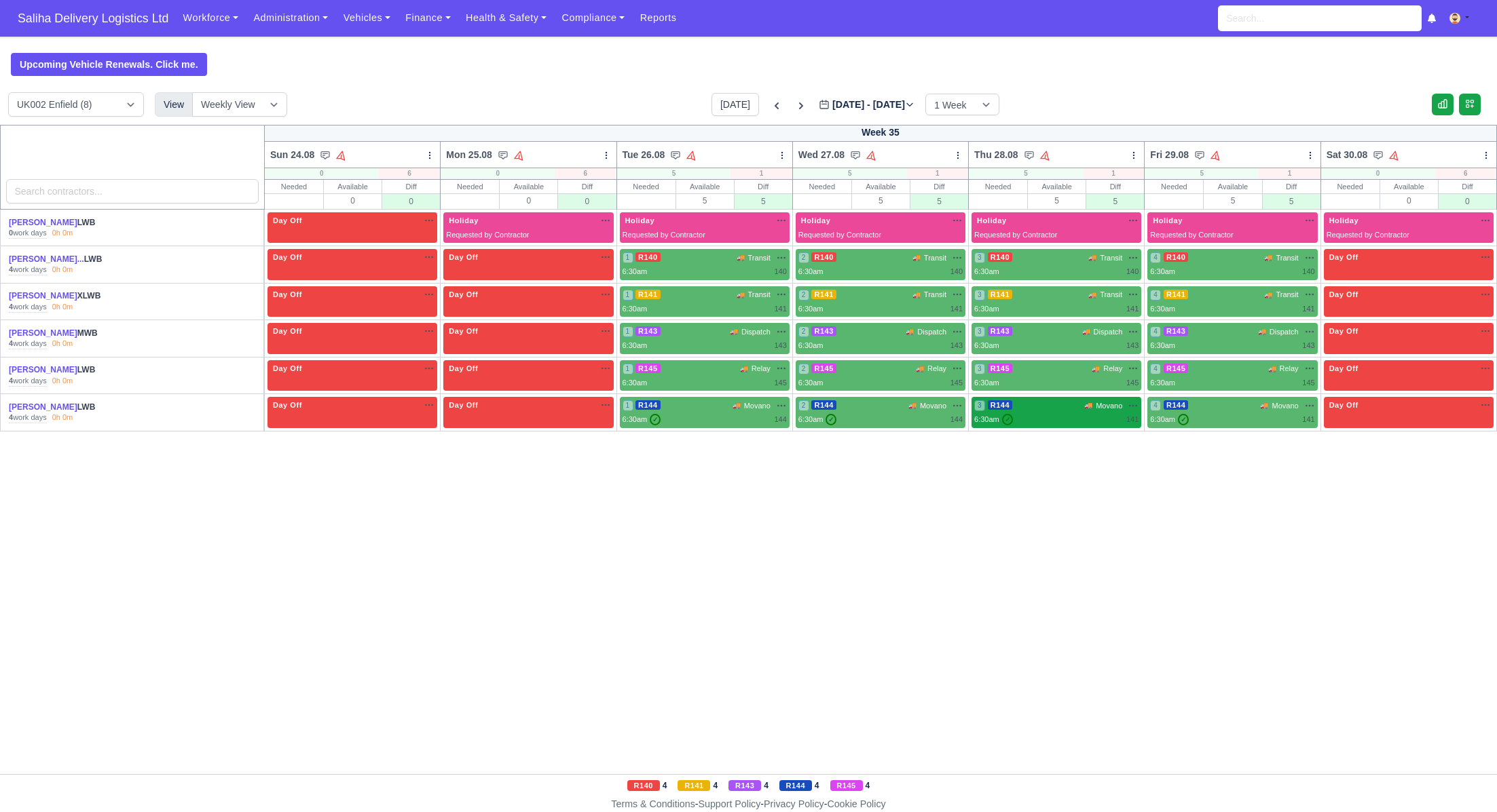
click at [1045, 421] on div "6:30am ✓ 141" at bounding box center [1056, 420] width 164 height 11
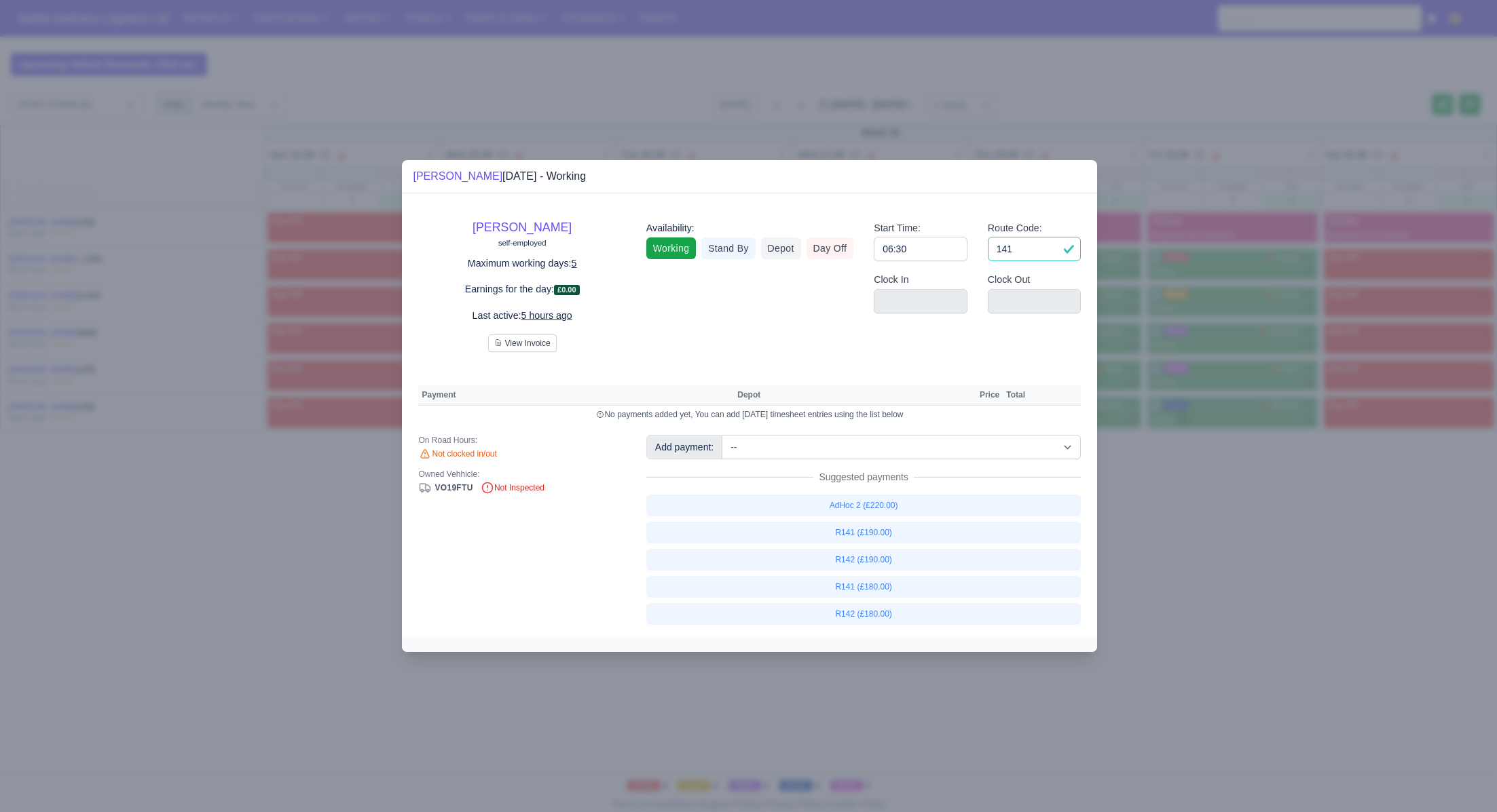
click at [1019, 252] on input "141" at bounding box center [1035, 249] width 94 height 24
type input "144"
drag, startPoint x: 1213, startPoint y: 565, endPoint x: 1256, endPoint y: 477, distance: 97.9
click at [1214, 563] on div at bounding box center [748, 406] width 1497 height 812
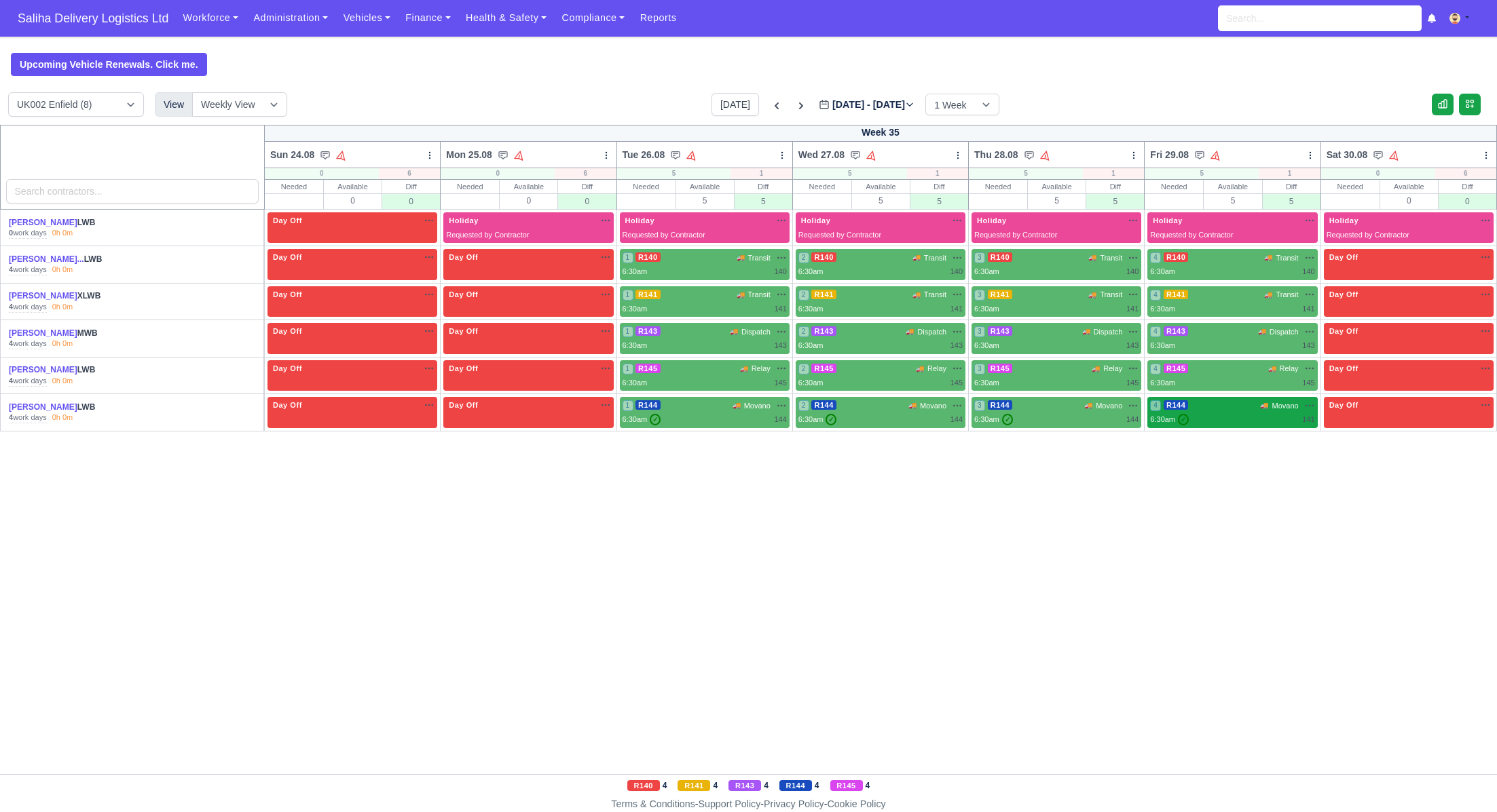
click at [1253, 418] on div "6:30am ✓ 141" at bounding box center [1232, 420] width 164 height 11
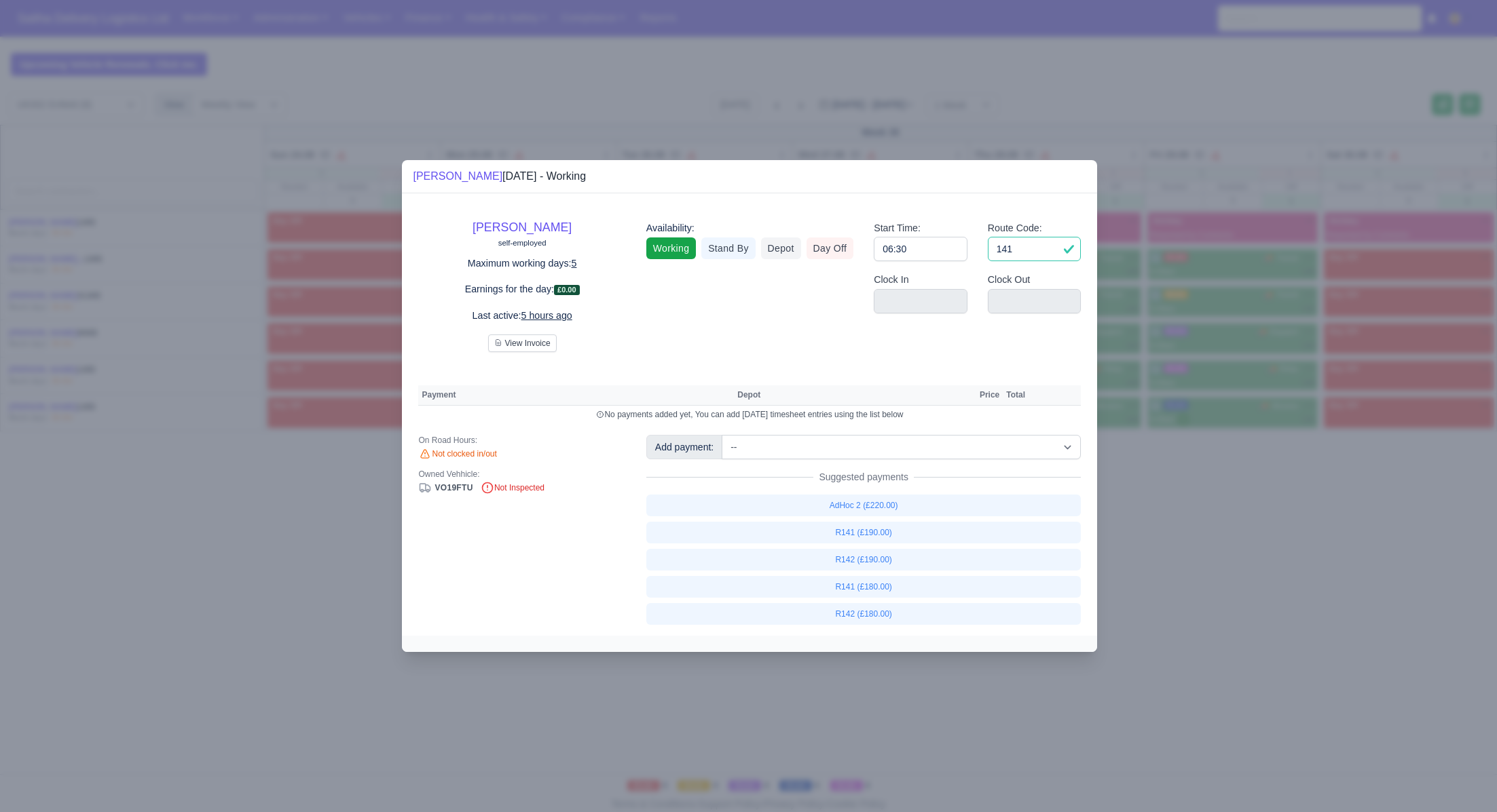
click at [1029, 254] on input "141" at bounding box center [1035, 249] width 94 height 24
type input "144"
drag, startPoint x: 1249, startPoint y: 537, endPoint x: 1237, endPoint y: 520, distance: 20.8
click at [1249, 537] on div at bounding box center [748, 406] width 1497 height 812
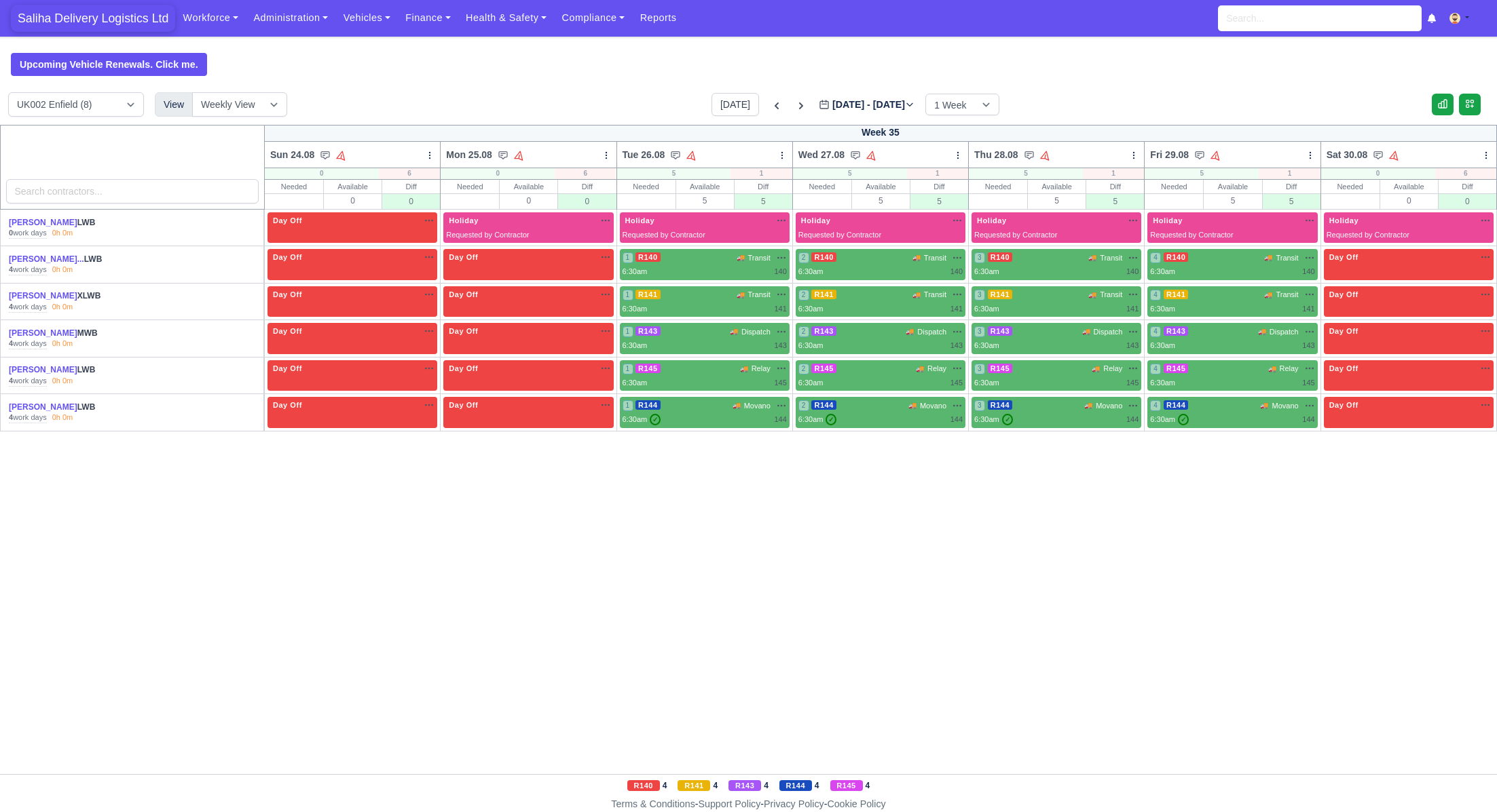
click at [110, 18] on span "Saliha Delivery Logistics Ltd" at bounding box center [92, 18] width 164 height 27
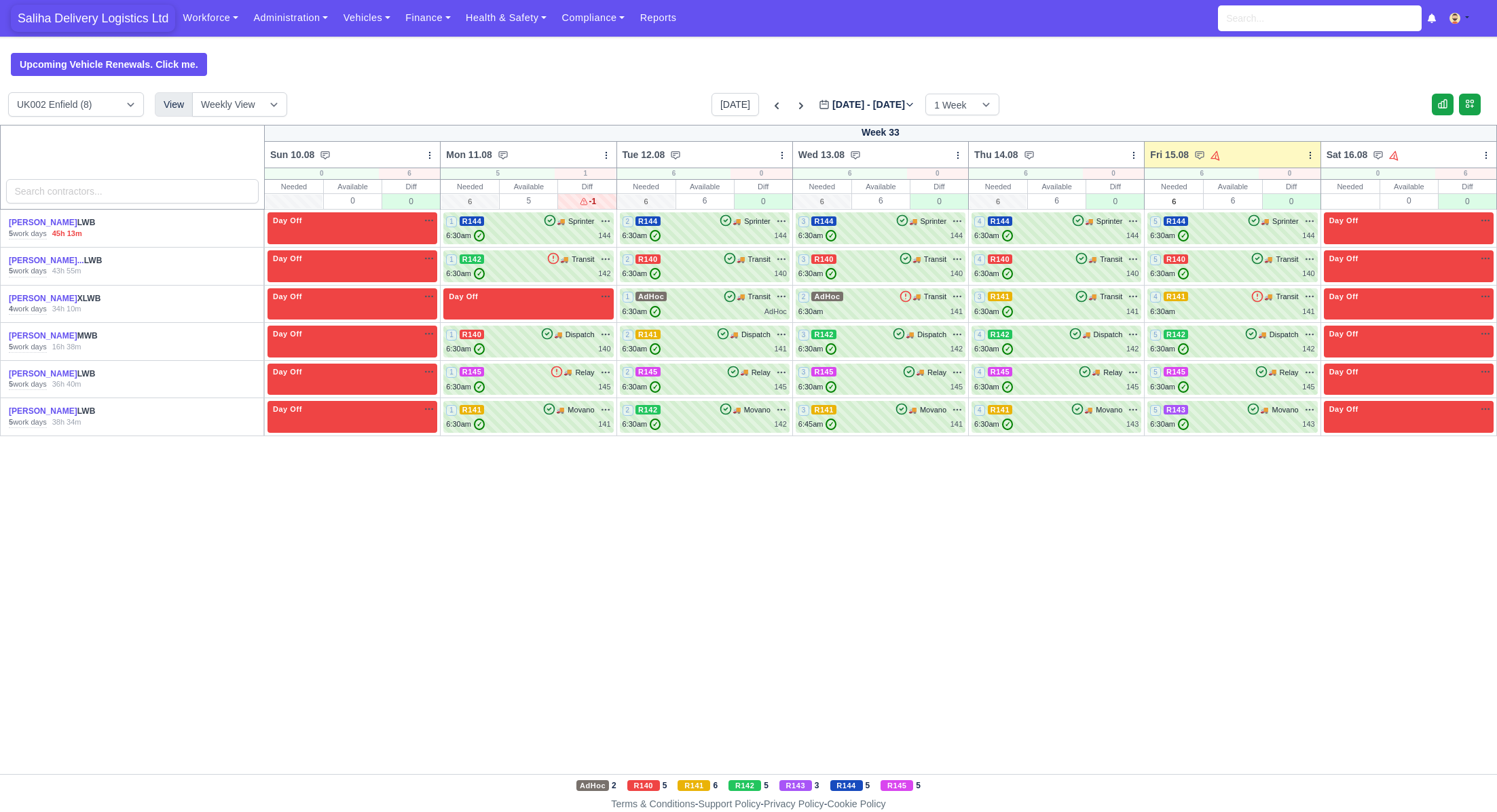
click at [100, 19] on span "Saliha Delivery Logistics Ltd" at bounding box center [92, 18] width 164 height 27
click at [117, 20] on span "Saliha Delivery Logistics Ltd" at bounding box center [92, 18] width 164 height 27
click at [448, 26] on link "Finance" at bounding box center [428, 18] width 60 height 26
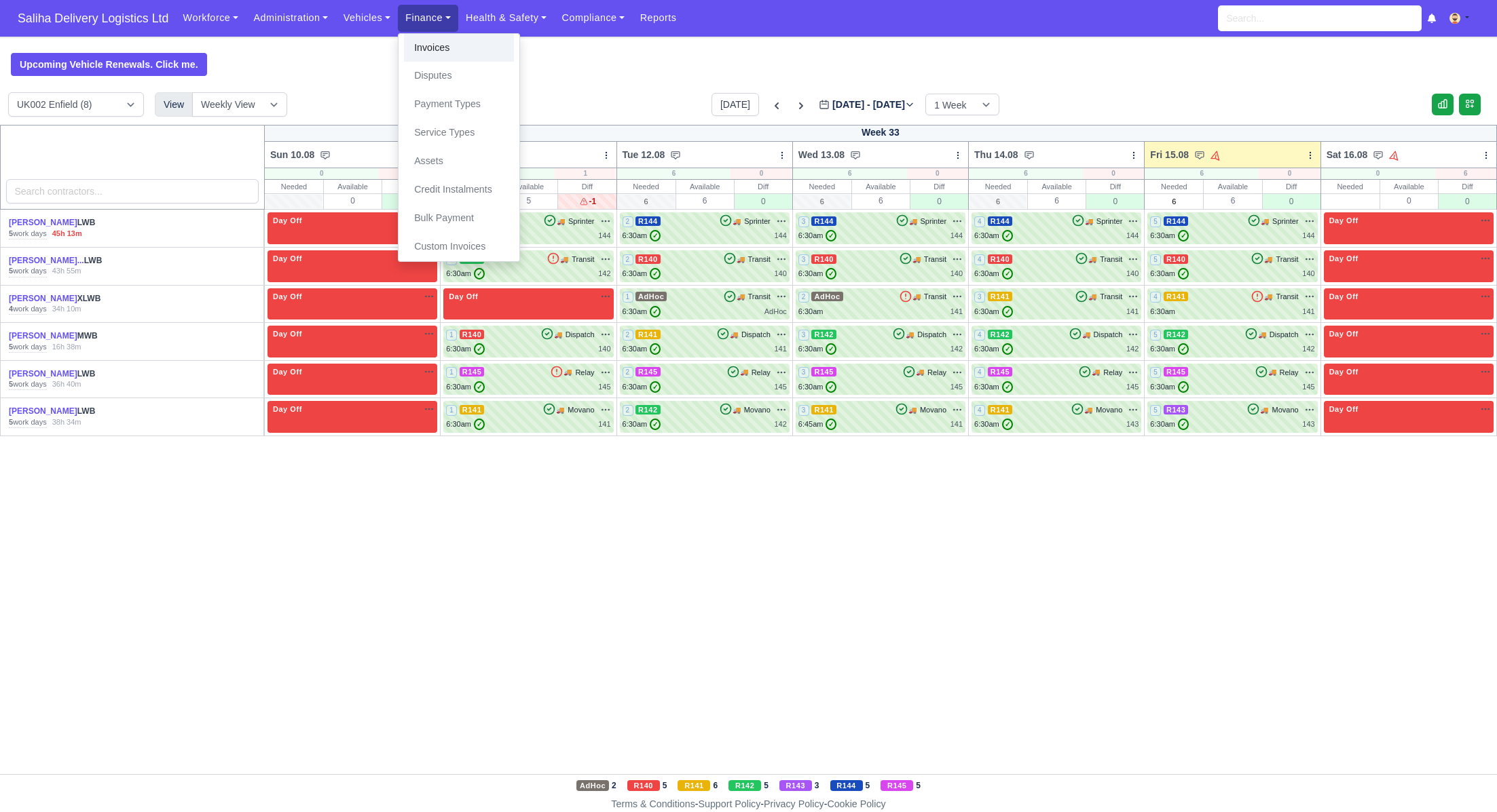
click at [446, 43] on link "Invoices" at bounding box center [458, 48] width 110 height 28
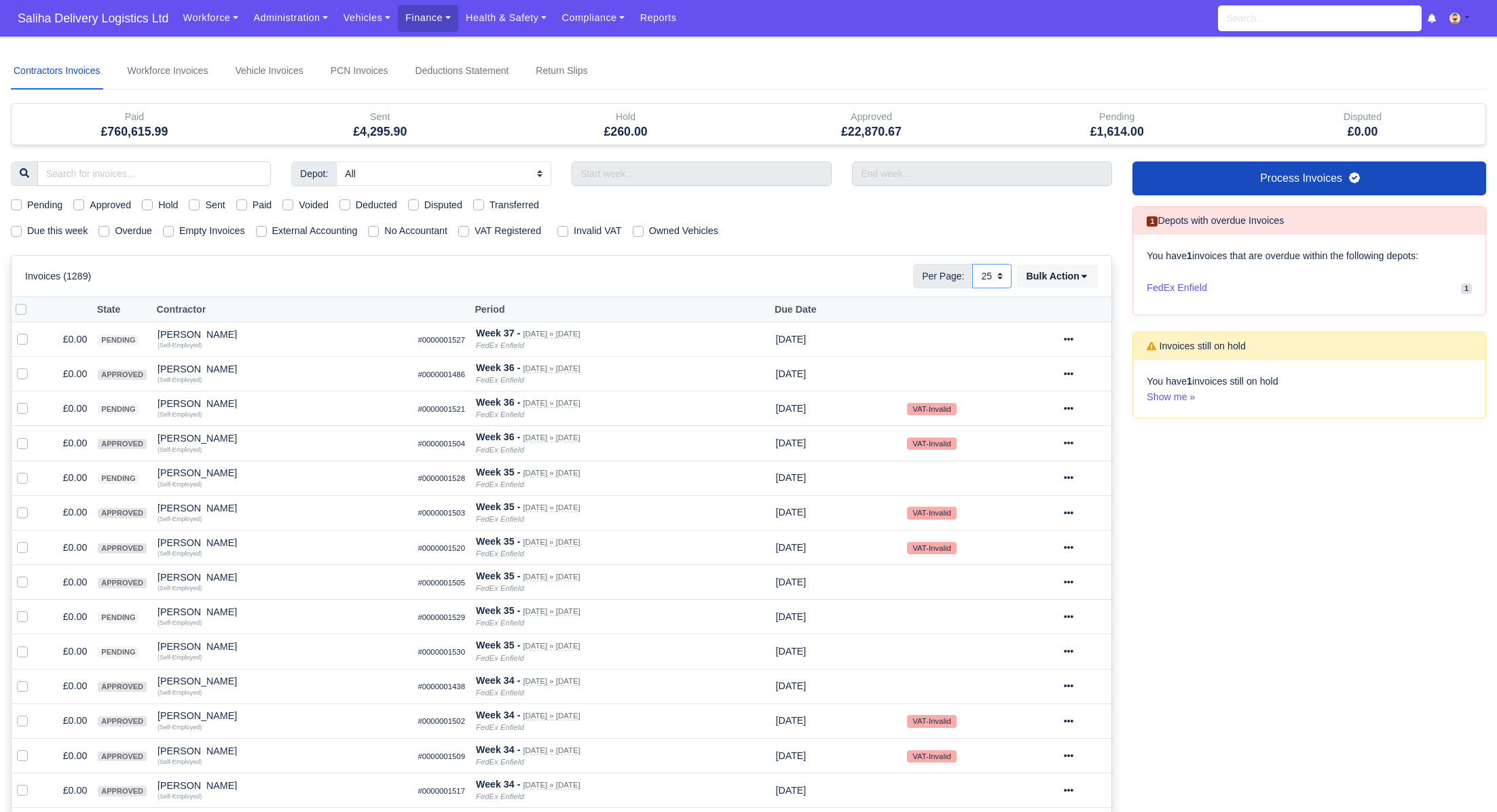
click at [1001, 274] on select "10 25 50" at bounding box center [992, 276] width 39 height 24
select select "50"
click at [972, 264] on select "10 25 50" at bounding box center [992, 276] width 39 height 24
click at [27, 204] on label "Pending" at bounding box center [45, 205] width 36 height 16
click at [16, 204] on input "Pending" at bounding box center [16, 202] width 11 height 11
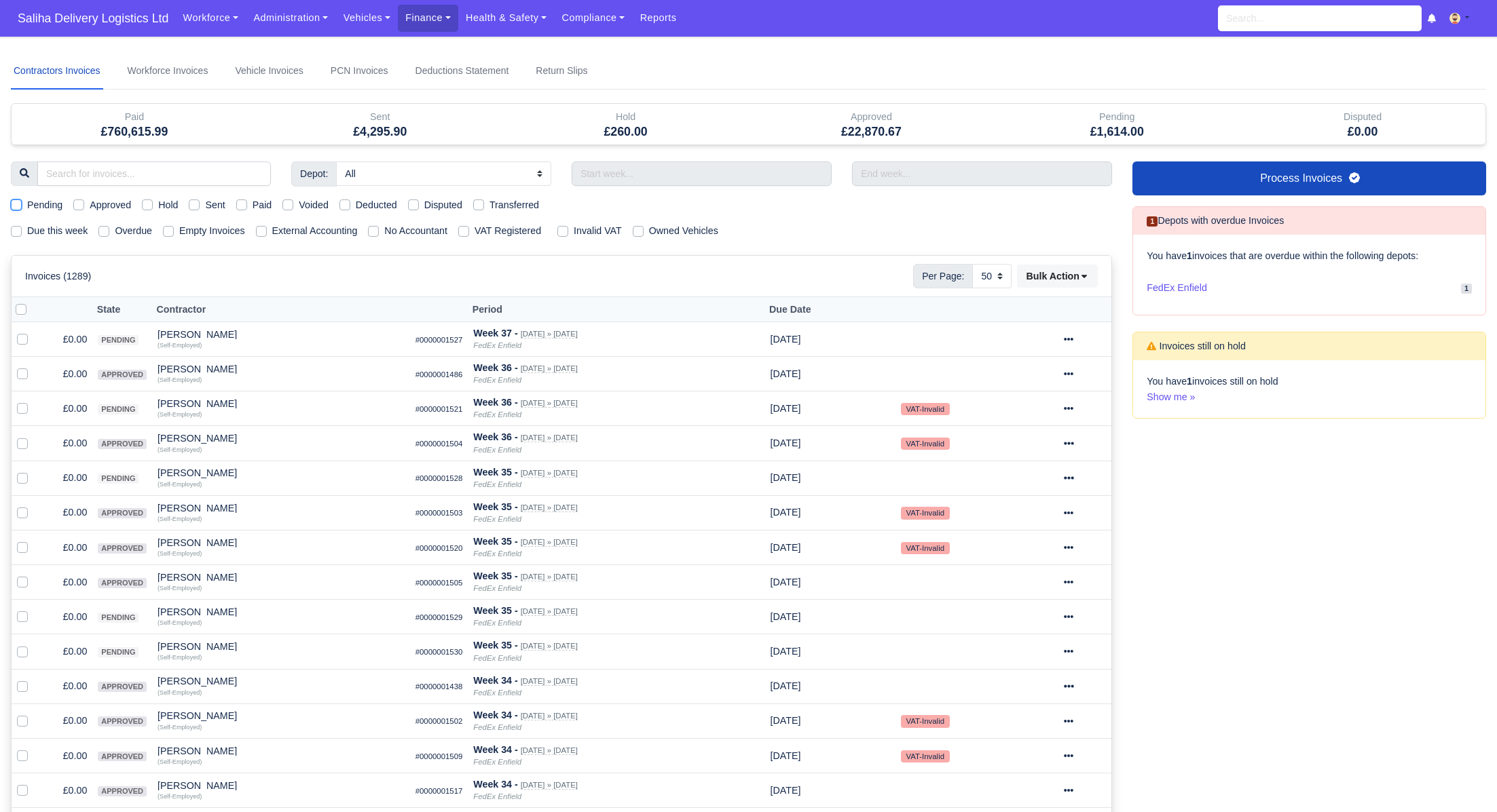
checkbox input "true"
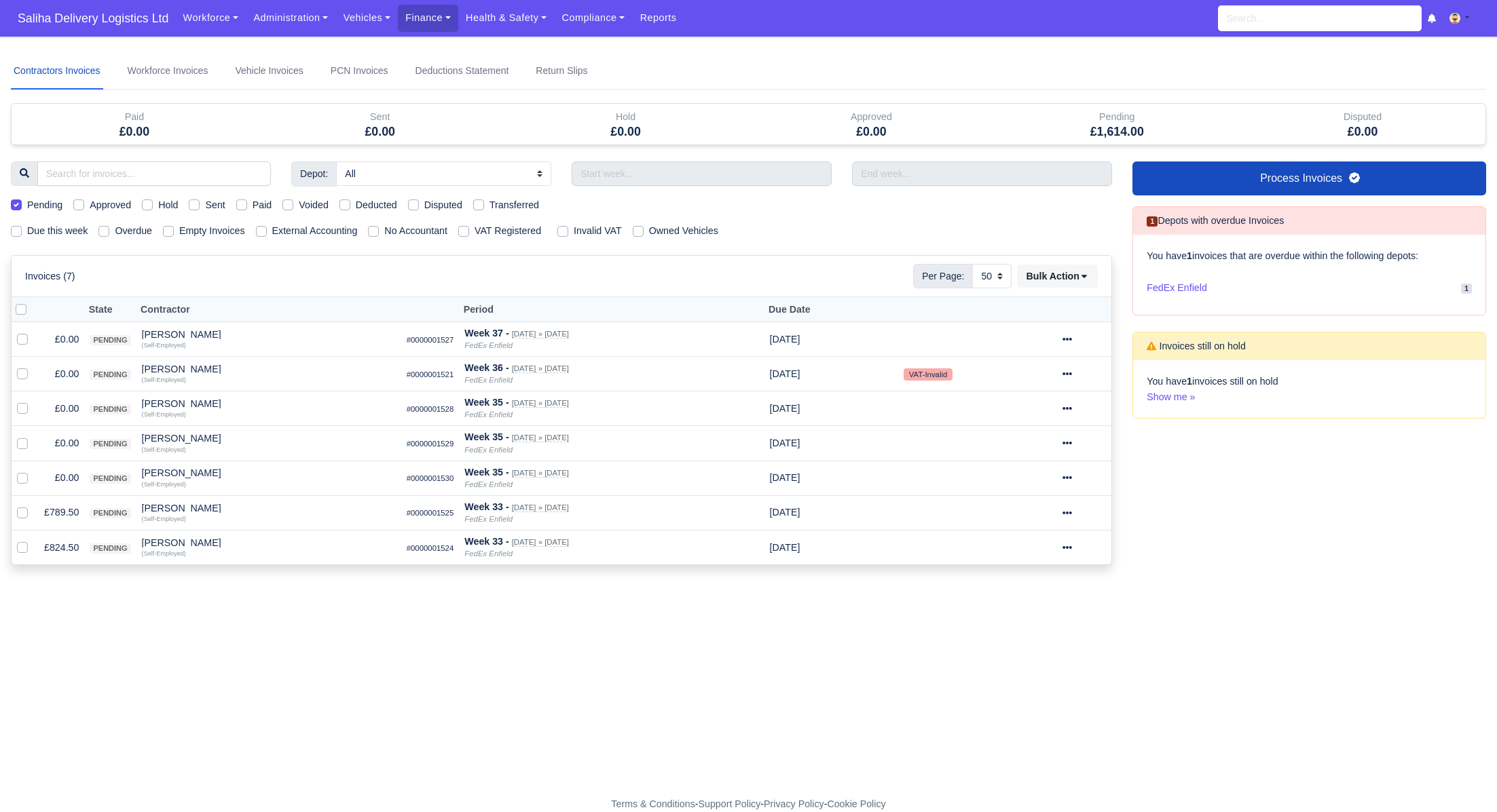
click at [27, 229] on label "Due this week" at bounding box center [57, 231] width 60 height 16
click at [14, 229] on input "Due this week" at bounding box center [16, 228] width 11 height 11
checkbox input "true"
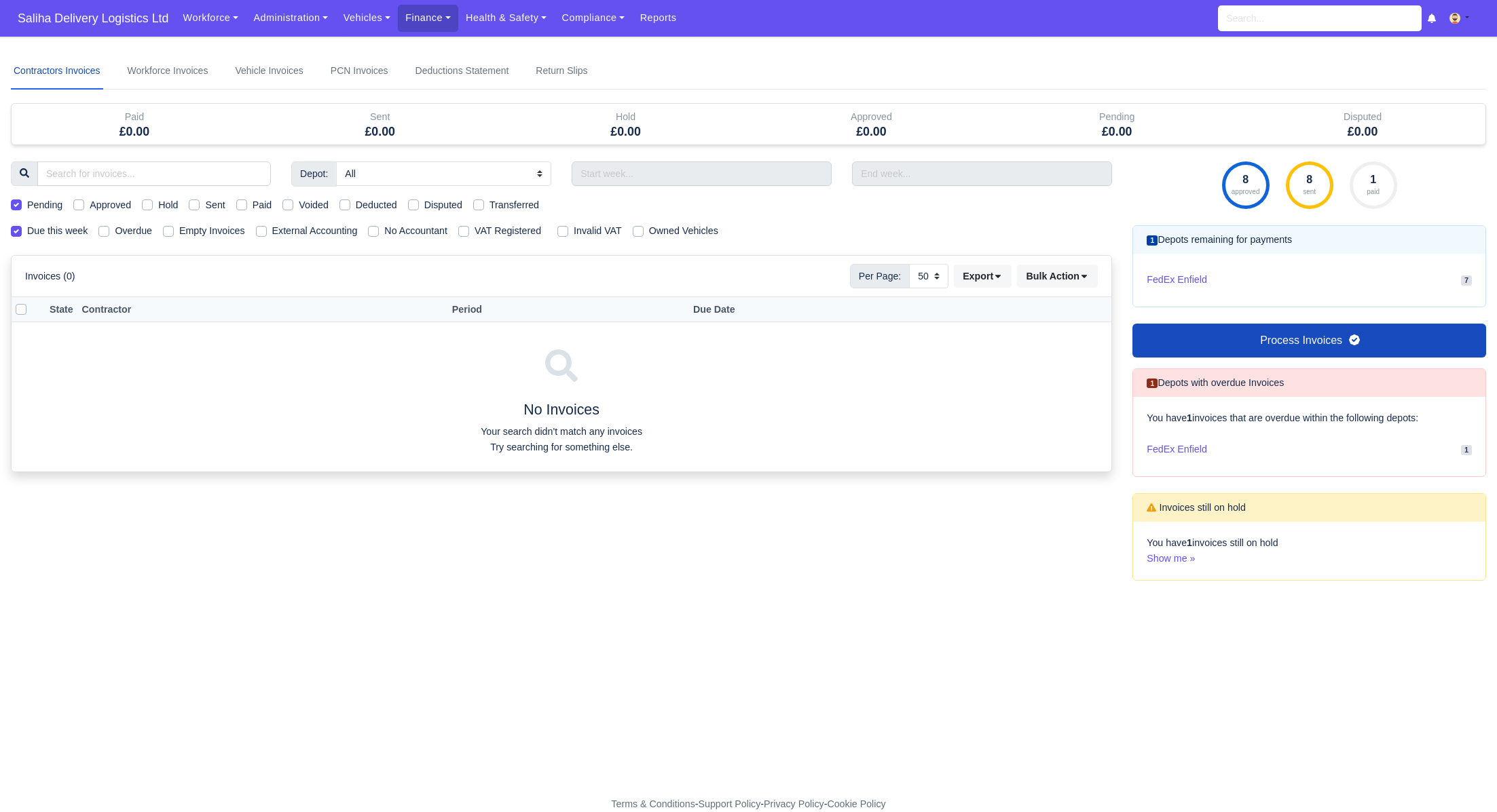
click at [27, 229] on label "Due this week" at bounding box center [57, 231] width 60 height 16
click at [14, 229] on input "Due this week" at bounding box center [16, 228] width 11 height 11
checkbox input "false"
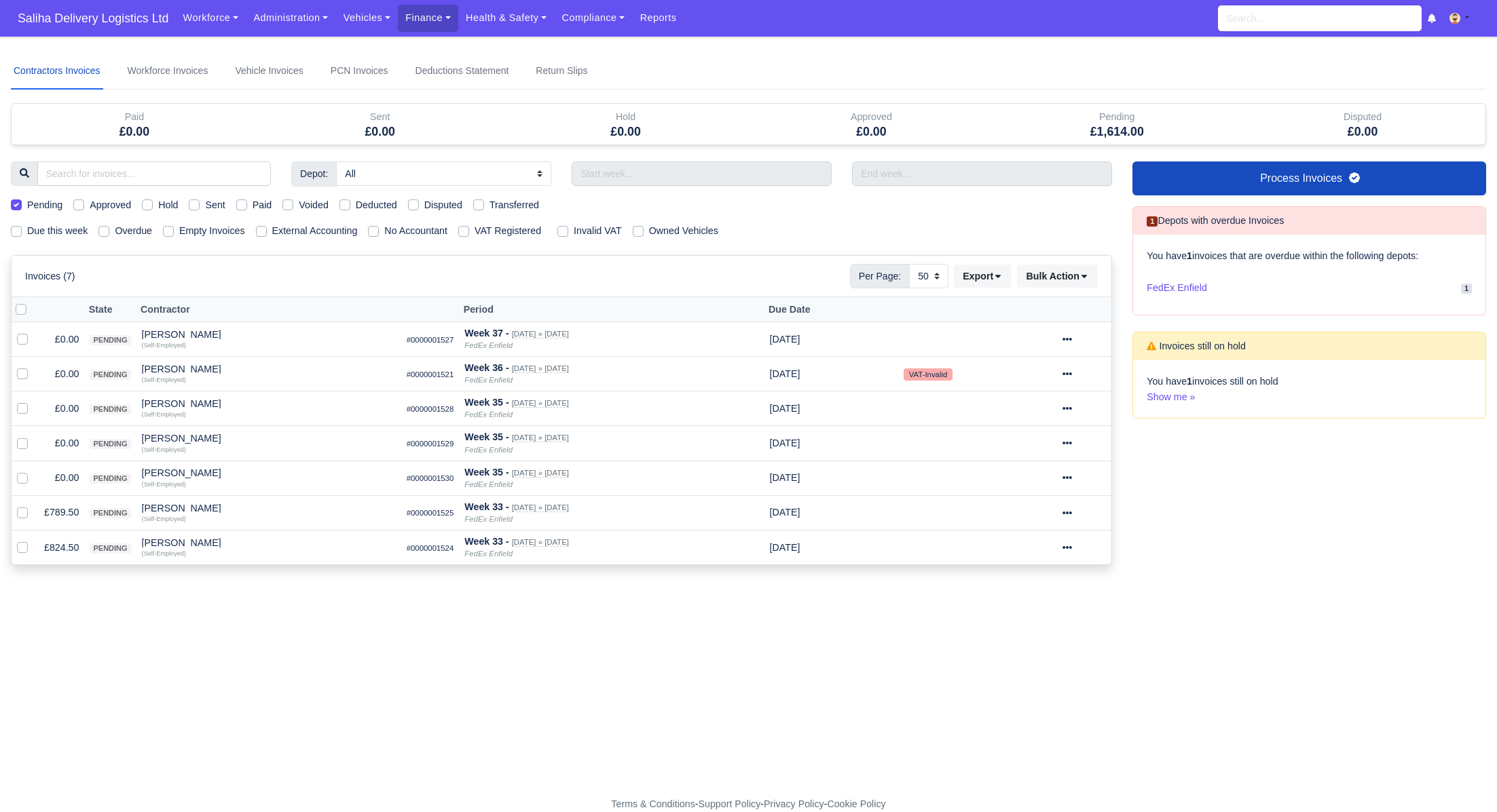
click at [32, 302] on label at bounding box center [32, 302] width 0 height 0
click at [20, 308] on input "checkbox" at bounding box center [21, 307] width 11 height 11
checkbox input "true"
click at [1090, 272] on button "Bulk Action" at bounding box center [1058, 276] width 81 height 23
click at [1025, 337] on div "Approve" at bounding box center [1039, 342] width 121 height 21
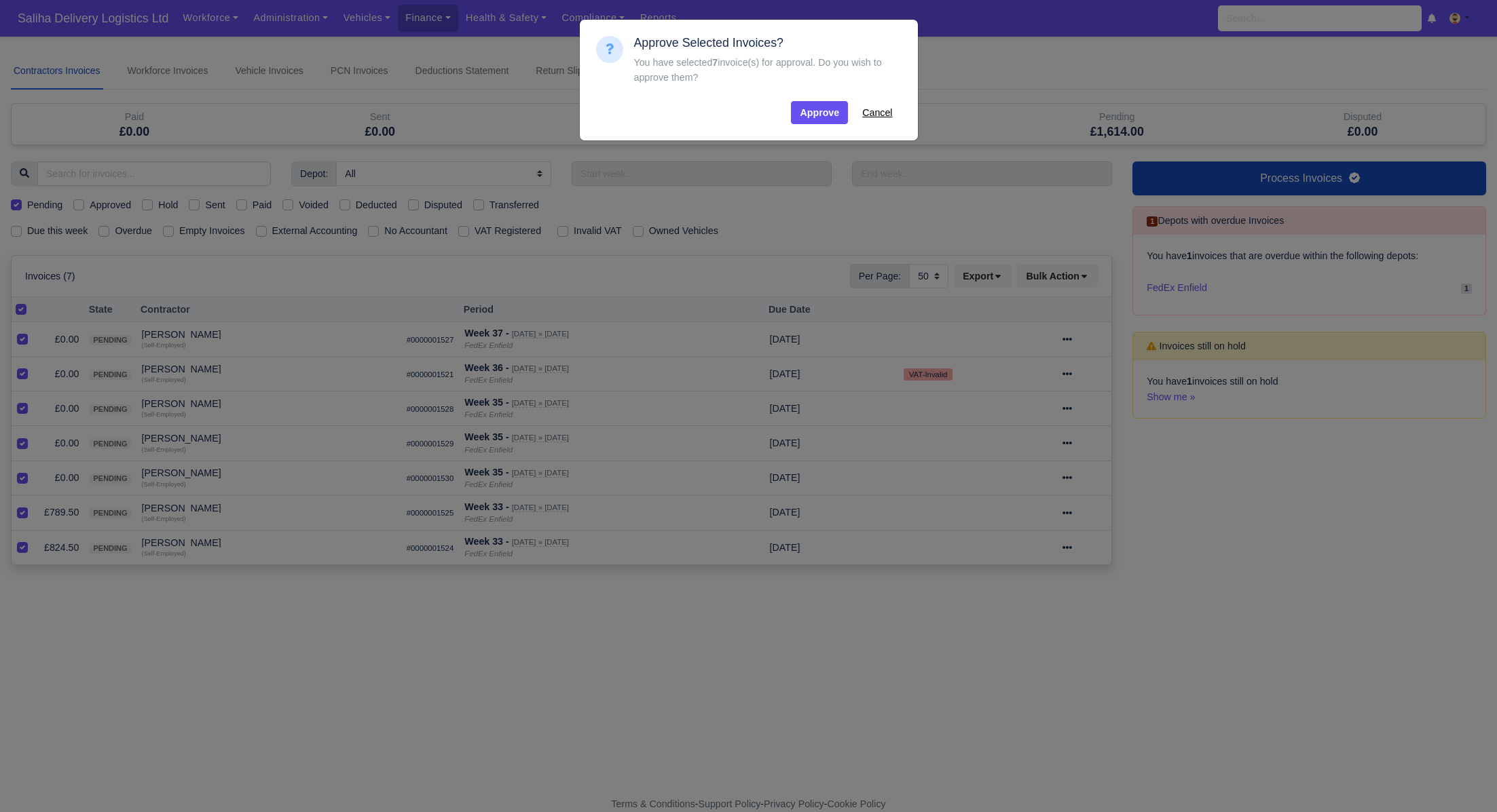
drag, startPoint x: 867, startPoint y: 117, endPoint x: 853, endPoint y: 120, distance: 14.3
click at [867, 117] on button "Cancel" at bounding box center [877, 112] width 48 height 23
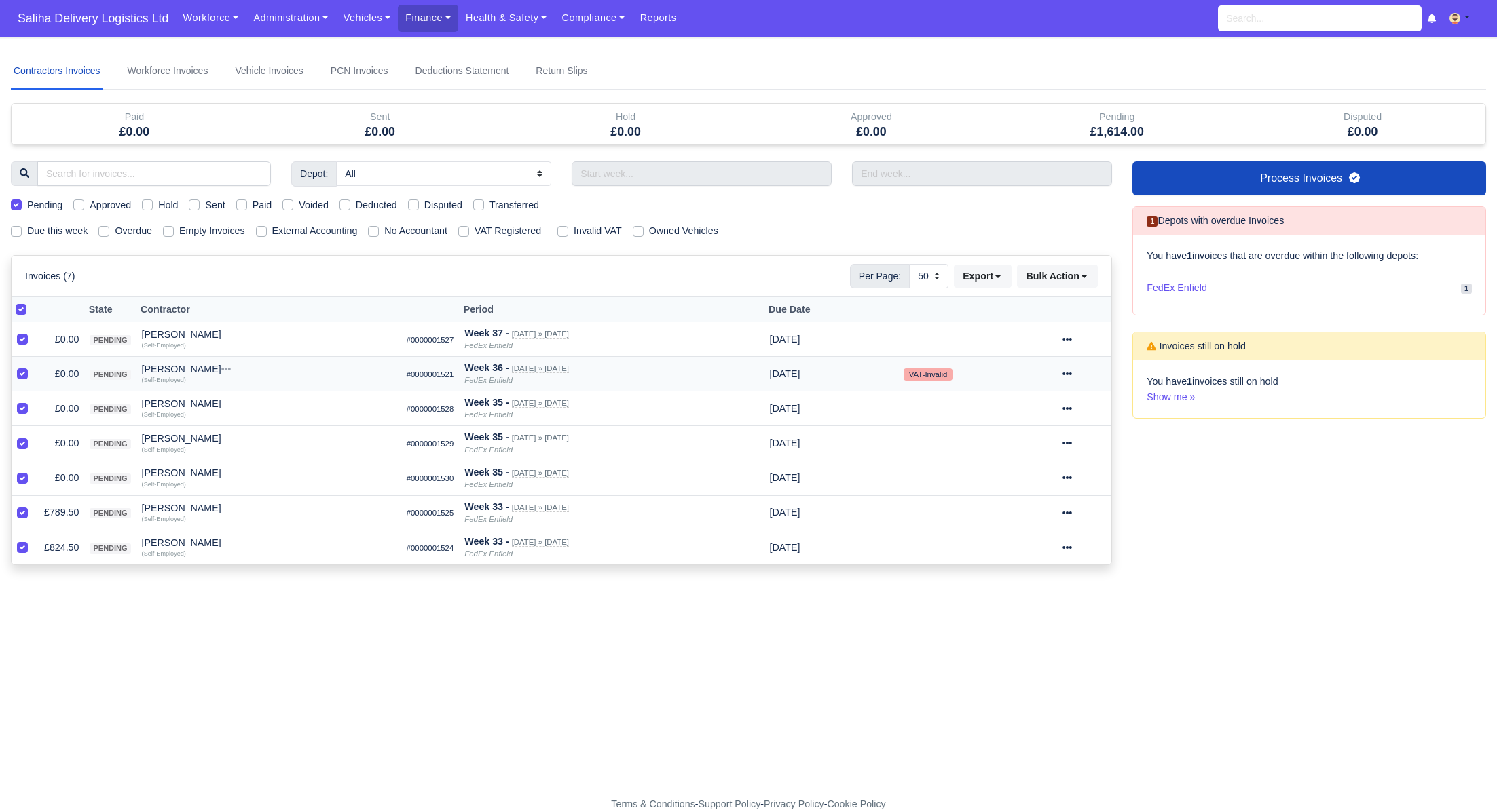
click at [33, 367] on label at bounding box center [33, 367] width 0 height 0
click at [19, 372] on input "checkbox" at bounding box center [22, 372] width 11 height 11
checkbox input "false"
click at [32, 302] on label at bounding box center [32, 302] width 0 height 0
click at [19, 304] on input "checkbox" at bounding box center [21, 307] width 11 height 11
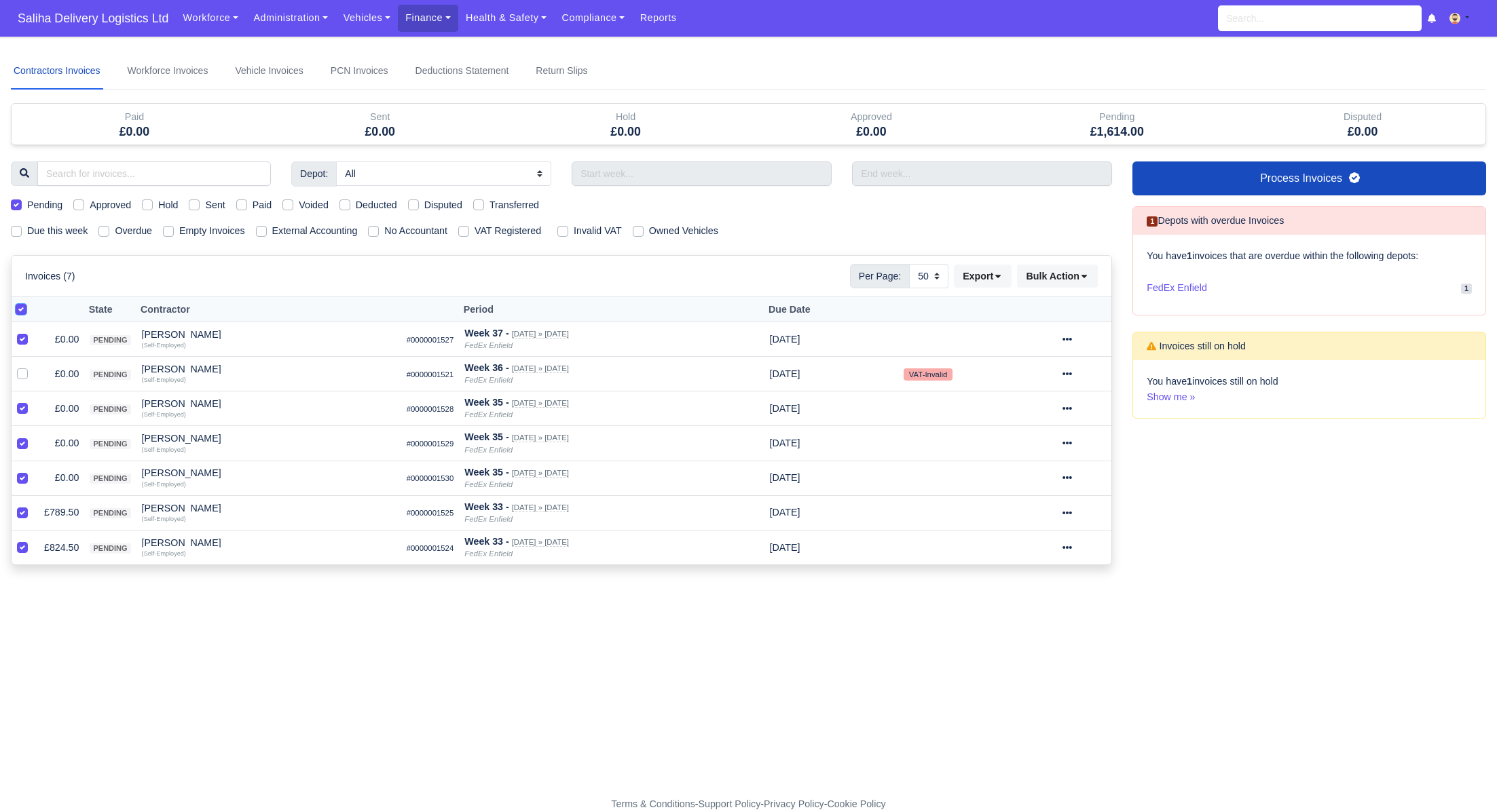
checkbox input "false"
click at [33, 367] on label at bounding box center [33, 367] width 0 height 0
click at [17, 372] on input "checkbox" at bounding box center [22, 372] width 11 height 11
checkbox input "true"
click at [1072, 372] on icon at bounding box center [1067, 374] width 9 height 9
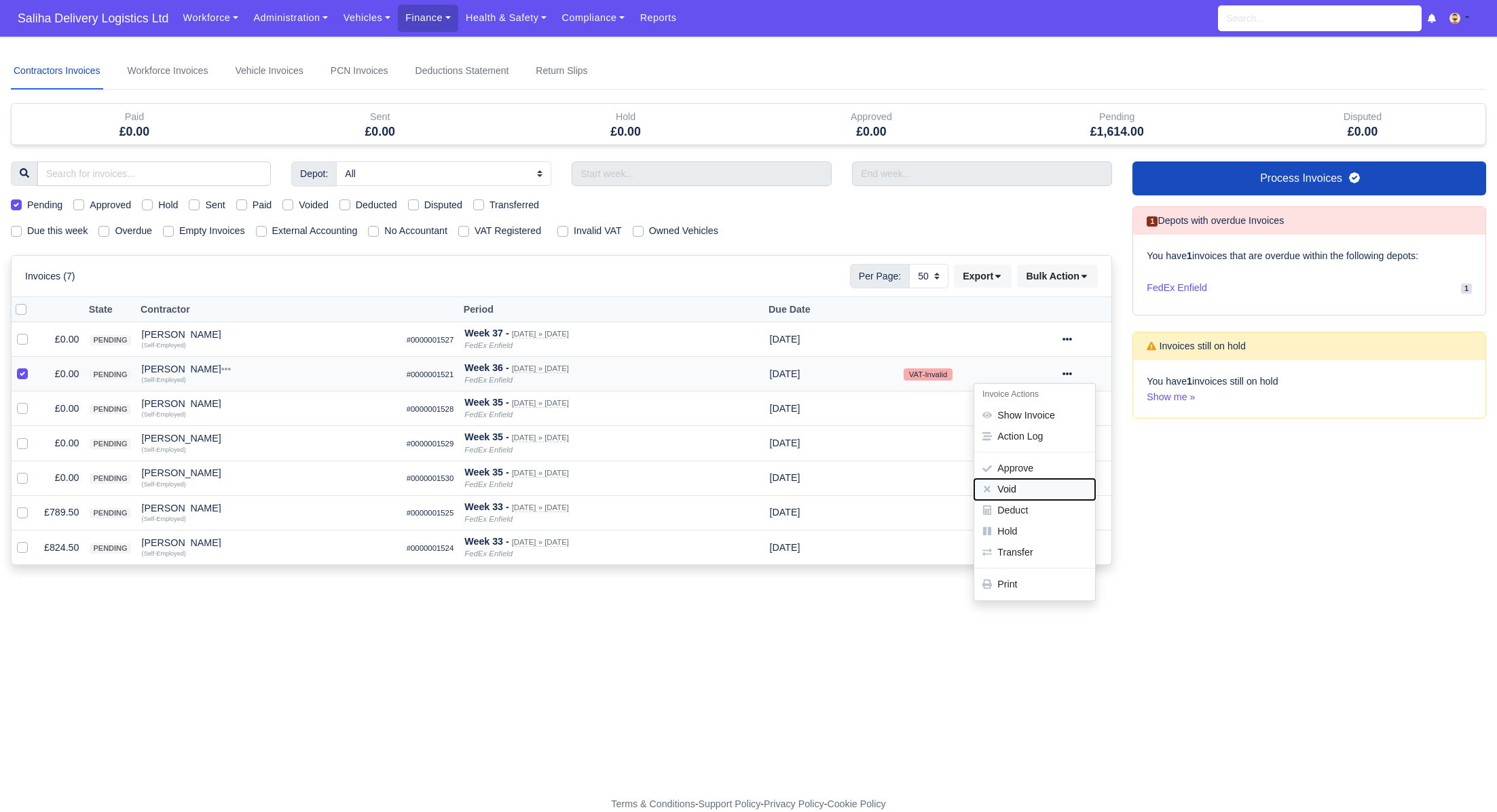
click at [1022, 486] on button "Void" at bounding box center [1035, 489] width 121 height 21
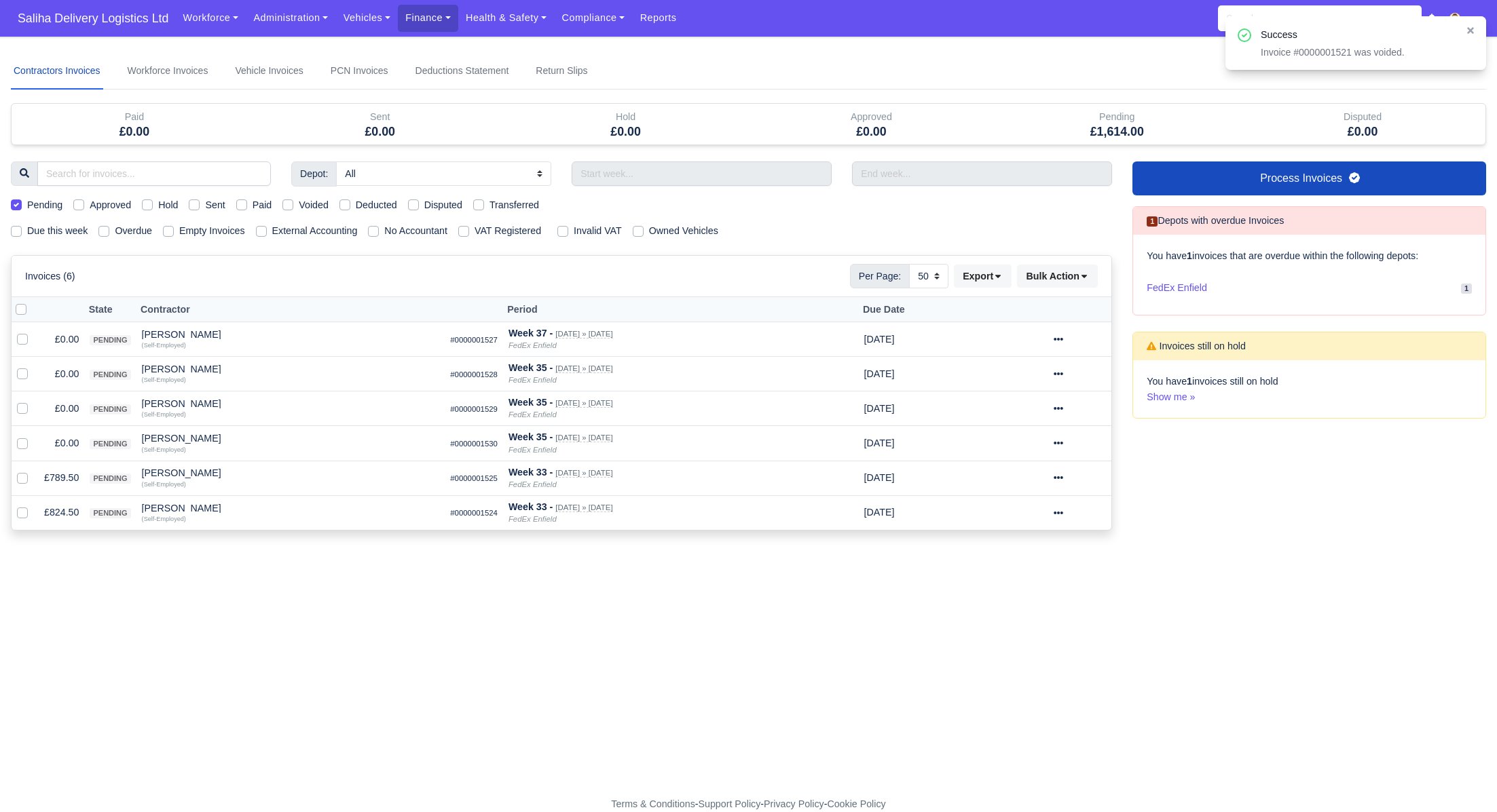
click at [32, 302] on label at bounding box center [32, 302] width 0 height 0
click at [21, 311] on input "checkbox" at bounding box center [21, 307] width 11 height 11
checkbox input "true"
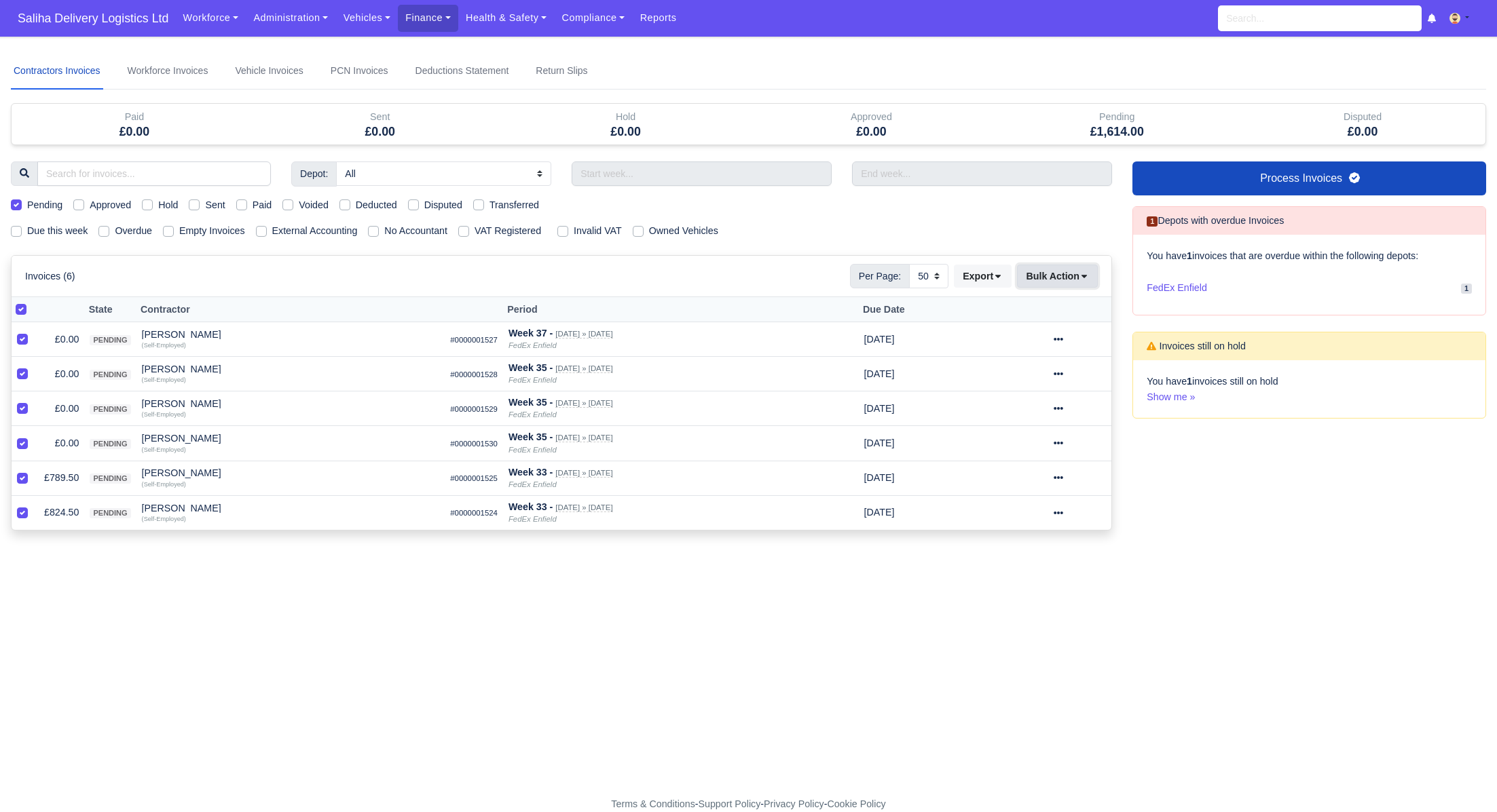
click at [1080, 277] on icon at bounding box center [1084, 276] width 9 height 9
click at [1024, 338] on div "Approve" at bounding box center [1039, 342] width 121 height 21
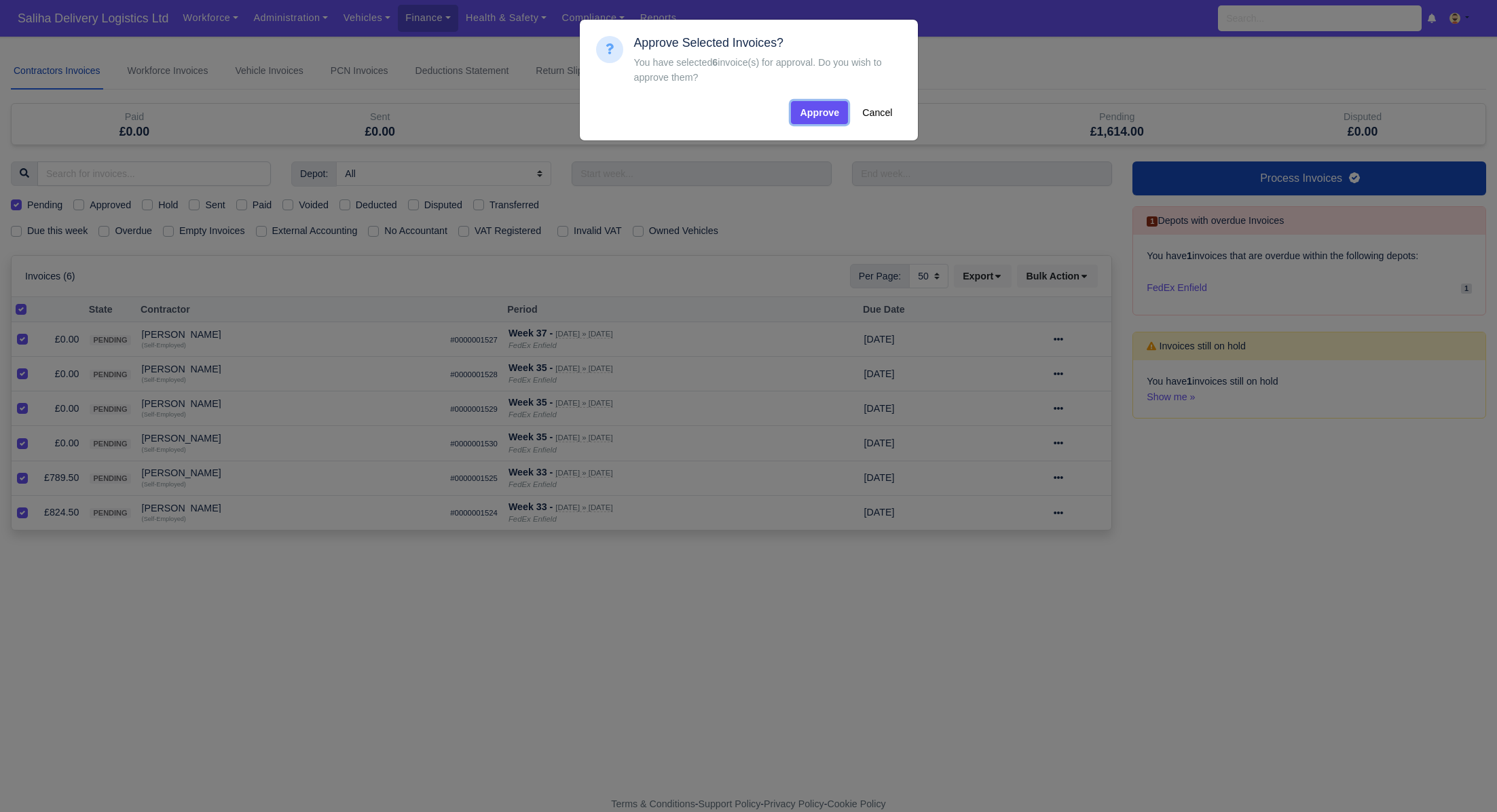
click at [818, 103] on button "Approve" at bounding box center [820, 112] width 57 height 23
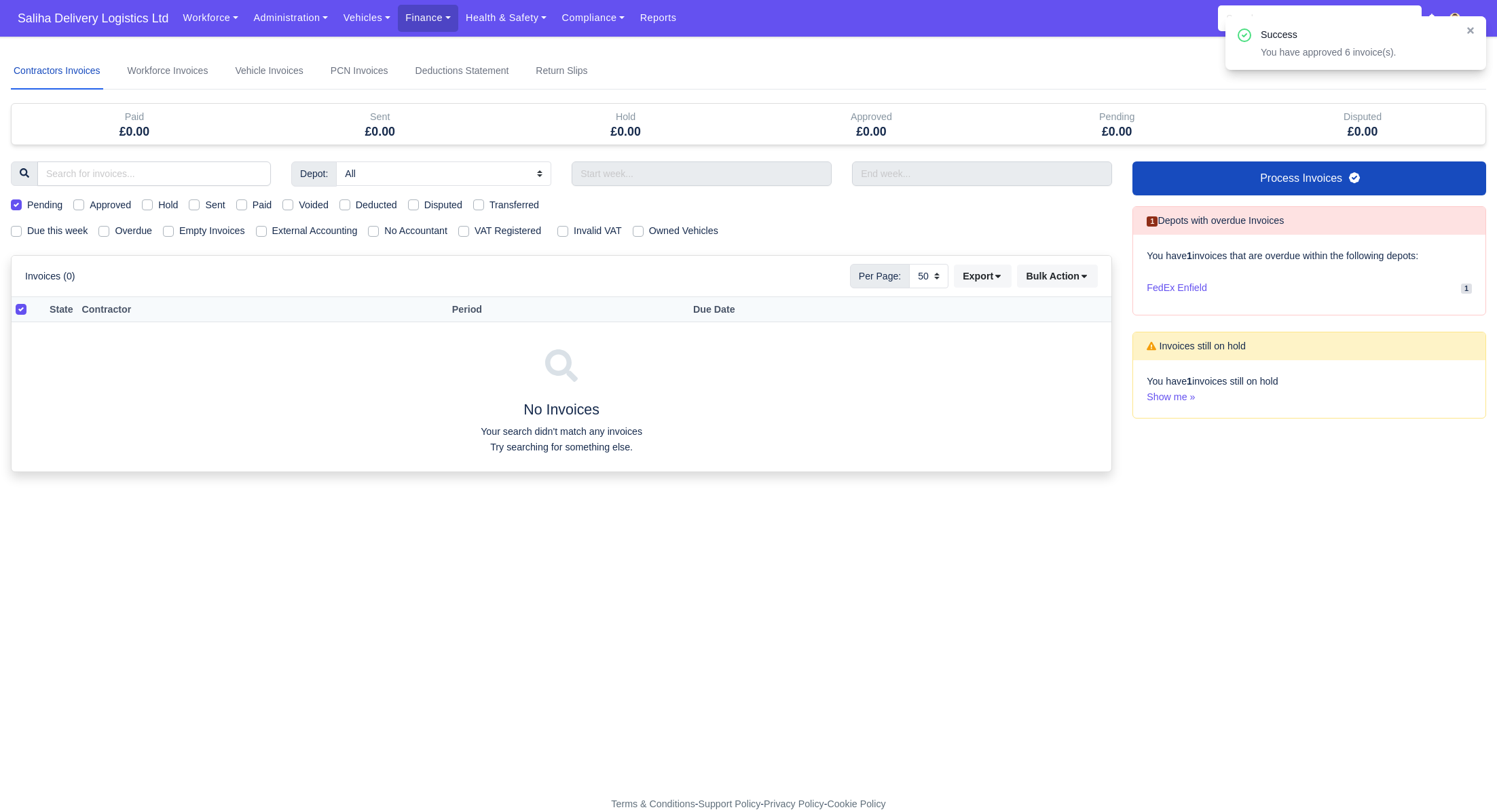
click at [27, 202] on label "Pending" at bounding box center [45, 205] width 36 height 16
click at [18, 202] on input "Pending" at bounding box center [16, 202] width 11 height 11
checkbox input "false"
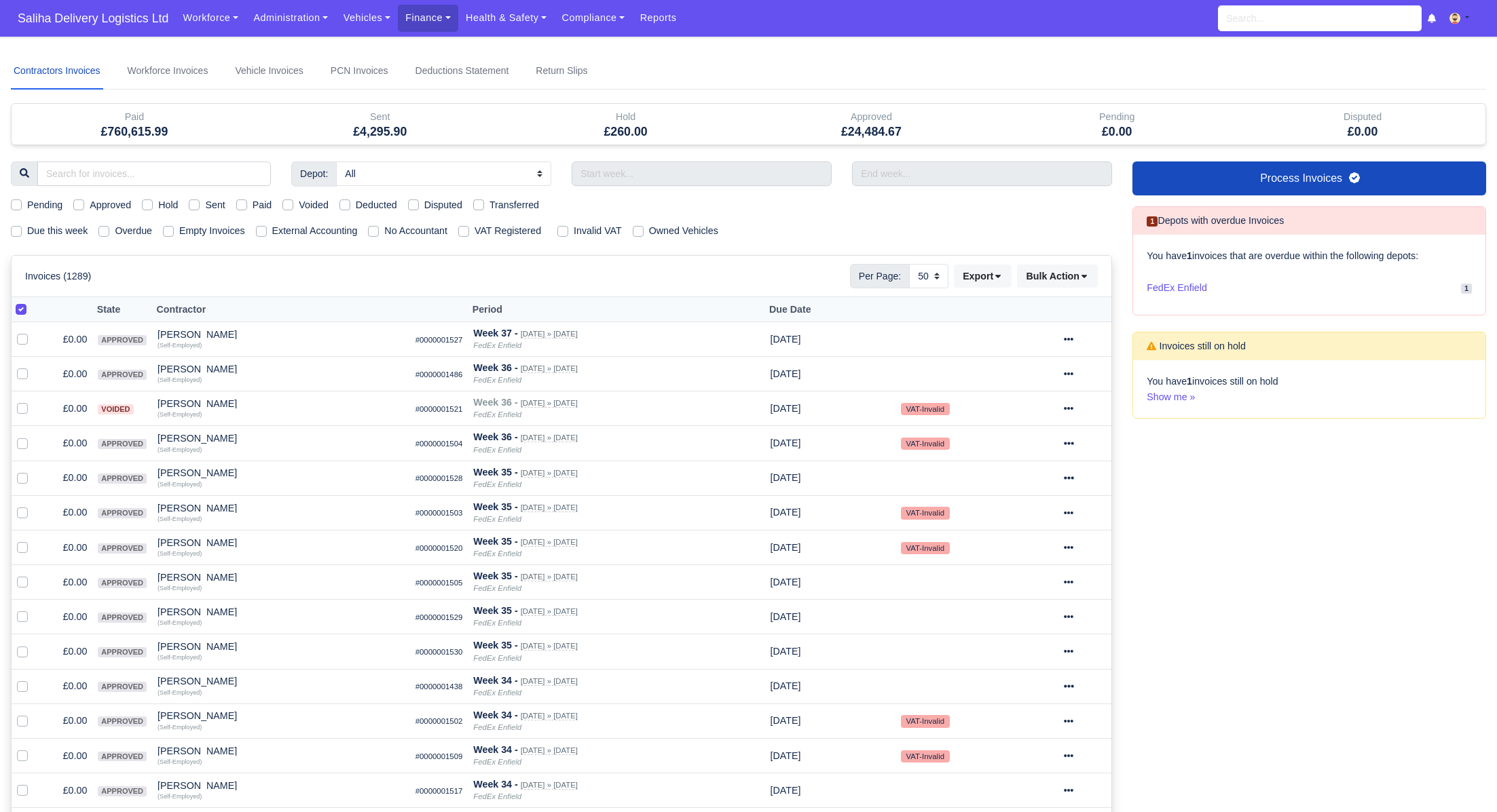
click at [90, 205] on label "Approved" at bounding box center [110, 205] width 41 height 16
click at [83, 205] on input "Approved" at bounding box center [78, 202] width 11 height 11
checkbox input "true"
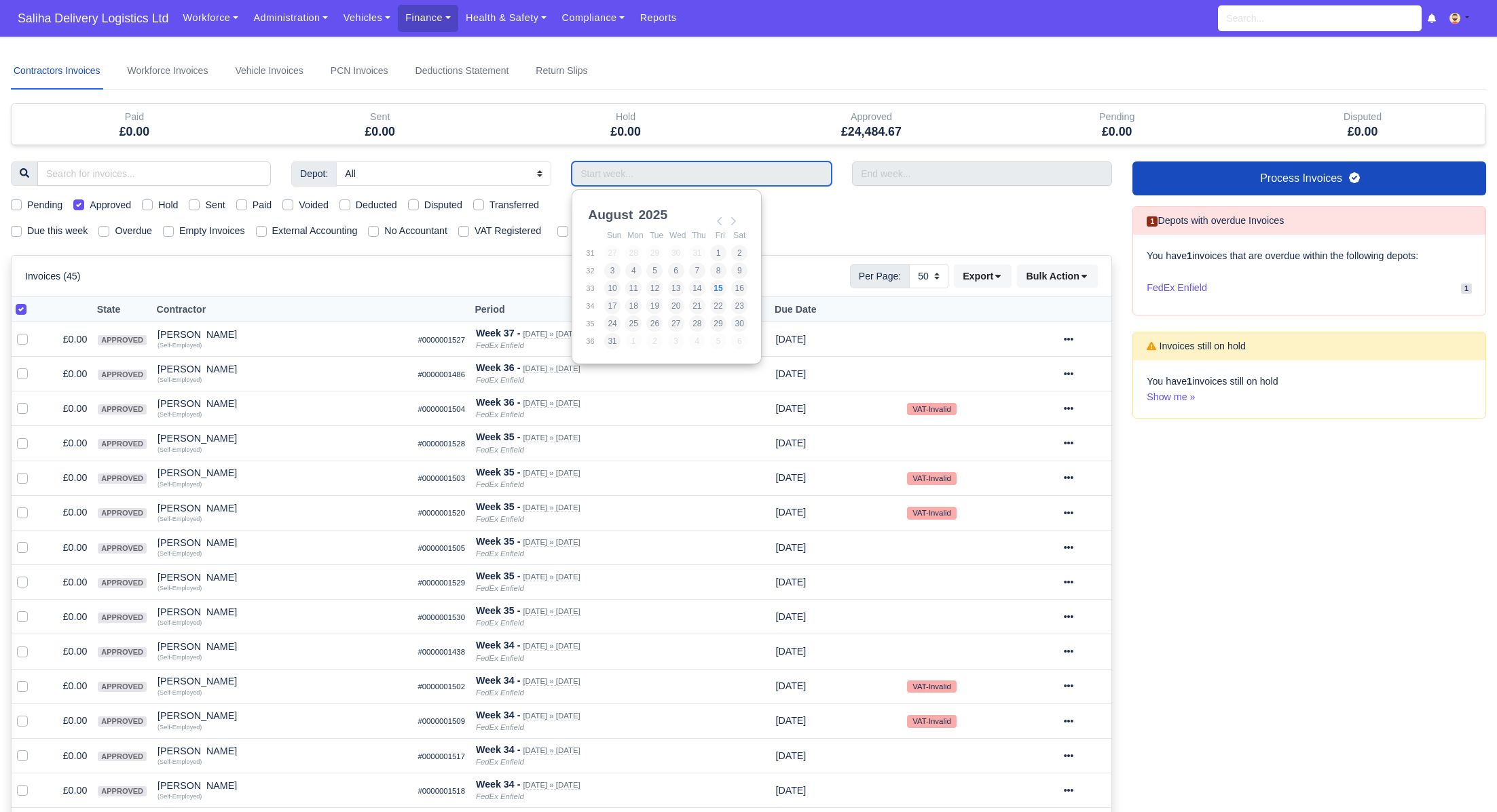
click at [624, 181] on input "Use the arrow keys to pick a date" at bounding box center [702, 173] width 260 height 24
type input "20/07/2025 - 26/07/2025"
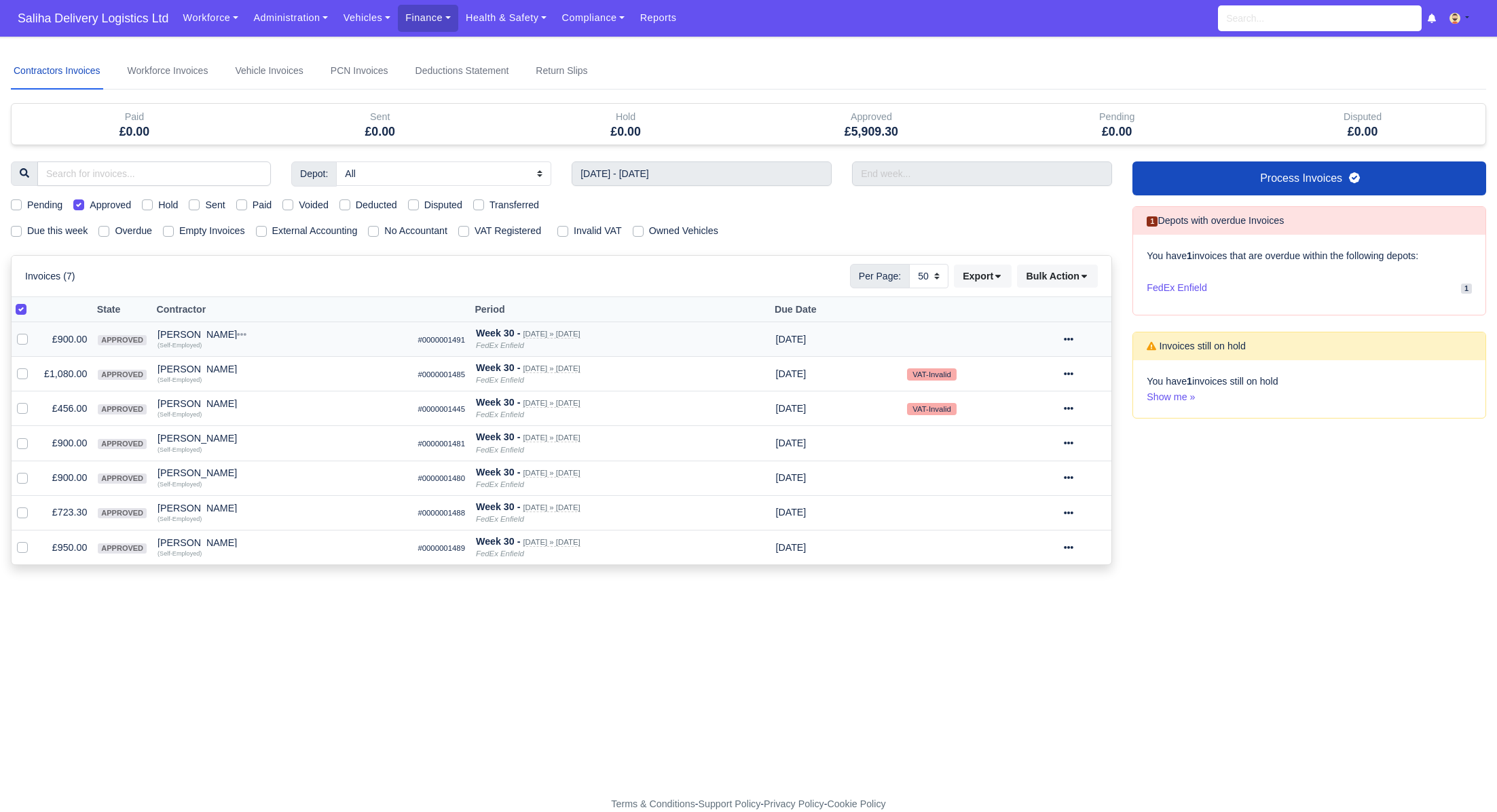
click at [1085, 336] on div at bounding box center [1085, 340] width 43 height 16
click at [1041, 374] on link "Show Invoice" at bounding box center [1036, 381] width 121 height 21
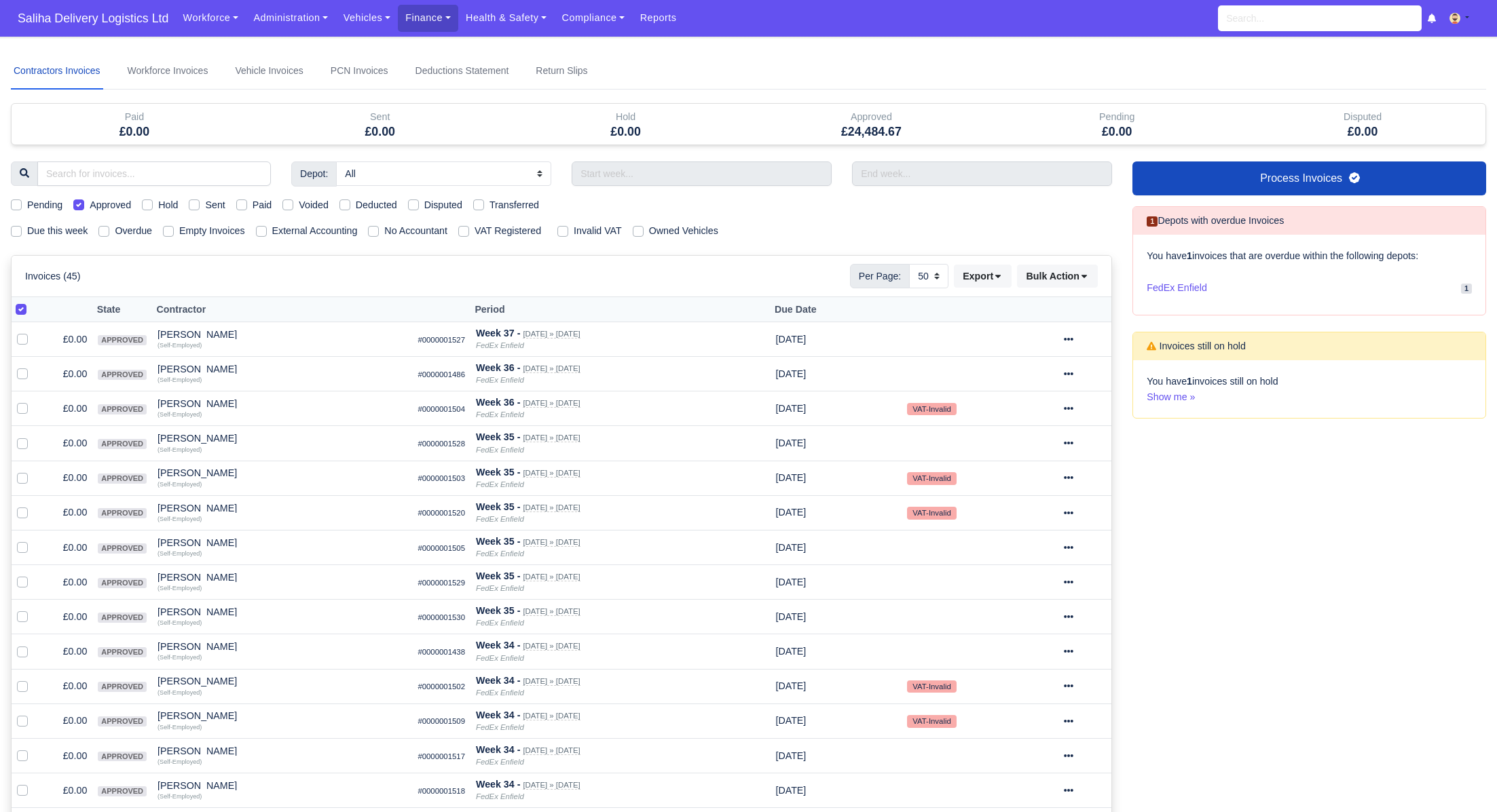
select select "50"
drag, startPoint x: 724, startPoint y: 173, endPoint x: 728, endPoint y: 180, distance: 8.1
click at [724, 173] on input "text" at bounding box center [702, 173] width 260 height 24
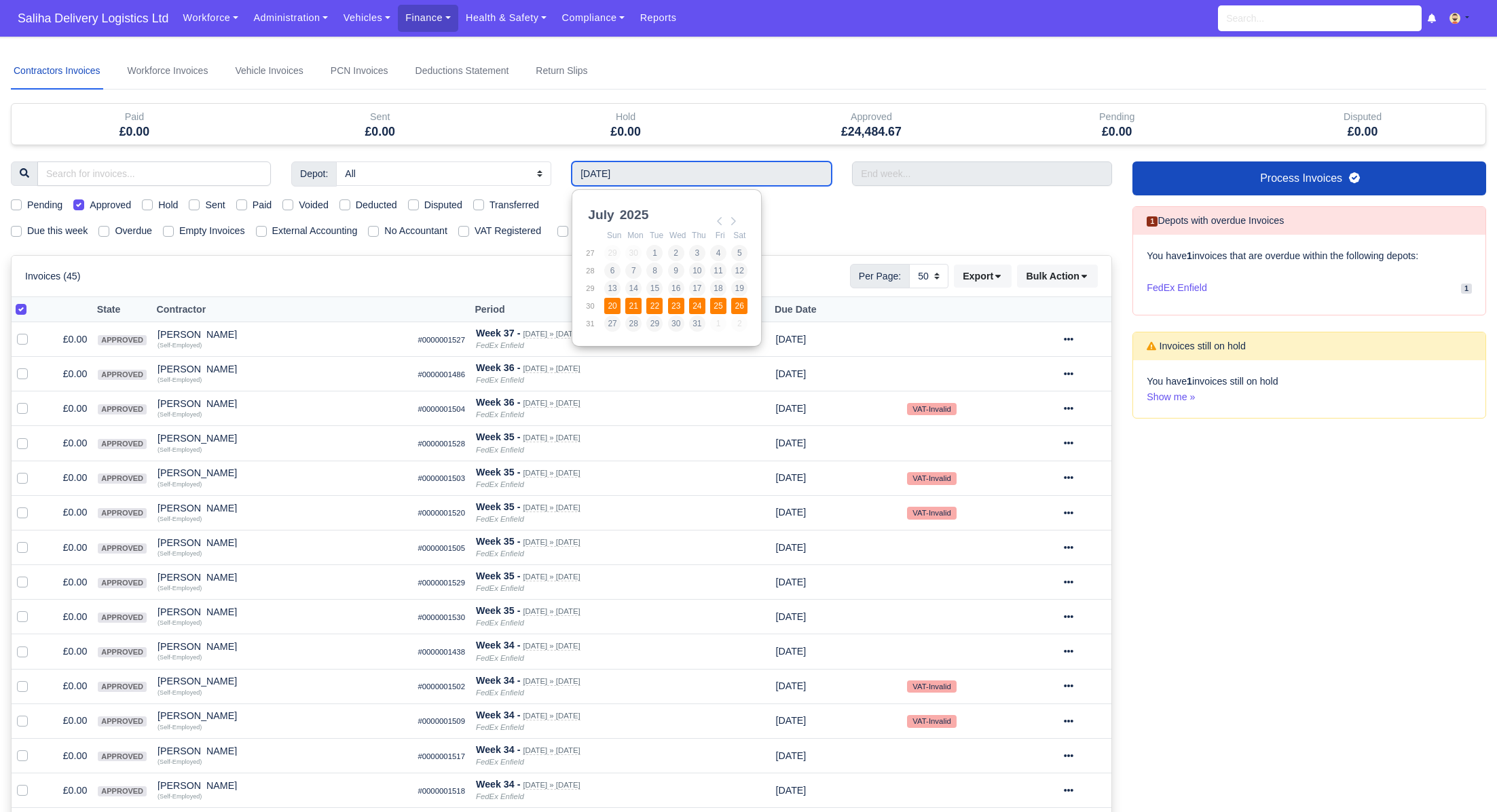
type input "20/07/2025 - 26/07/2025"
select select "25"
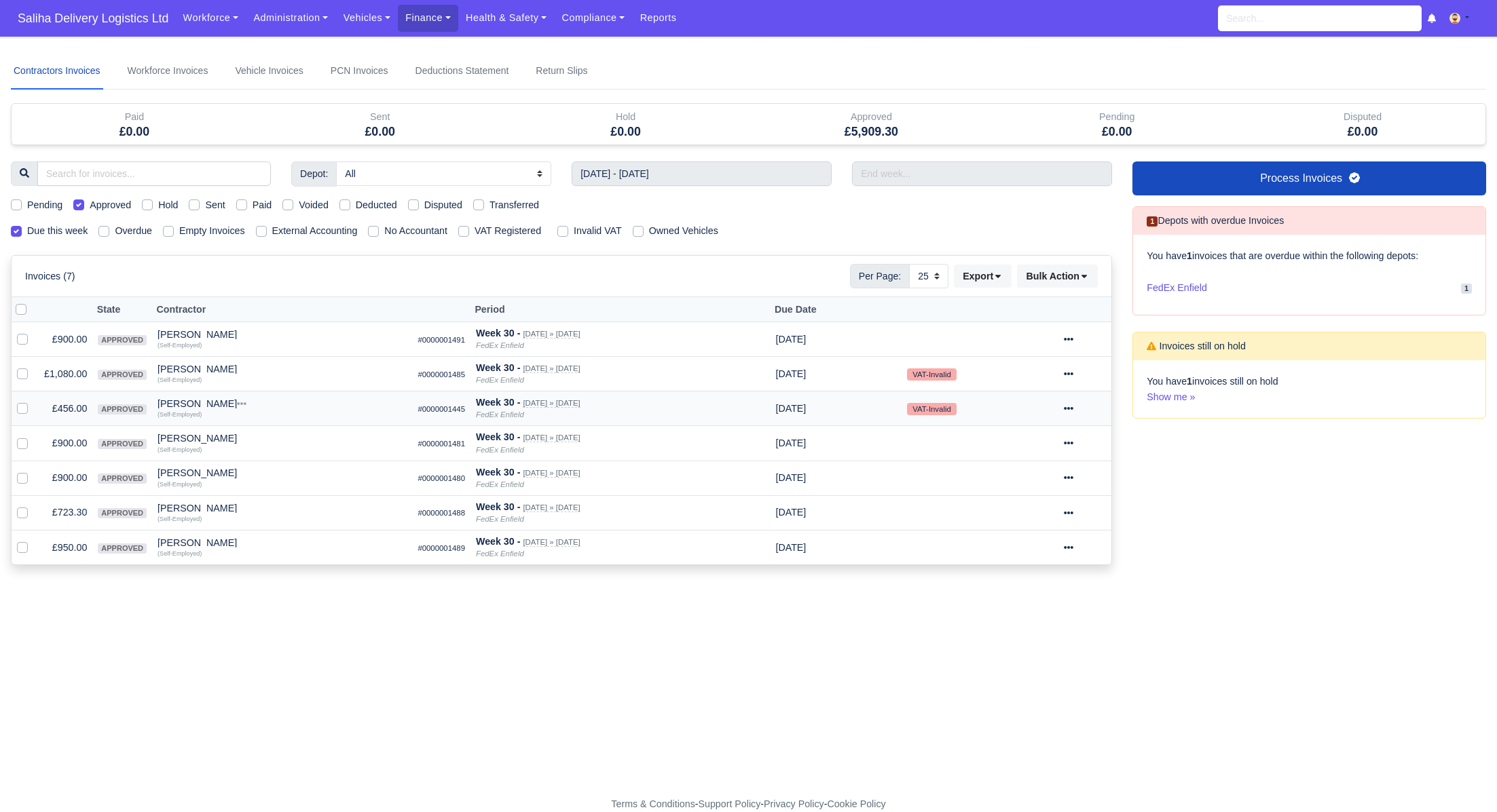
click at [1073, 407] on icon at bounding box center [1068, 408] width 9 height 3
click at [1062, 440] on link "Show Invoice" at bounding box center [1036, 450] width 121 height 21
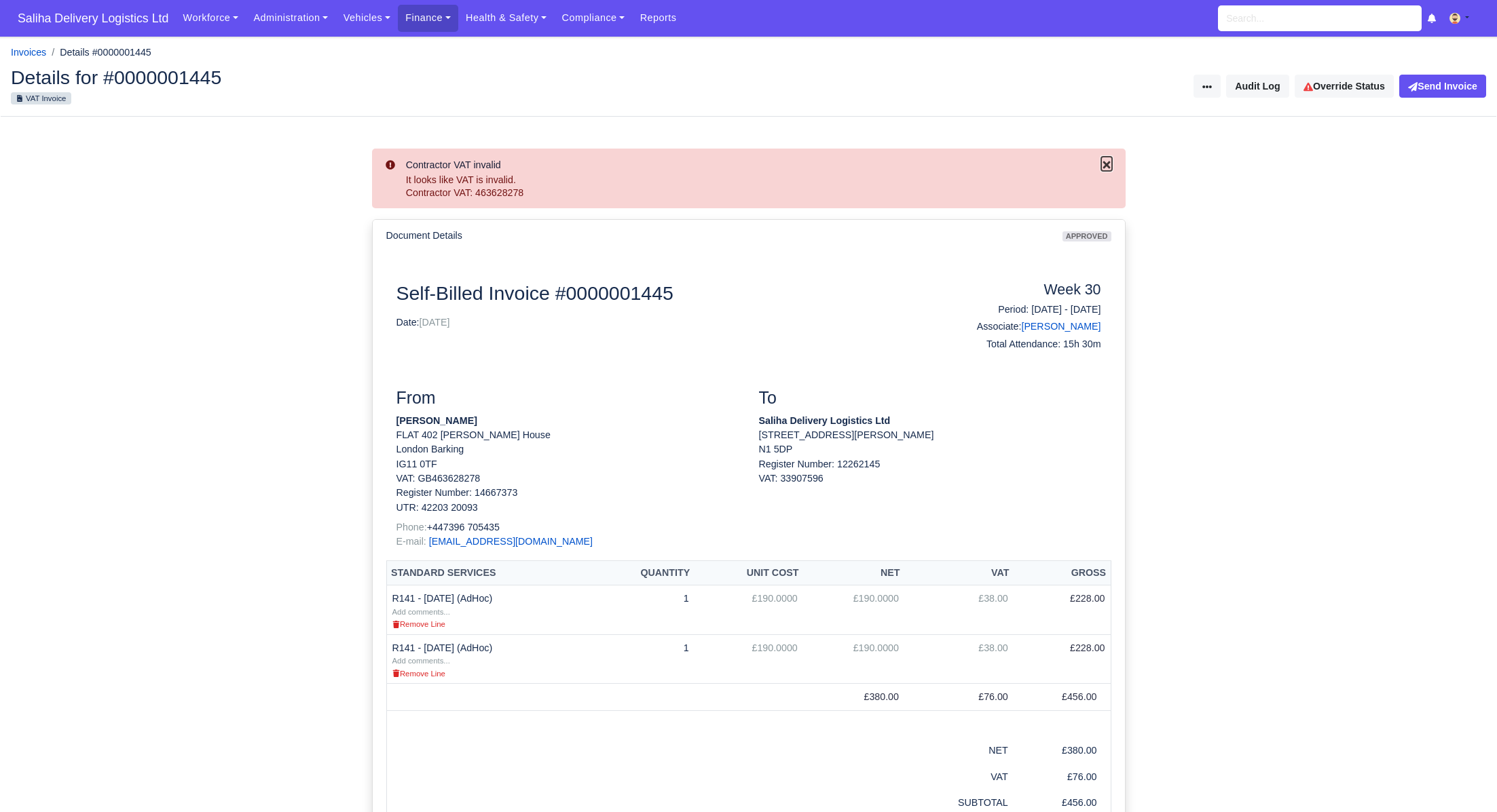
click at [1105, 166] on icon "Close" at bounding box center [1106, 164] width 8 height 8
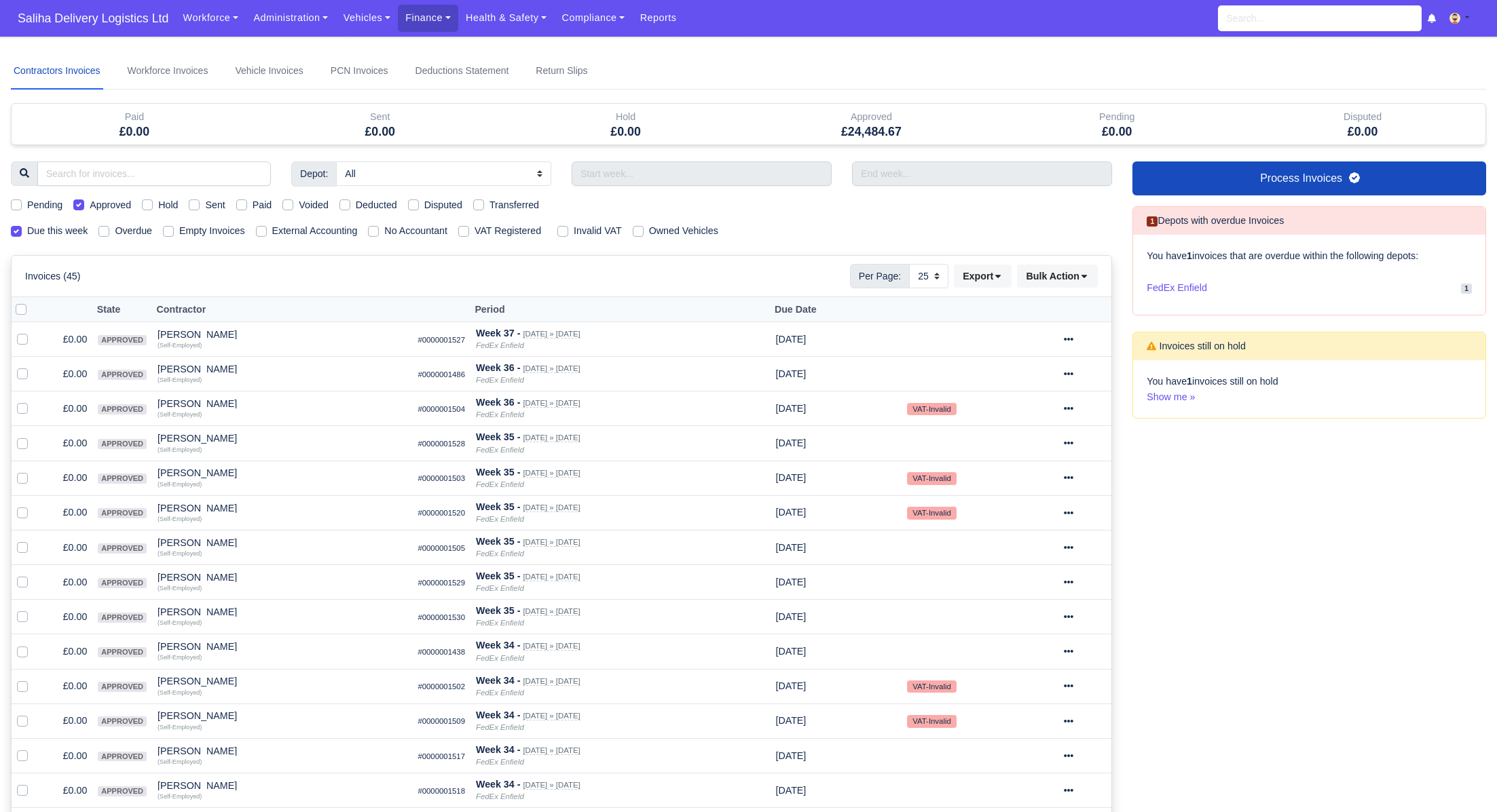
select select "25"
drag, startPoint x: 736, startPoint y: 178, endPoint x: 737, endPoint y: 190, distance: 12.0
click at [736, 178] on input "text" at bounding box center [702, 173] width 260 height 24
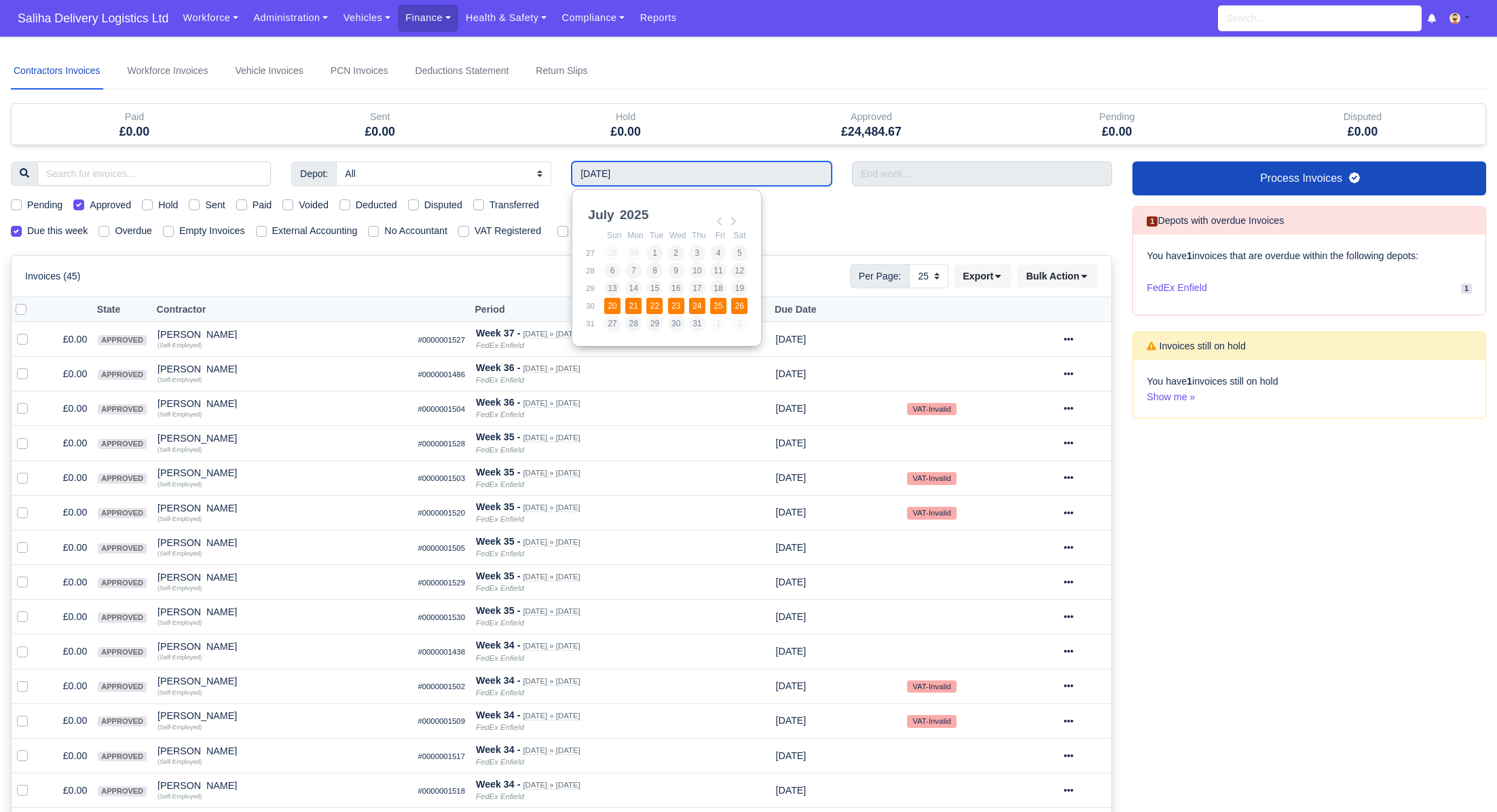
type input "20/07/2025 - 26/07/2025"
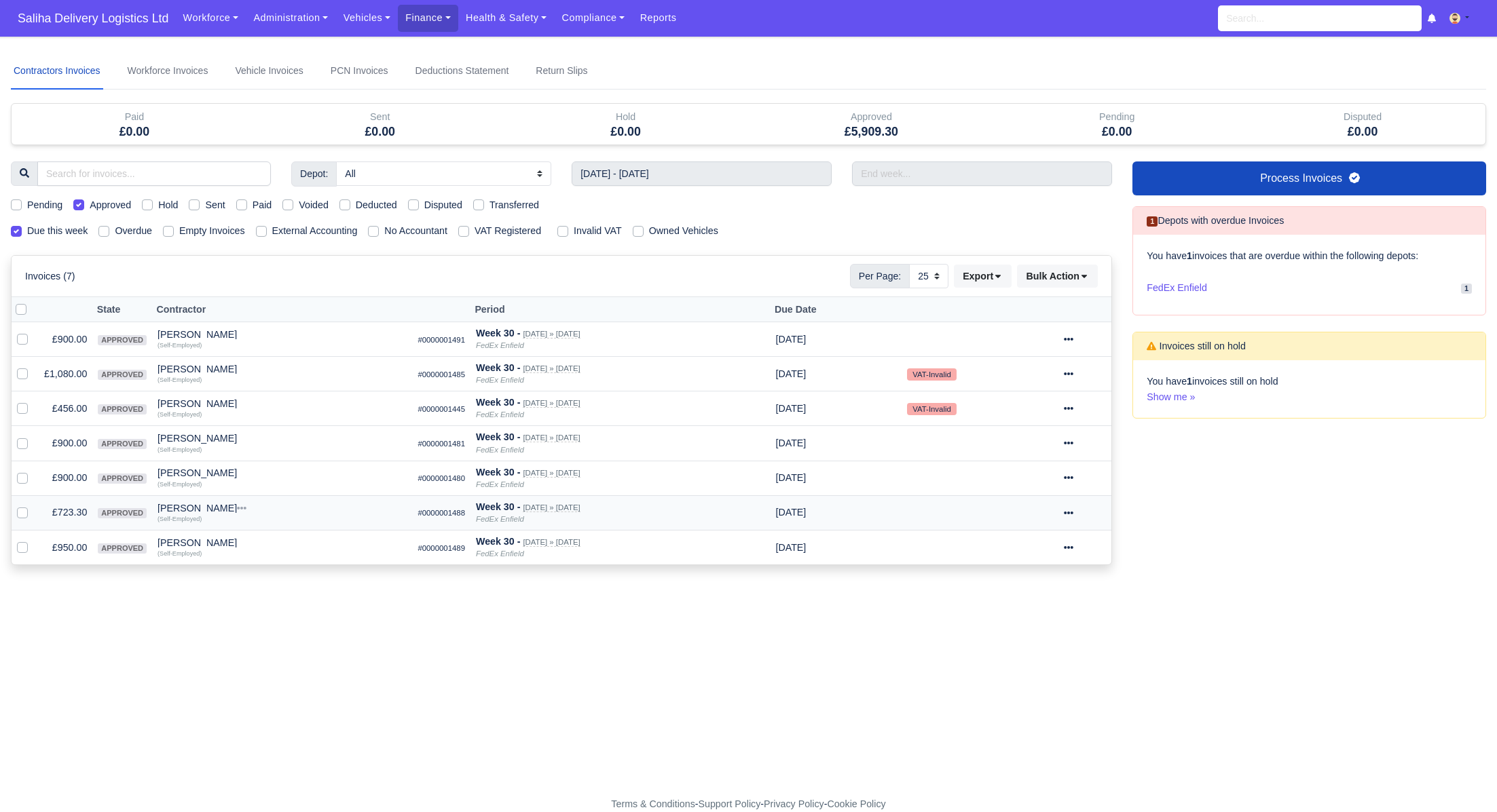
click at [1086, 508] on div at bounding box center [1085, 513] width 43 height 16
click at [1040, 546] on link "Show Invoice" at bounding box center [1036, 554] width 121 height 21
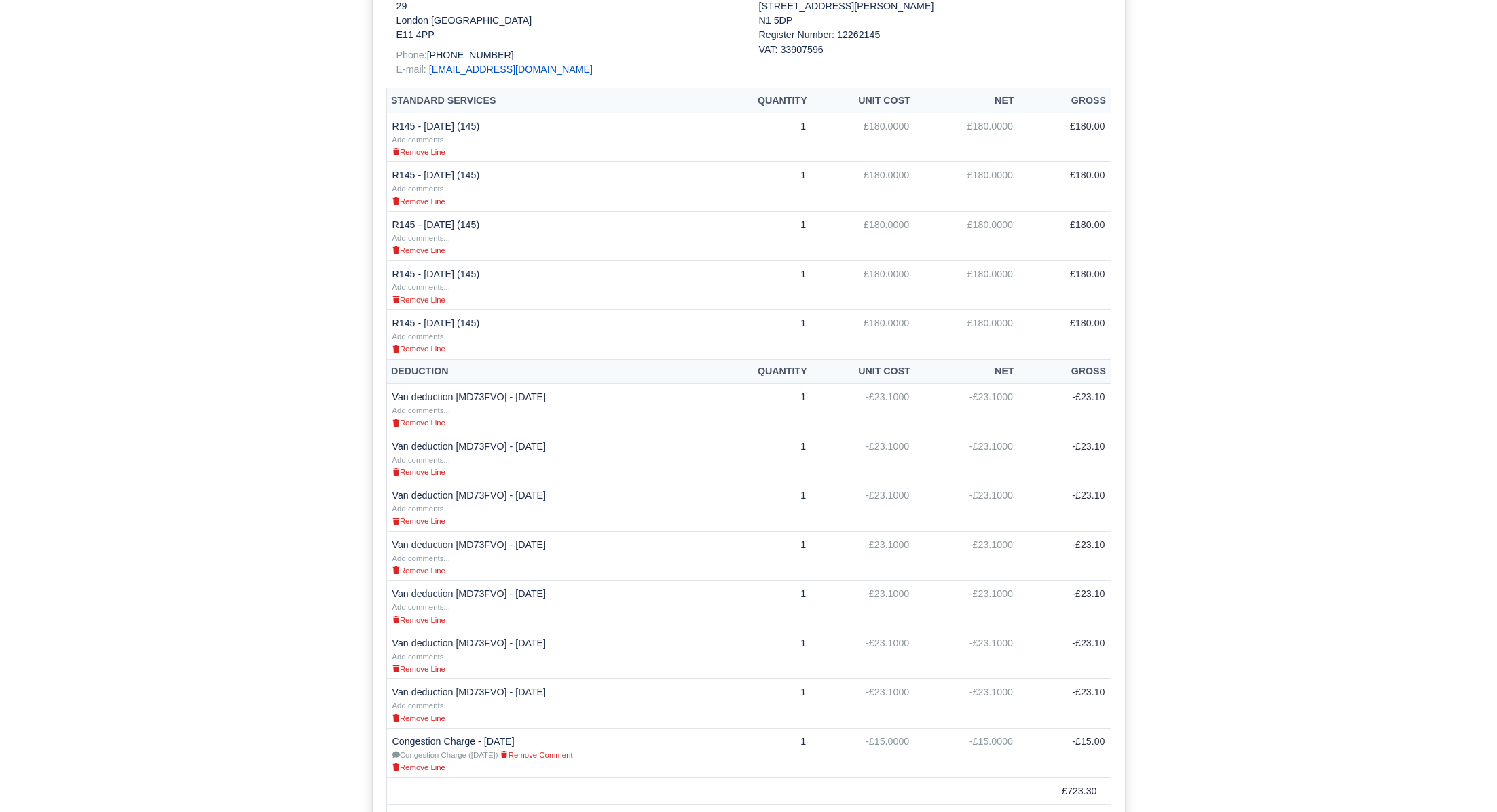
scroll to position [354, 0]
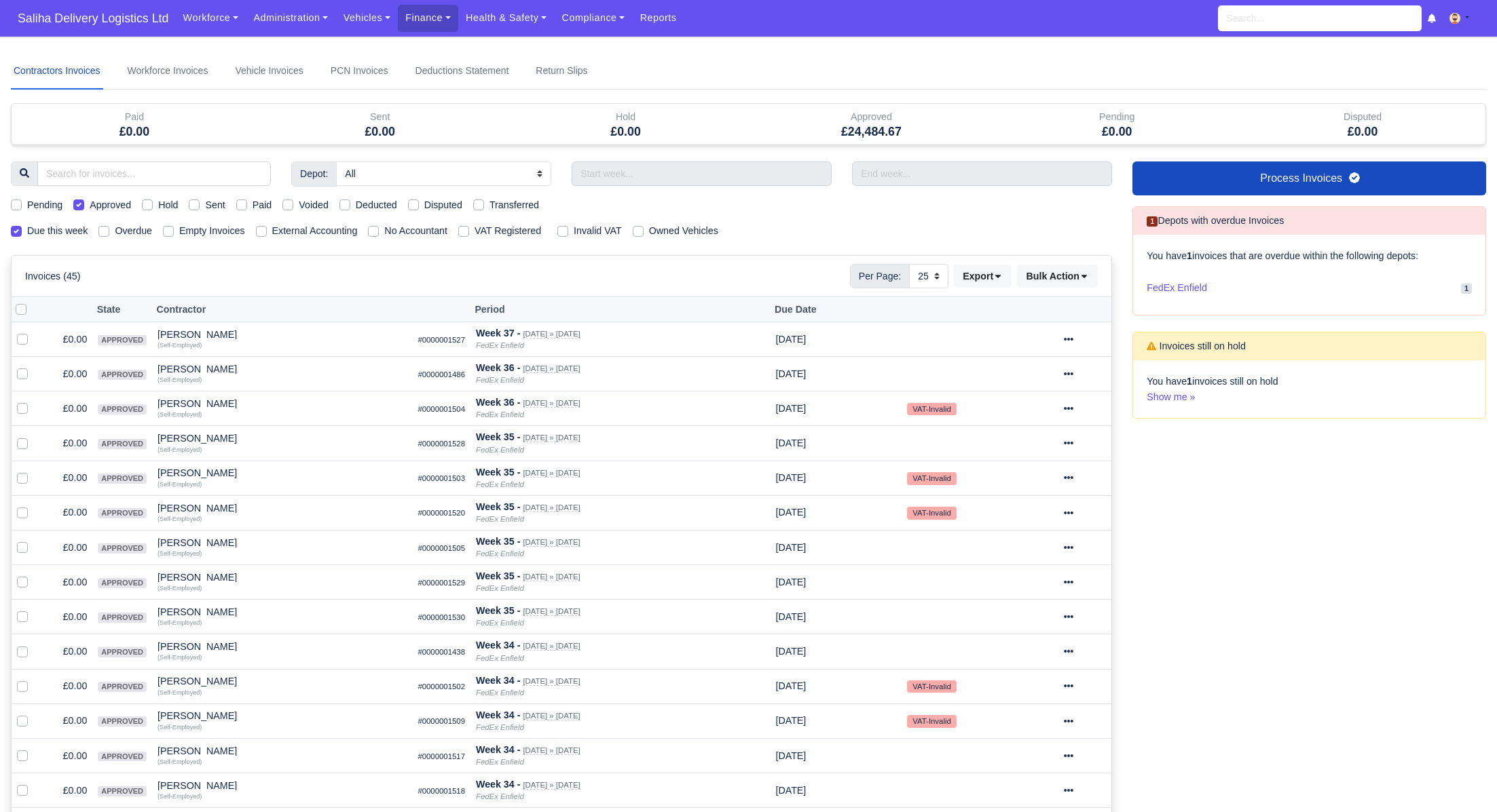
select select "25"
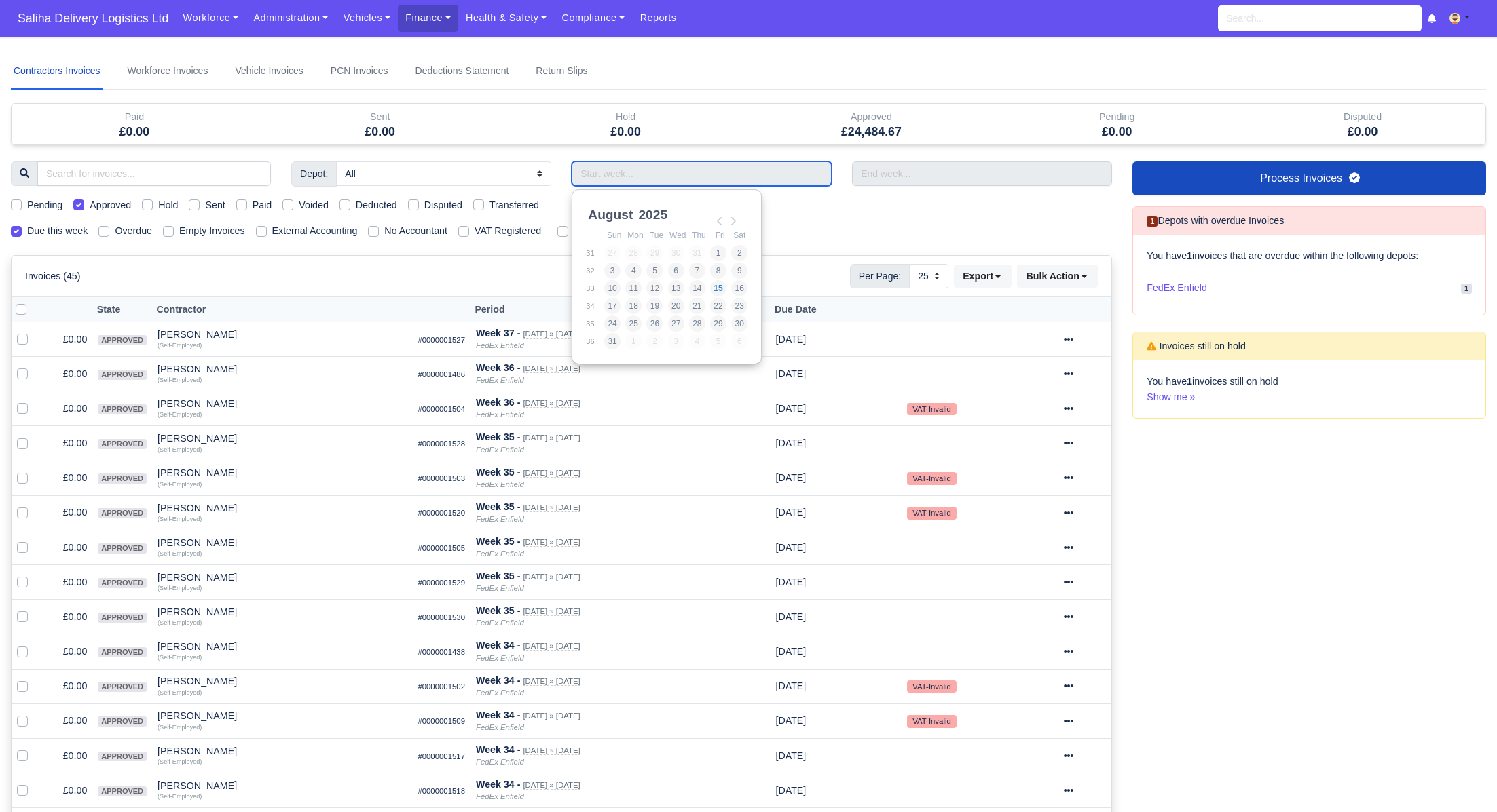
drag, startPoint x: 668, startPoint y: 170, endPoint x: 698, endPoint y: 186, distance: 34.0
click at [669, 172] on input "Use the arrow keys to pick a date" at bounding box center [702, 173] width 260 height 24
type input "[DATE] - [DATE]"
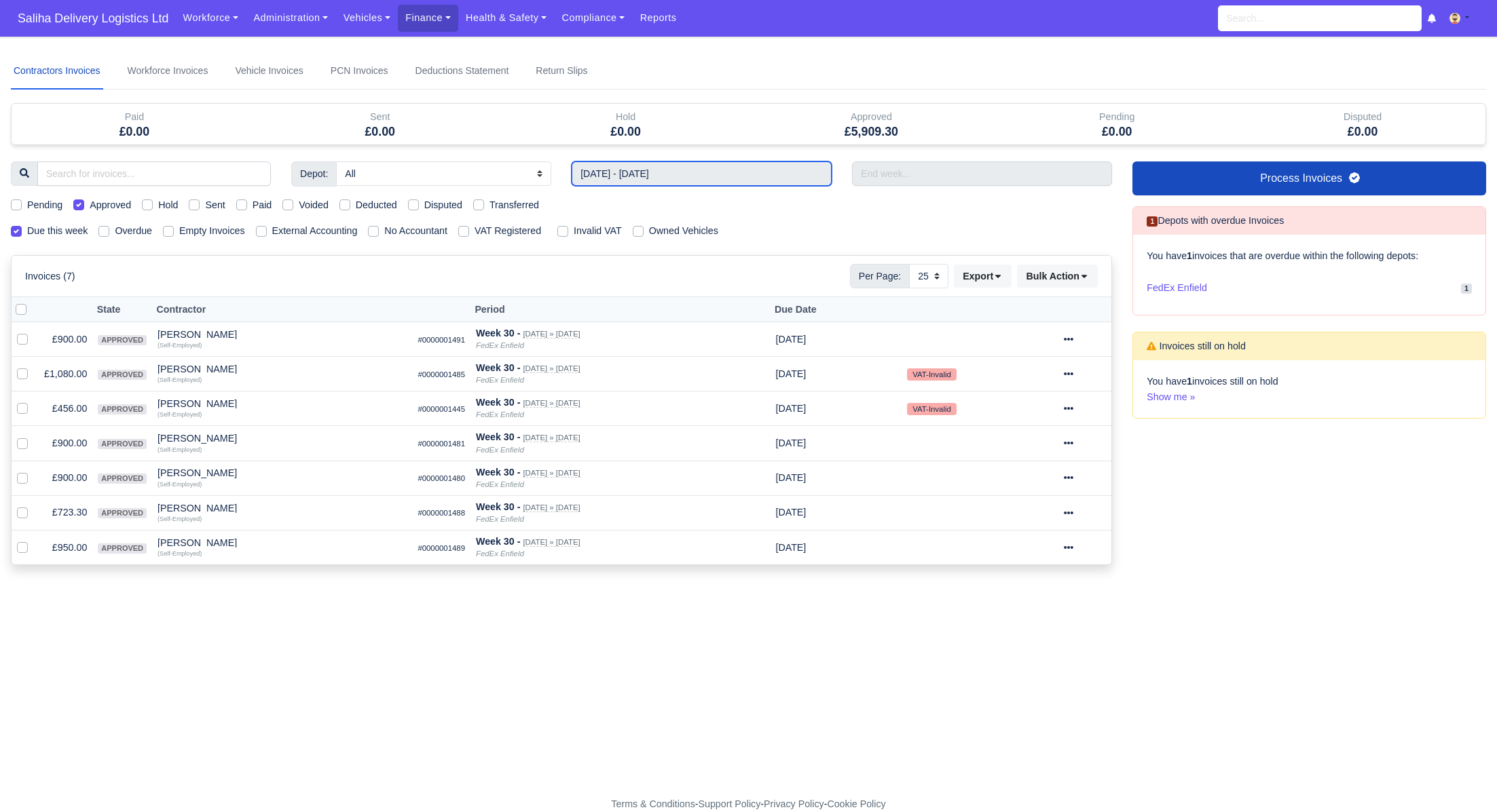
click at [640, 181] on input "[DATE] - [DATE]" at bounding box center [702, 173] width 260 height 24
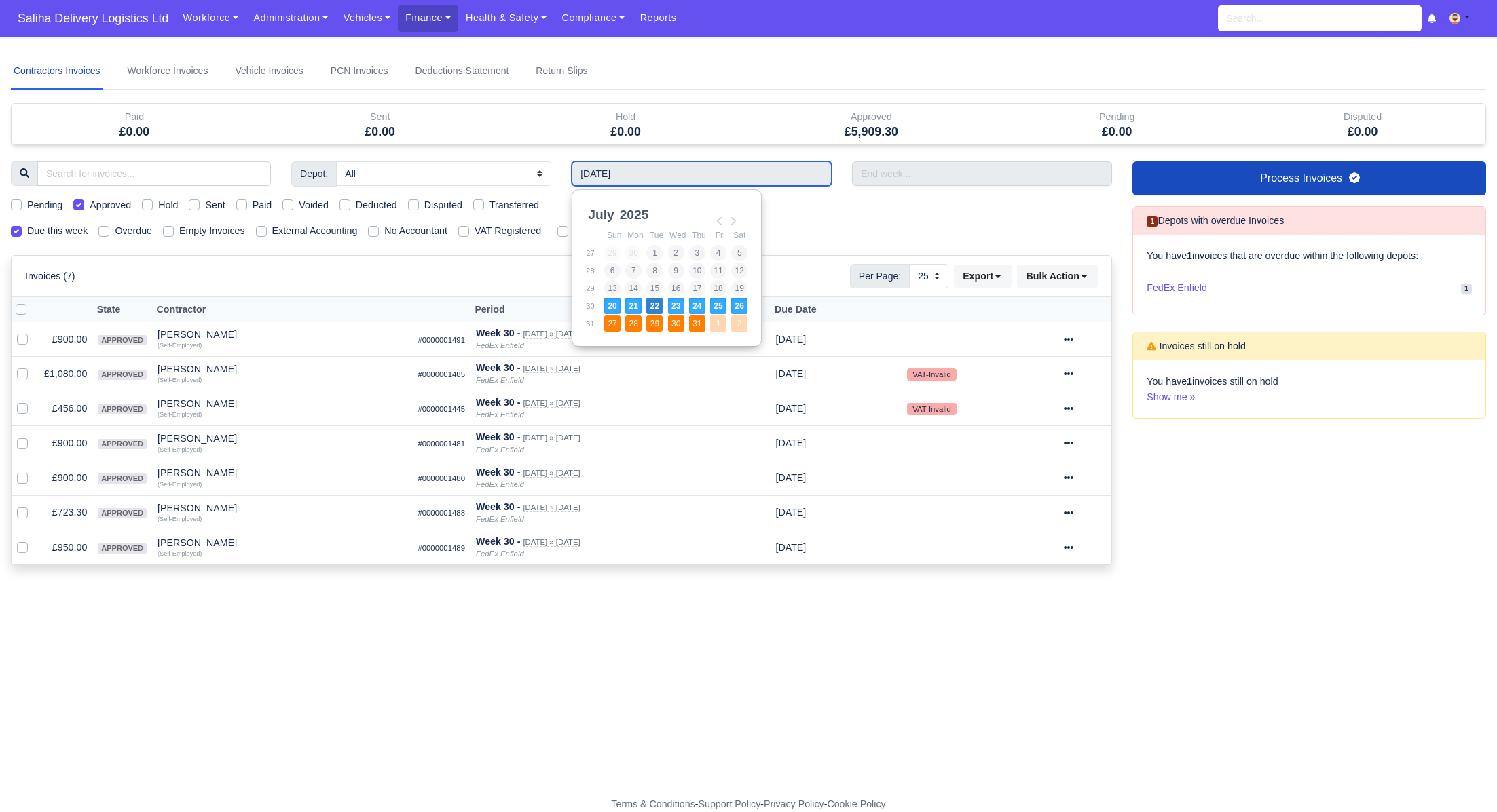
type input "[DATE] - [DATE]"
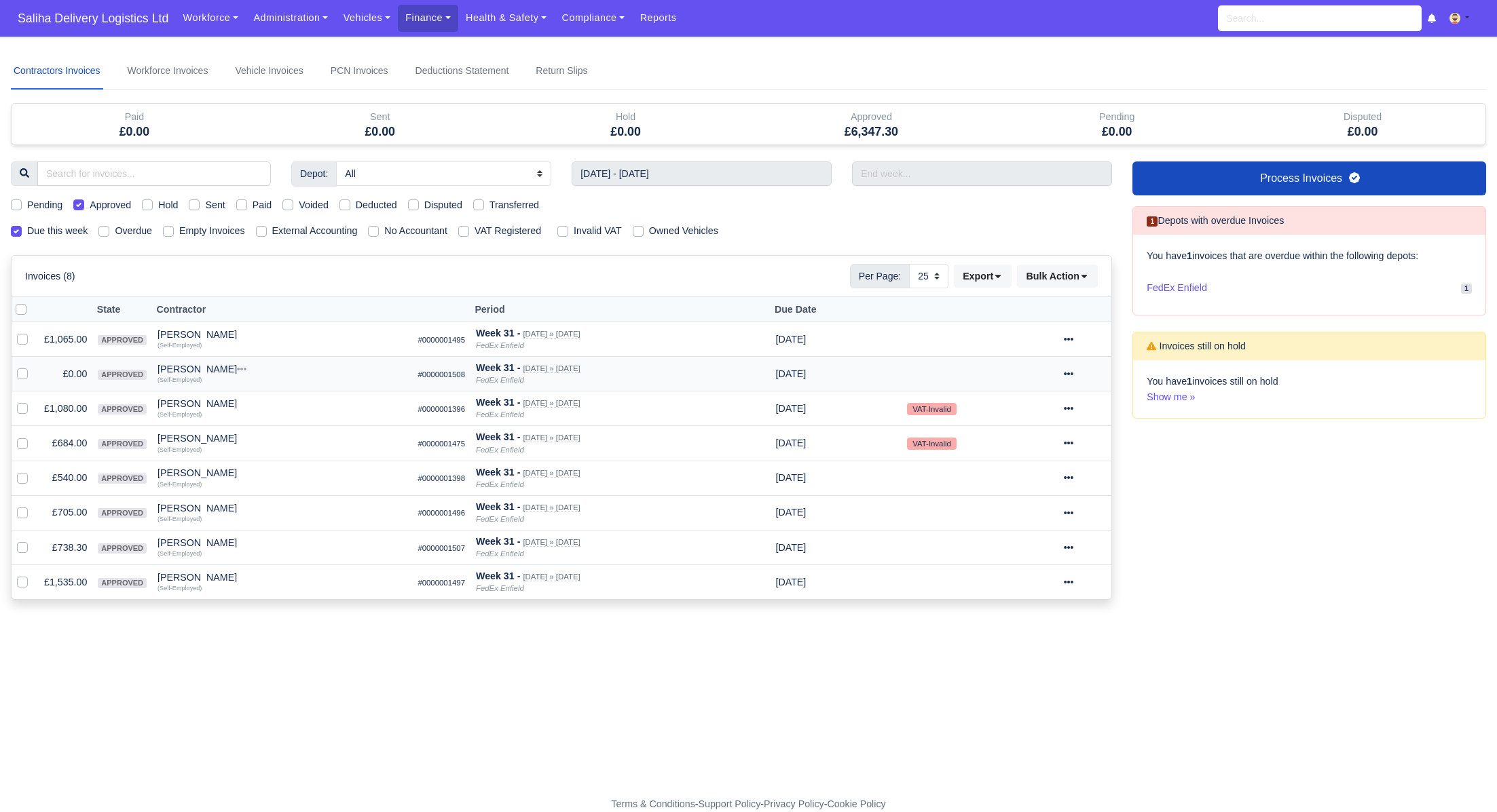
click at [33, 367] on label at bounding box center [33, 367] width 0 height 0
click at [21, 372] on input "checkbox" at bounding box center [22, 372] width 11 height 11
checkbox input "true"
click at [1073, 372] on icon at bounding box center [1068, 374] width 9 height 9
click at [1030, 487] on button "Void" at bounding box center [1036, 489] width 121 height 21
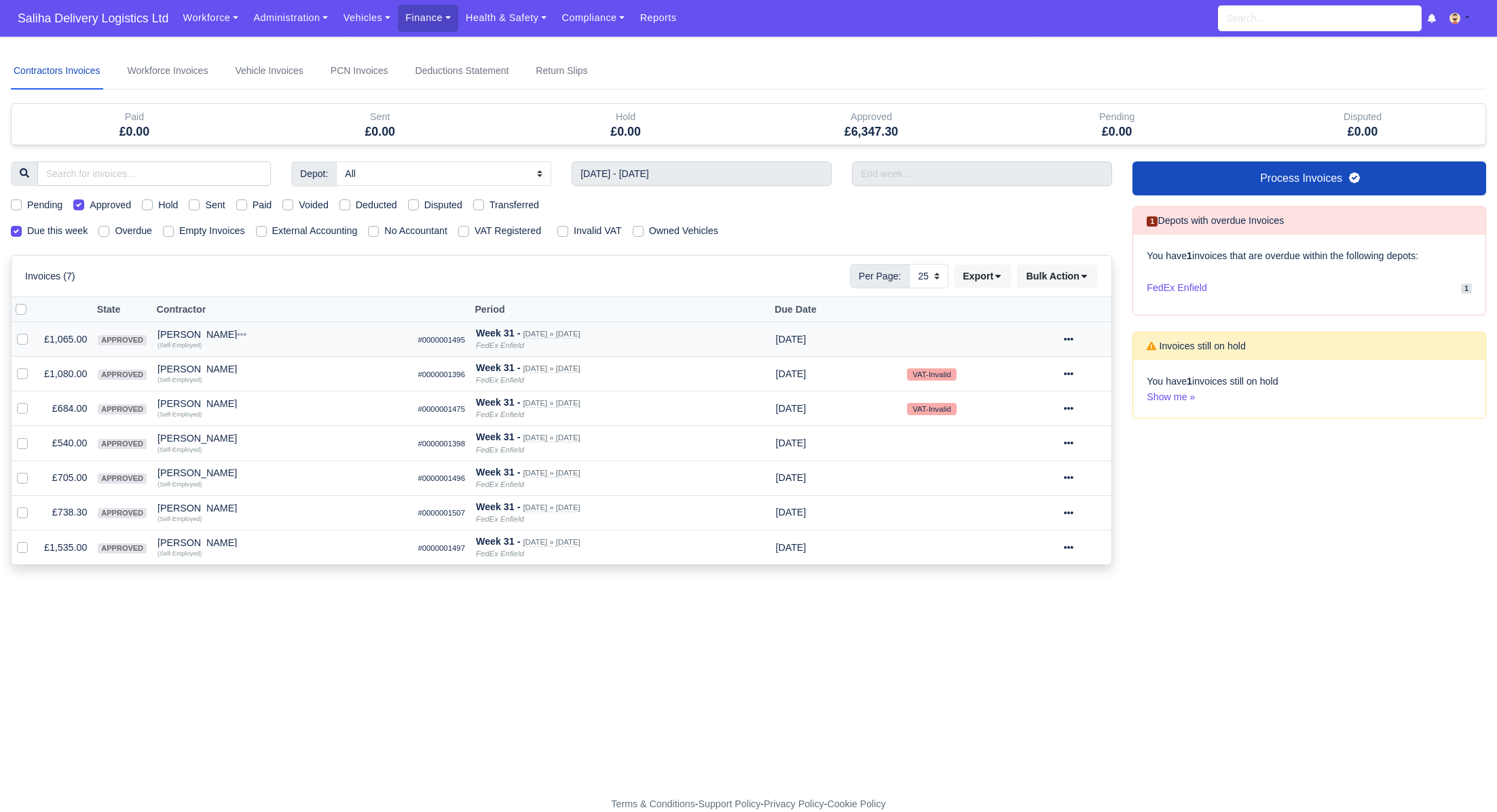
drag, startPoint x: 1080, startPoint y: 335, endPoint x: 1075, endPoint y: 345, distance: 11.2
click at [1073, 335] on icon at bounding box center [1068, 339] width 9 height 9
click at [1042, 378] on link "Show Invoice" at bounding box center [1036, 381] width 121 height 21
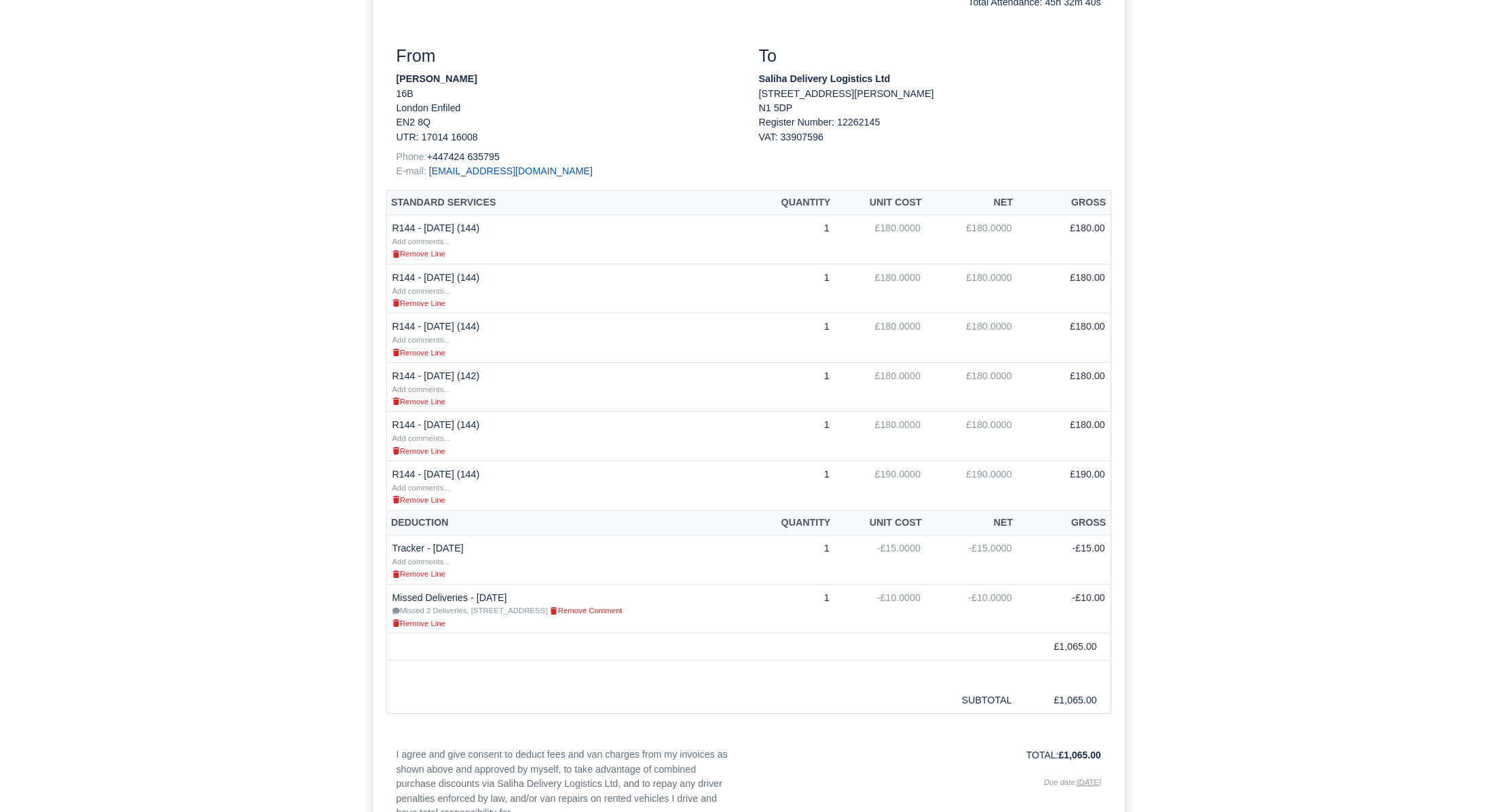
scroll to position [271, 0]
click at [419, 498] on small "Remove Line" at bounding box center [419, 499] width 53 height 8
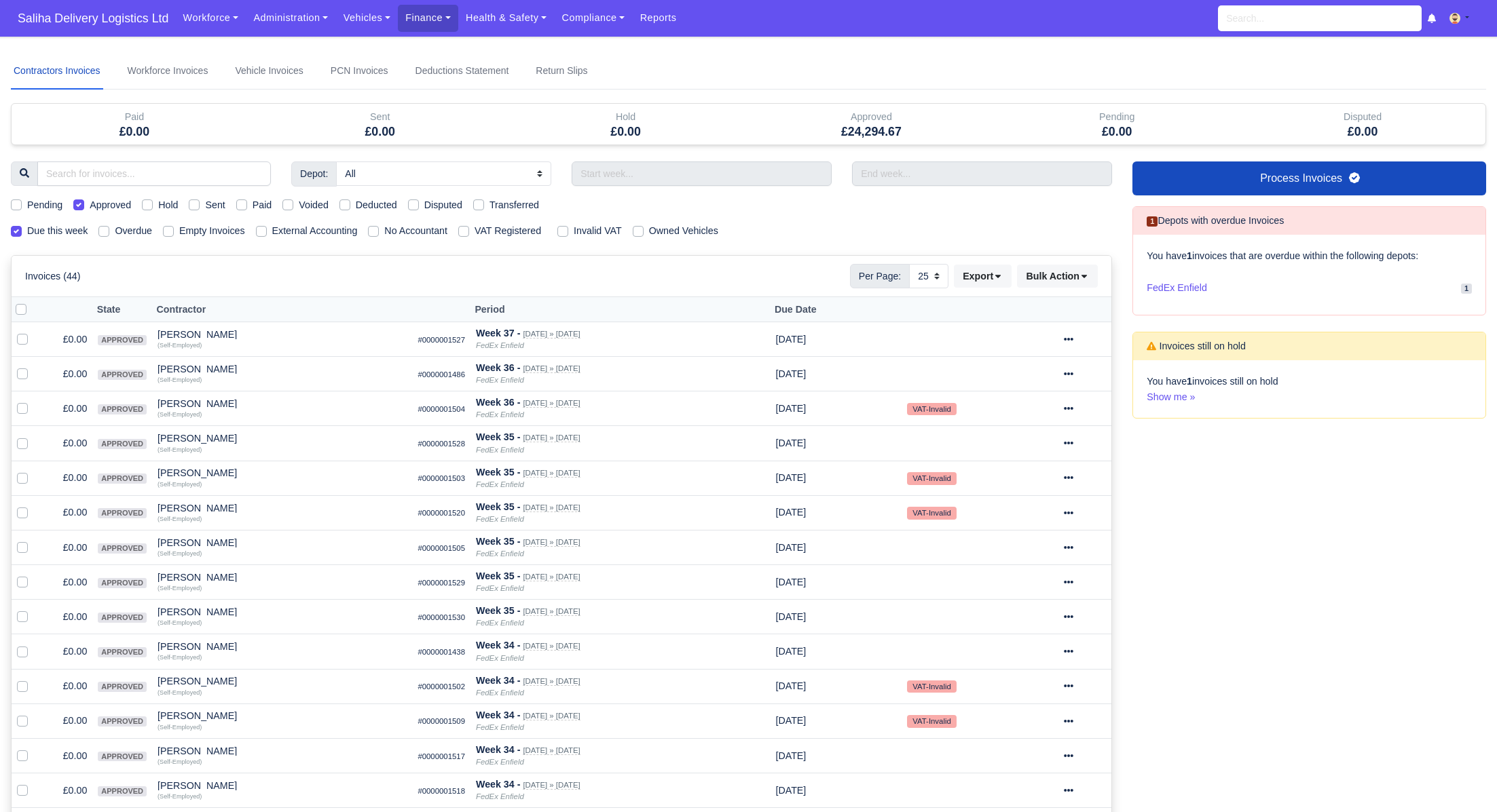
select select "25"
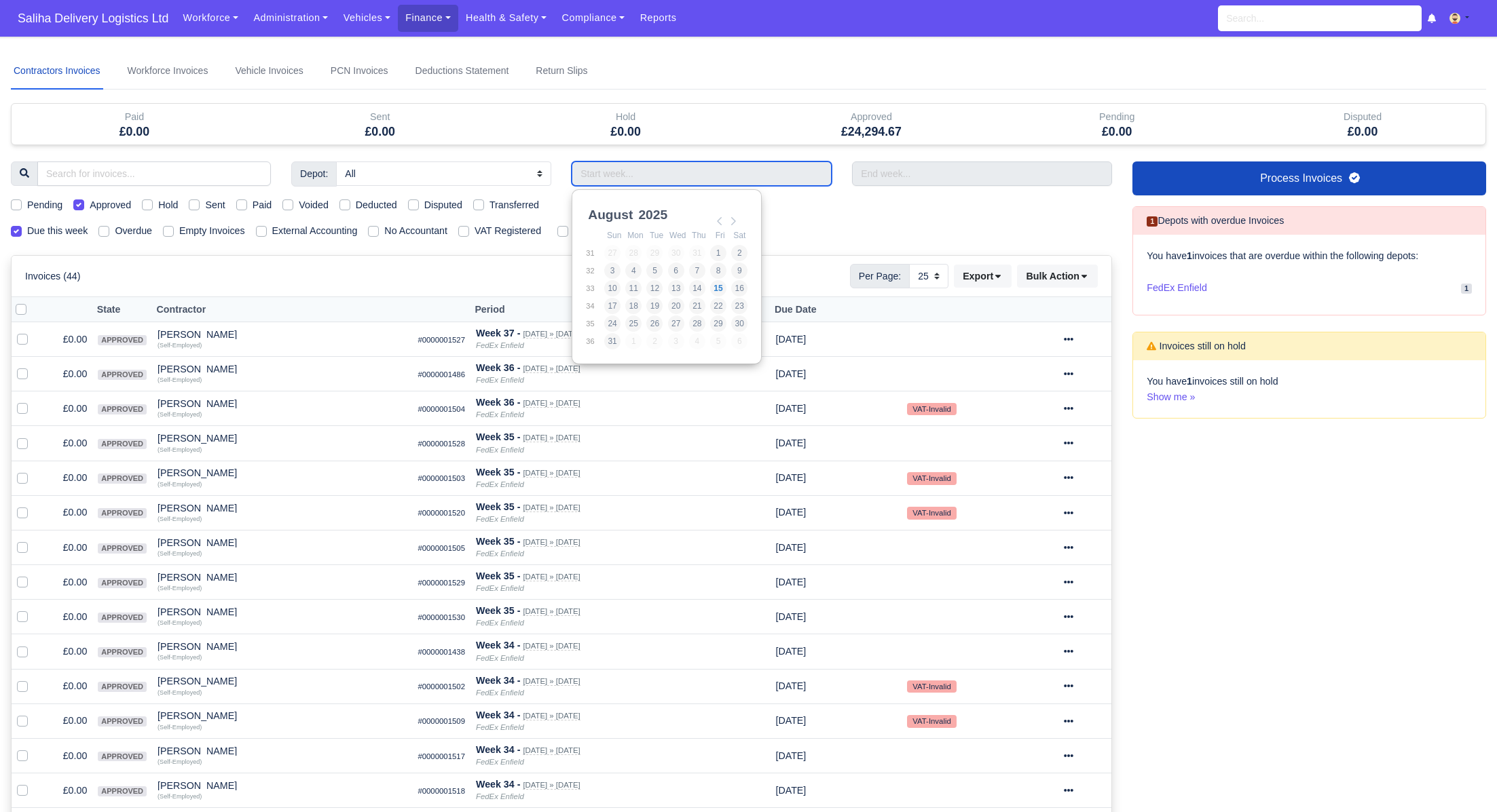
drag, startPoint x: 726, startPoint y: 173, endPoint x: 728, endPoint y: 190, distance: 17.1
click at [726, 173] on input "Use the arrow keys to pick a date" at bounding box center [702, 173] width 260 height 24
type input "[DATE] - [DATE]"
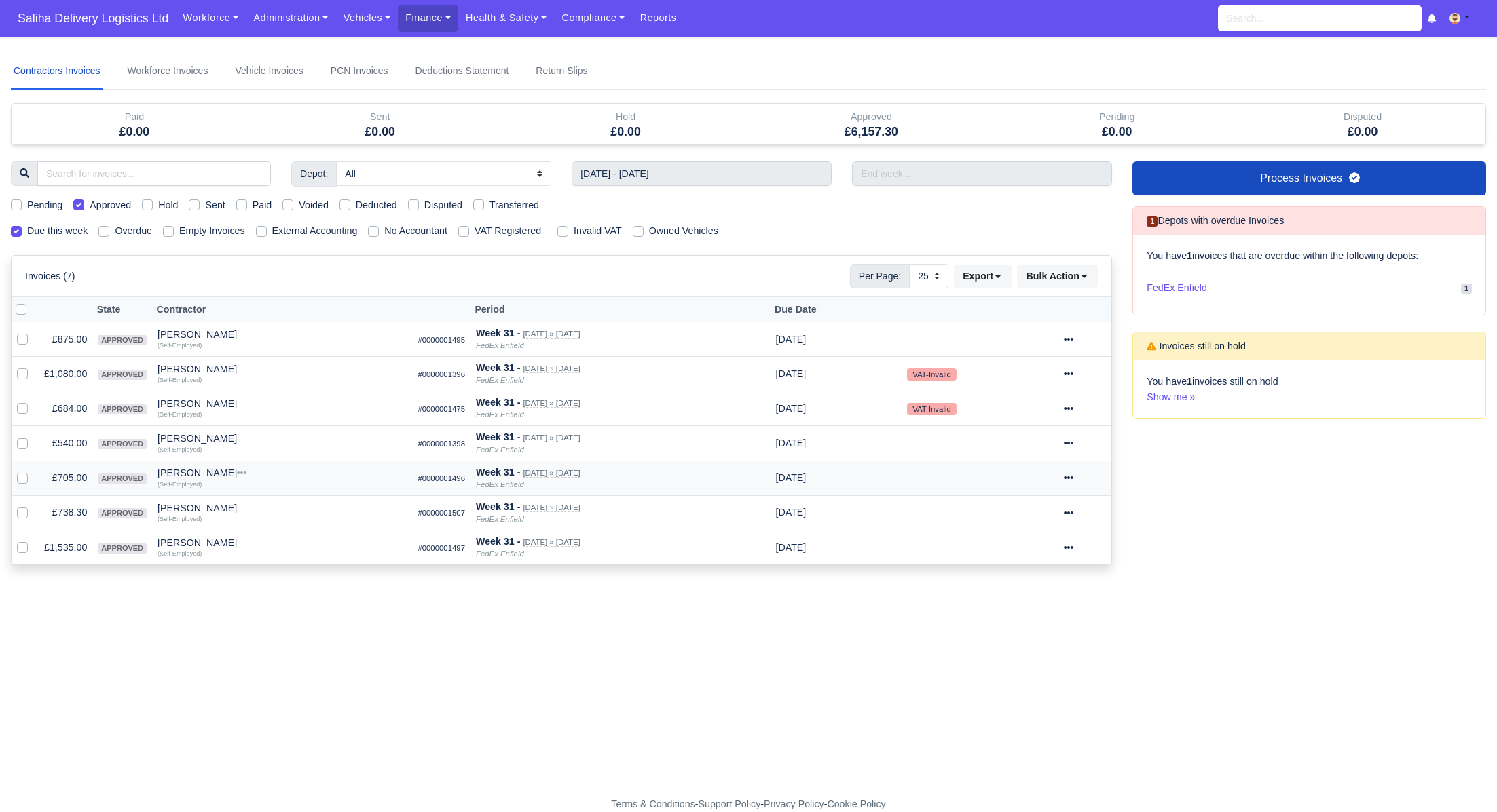
click at [1073, 477] on icon at bounding box center [1068, 479] width 9 height 3
click at [1039, 518] on link "Show Invoice" at bounding box center [1036, 519] width 121 height 21
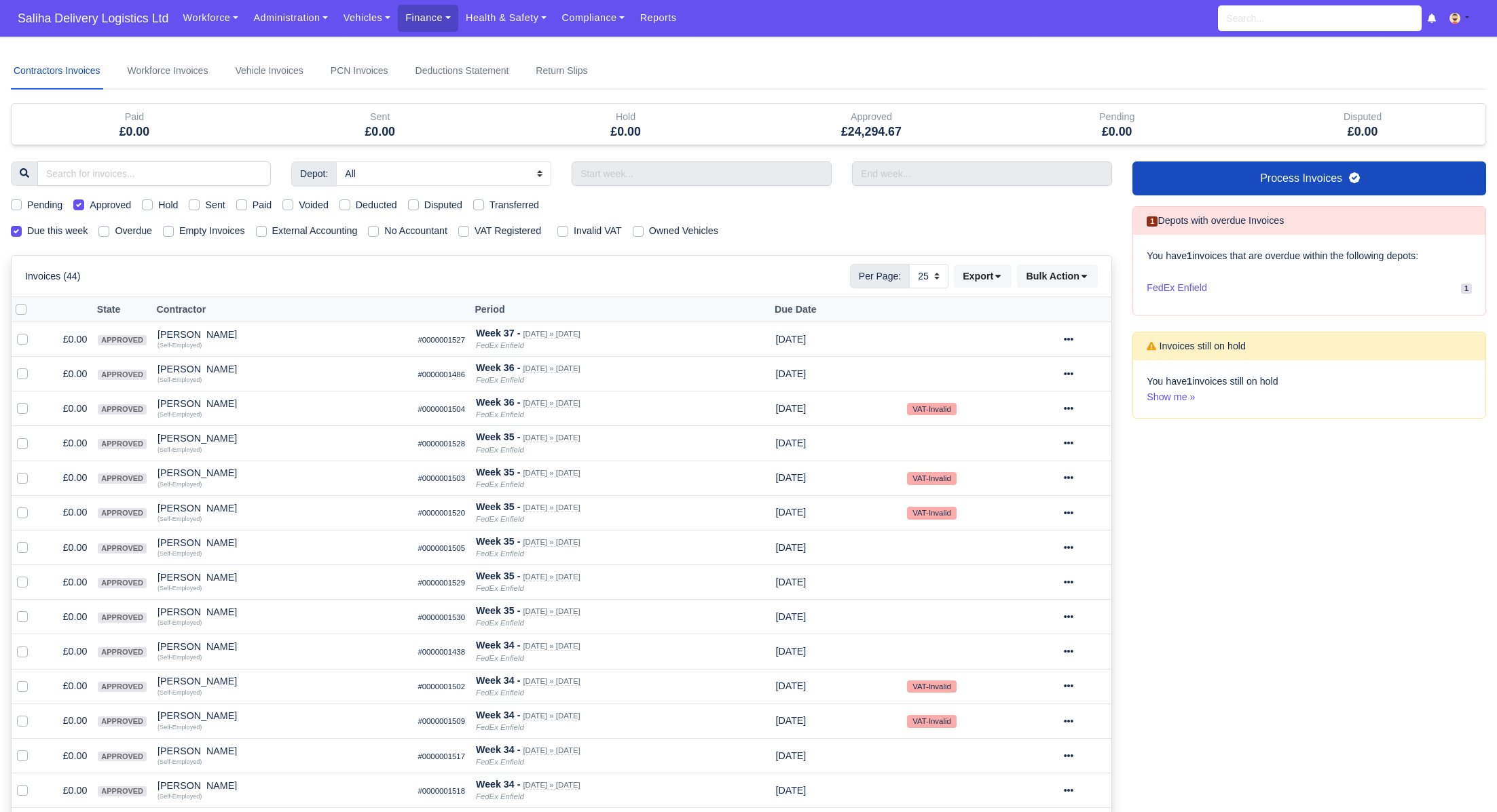
select select "25"
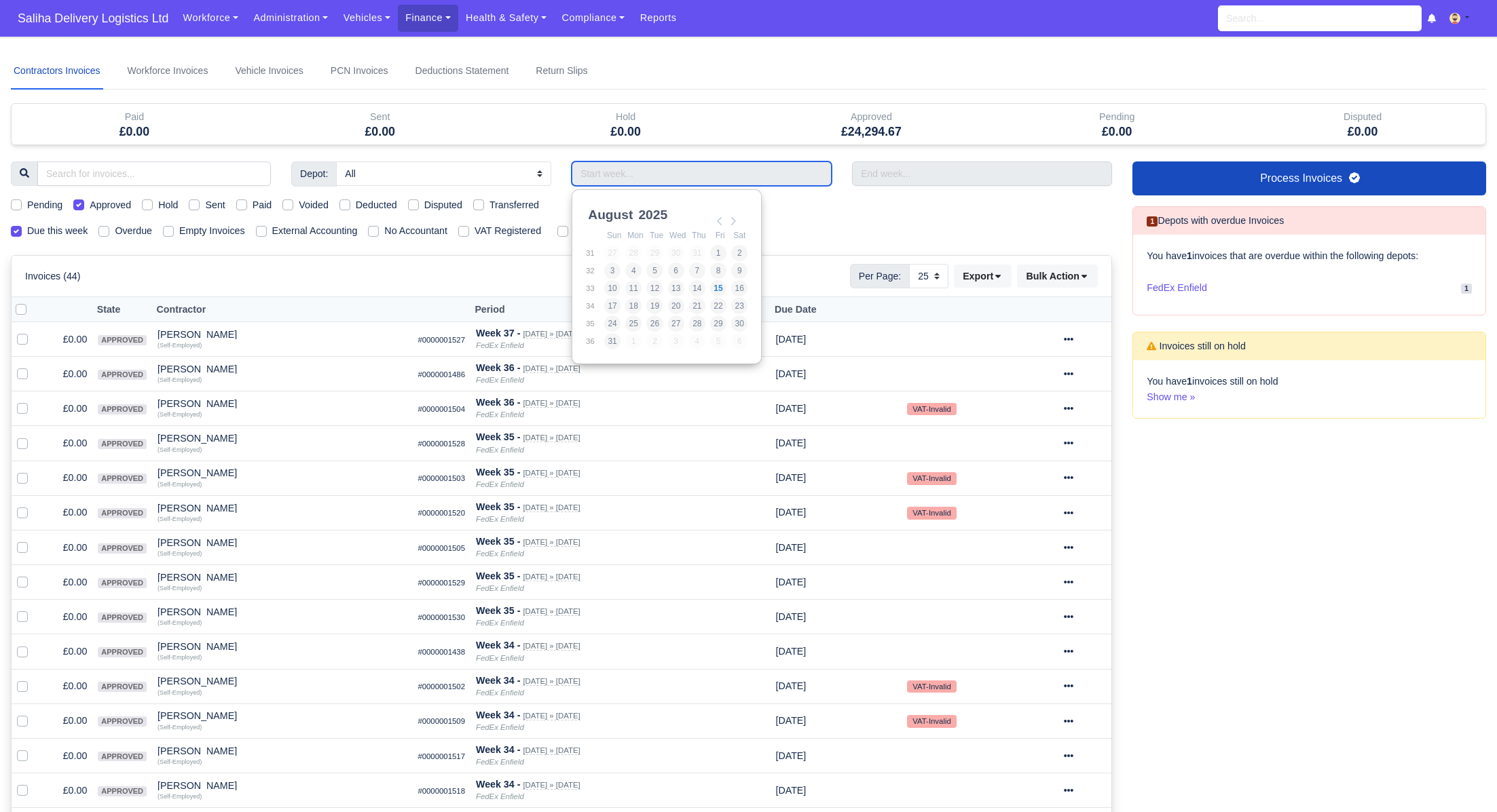
click at [726, 163] on input "Use the arrow keys to pick a date" at bounding box center [702, 173] width 260 height 24
type input "[DATE] - [DATE]"
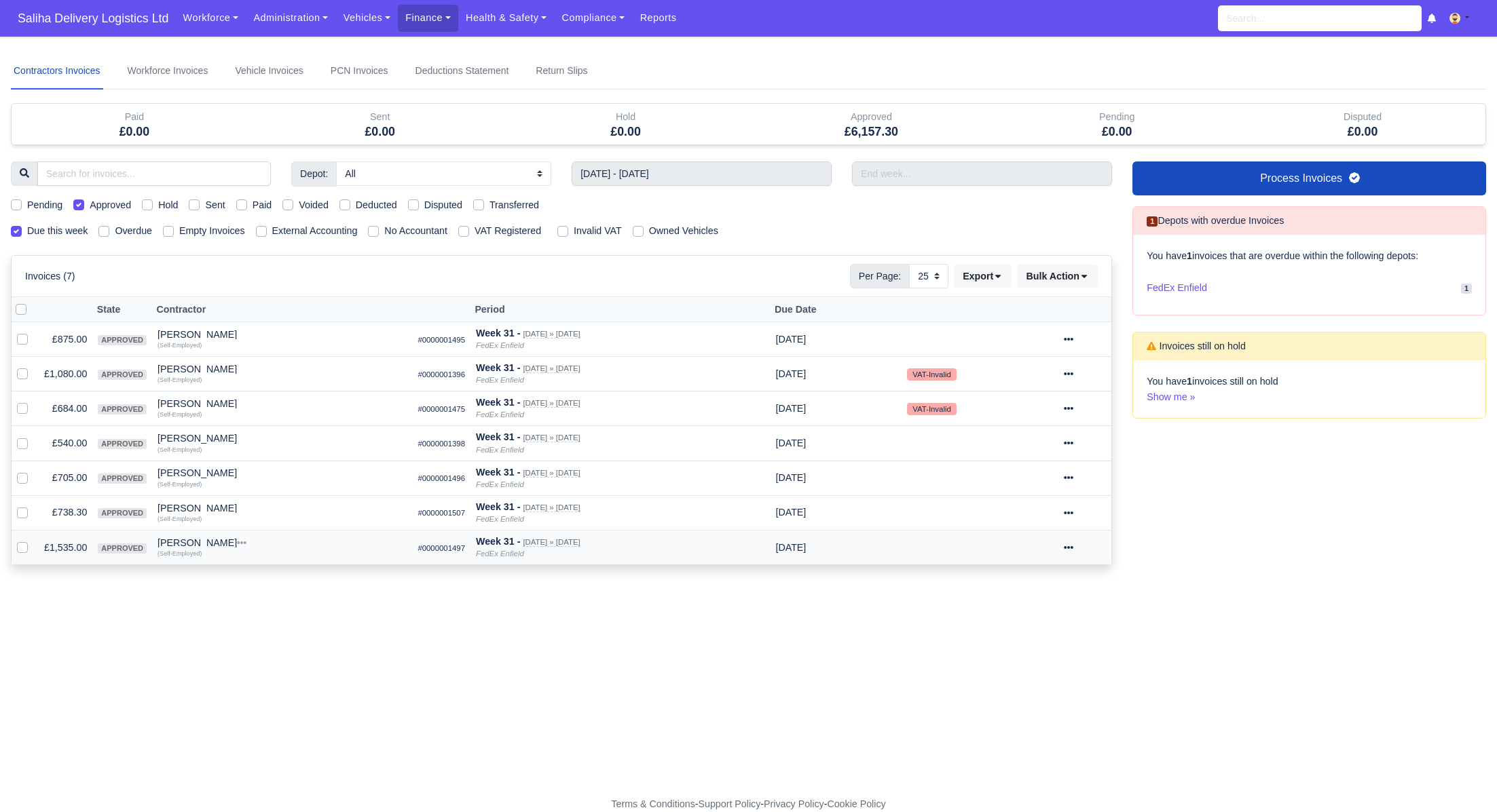
click at [1073, 548] on icon at bounding box center [1068, 547] width 9 height 9
click at [1041, 585] on link "Show Invoice" at bounding box center [1036, 590] width 121 height 21
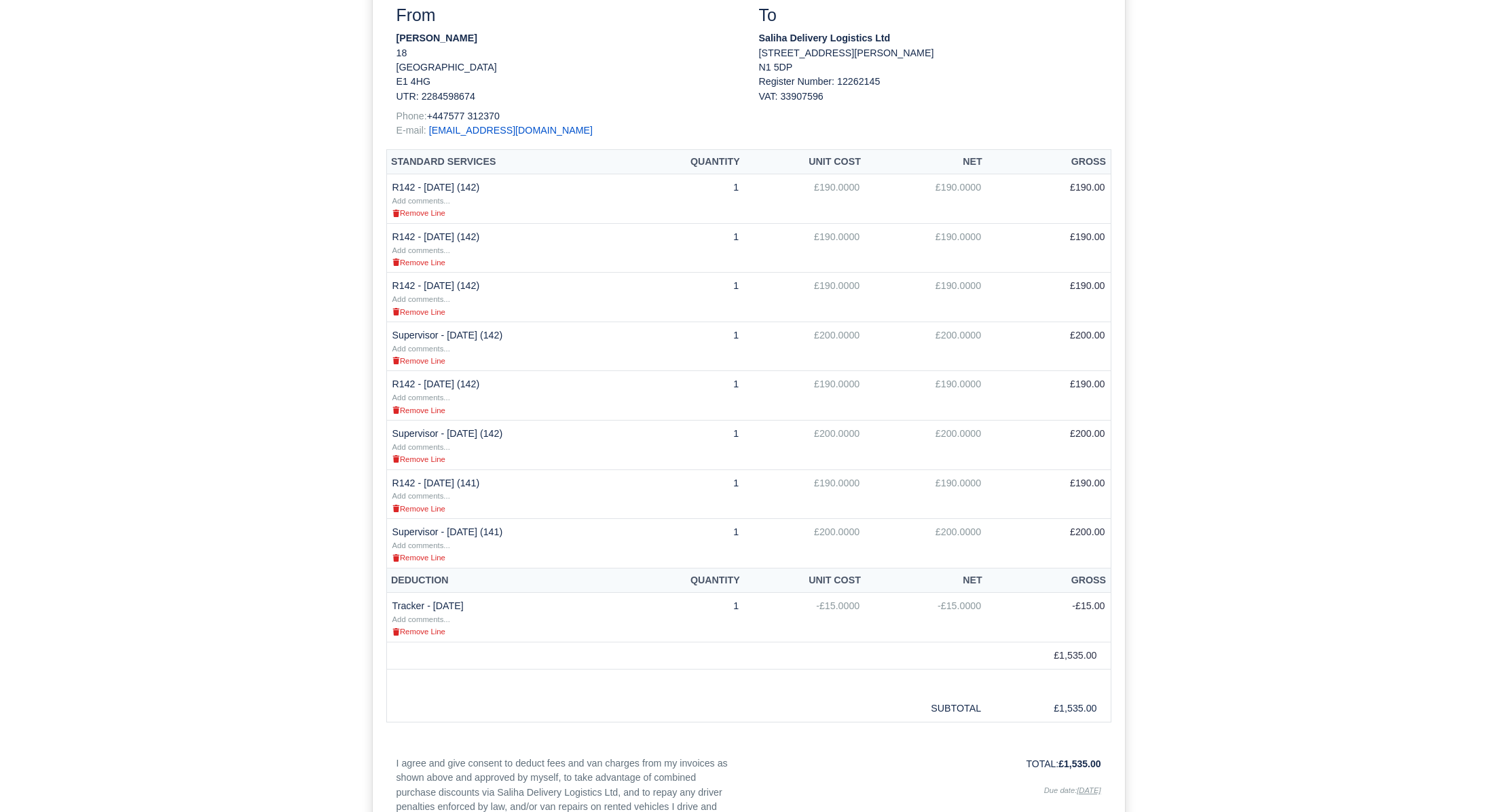
scroll to position [312, 0]
click at [429, 357] on small "Remove Line" at bounding box center [419, 360] width 53 height 8
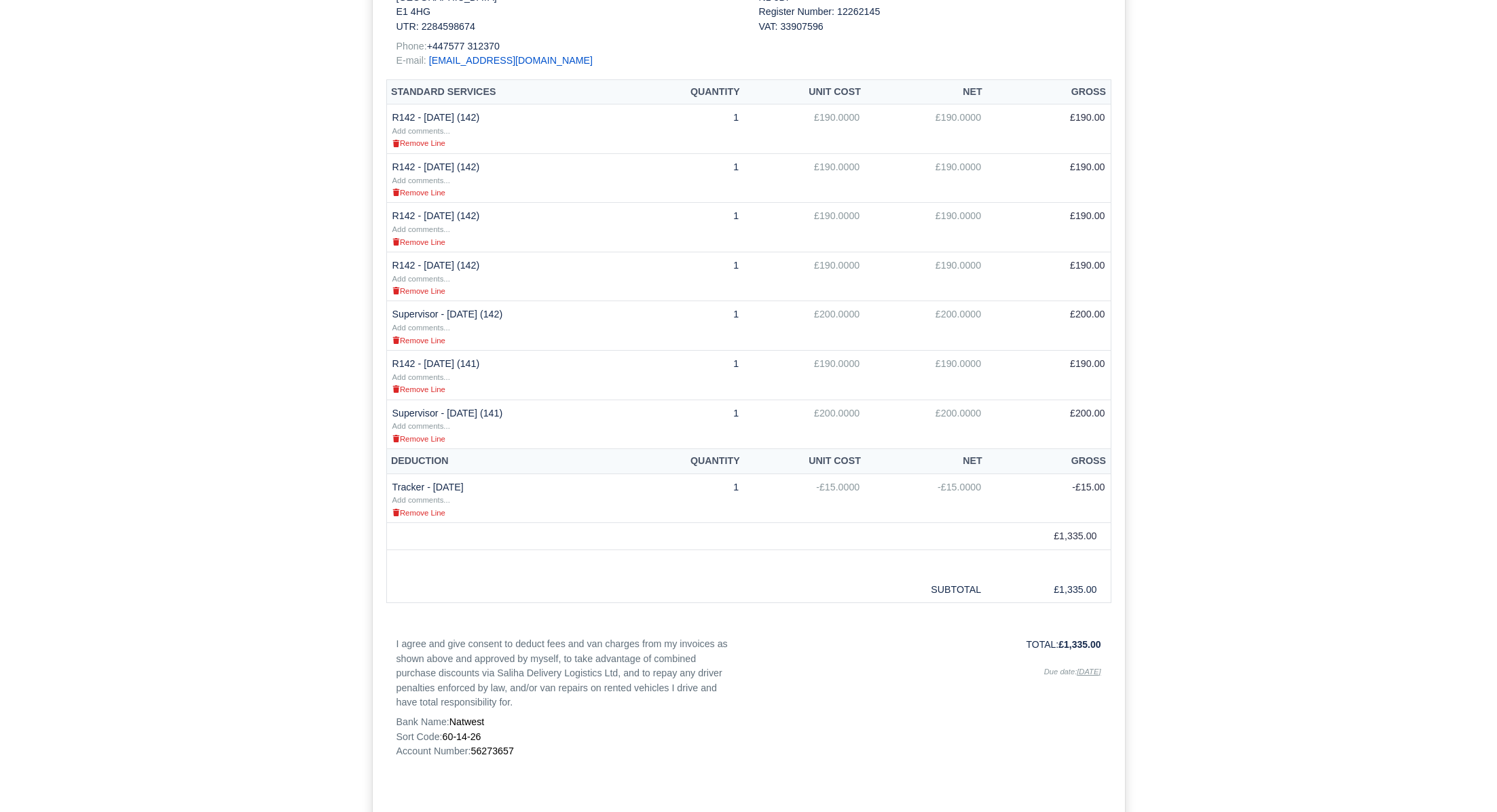
scroll to position [391, 0]
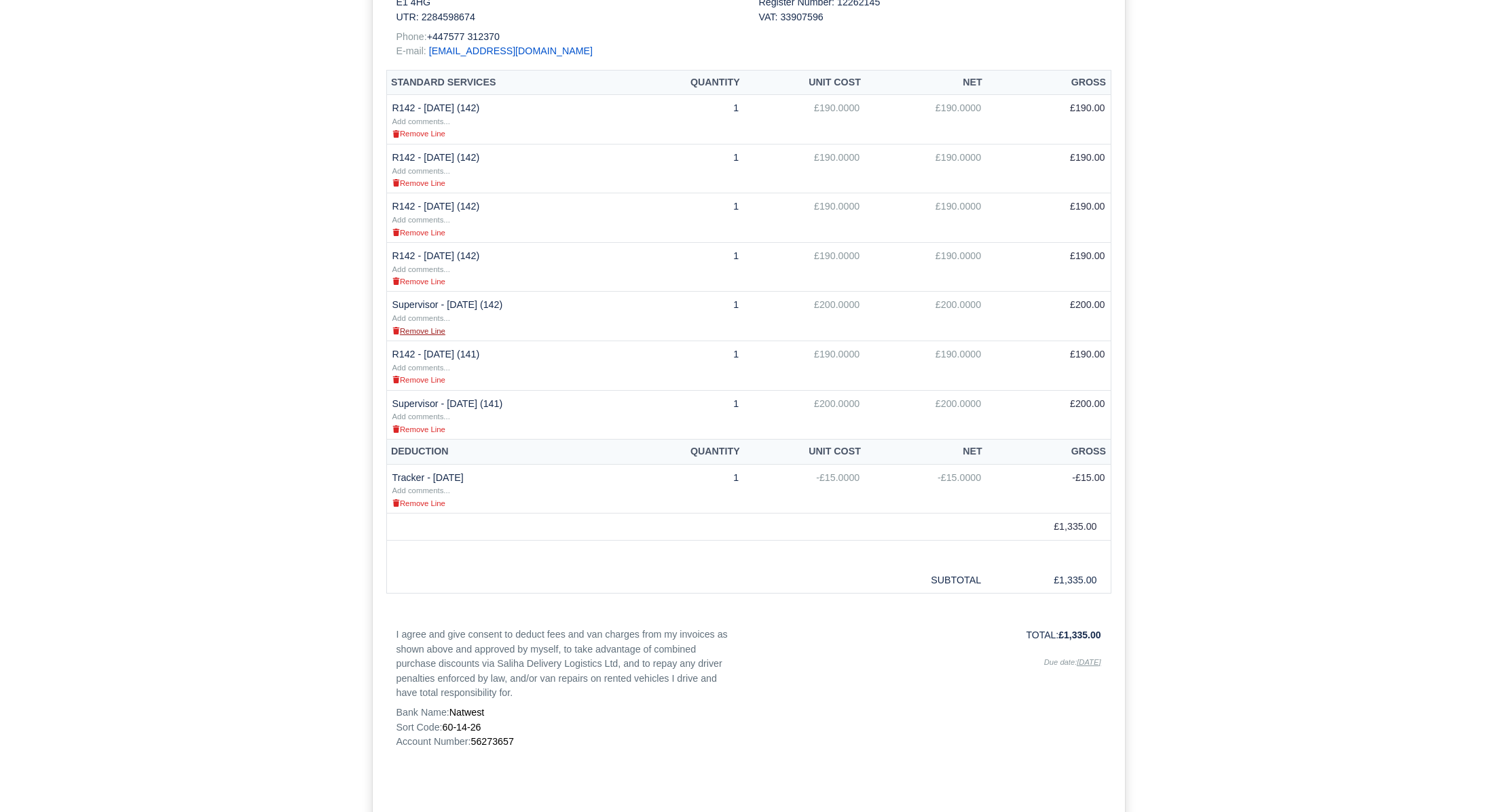
click at [432, 329] on small "Remove Line" at bounding box center [419, 330] width 53 height 8
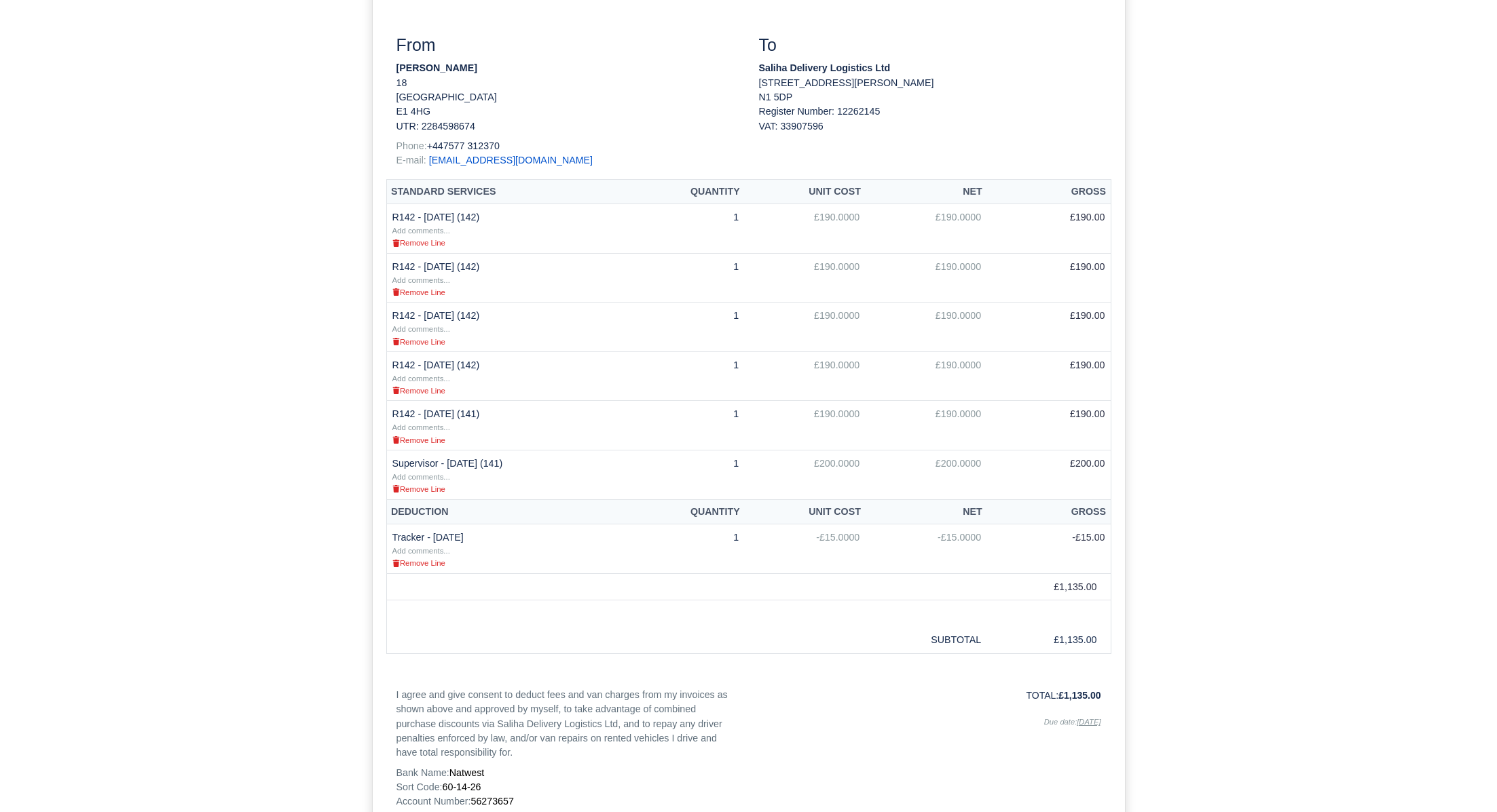
scroll to position [421, 0]
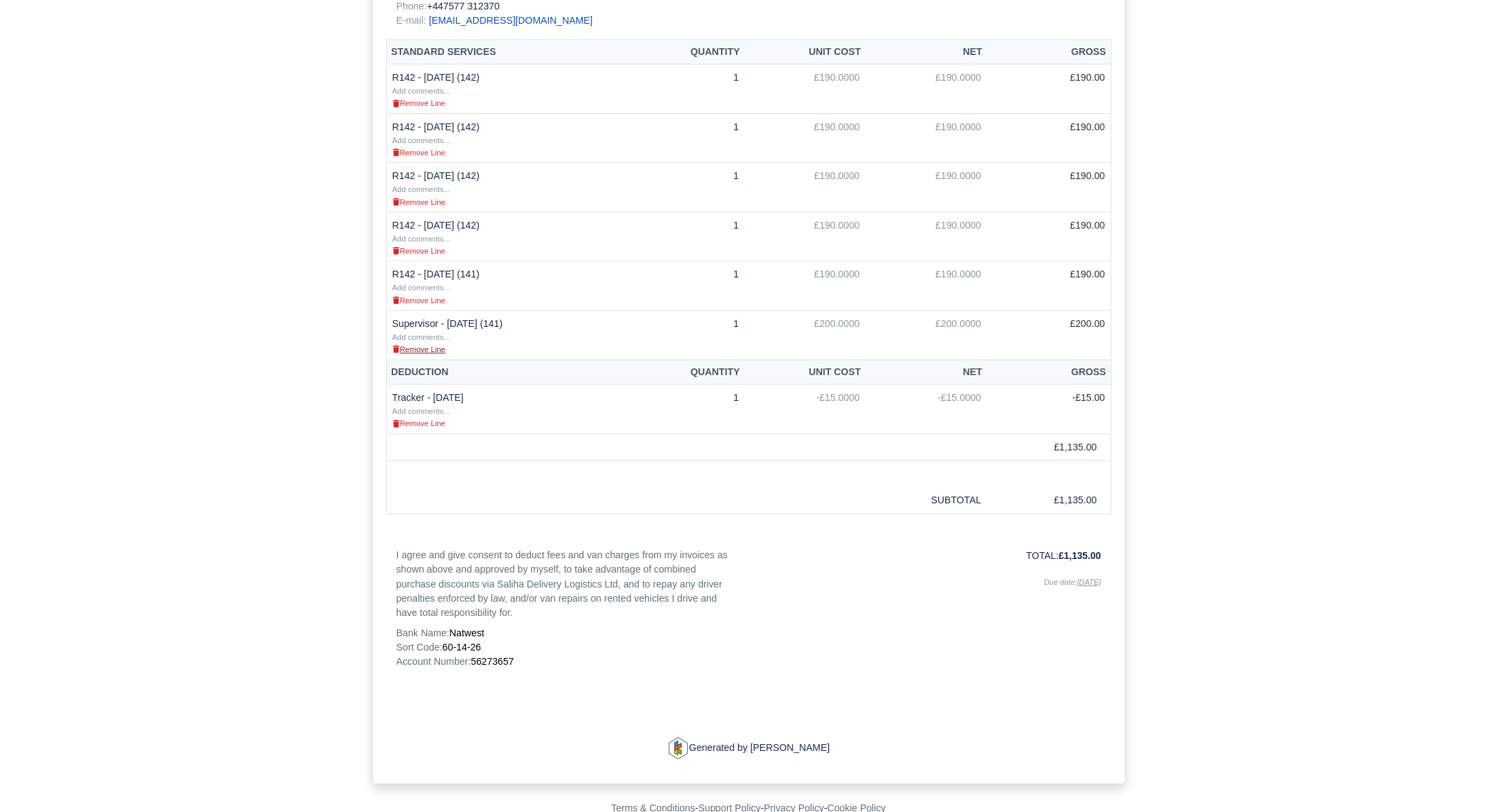
click at [415, 345] on small "Remove Line" at bounding box center [419, 349] width 53 height 8
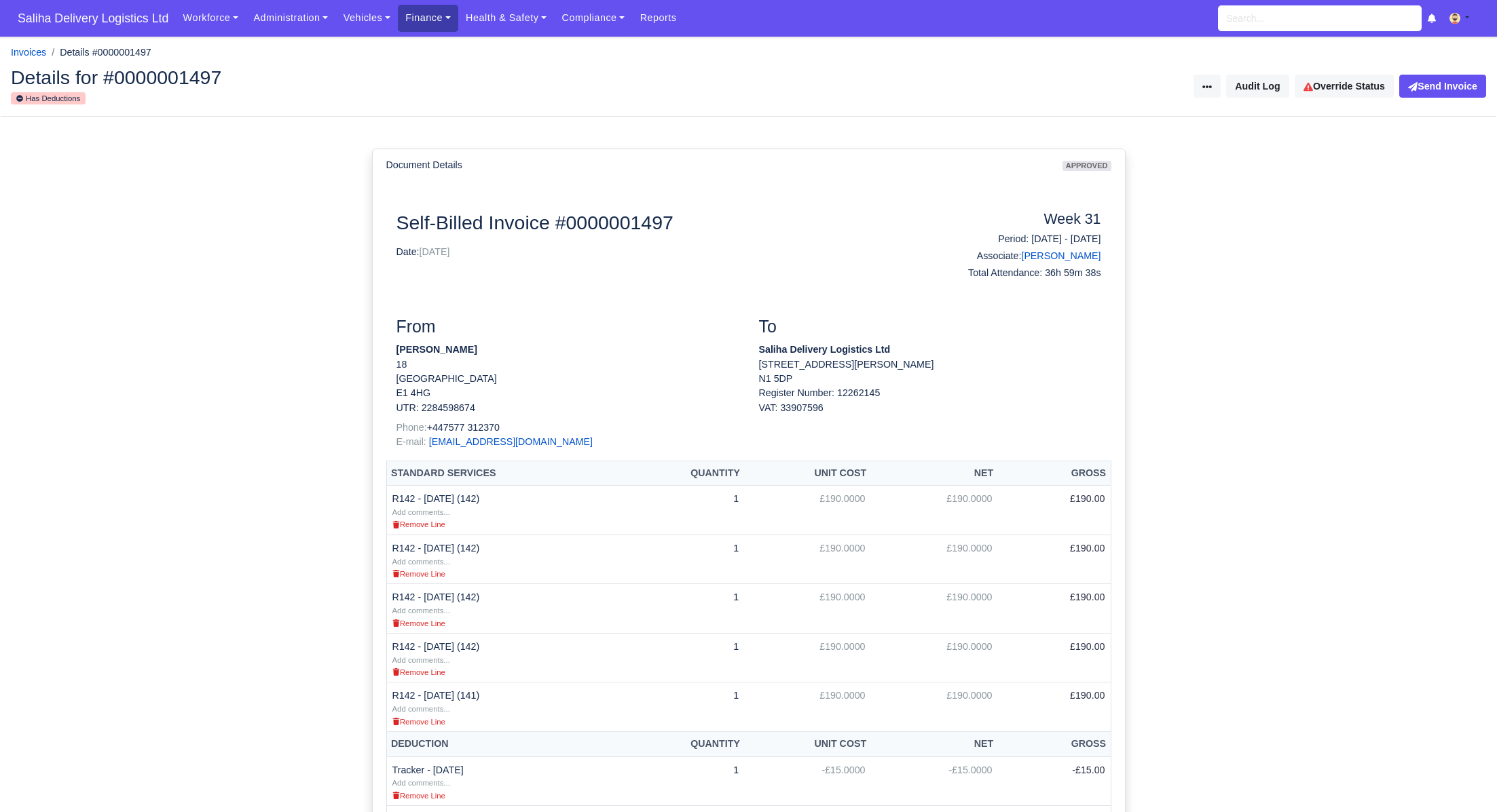
click at [453, 17] on link "Finance" at bounding box center [428, 18] width 60 height 26
click at [434, 39] on link "Invoices" at bounding box center [458, 48] width 110 height 28
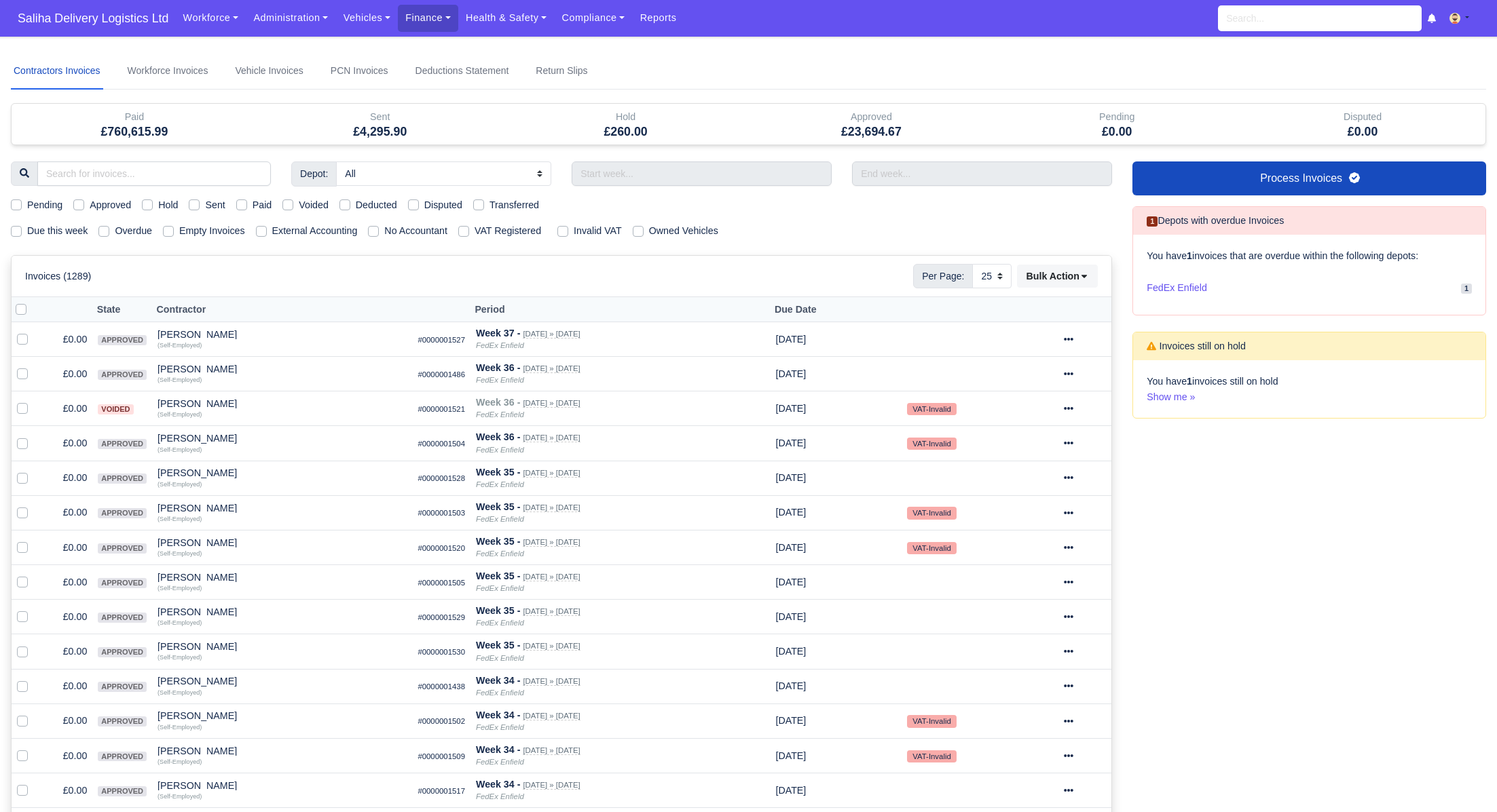
select select "25"
click at [812, 173] on input "text" at bounding box center [702, 173] width 260 height 24
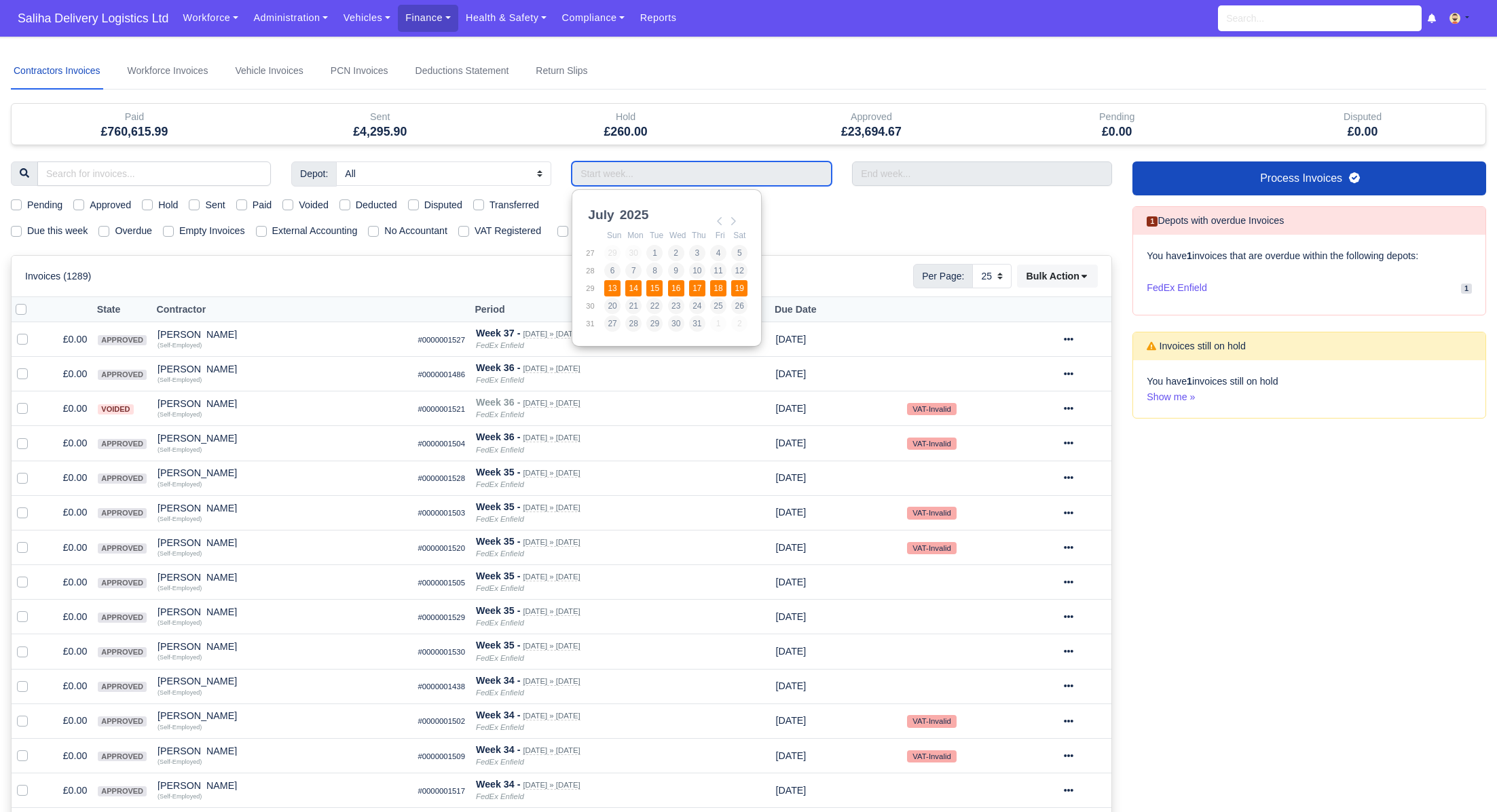
drag, startPoint x: 720, startPoint y: 216, endPoint x: 724, endPoint y: 296, distance: 80.1
type input "[DATE] - [DATE]"
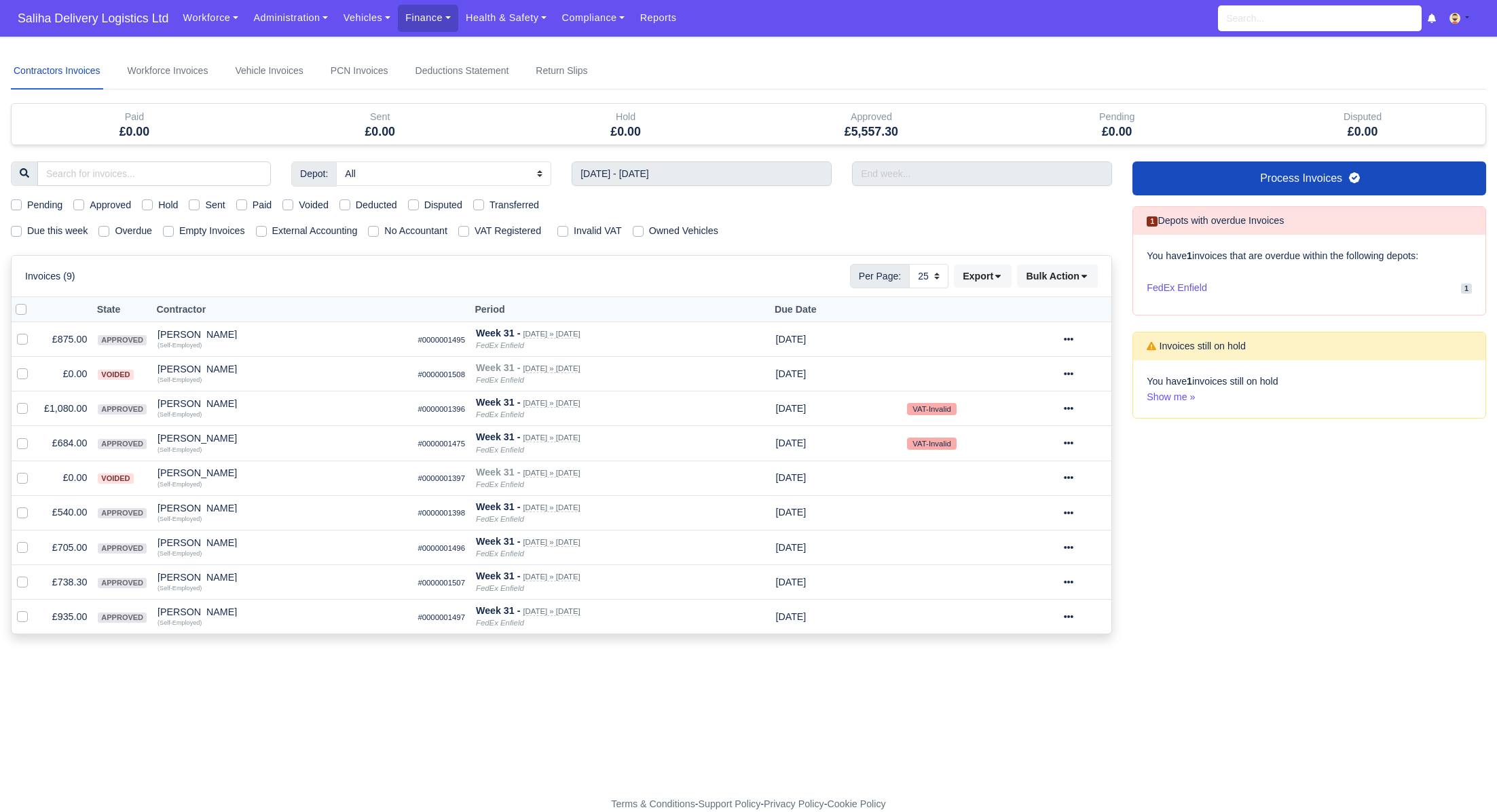
click at [90, 204] on label "Approved" at bounding box center [110, 205] width 41 height 16
click at [80, 204] on input "Approved" at bounding box center [78, 202] width 11 height 11
checkbox input "true"
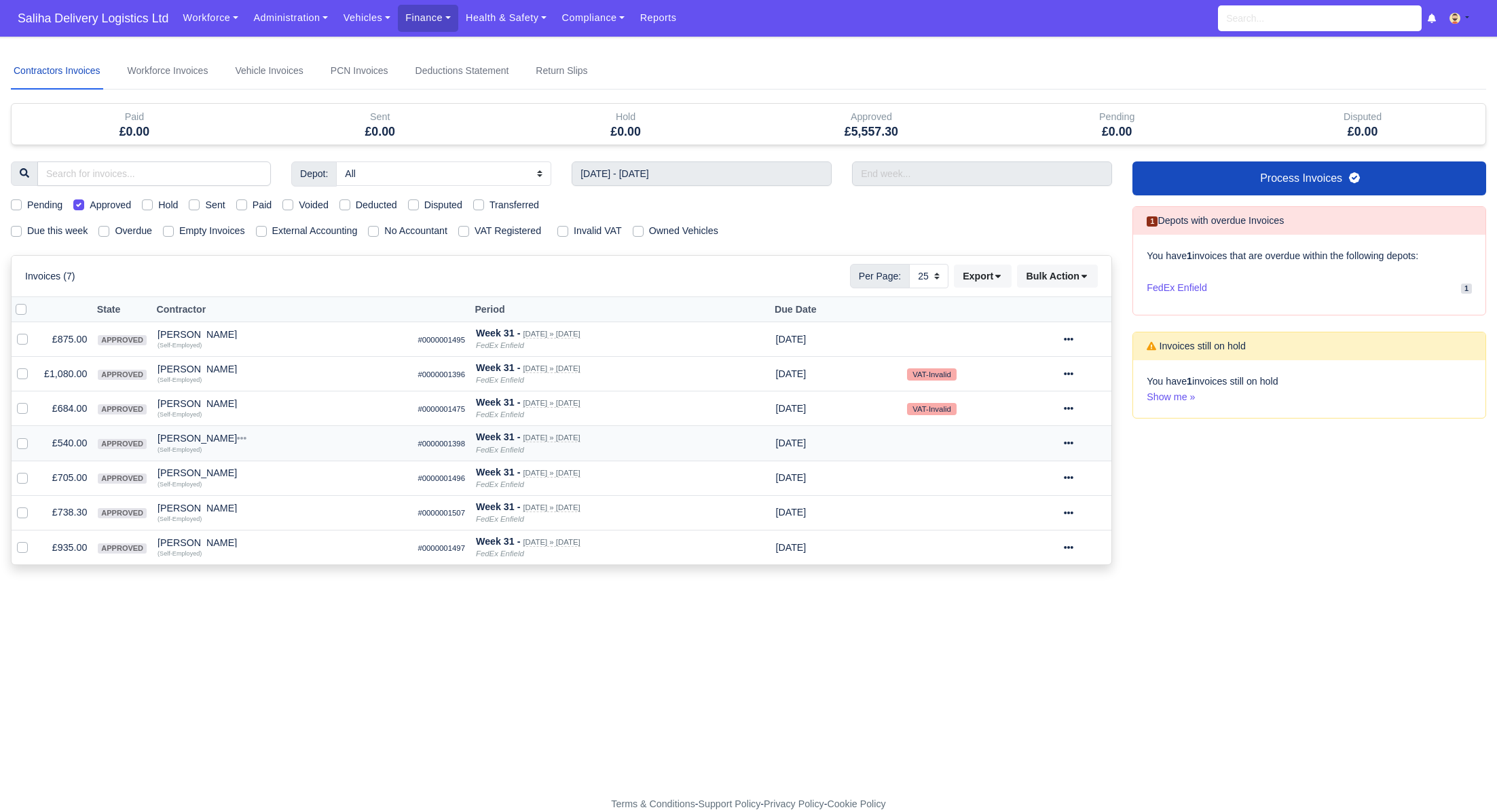
click at [1073, 441] on icon at bounding box center [1068, 443] width 9 height 9
click at [1043, 485] on link "Show Invoice" at bounding box center [1036, 485] width 121 height 21
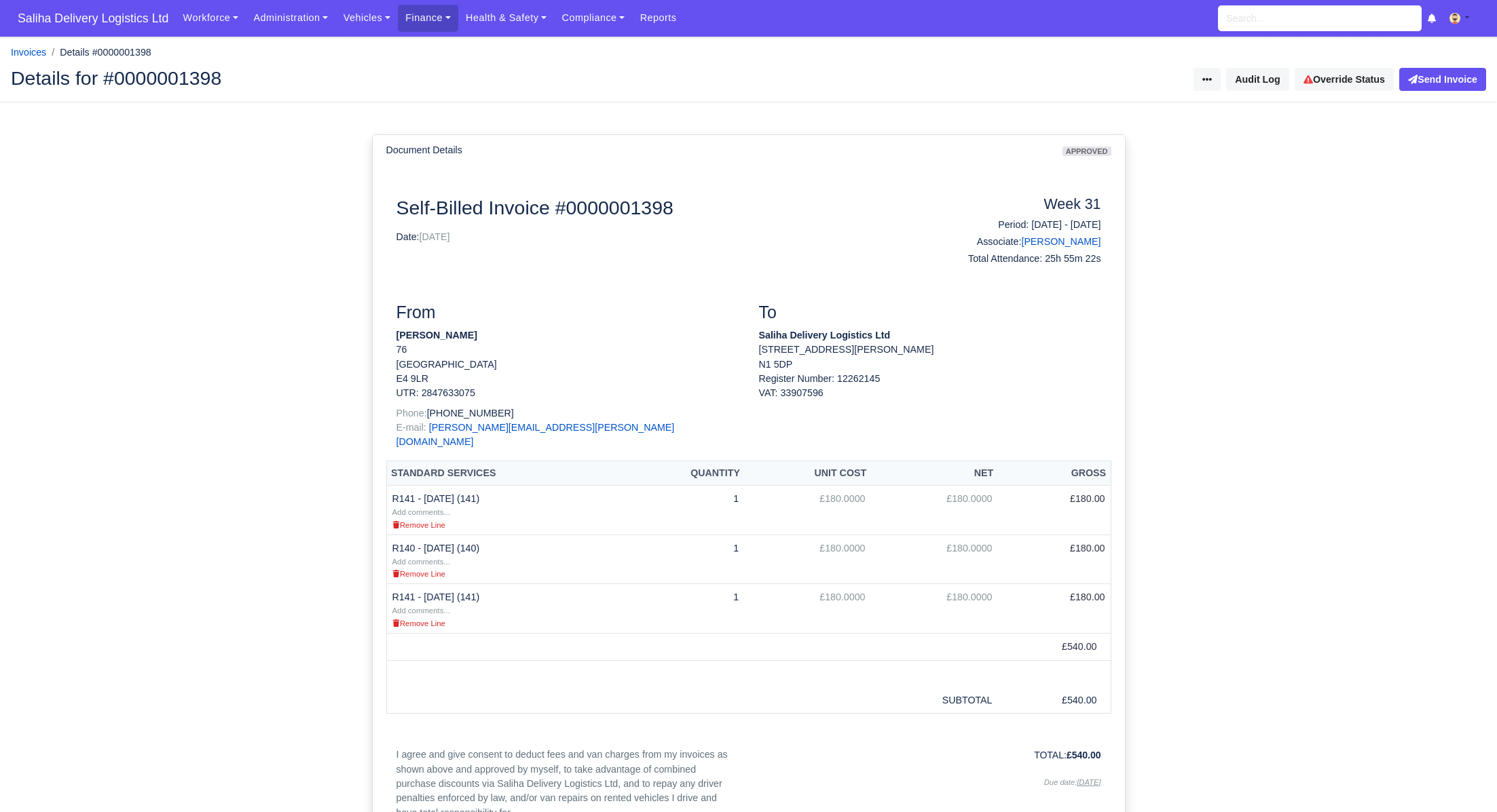
scroll to position [92, 0]
